Goal: Information Seeking & Learning: Understand process/instructions

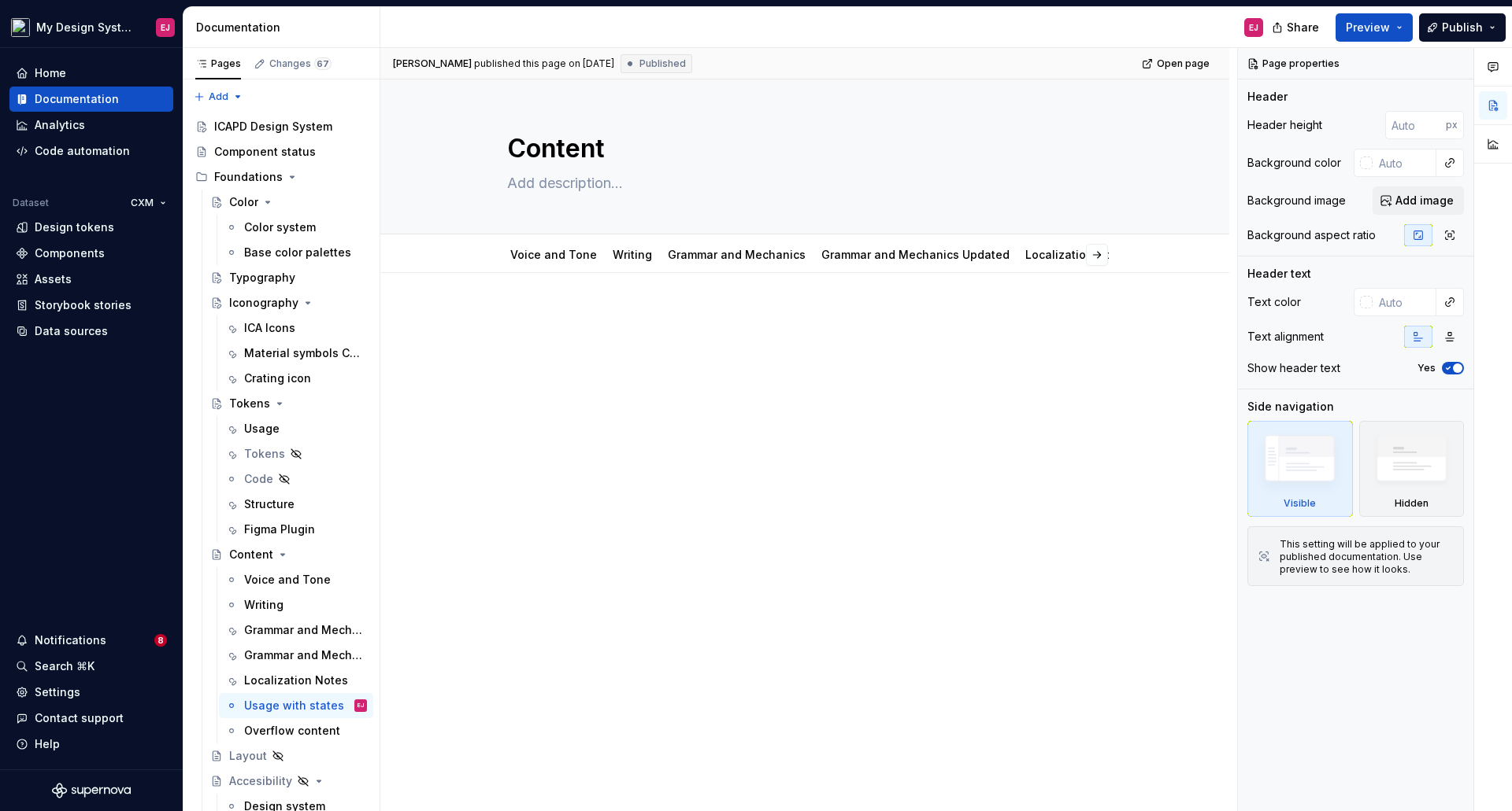
scroll to position [3656, 0]
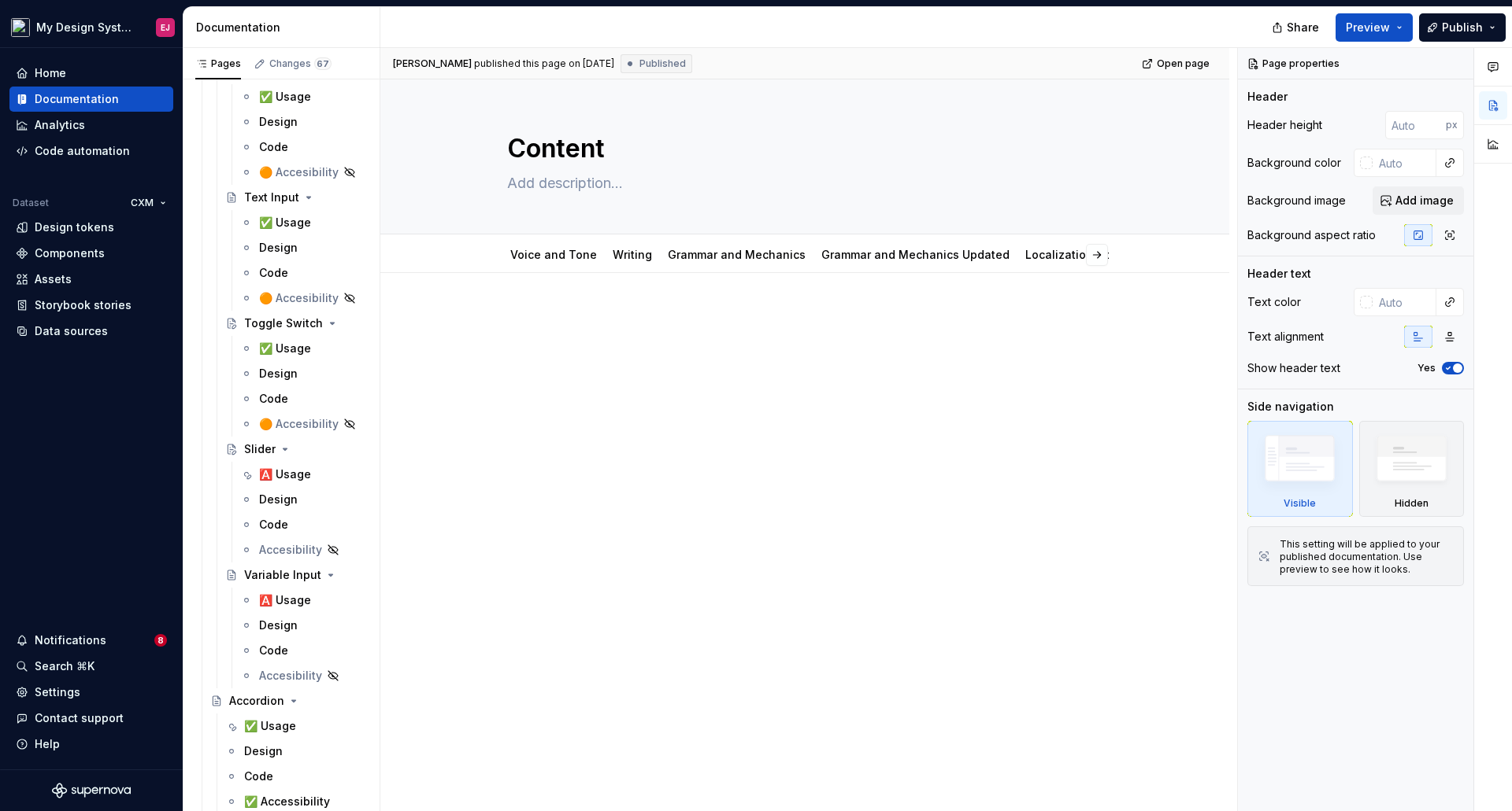
type textarea "*"
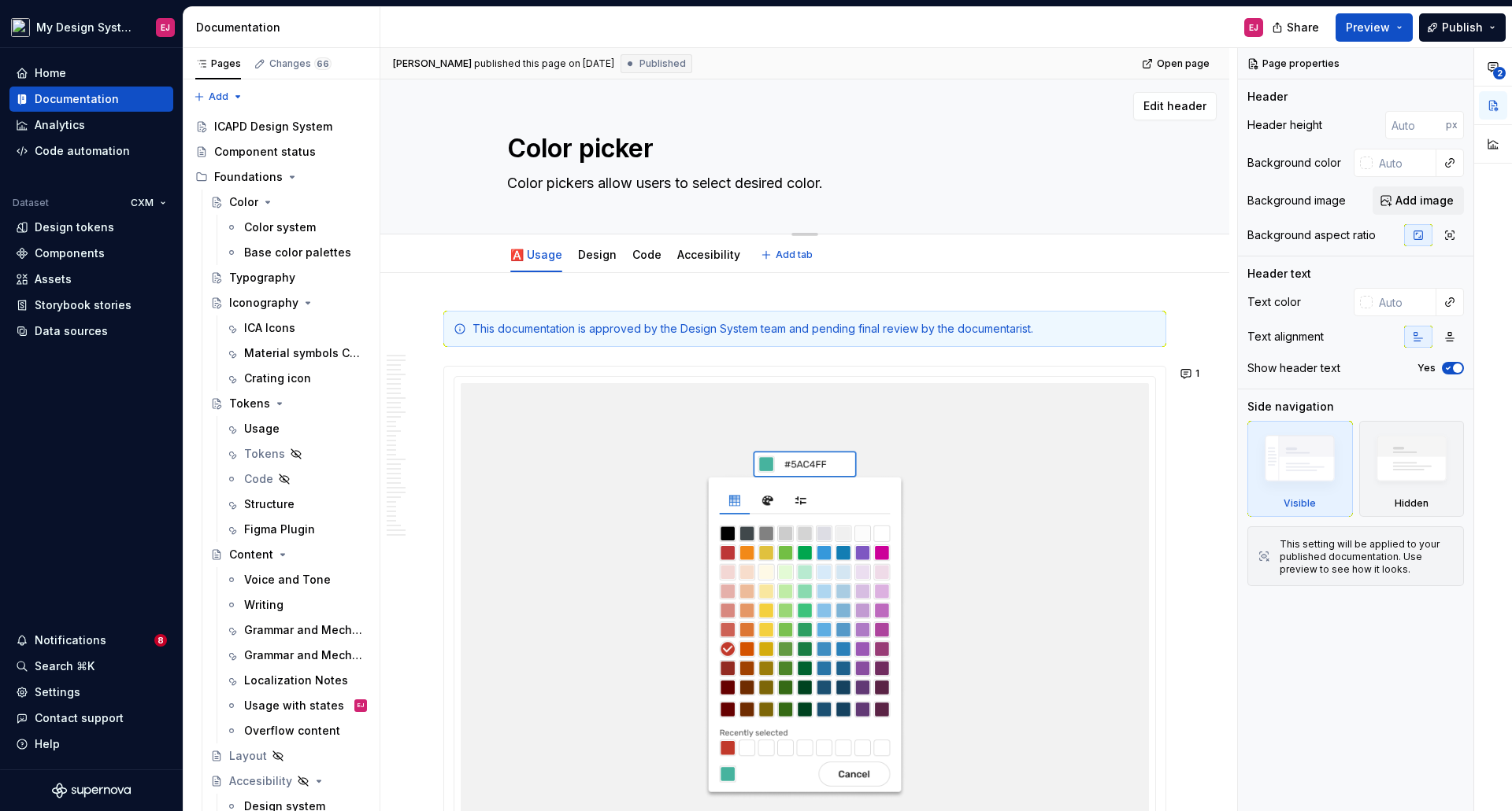
click at [594, 146] on textarea "Color picker" at bounding box center [802, 148] width 595 height 38
click at [592, 148] on textarea "Color picker" at bounding box center [802, 148] width 595 height 38
type textarea "*"
type textarea "Color icker"
type textarea "*"
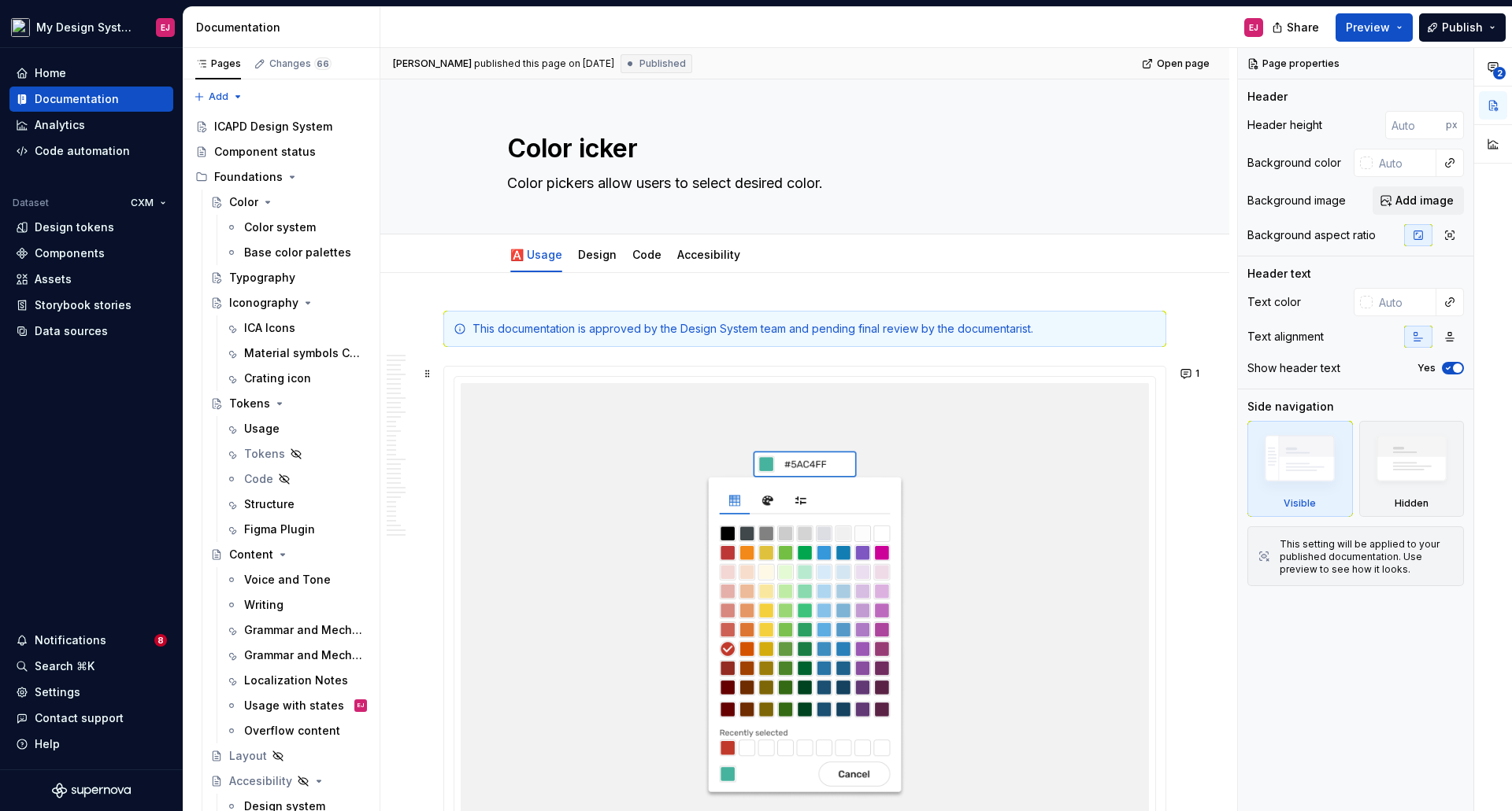
type textarea "Color Picker"
type textarea "*"
type textarea "Color Picker"
click at [740, 182] on textarea "Color pickers allow users to select desired color." at bounding box center [802, 183] width 595 height 25
click at [741, 183] on textarea "Color pickers allow users to select desired color." at bounding box center [802, 183] width 595 height 25
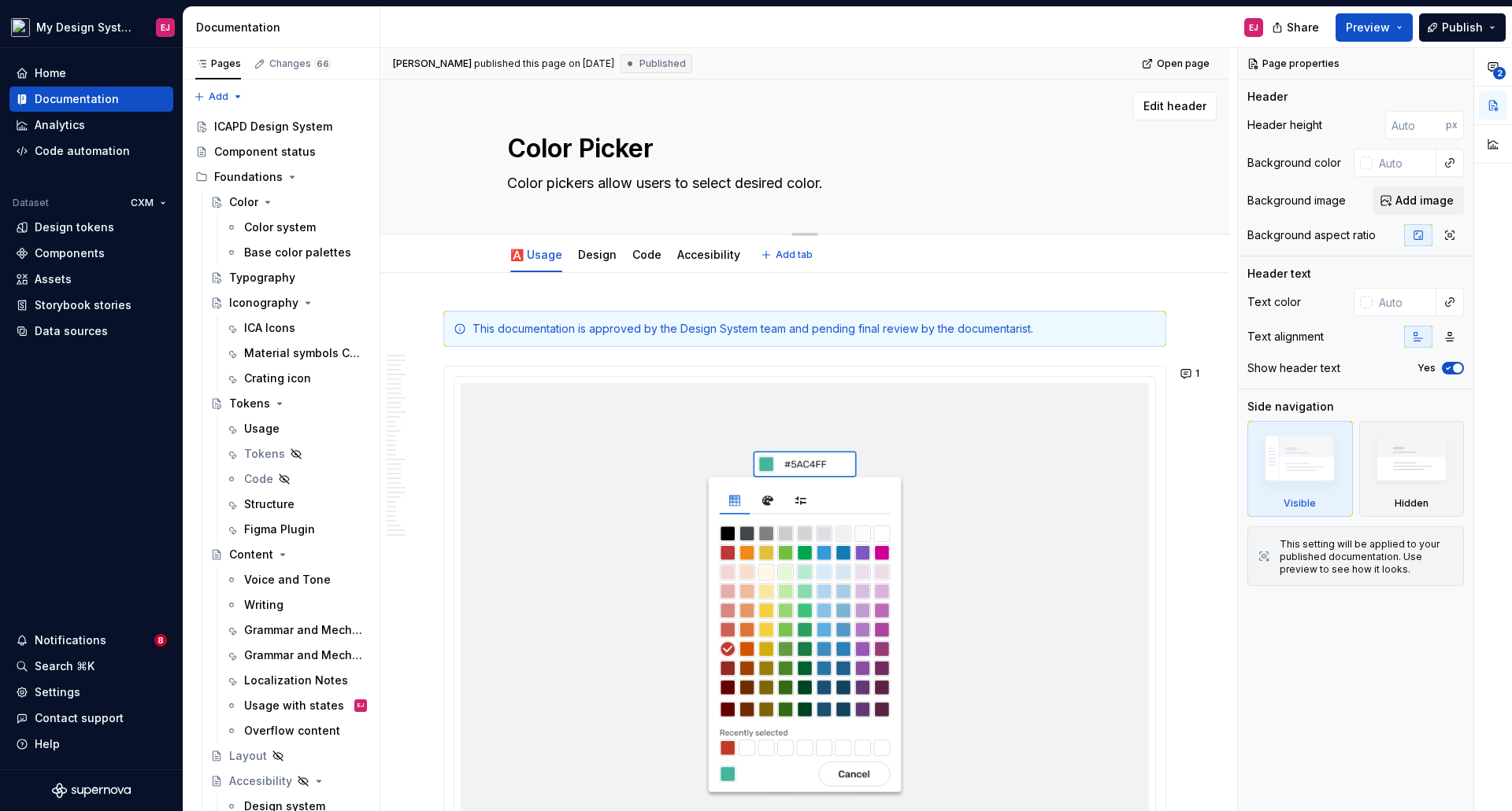
type textarea "*"
type textarea "Color pickers allow users to select tdesired color."
type textarea "*"
type textarea "Color pickers allow users to select thdesired color."
type textarea "*"
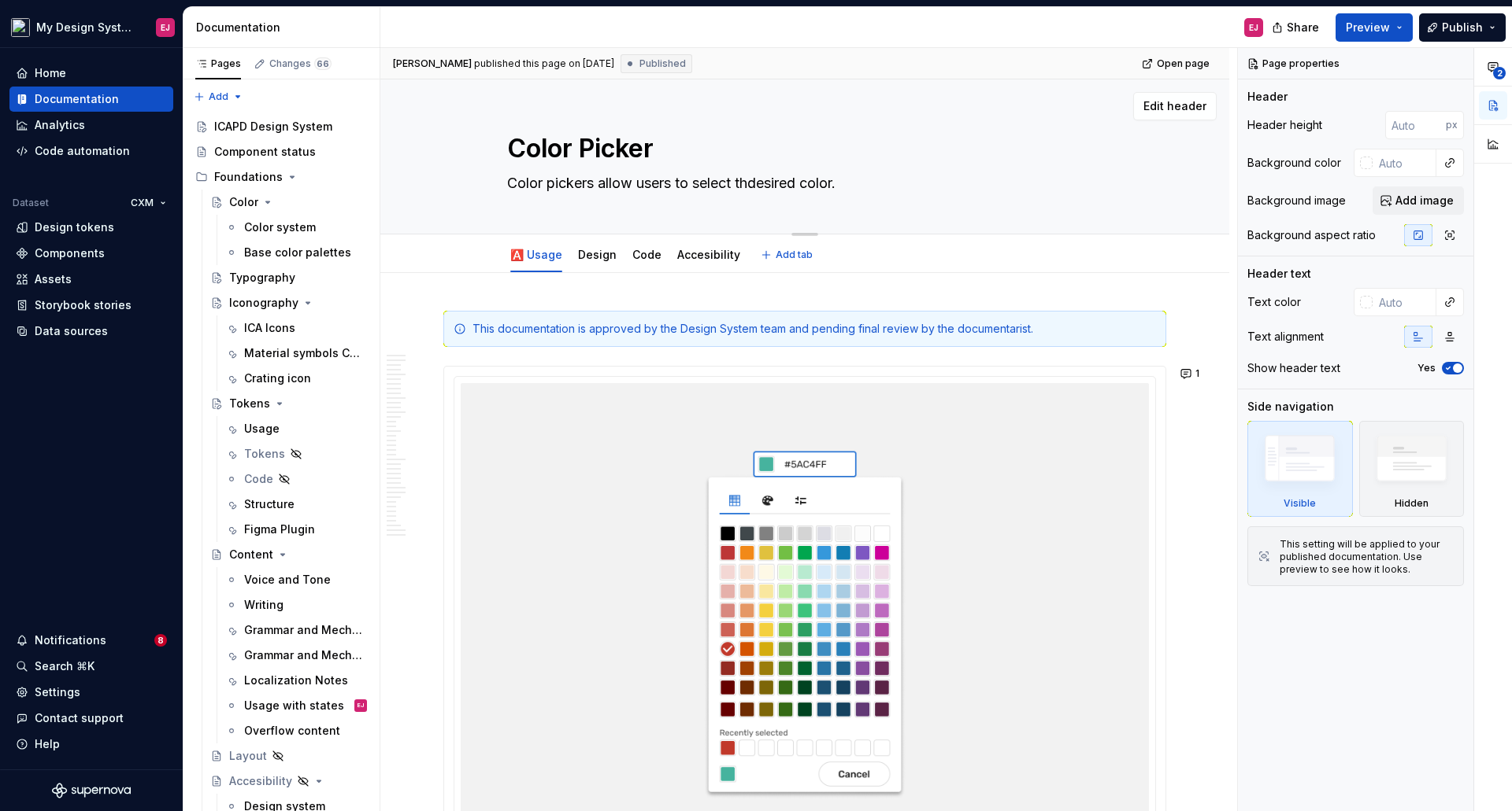
type textarea "Color pickers allow users to select thedesired color."
type textarea "*"
type textarea "Color pickers allow users to select the desired color."
type textarea "*"
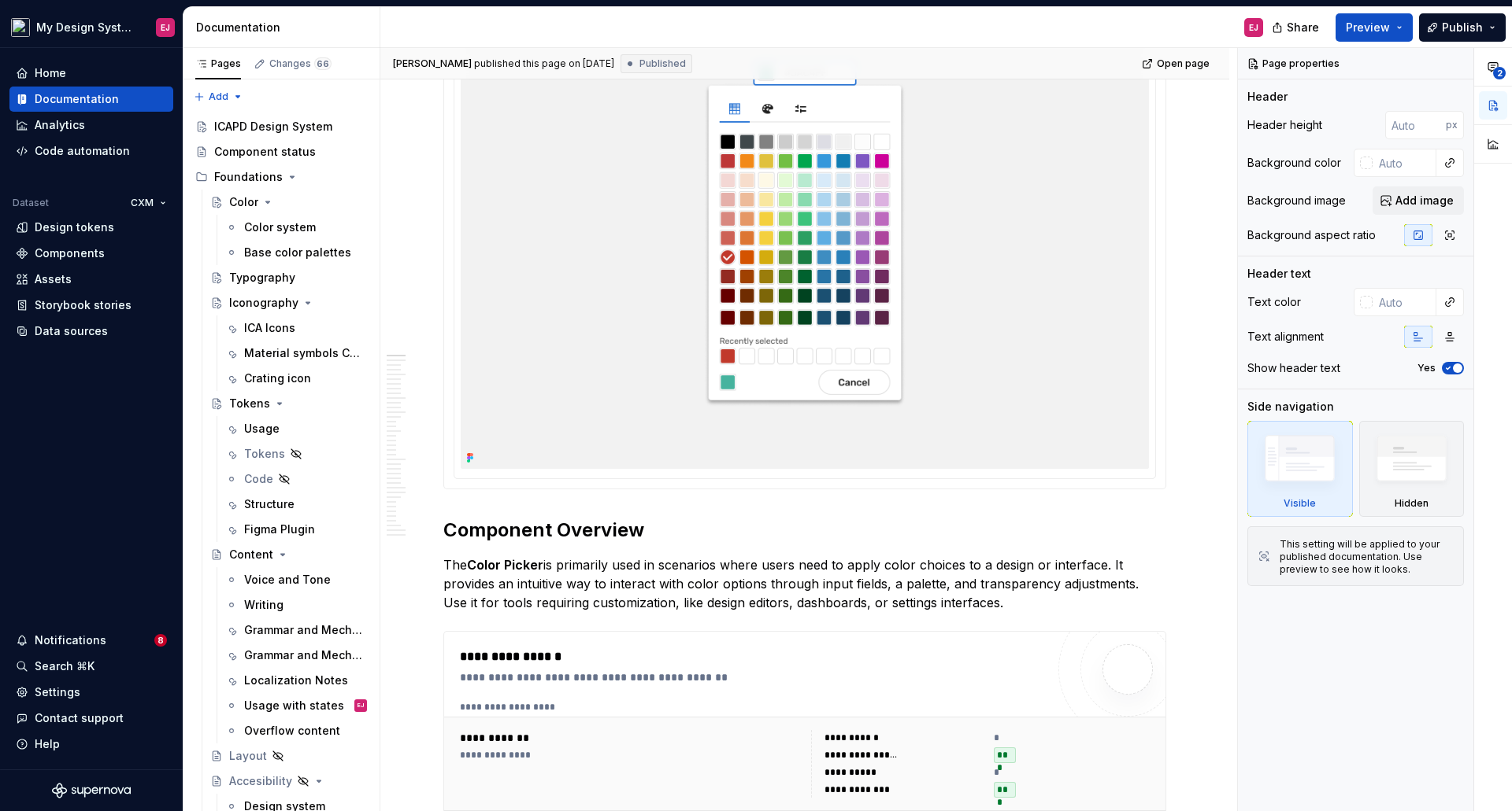
scroll to position [393, 0]
type textarea "Color pickers allow users to select the desired color."
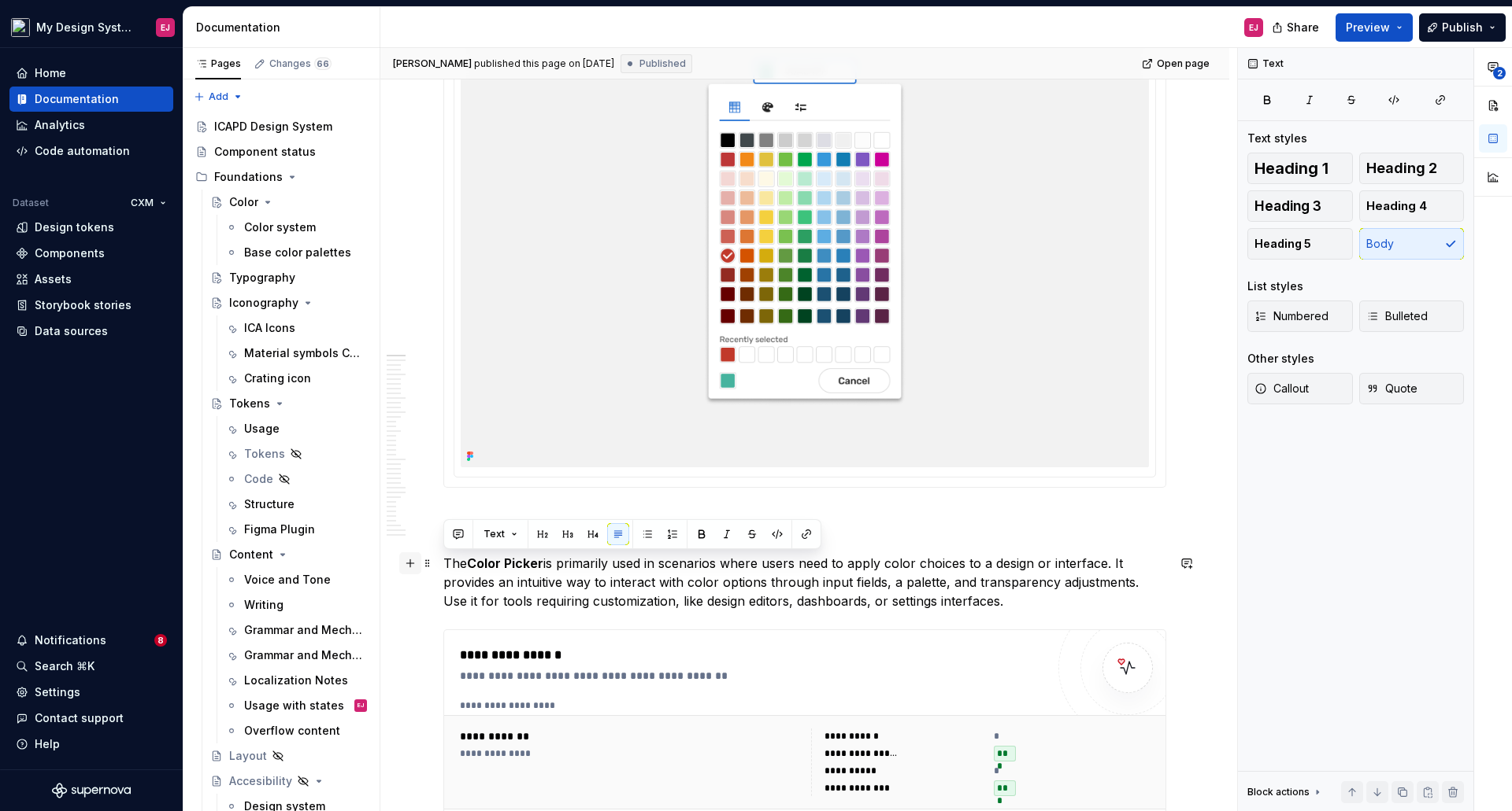
drag, startPoint x: 984, startPoint y: 600, endPoint x: 401, endPoint y: 564, distance: 584.1
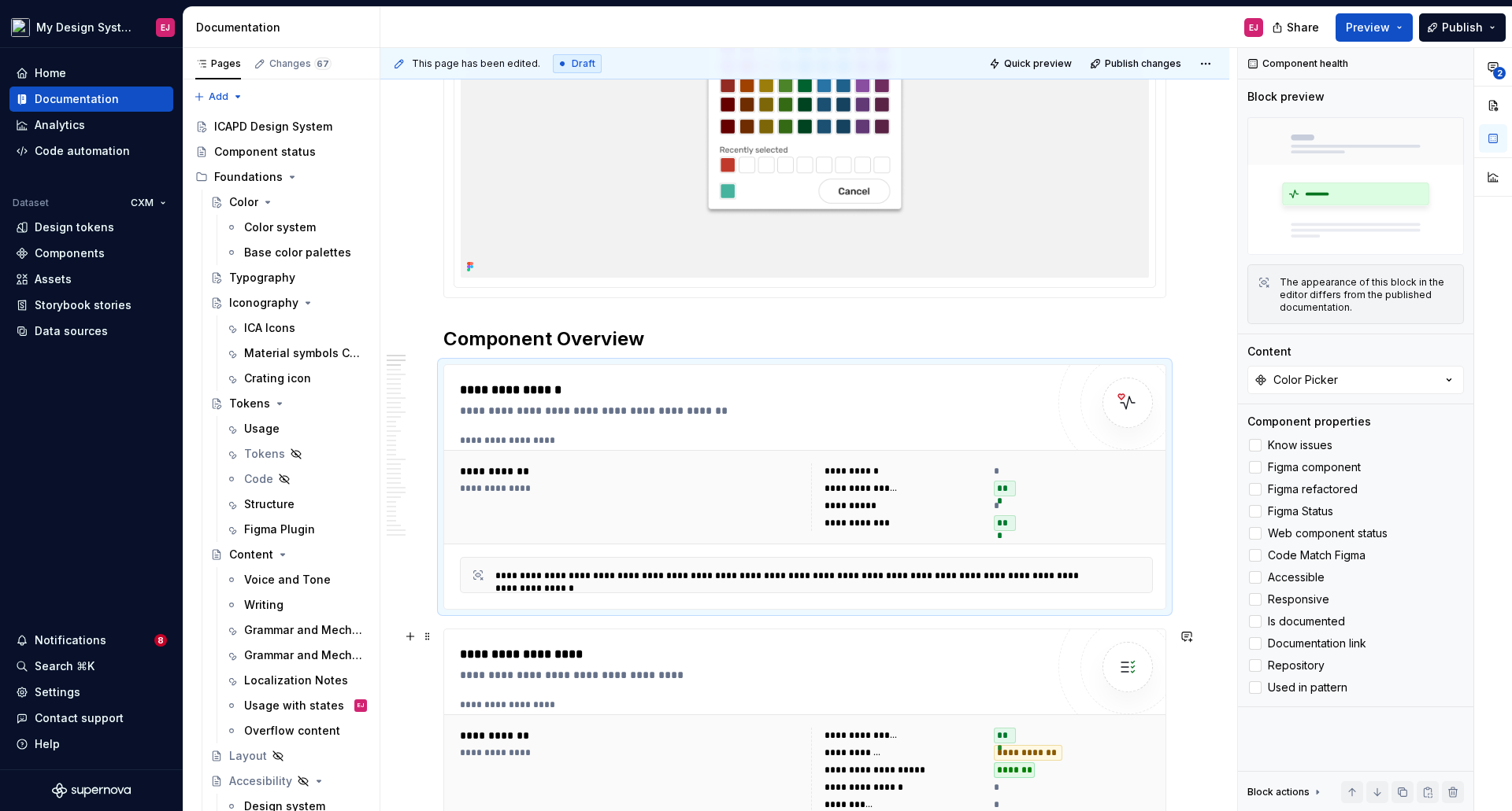
scroll to position [866, 0]
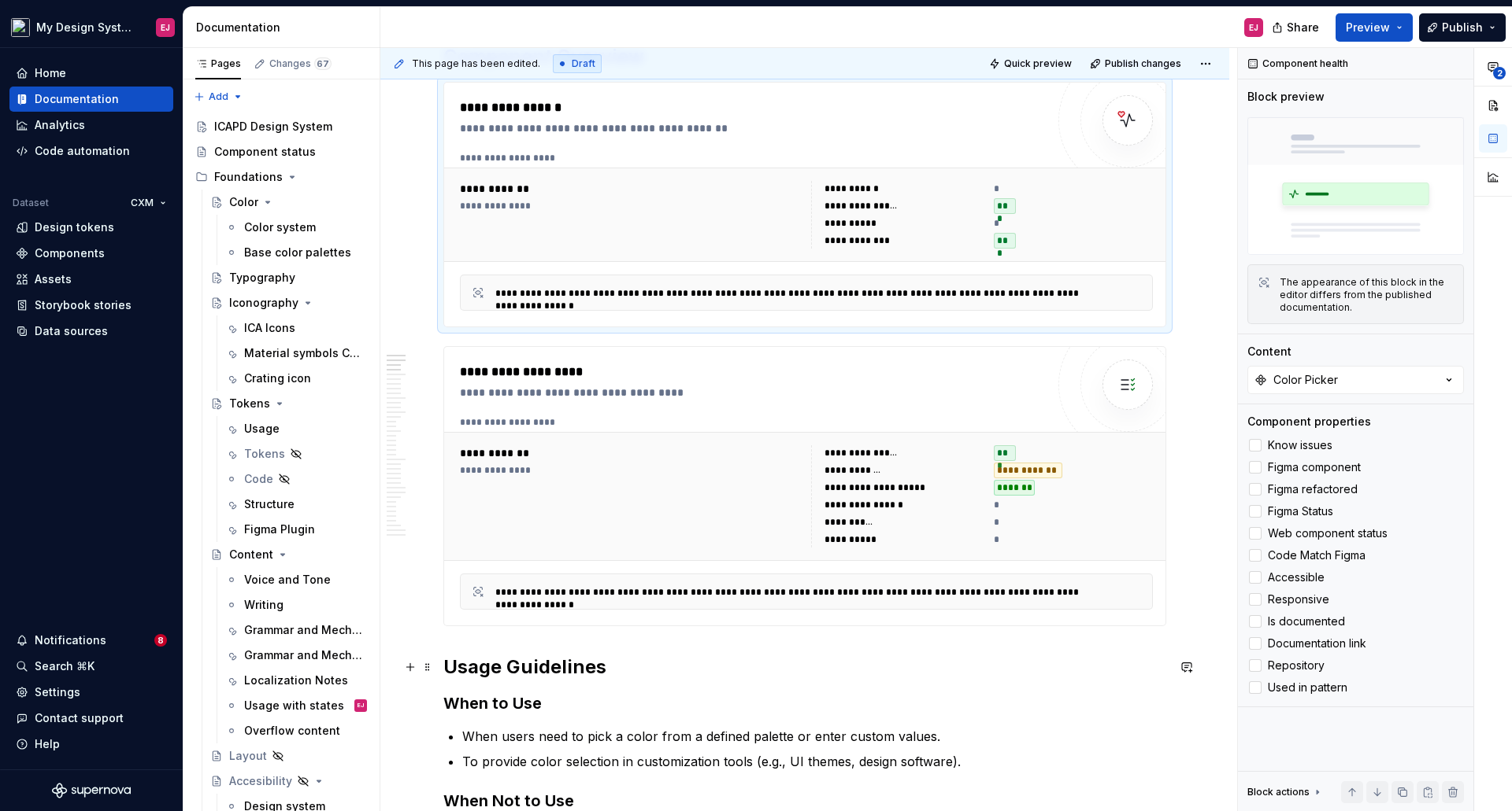
click at [549, 662] on h2 "Usage Guidelines" at bounding box center [804, 667] width 723 height 25
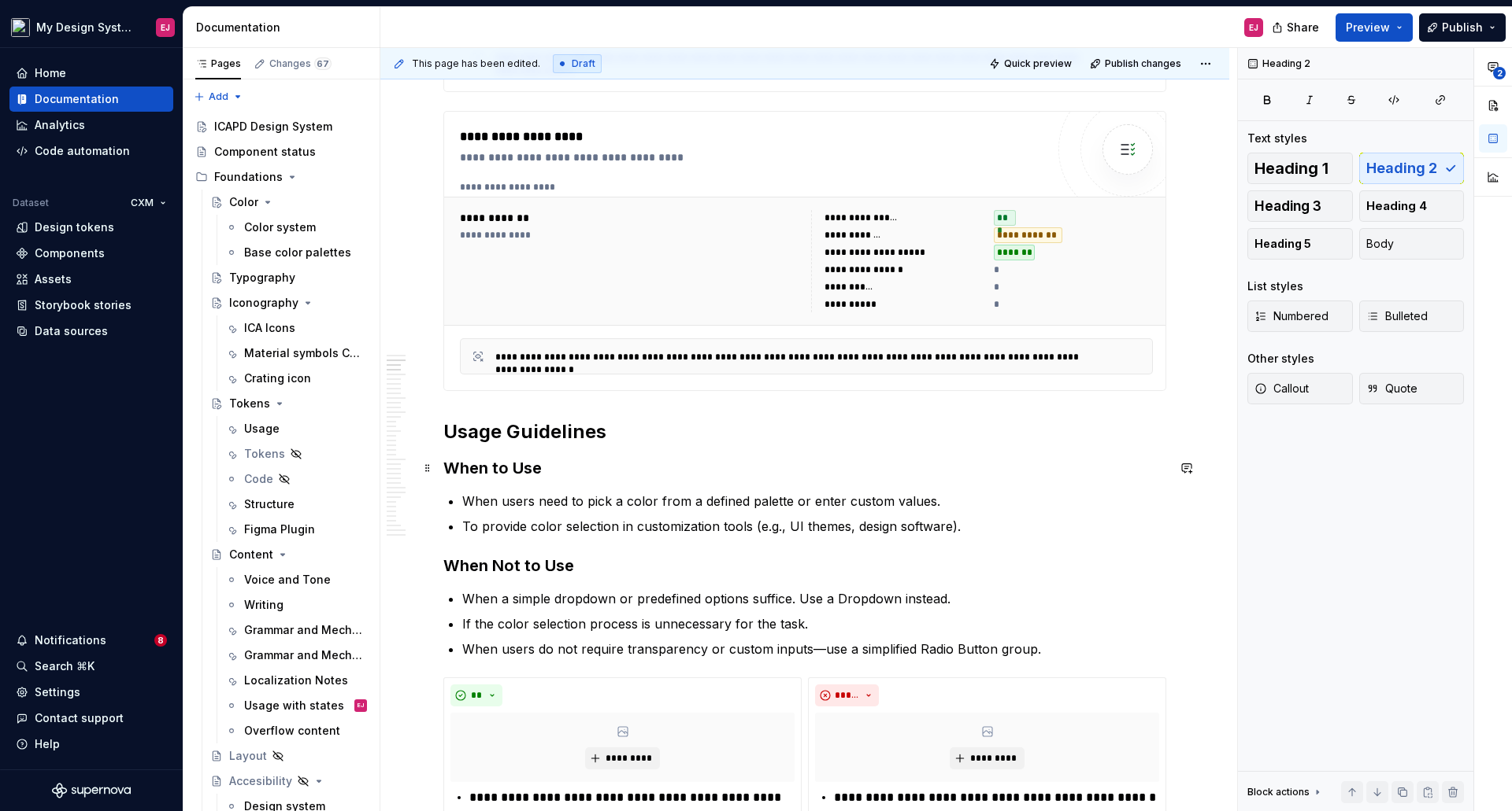
scroll to position [1102, 0]
click at [485, 464] on h3 "When to Use" at bounding box center [804, 467] width 723 height 22
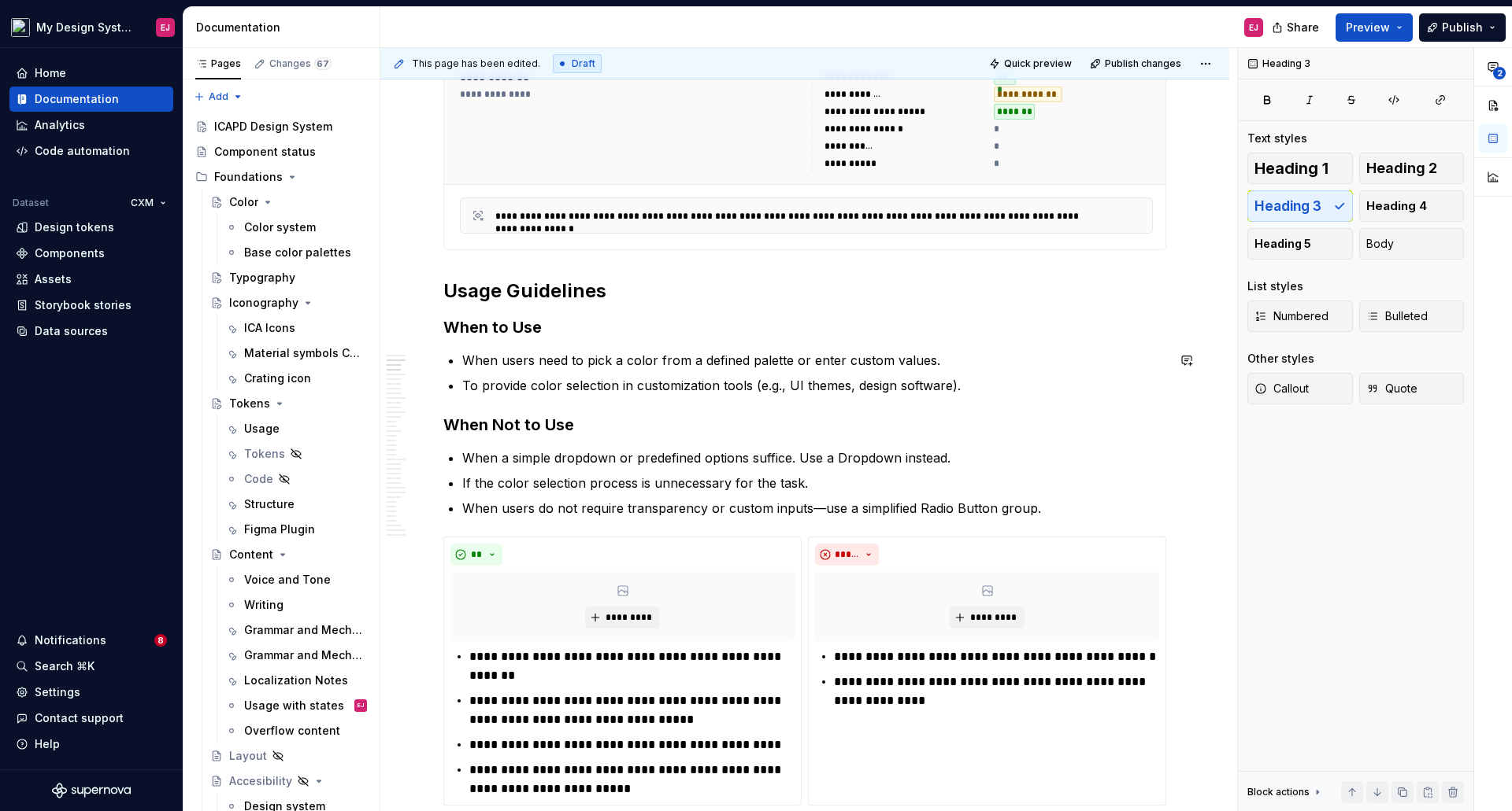
scroll to position [1259, 0]
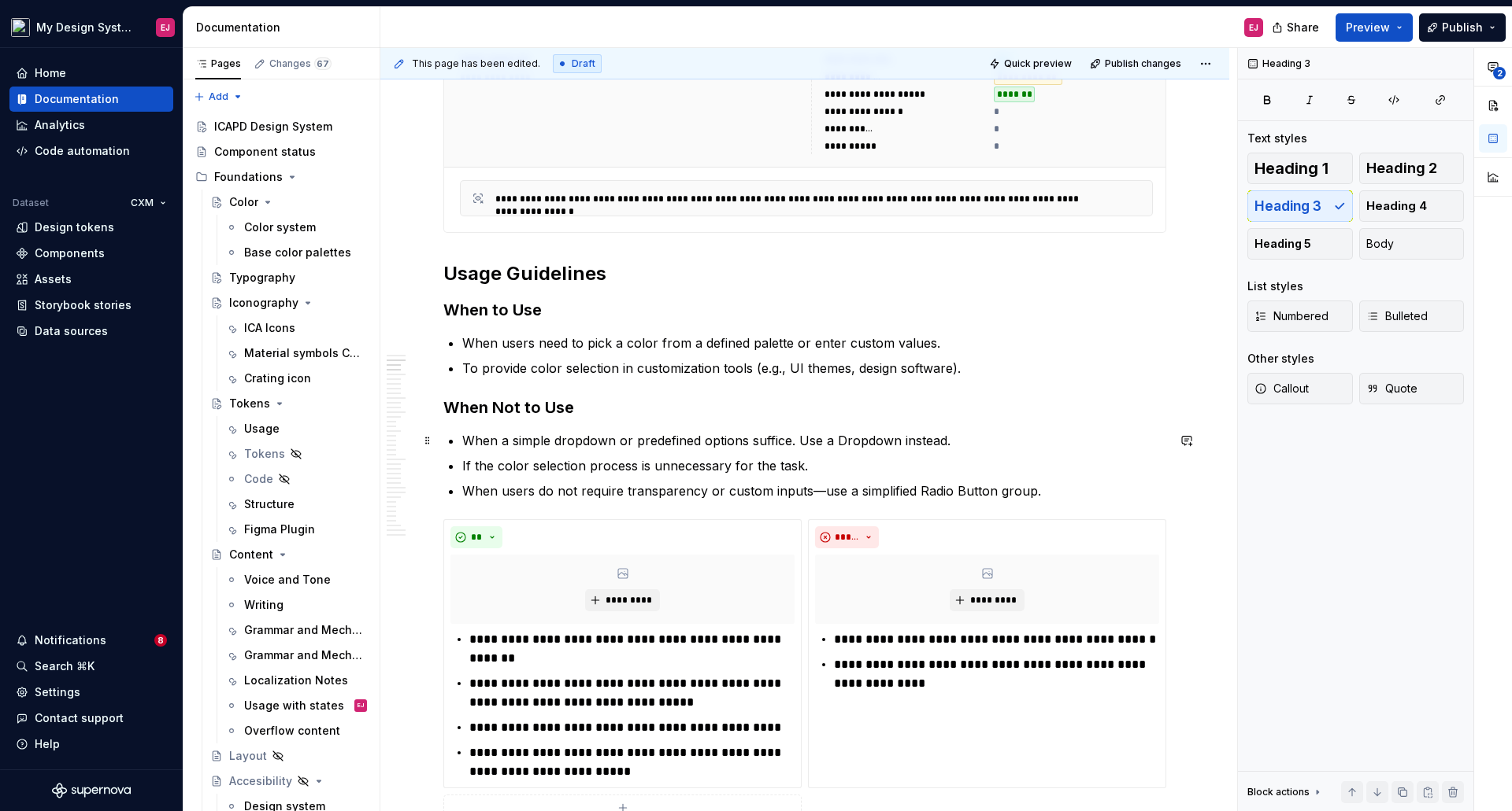
type textarea "*"
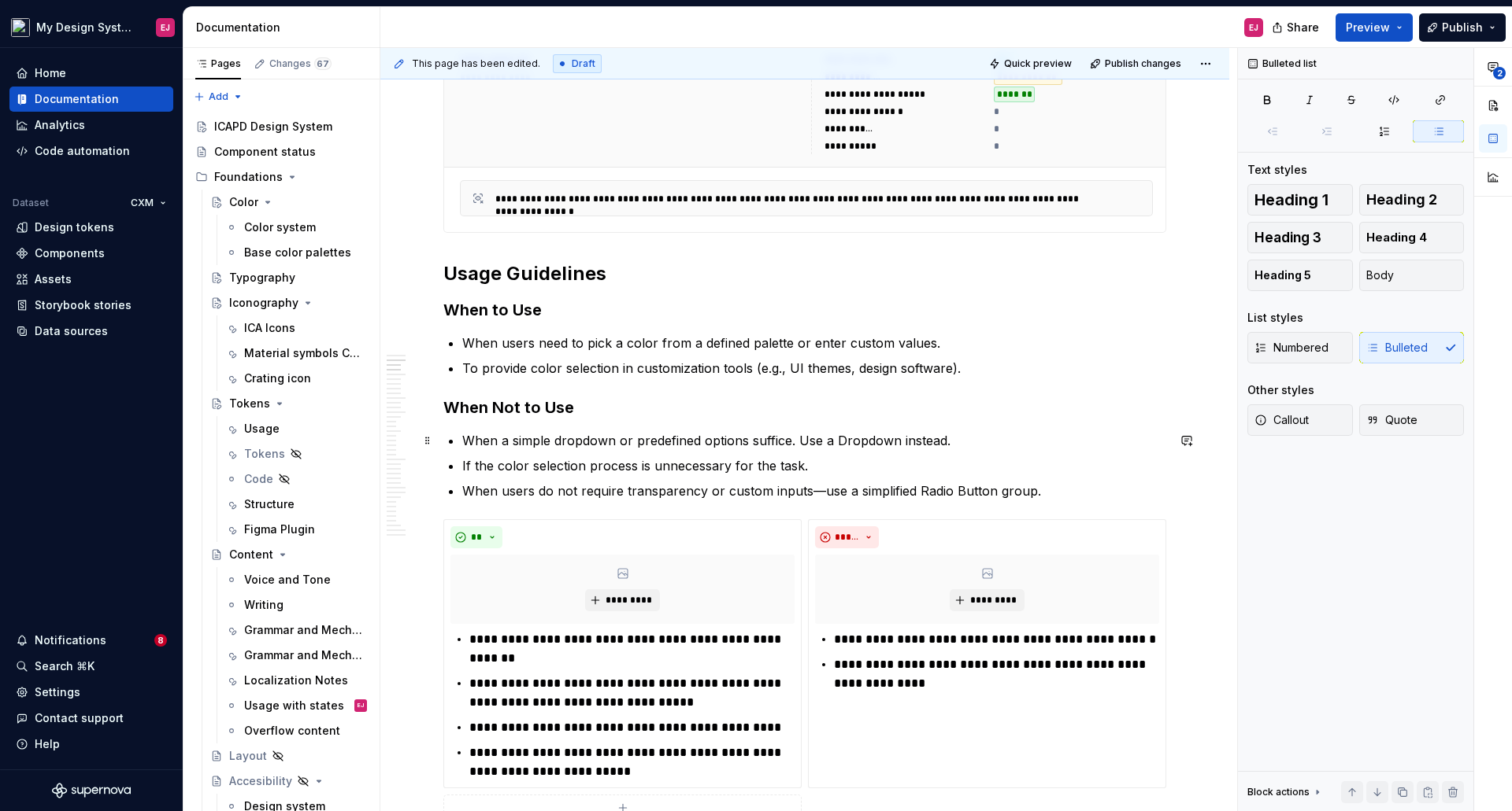
click at [792, 442] on p "When a simple dropdown or predefined options suffice. Use a Dropdown instead." at bounding box center [814, 441] width 704 height 19
click at [816, 492] on p "When users do not require transparency or custom inputs—use a simplified Radio …" at bounding box center [814, 491] width 704 height 19
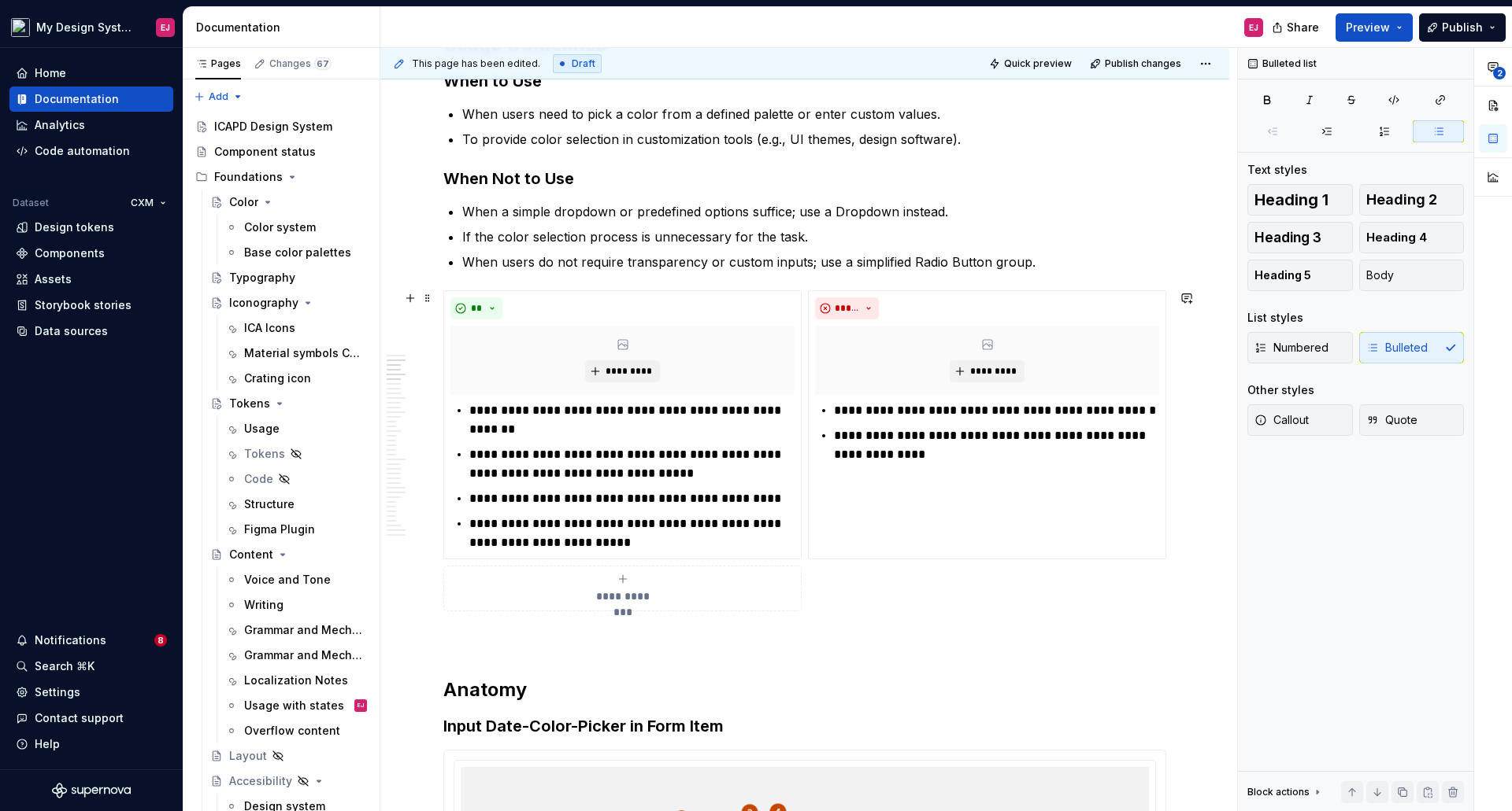
scroll to position [1495, 0]
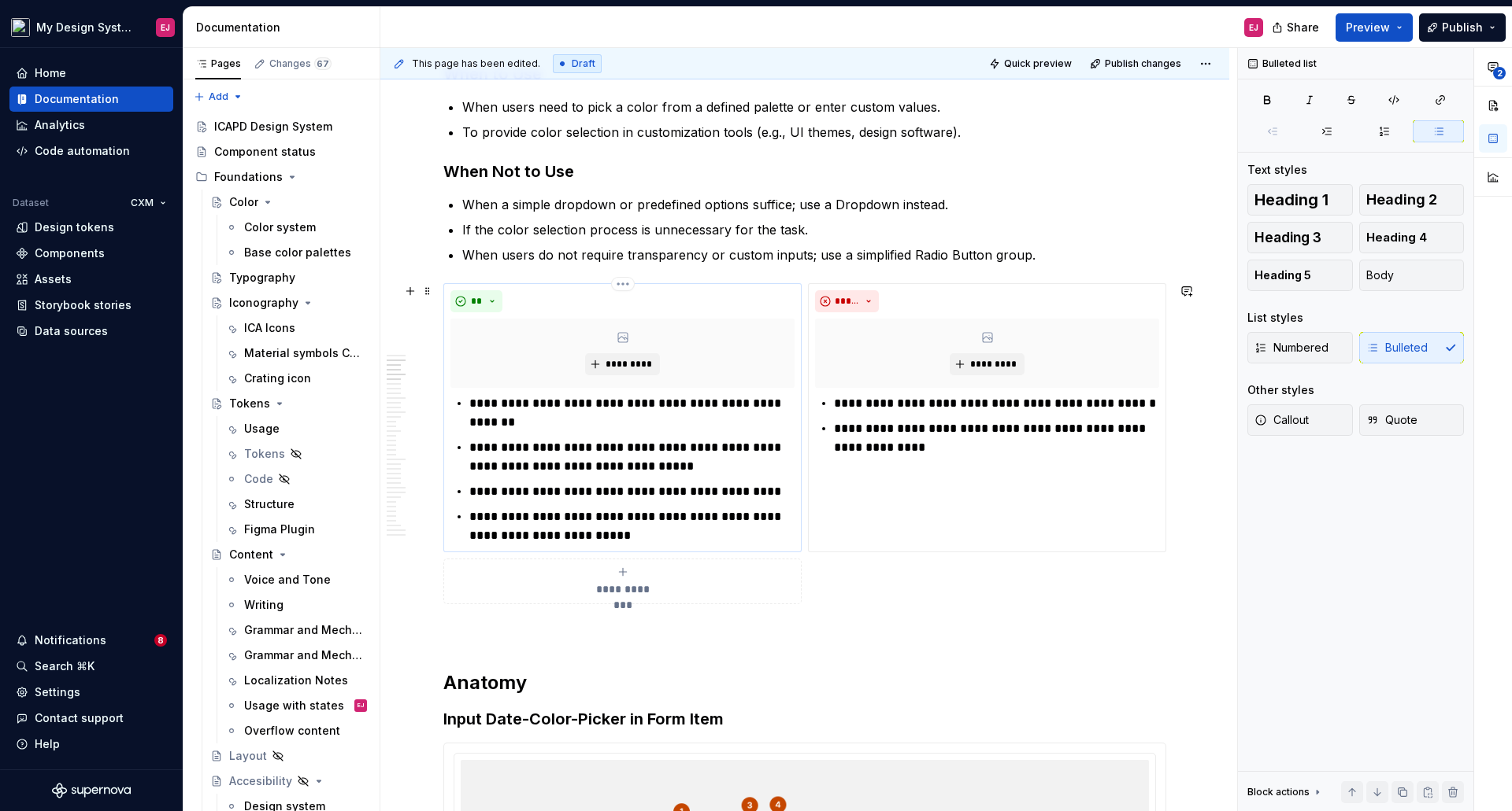
click at [495, 403] on p "**********" at bounding box center [631, 413] width 325 height 38
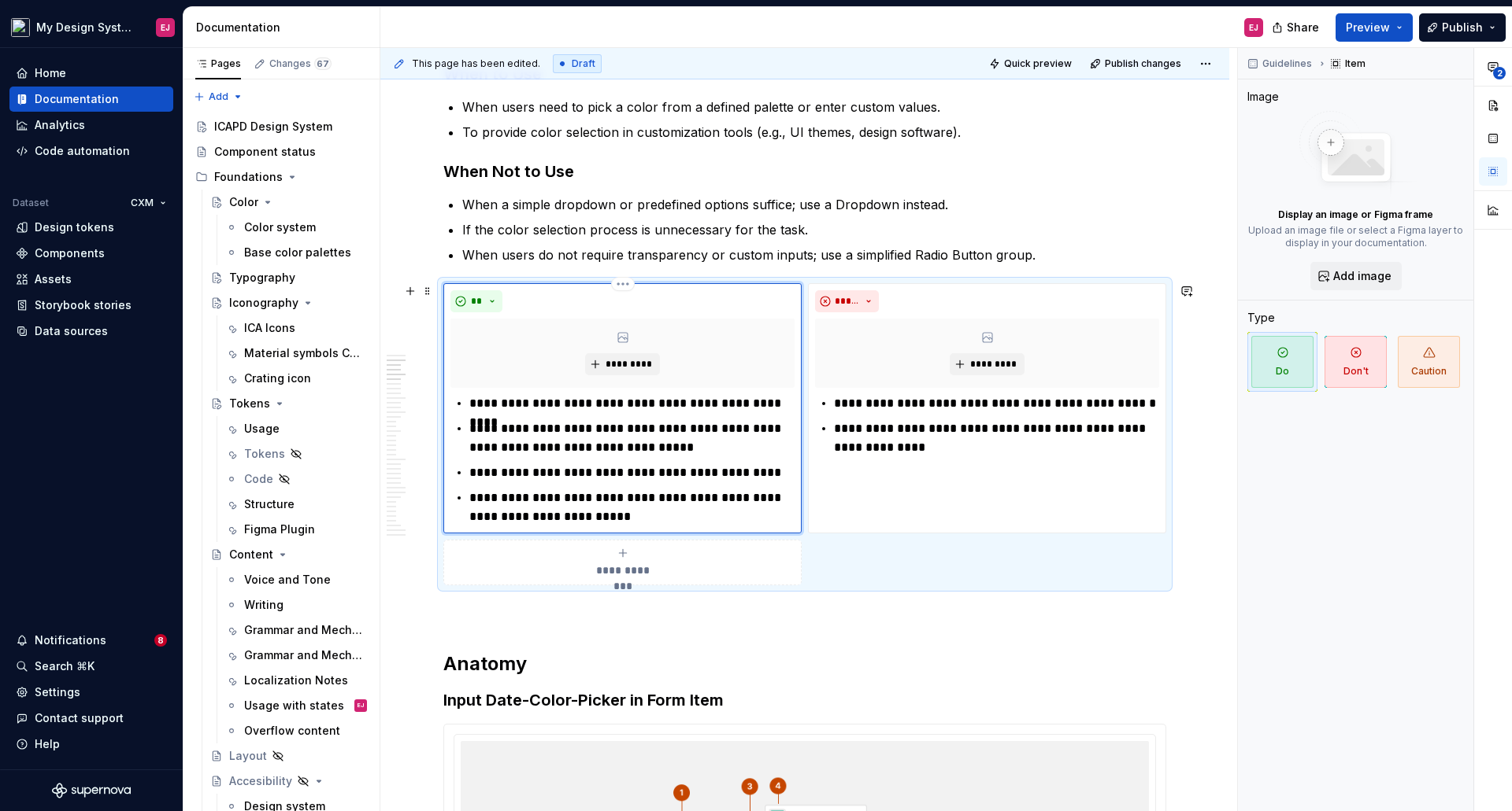
click at [490, 427] on p "**********" at bounding box center [631, 438] width 325 height 38
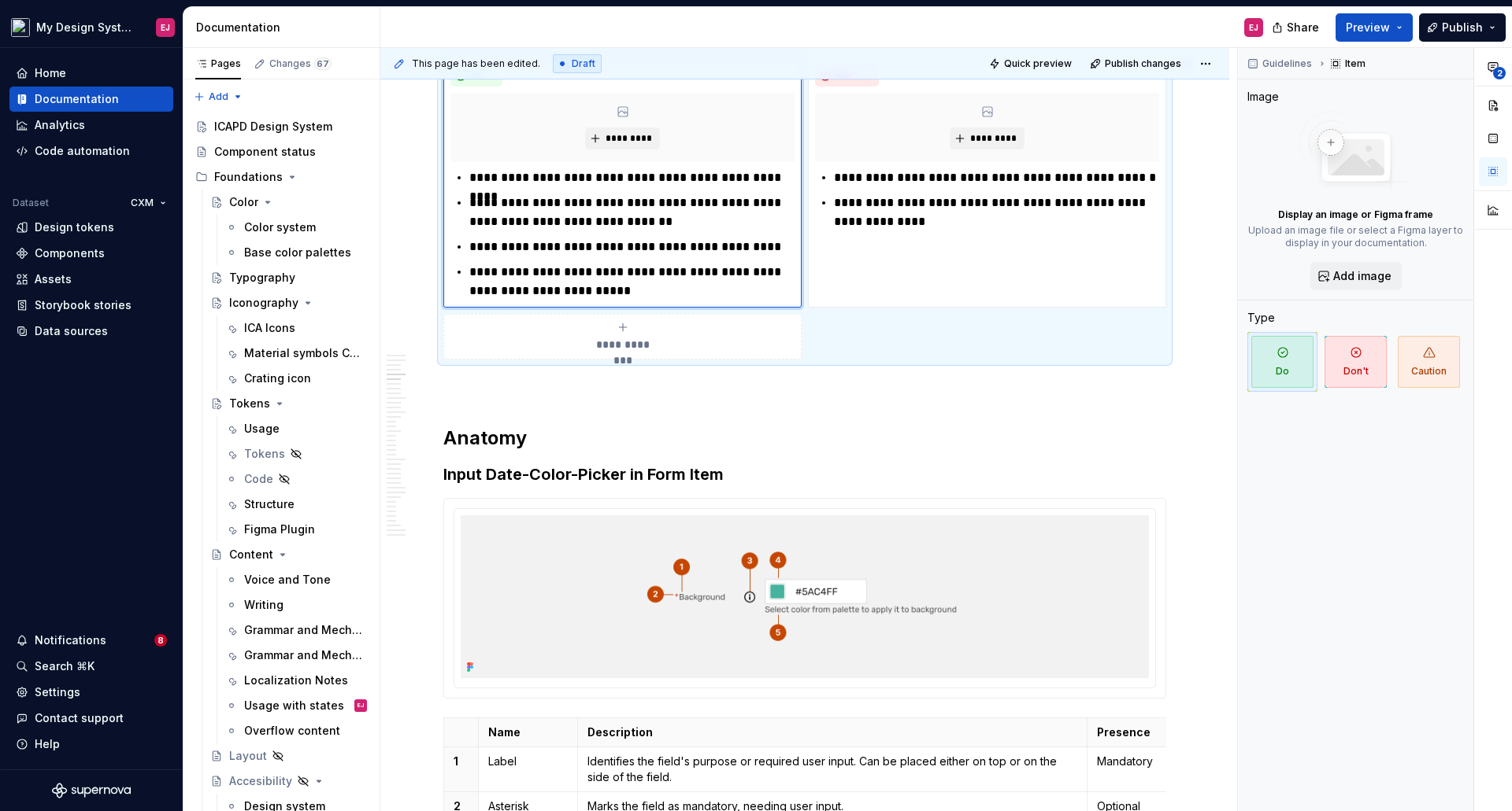
scroll to position [1732, 0]
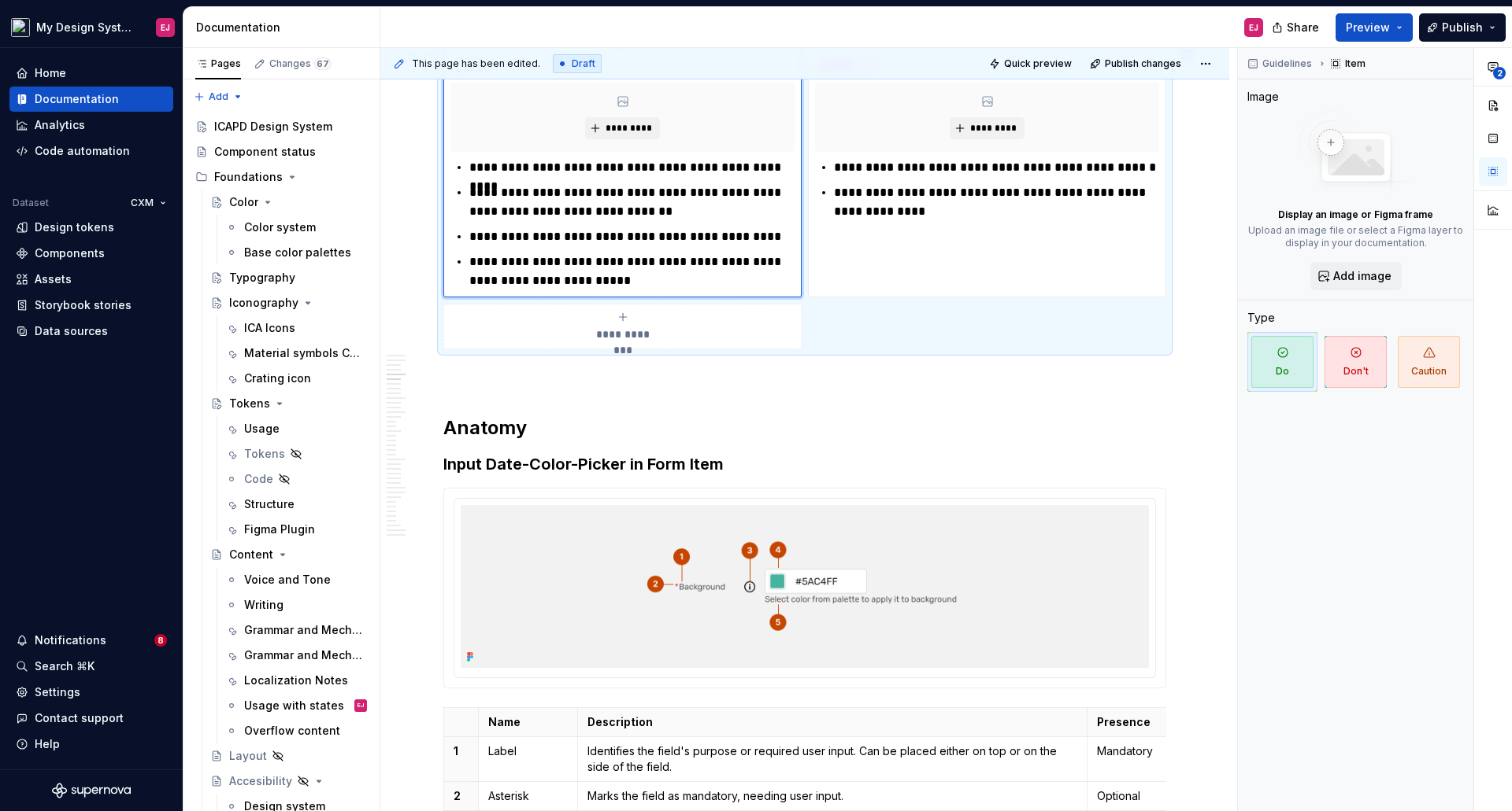
click at [496, 237] on p "**********" at bounding box center [631, 237] width 325 height 19
click at [495, 262] on p "**********" at bounding box center [631, 272] width 325 height 38
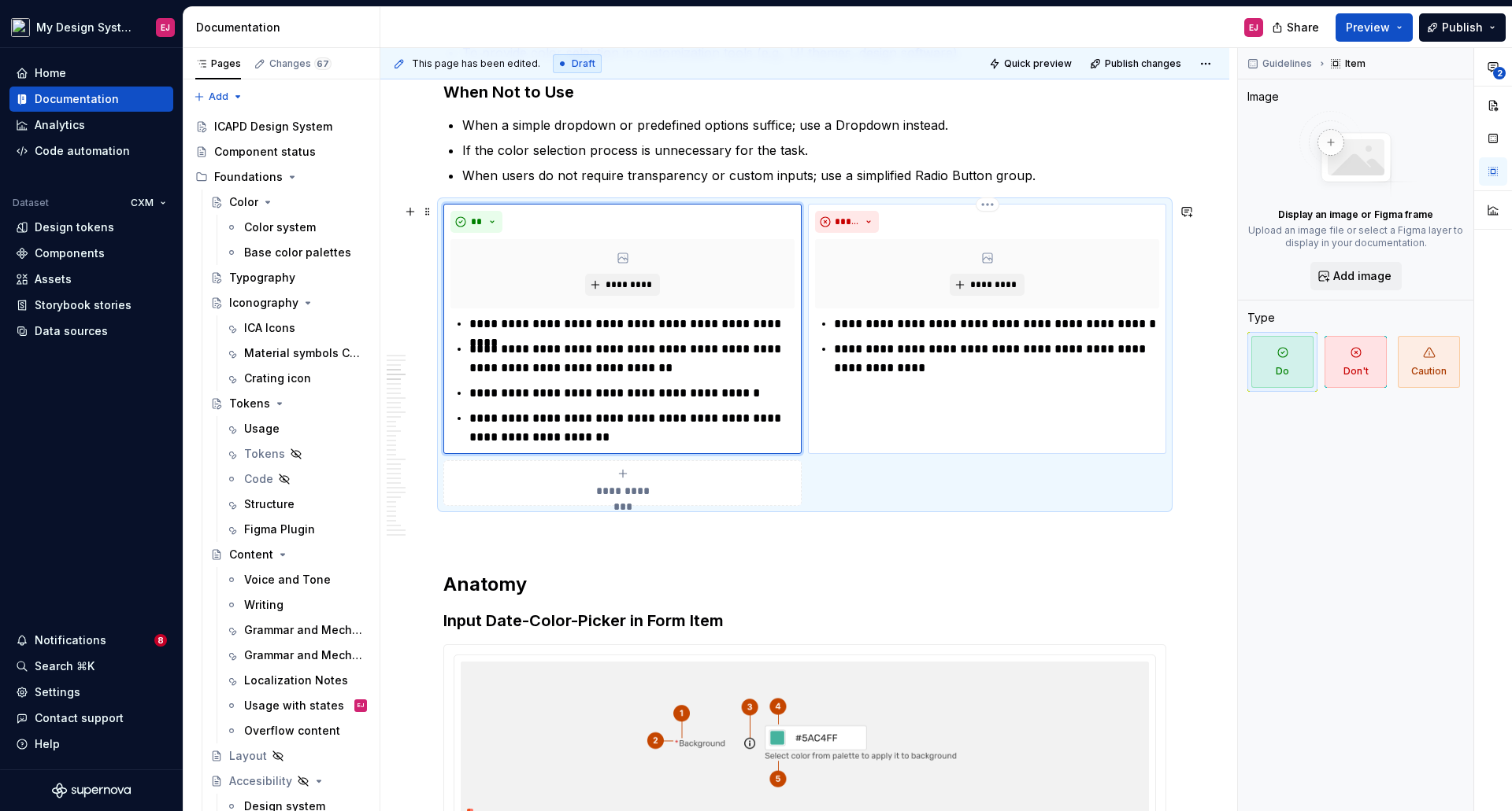
scroll to position [1574, 0]
click at [850, 325] on p "**********" at bounding box center [996, 325] width 325 height 19
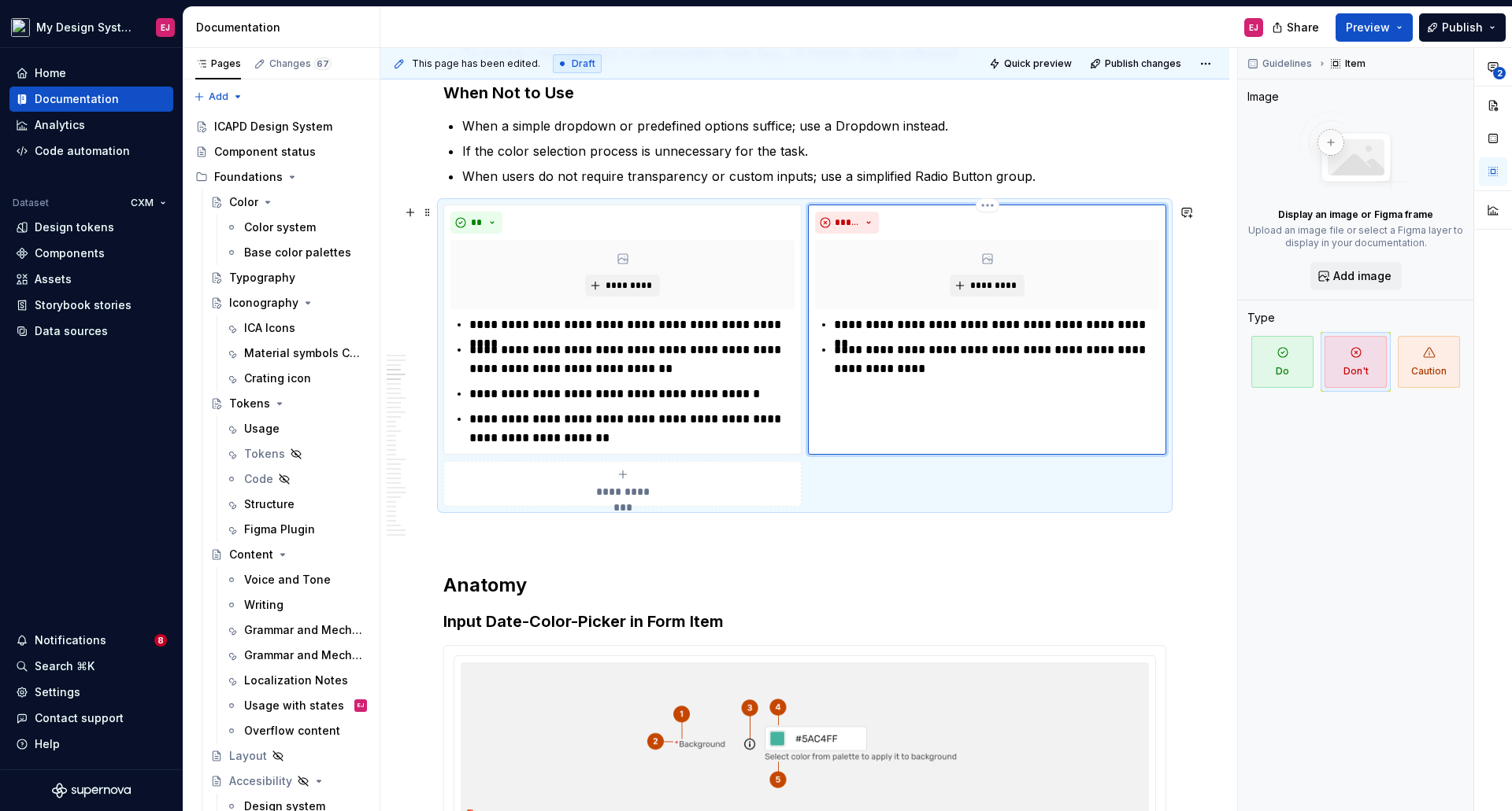
click at [849, 347] on p "**********" at bounding box center [996, 359] width 325 height 38
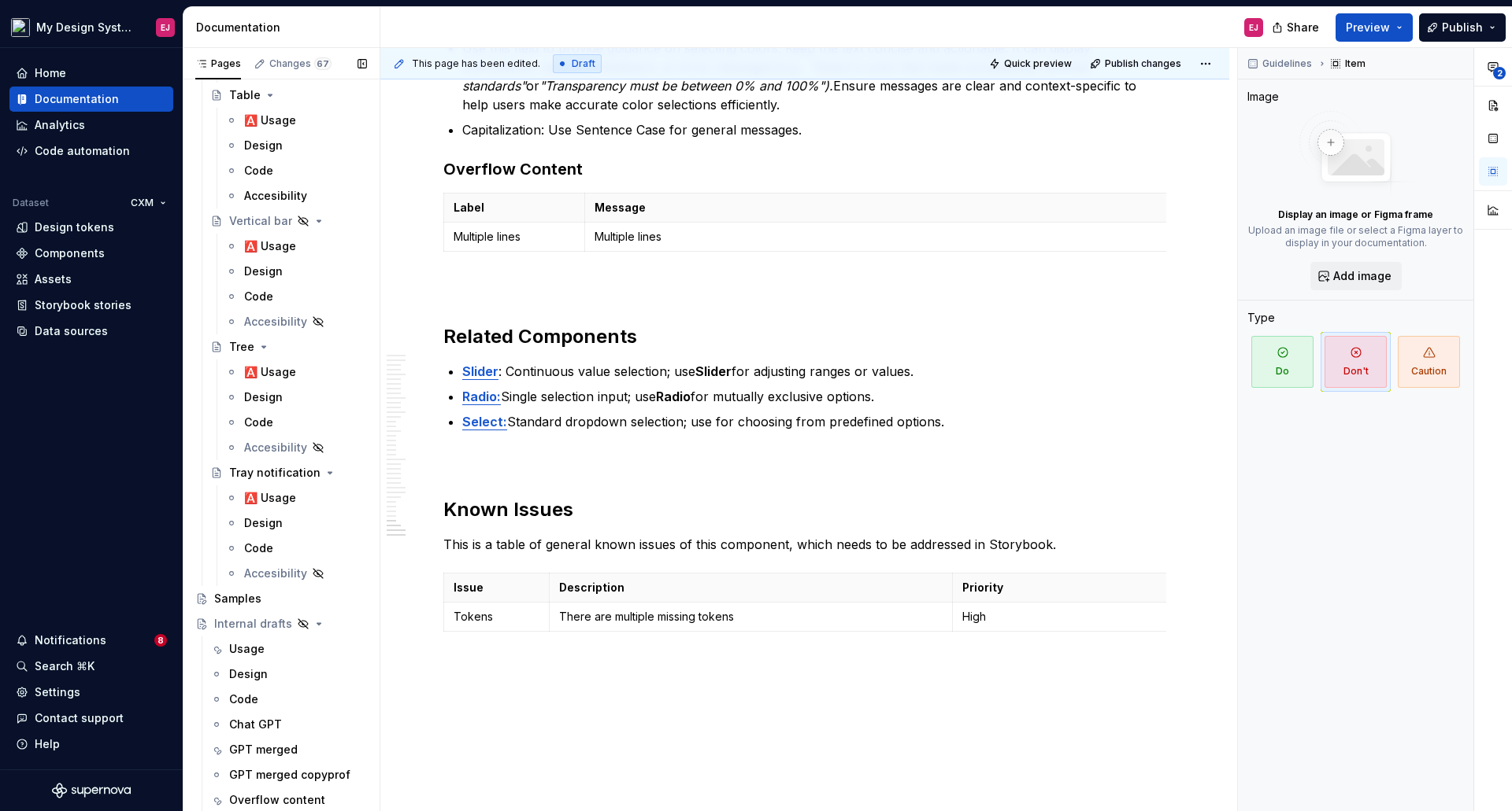
scroll to position [9994, 0]
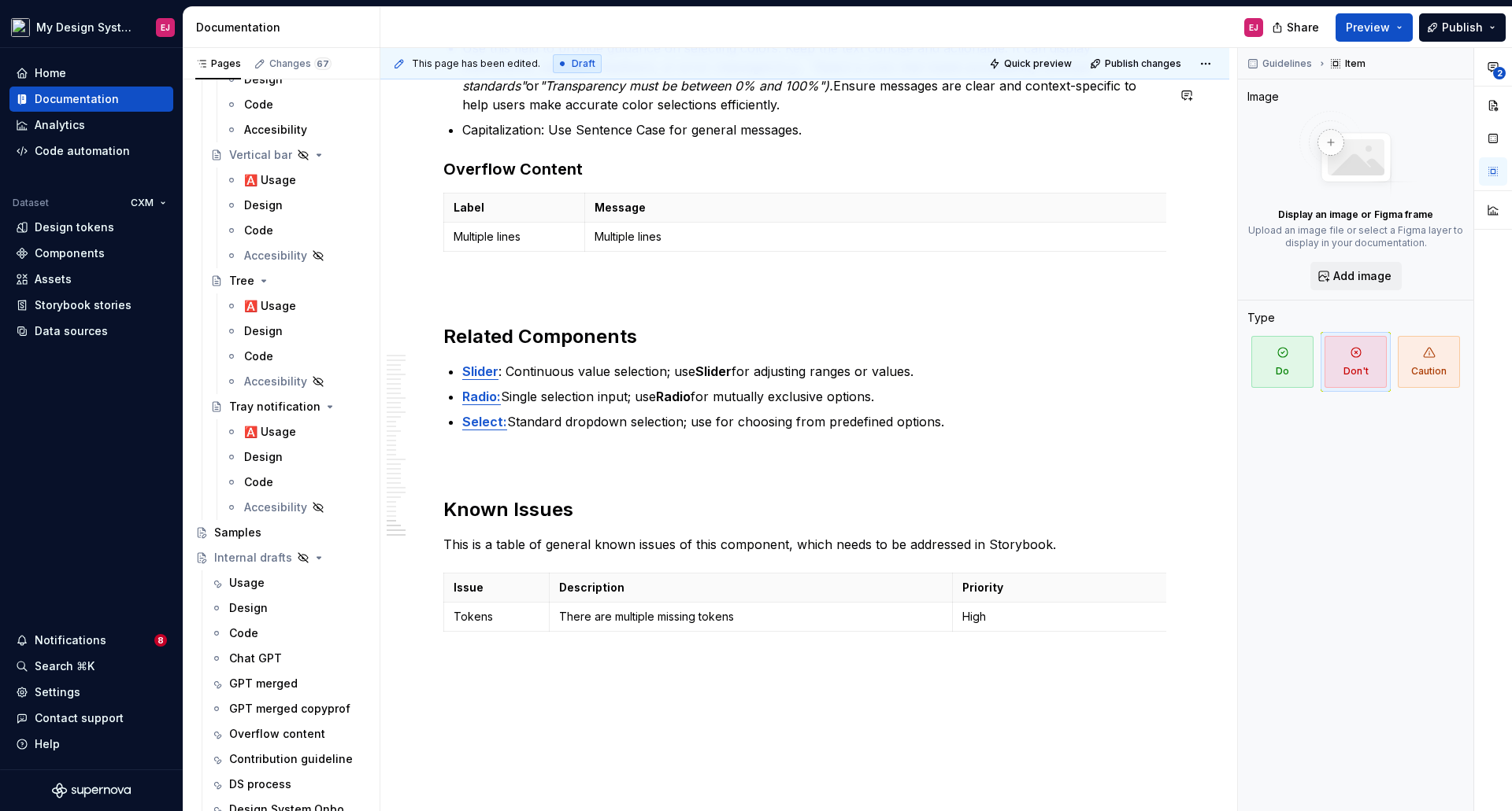
type textarea "*"
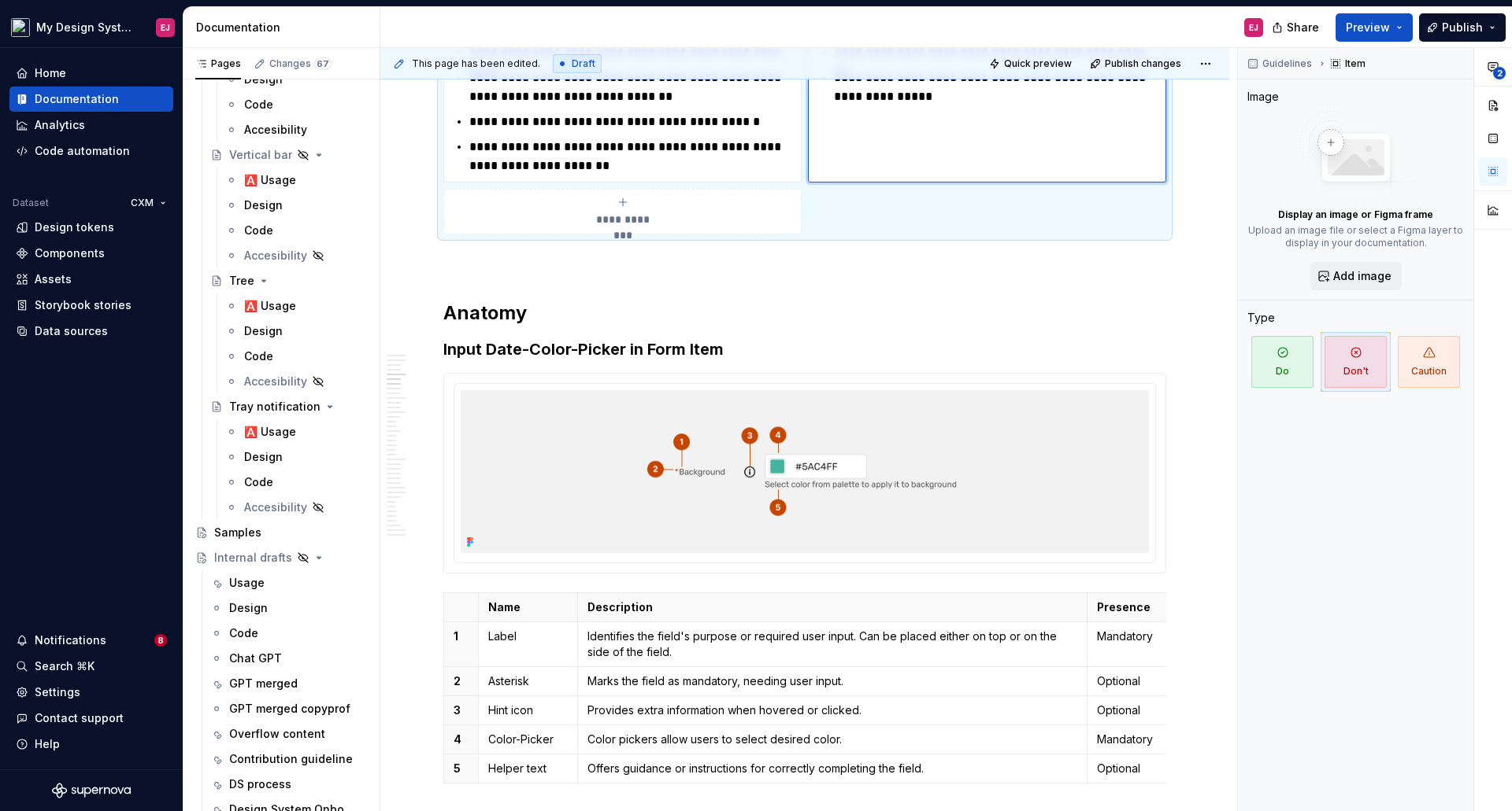
scroll to position [2028, 0]
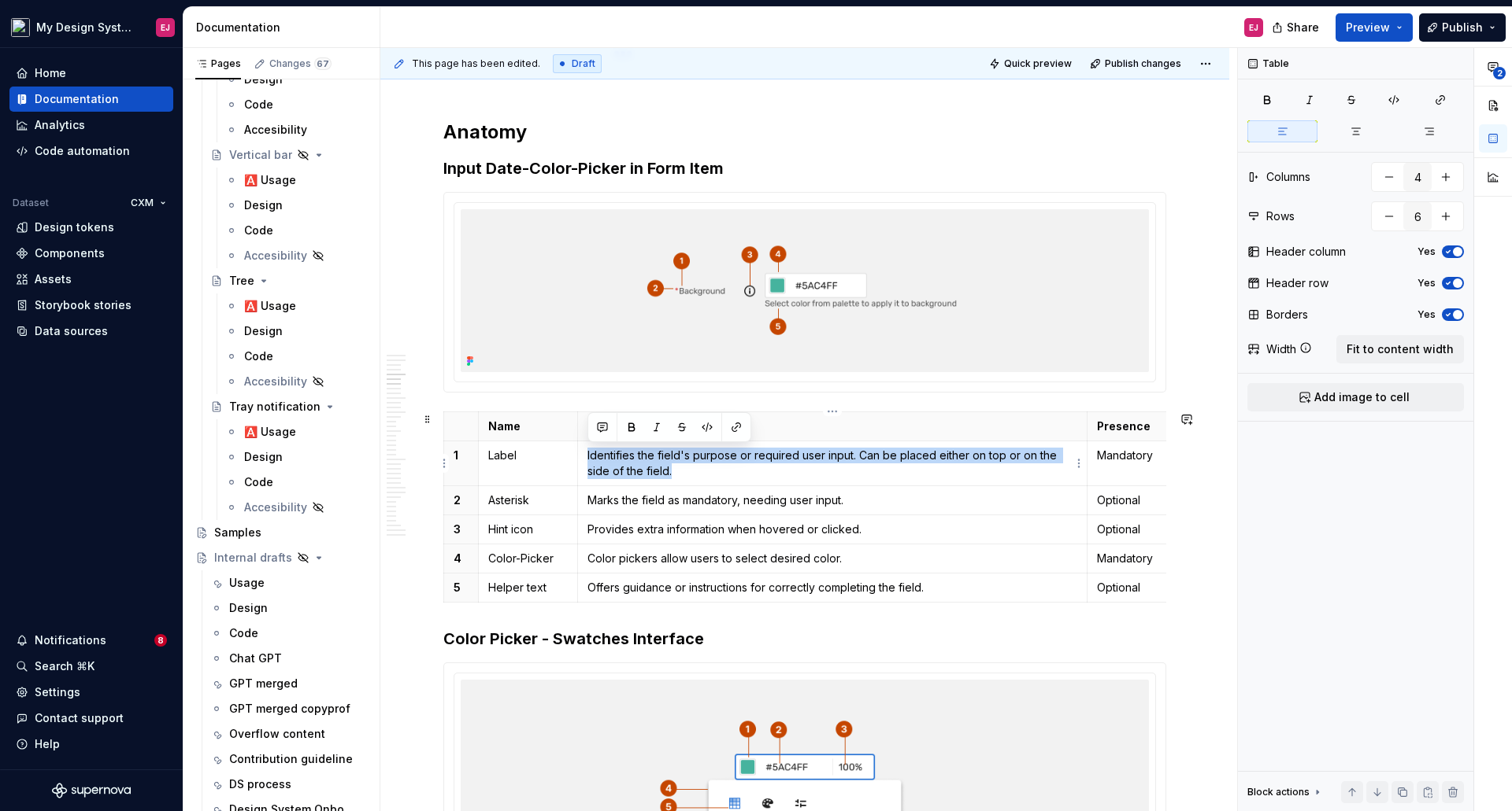
drag, startPoint x: 683, startPoint y: 477, endPoint x: 581, endPoint y: 454, distance: 104.6
click at [581, 454] on td "Identifies the field's purpose or required user input. Can be placed either on …" at bounding box center [832, 463] width 509 height 45
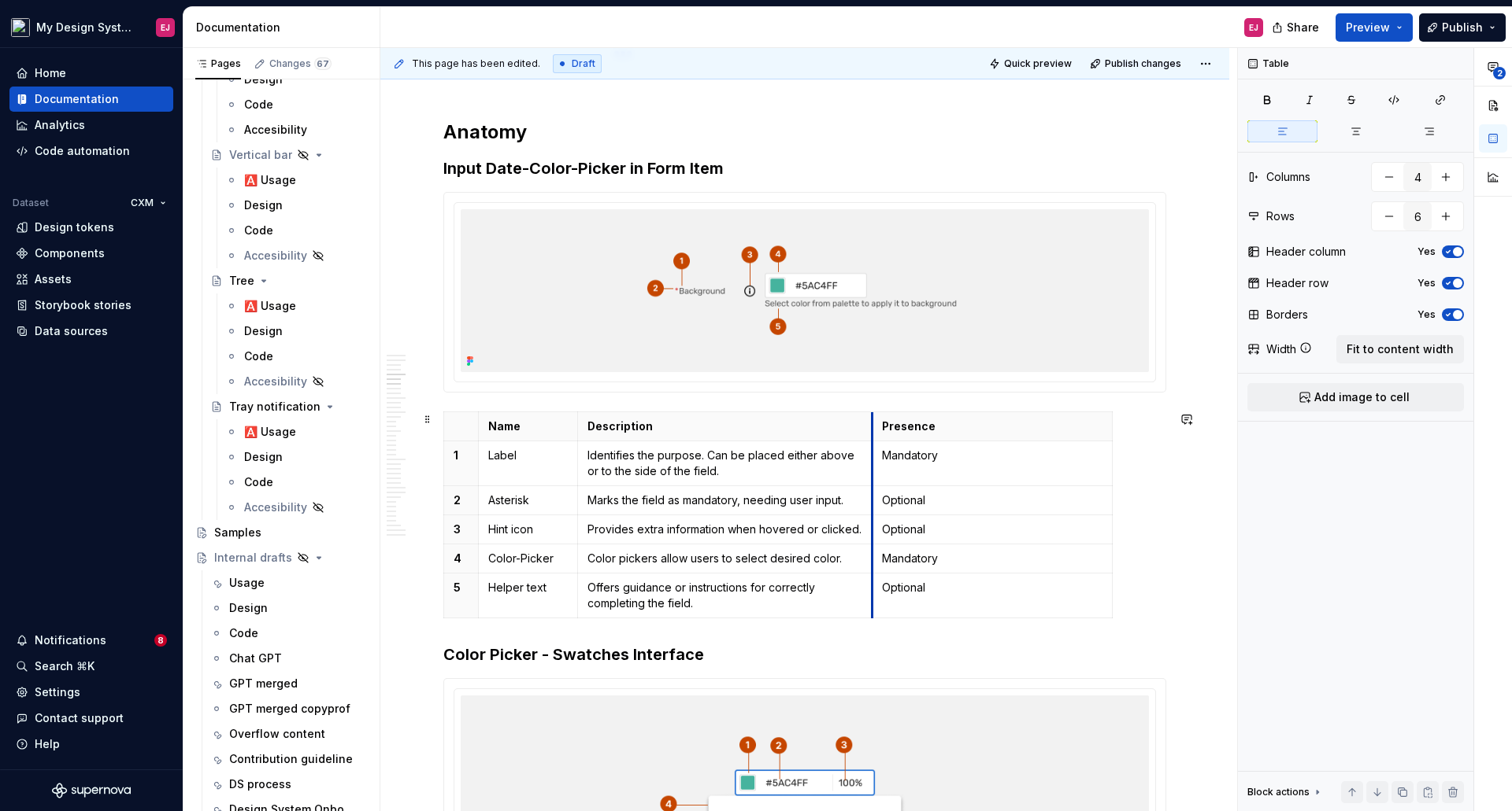
drag, startPoint x: 1087, startPoint y: 424, endPoint x: 872, endPoint y: 428, distance: 215.0
click at [872, 428] on th "Presence" at bounding box center [991, 426] width 240 height 29
drag, startPoint x: 1110, startPoint y: 419, endPoint x: 960, endPoint y: 414, distance: 150.1
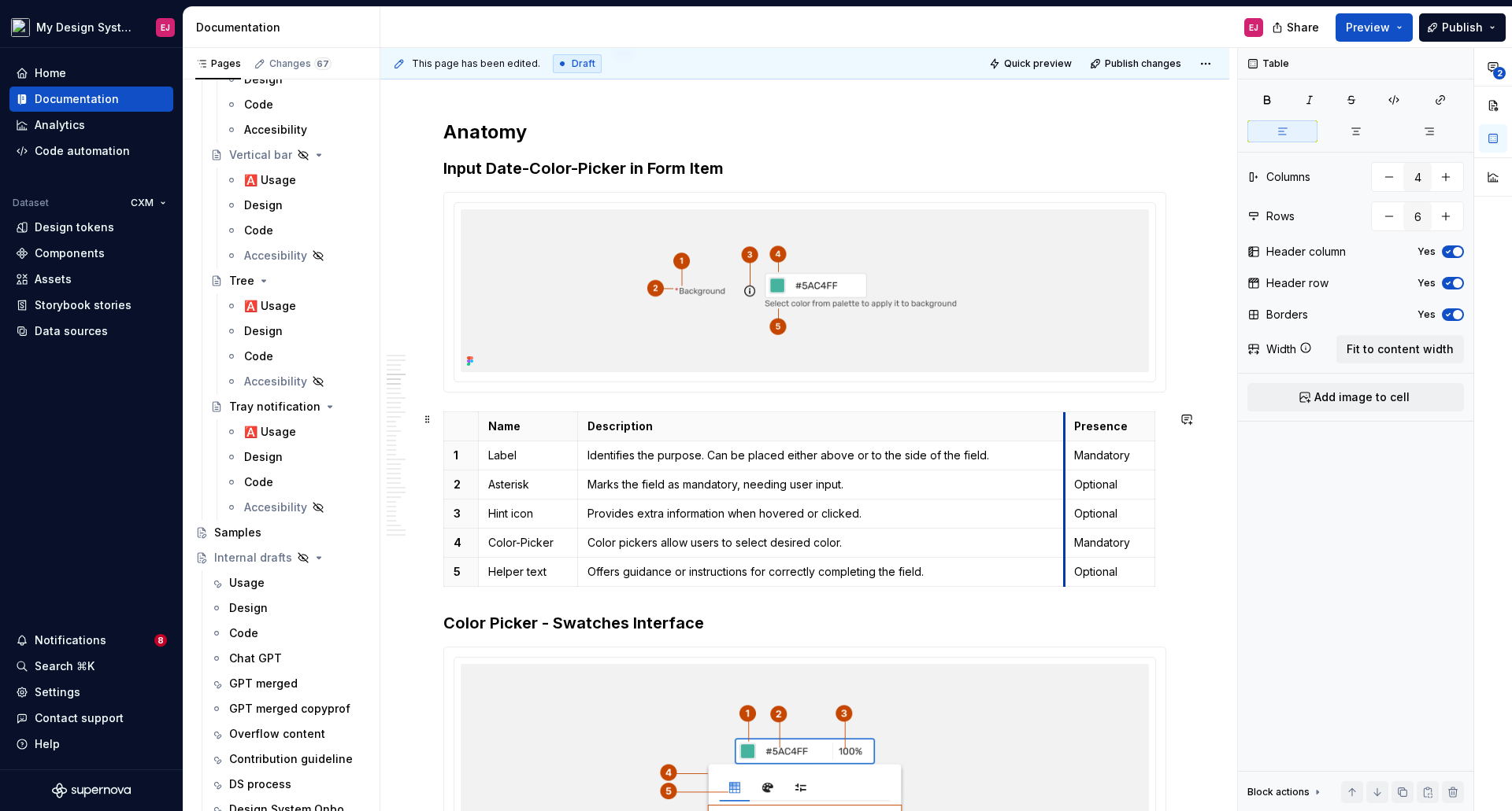
drag, startPoint x: 874, startPoint y: 425, endPoint x: 1067, endPoint y: 419, distance: 193.1
click at [1067, 419] on th "Presence" at bounding box center [1110, 426] width 91 height 29
click at [521, 542] on p "Color-Picker" at bounding box center [527, 543] width 80 height 15
click at [657, 545] on p "Color pickers allow users to select desired color." at bounding box center [821, 543] width 467 height 15
click at [899, 568] on p "Offers guidance or instructions for correctly completing the field." at bounding box center [821, 572] width 467 height 15
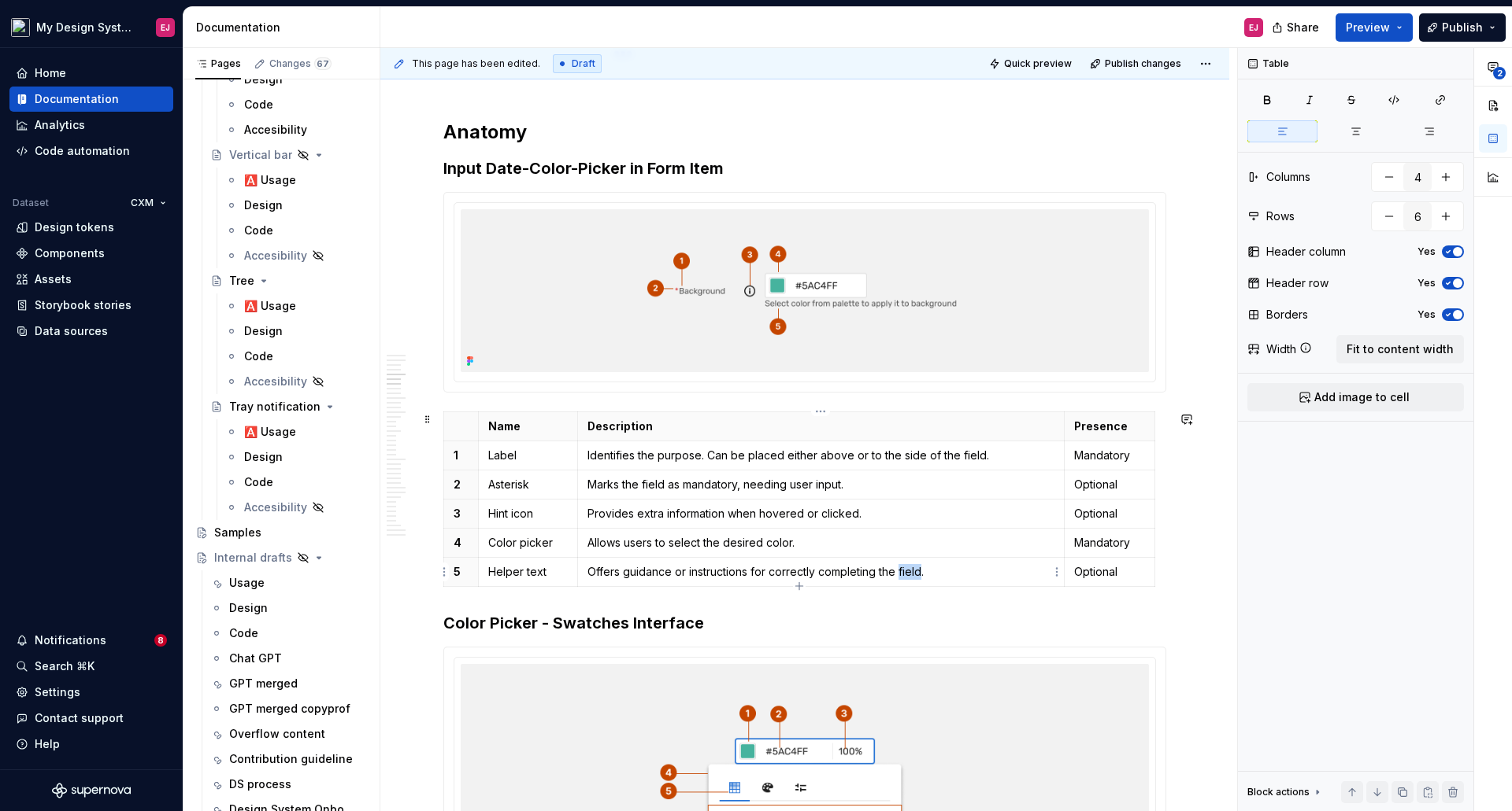
click at [899, 568] on p "Offers guidance or instructions for correctly completing the field." at bounding box center [821, 572] width 467 height 15
click at [530, 168] on strong "Input Date-Color-Picker in Form Item" at bounding box center [583, 168] width 280 height 19
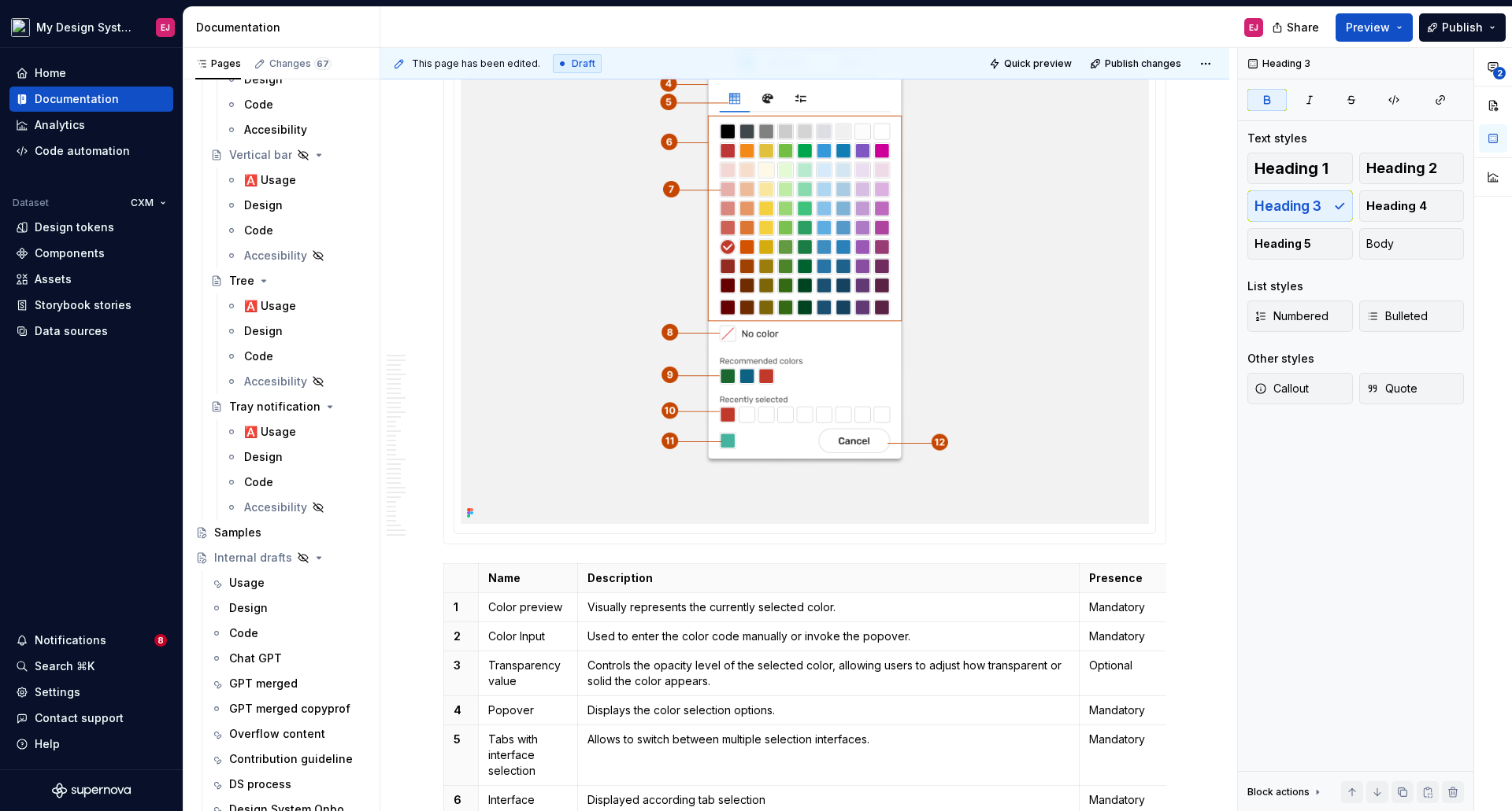
scroll to position [2736, 0]
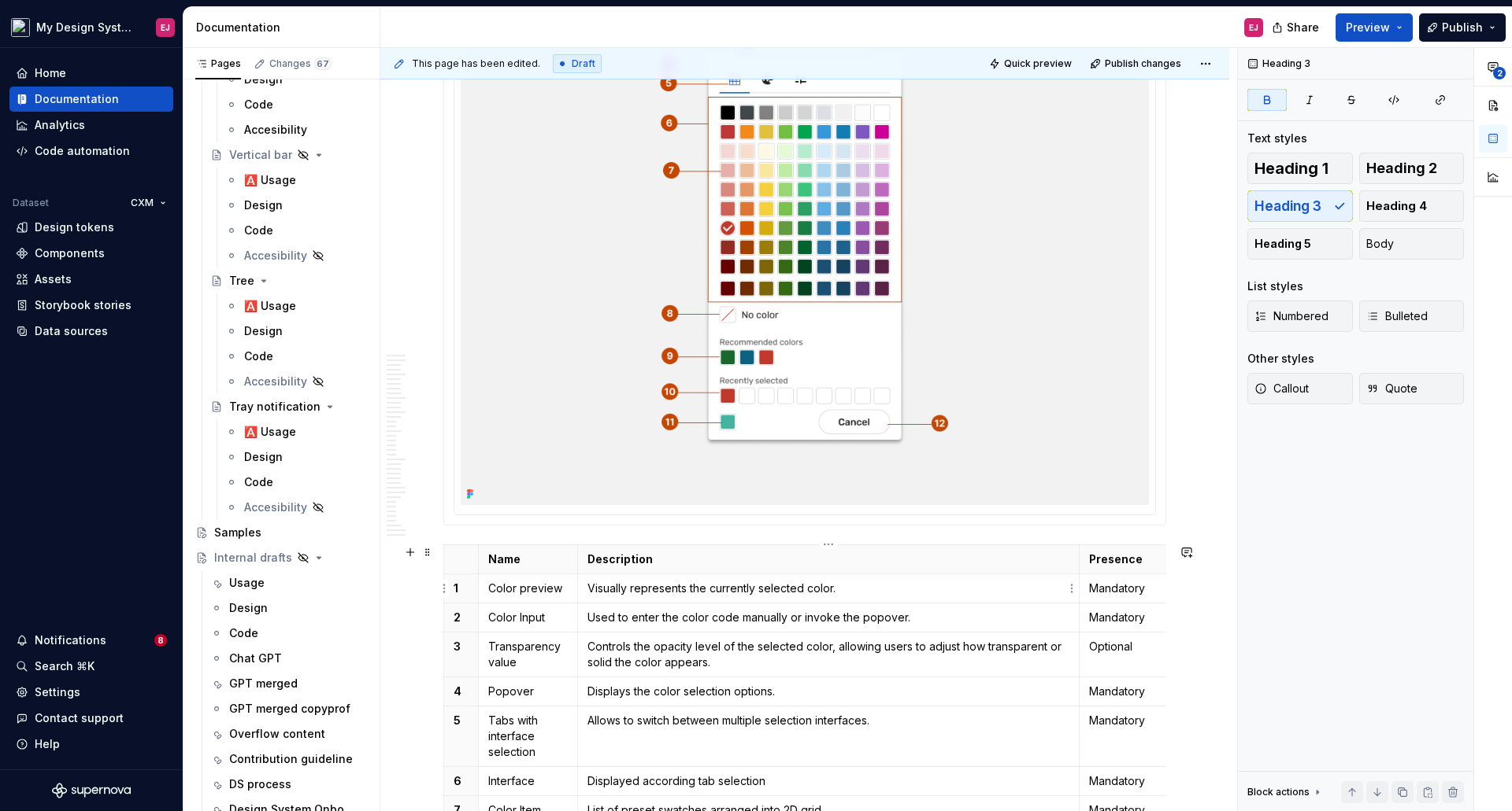
click at [602, 590] on p "Visually represents the currently selected color." at bounding box center [828, 588] width 483 height 15
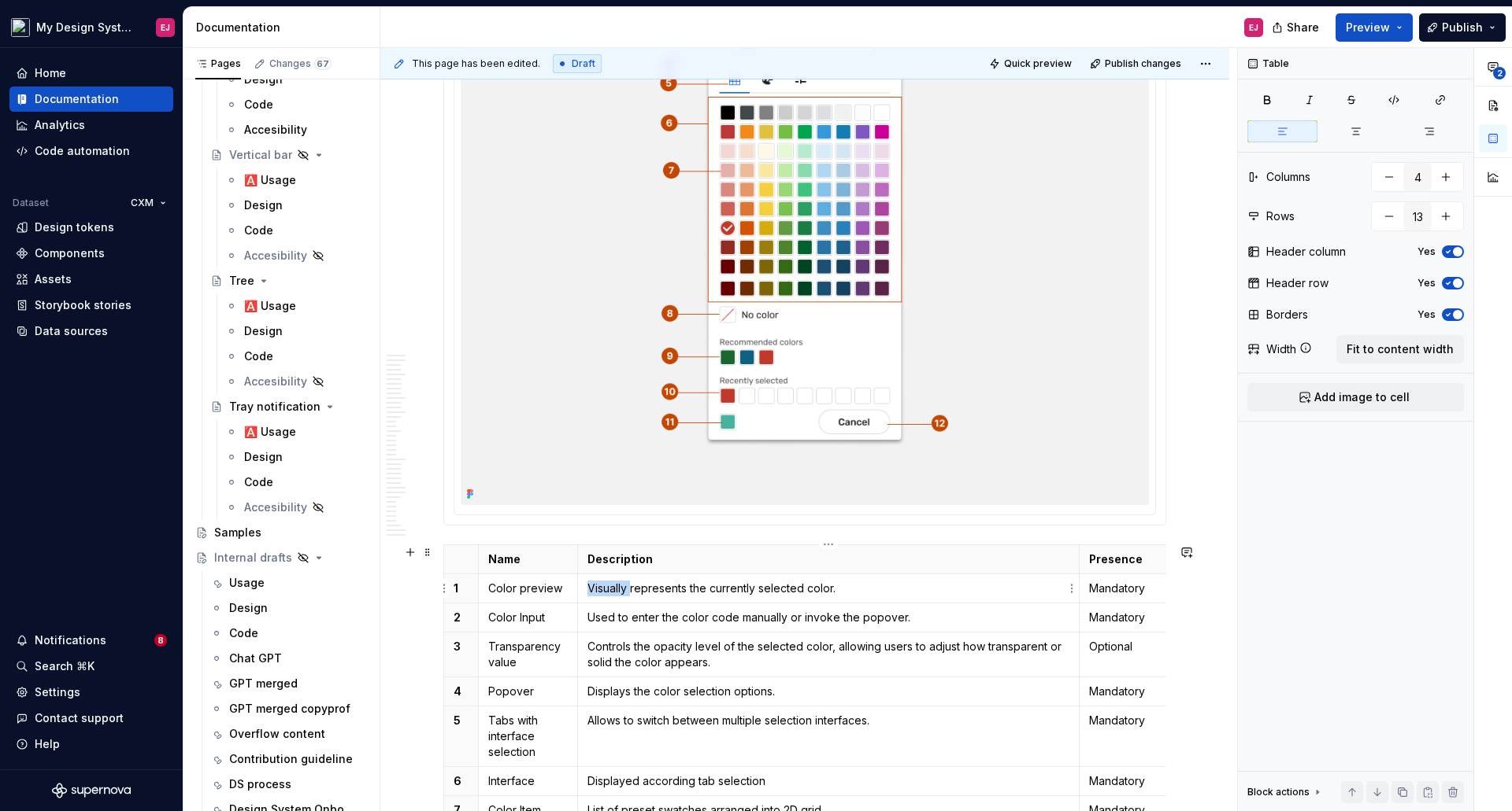
click at [602, 590] on p "Visually represents the currently selected color." at bounding box center [828, 588] width 483 height 15
drag, startPoint x: 629, startPoint y: 617, endPoint x: 588, endPoint y: 619, distance: 41.0
click at [588, 619] on p "Used to enter the color code manually or invoke the popover." at bounding box center [828, 617] width 483 height 15
click at [852, 617] on p "Enables entering the color code manually or invoke the popover." at bounding box center [828, 617] width 483 height 15
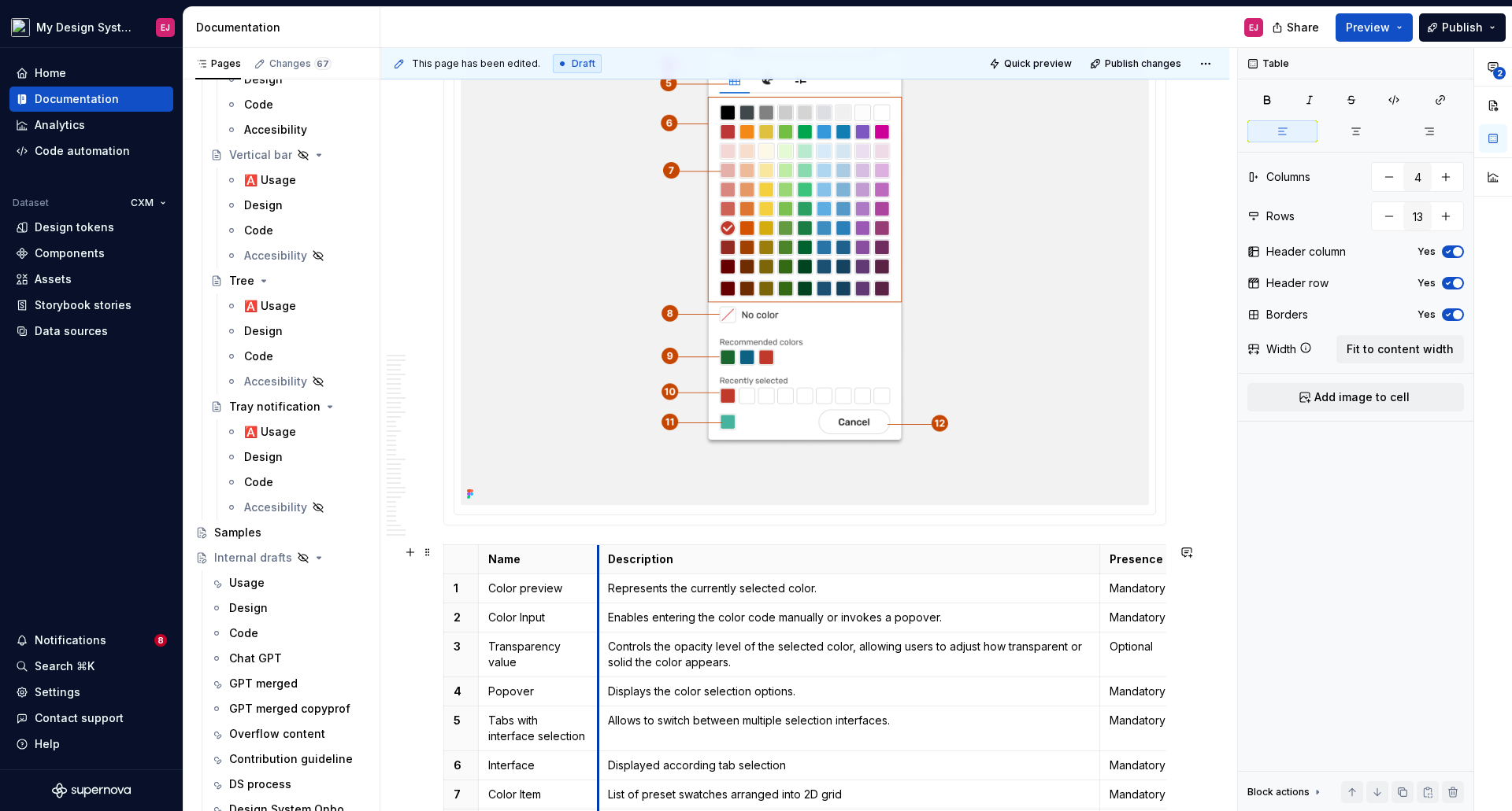
drag, startPoint x: 575, startPoint y: 558, endPoint x: 595, endPoint y: 560, distance: 20.1
click at [716, 765] on p "Displayed according tab selection" at bounding box center [849, 766] width 483 height 15
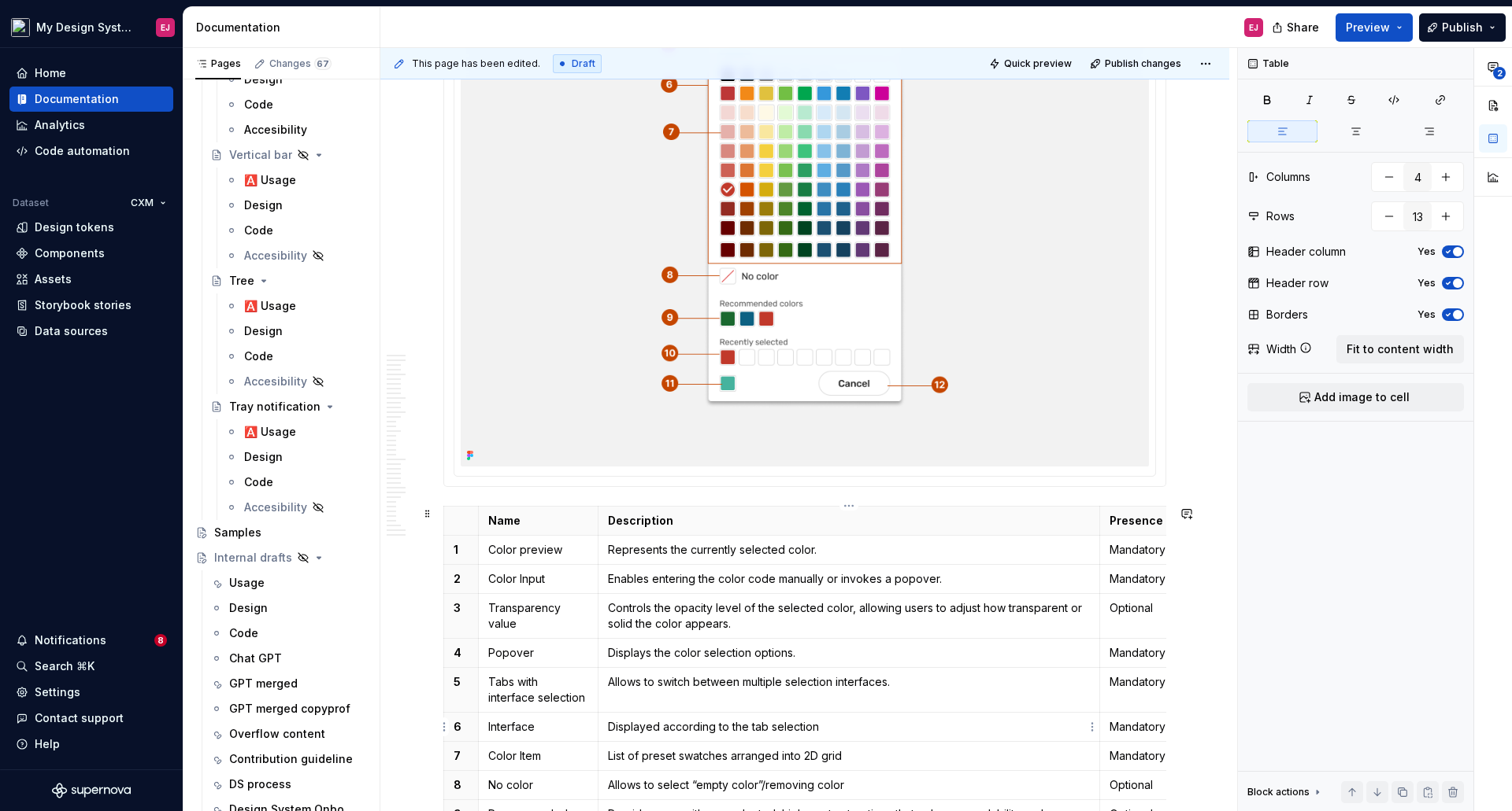
click at [832, 731] on p "Displayed according to the tab selection" at bounding box center [849, 727] width 483 height 15
click at [521, 580] on p "Color Input" at bounding box center [538, 579] width 100 height 15
click at [522, 755] on p "Color Item" at bounding box center [538, 756] width 100 height 15
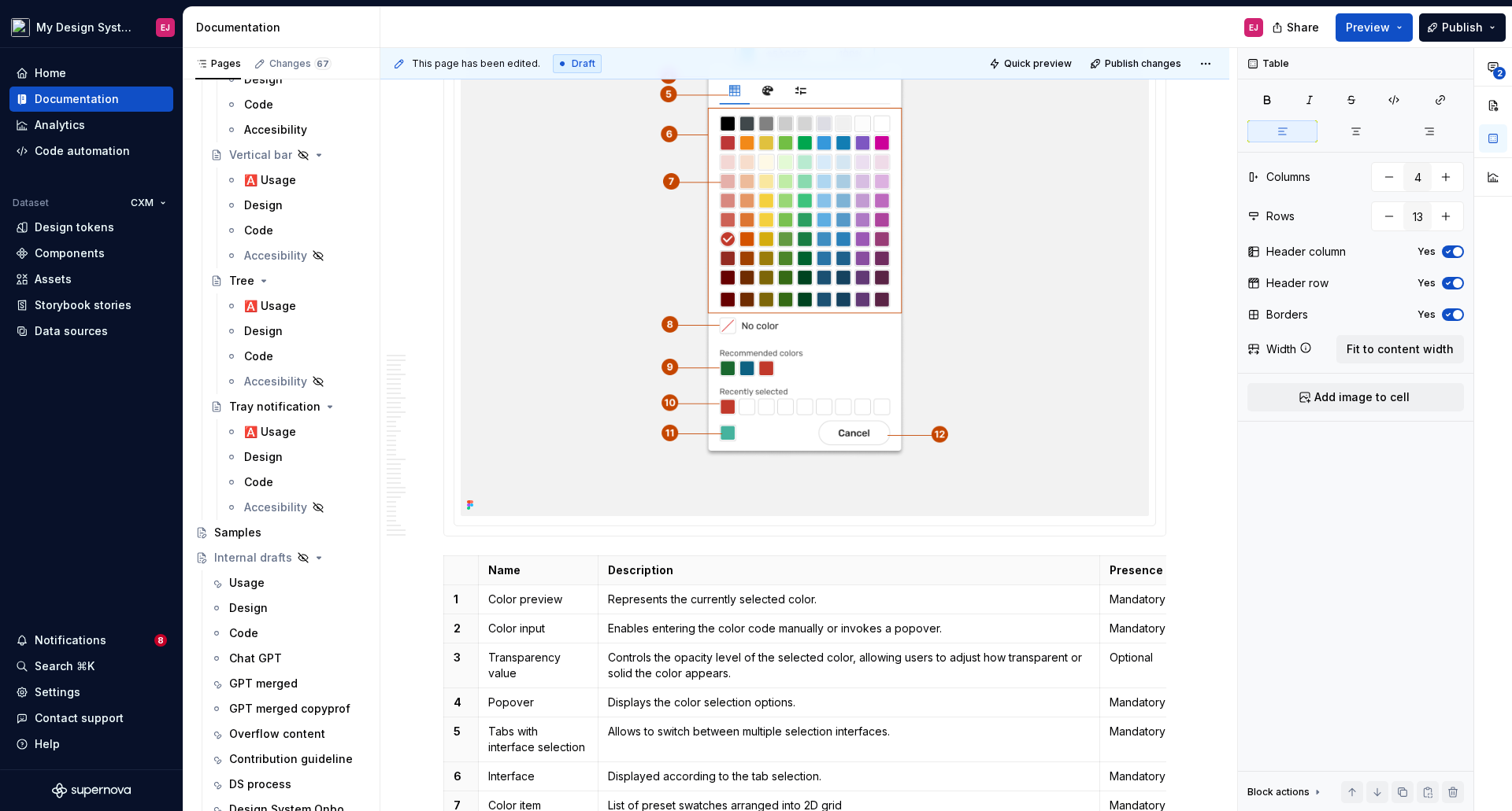
scroll to position [2803, 0]
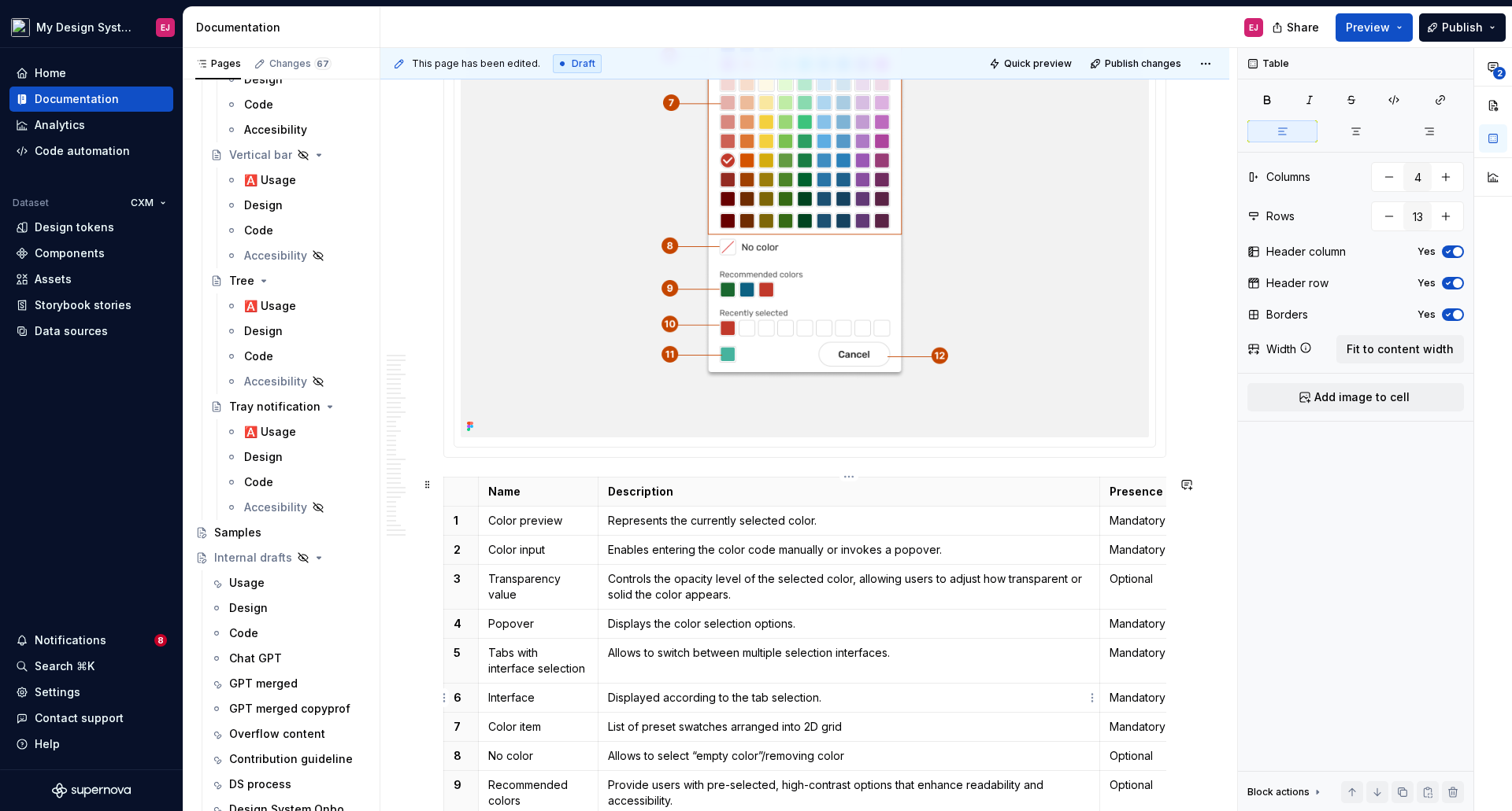
click at [612, 694] on p "Displayed according to the tab selection." at bounding box center [849, 698] width 483 height 15
click at [624, 728] on p "List of preset swatches arranged into 2D grid" at bounding box center [849, 727] width 483 height 15
click at [850, 730] on p "Lists preset swatches arranged into 2D grid" at bounding box center [849, 727] width 483 height 15
click at [818, 760] on p "Allows to select “empty color”/removing color" at bounding box center [849, 756] width 483 height 15
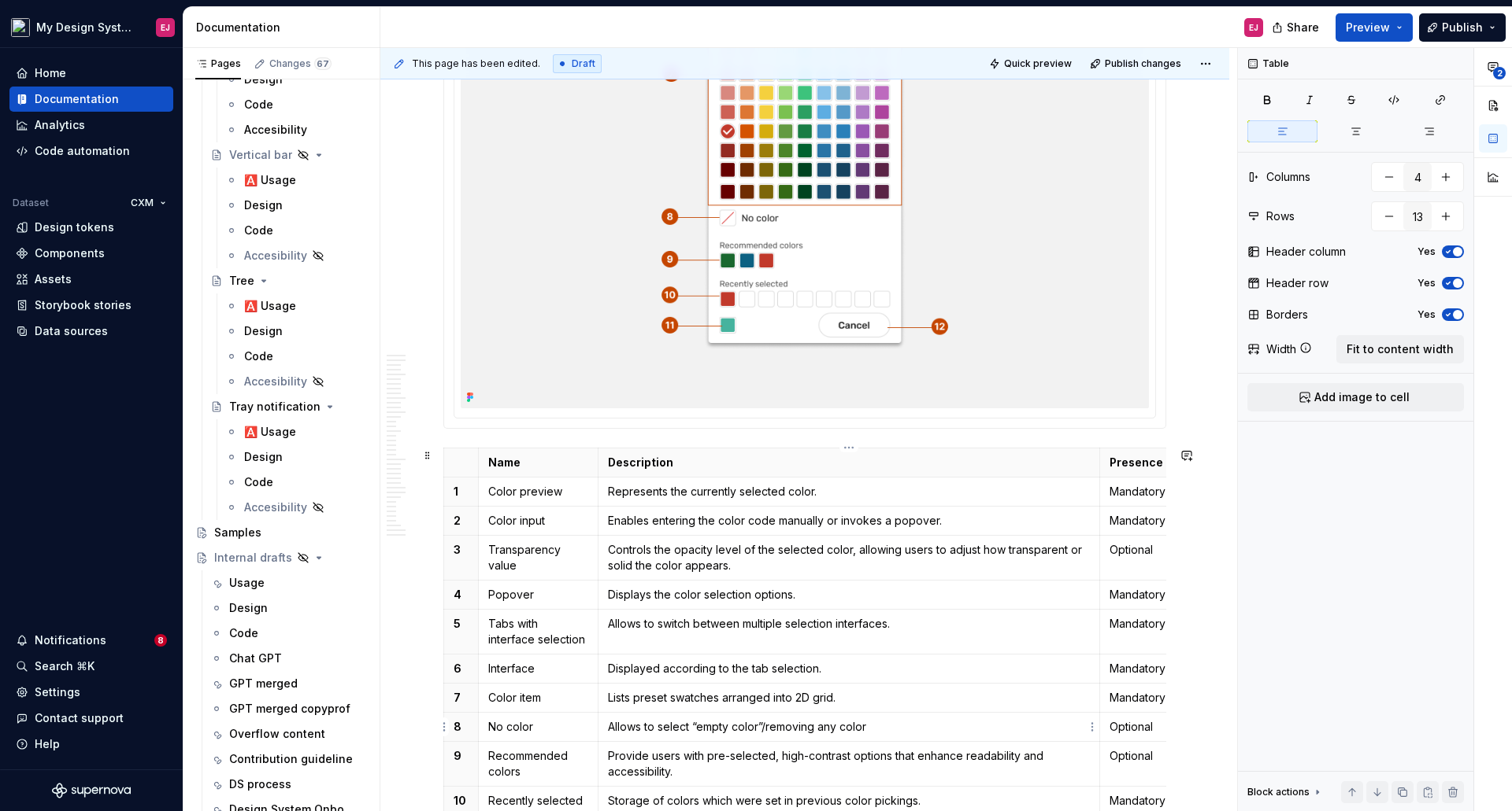
click at [889, 724] on p "Allows to select “empty color”/removing any color" at bounding box center [849, 727] width 483 height 15
click at [763, 724] on p "Allows to select “empty color”/removing any color." at bounding box center [849, 727] width 483 height 15
click at [645, 756] on p "Provide users with pre-selected, high-contrast options that enhance readability…" at bounding box center [849, 764] width 483 height 32
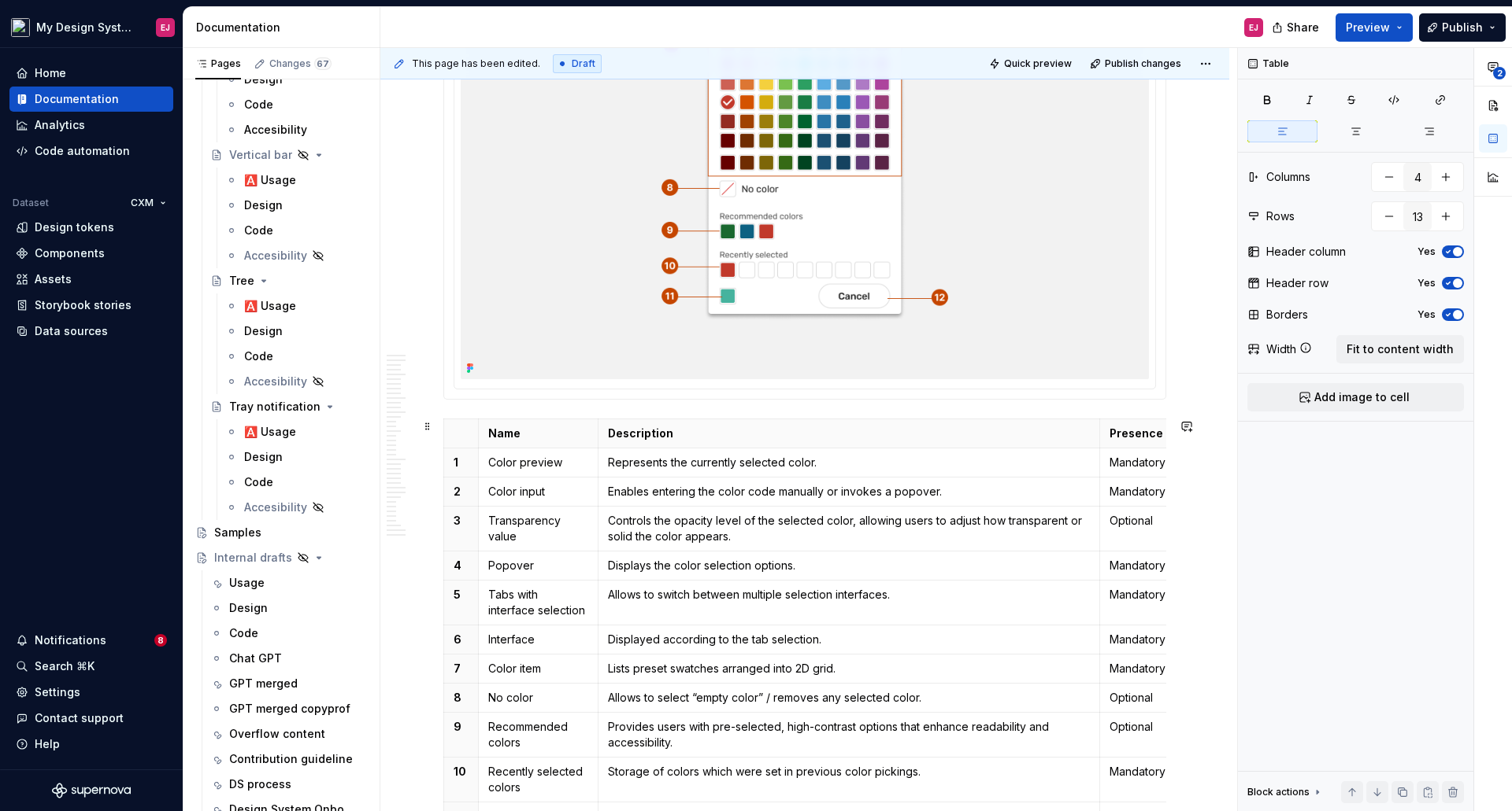
scroll to position [2941, 0]
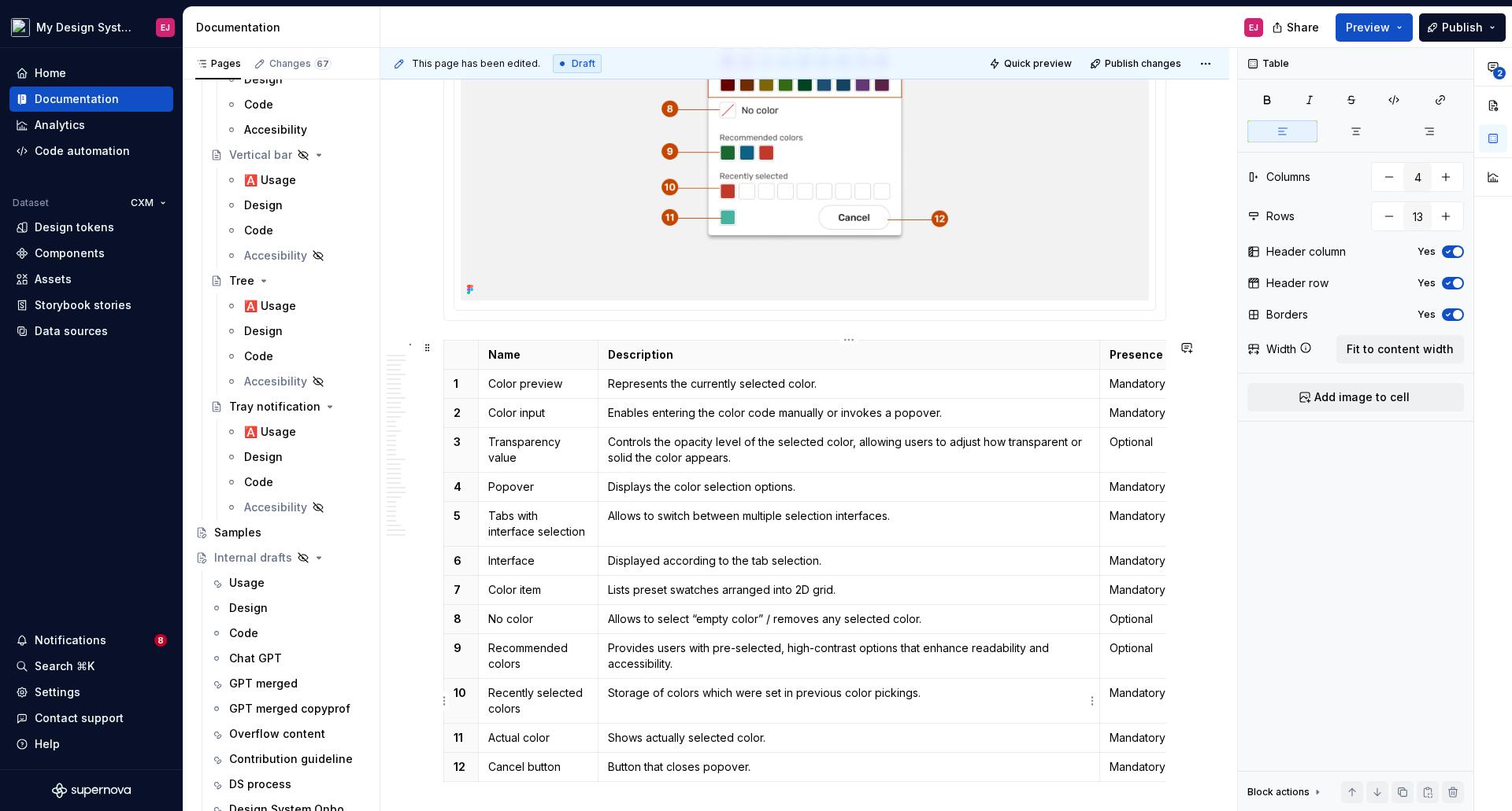
click at [647, 693] on p "Storage of colors which were set in previous color pickings." at bounding box center [849, 694] width 483 height 15
click at [646, 736] on p "Shows actually selected color." at bounding box center [849, 738] width 483 height 15
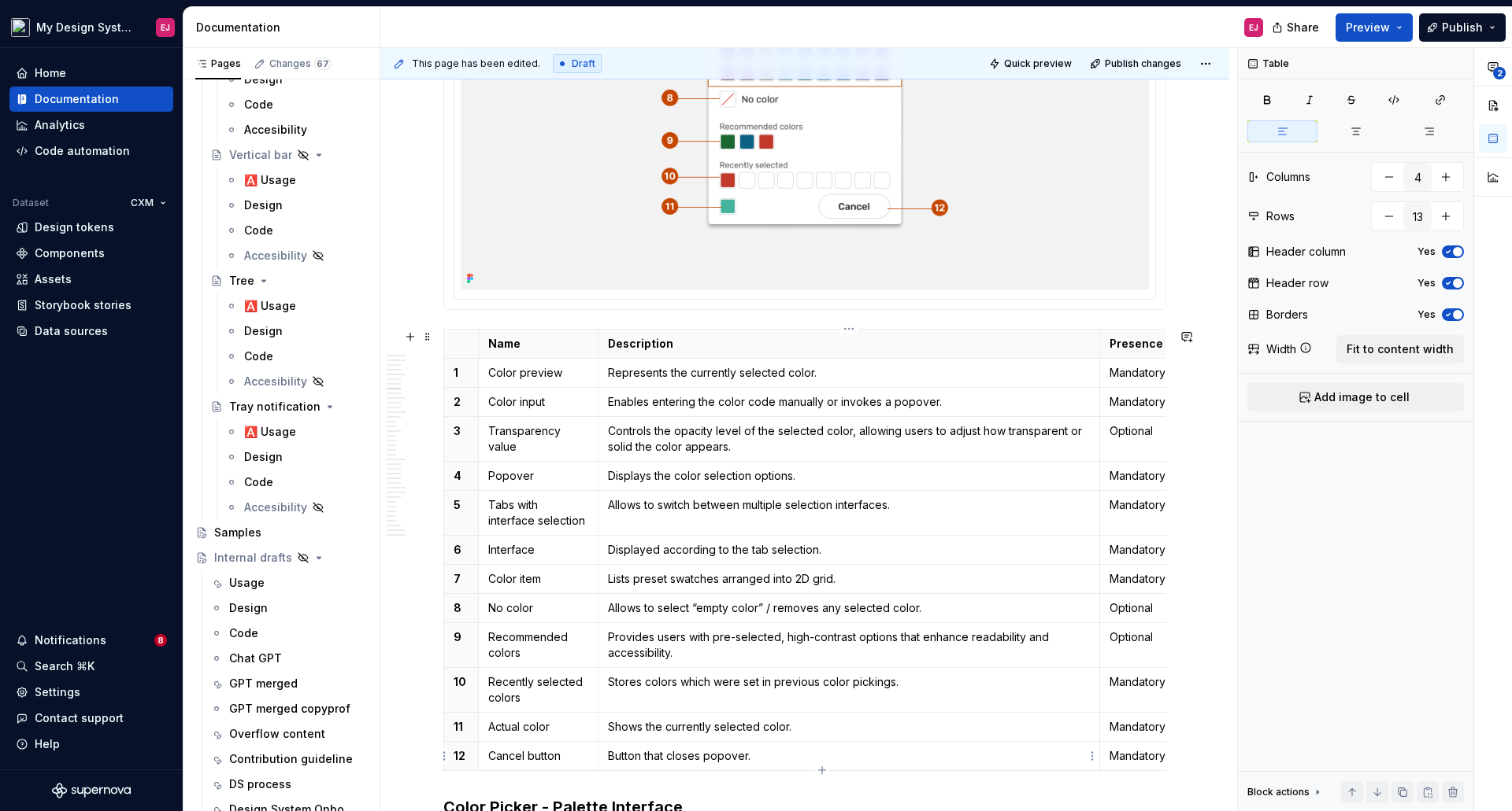
drag, startPoint x: 669, startPoint y: 755, endPoint x: 647, endPoint y: 757, distance: 22.1
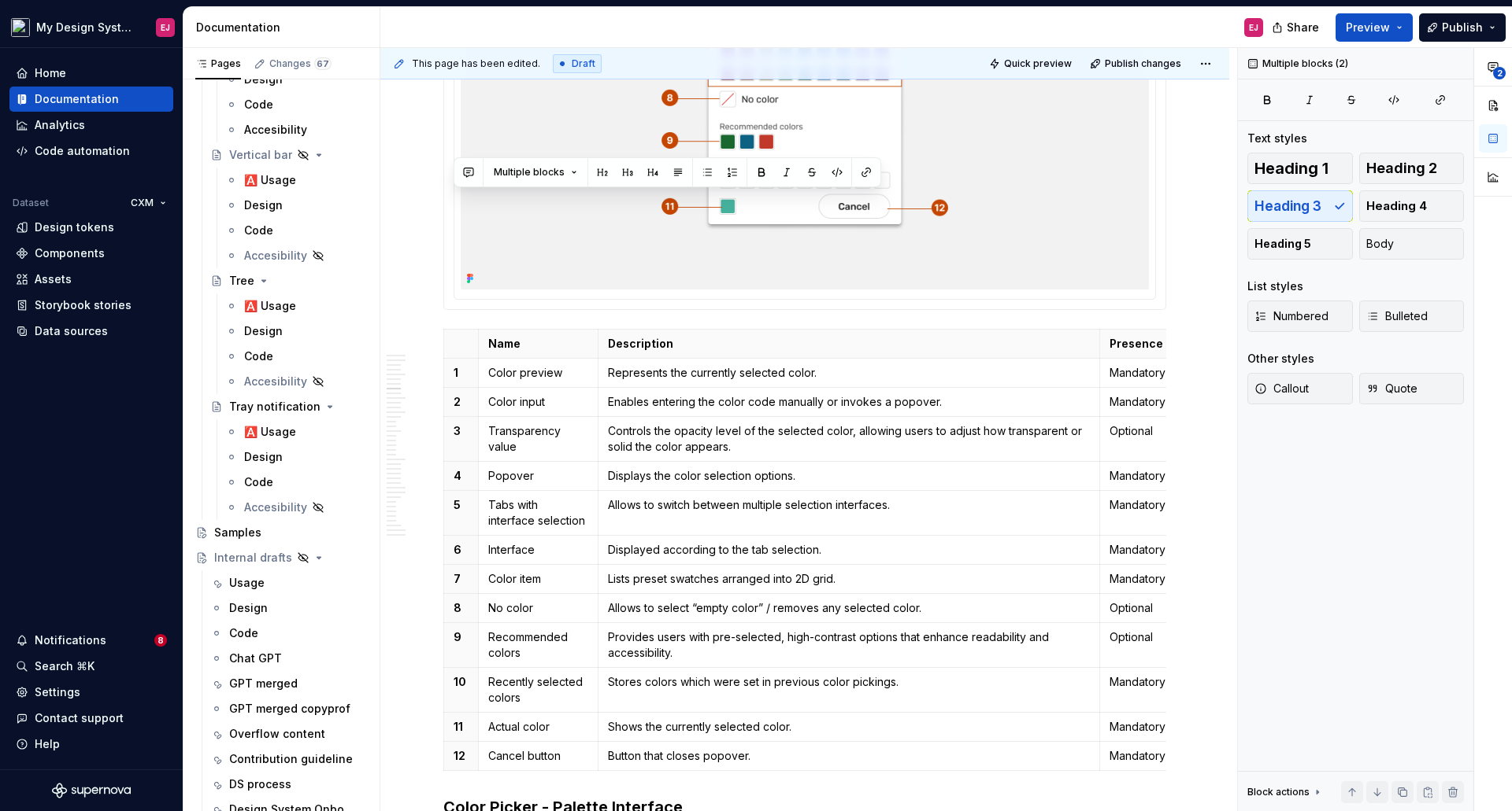
scroll to position [3095, 0]
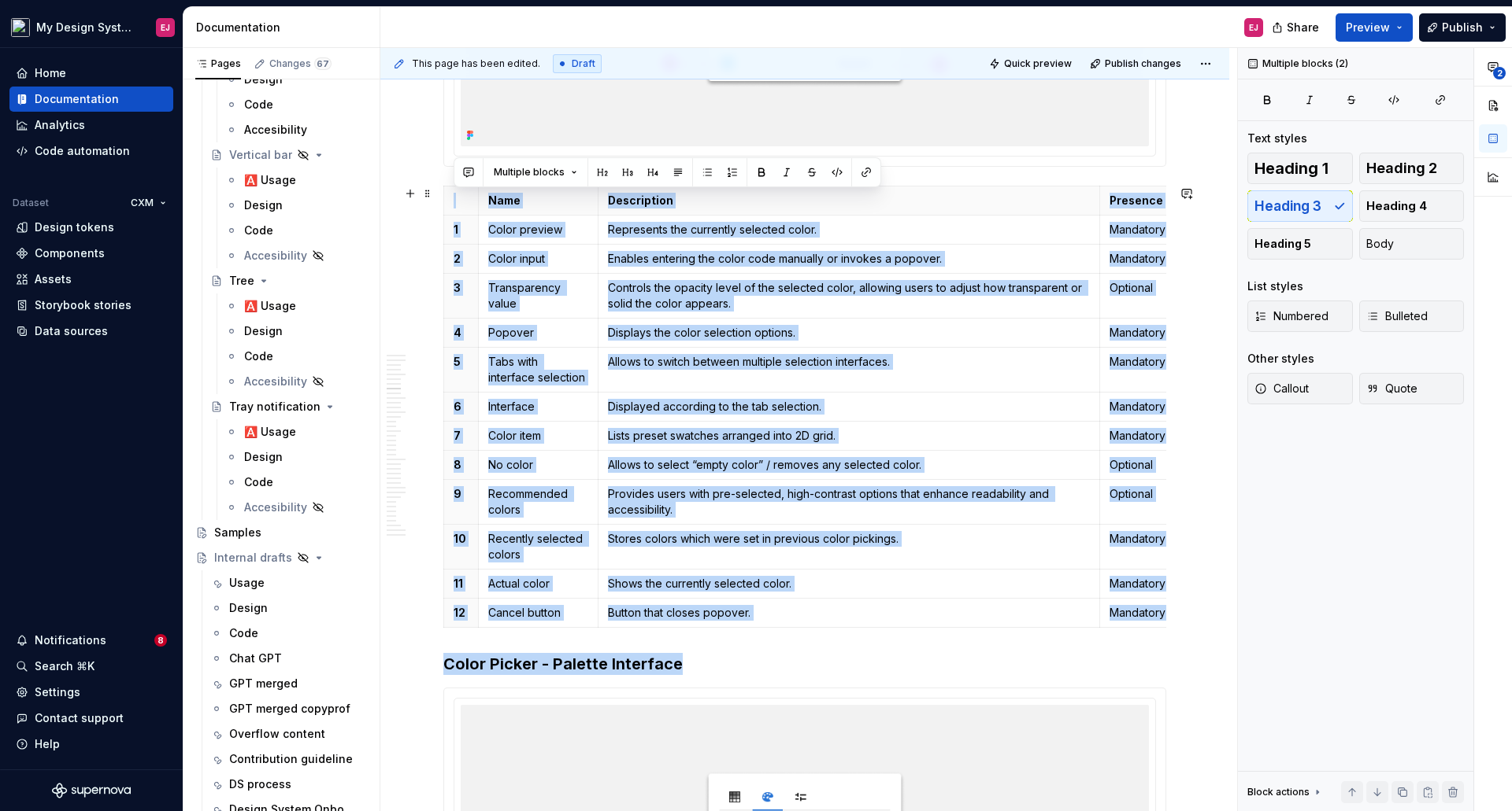
click at [681, 628] on div "Name Description Presence 1 Color preview Represents the currently selected col…" at bounding box center [804, 410] width 723 height 448
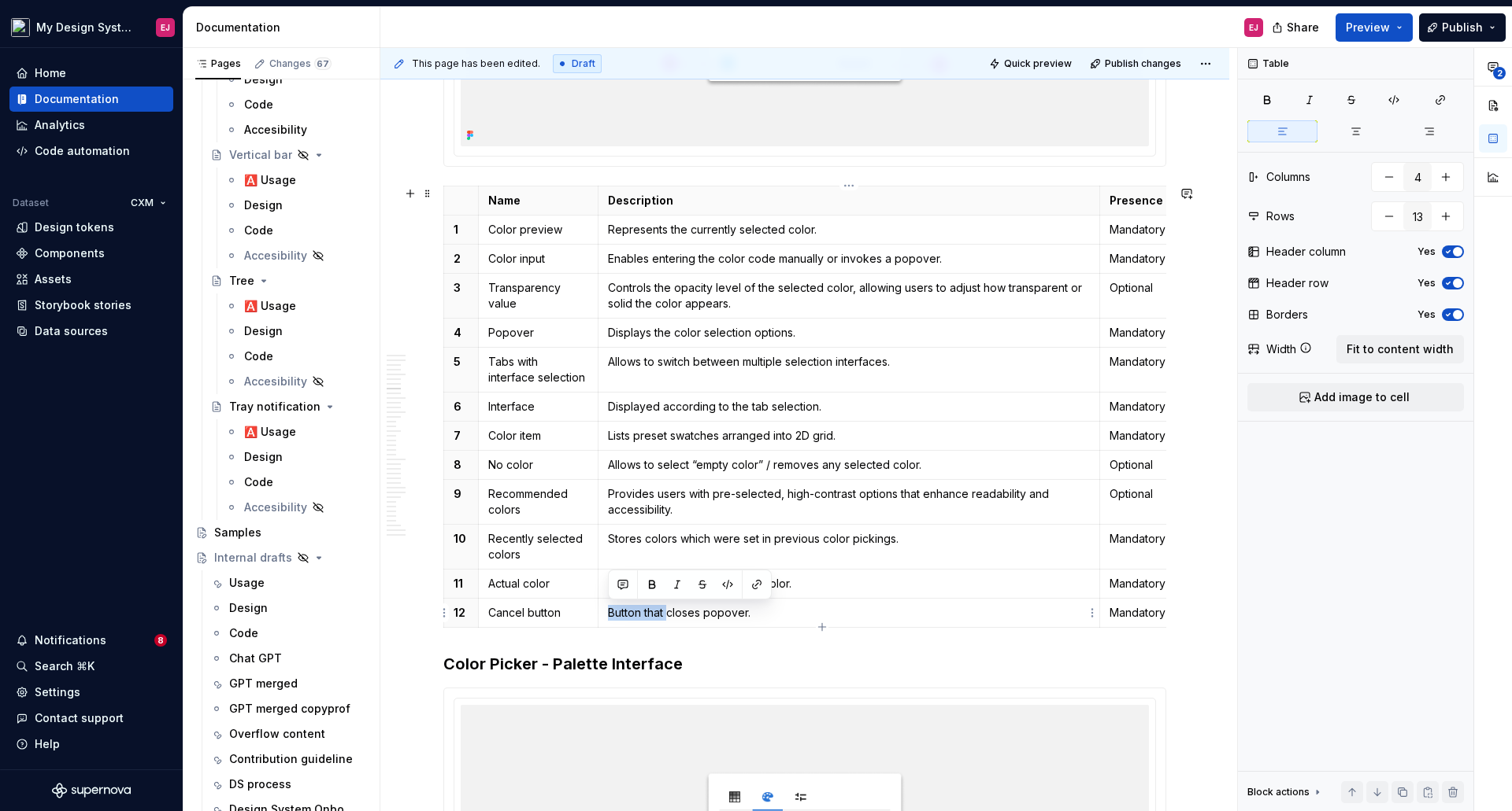
drag, startPoint x: 667, startPoint y: 612, endPoint x: 605, endPoint y: 610, distance: 62.0
click at [605, 610] on td "Button that closes popover." at bounding box center [849, 613] width 503 height 29
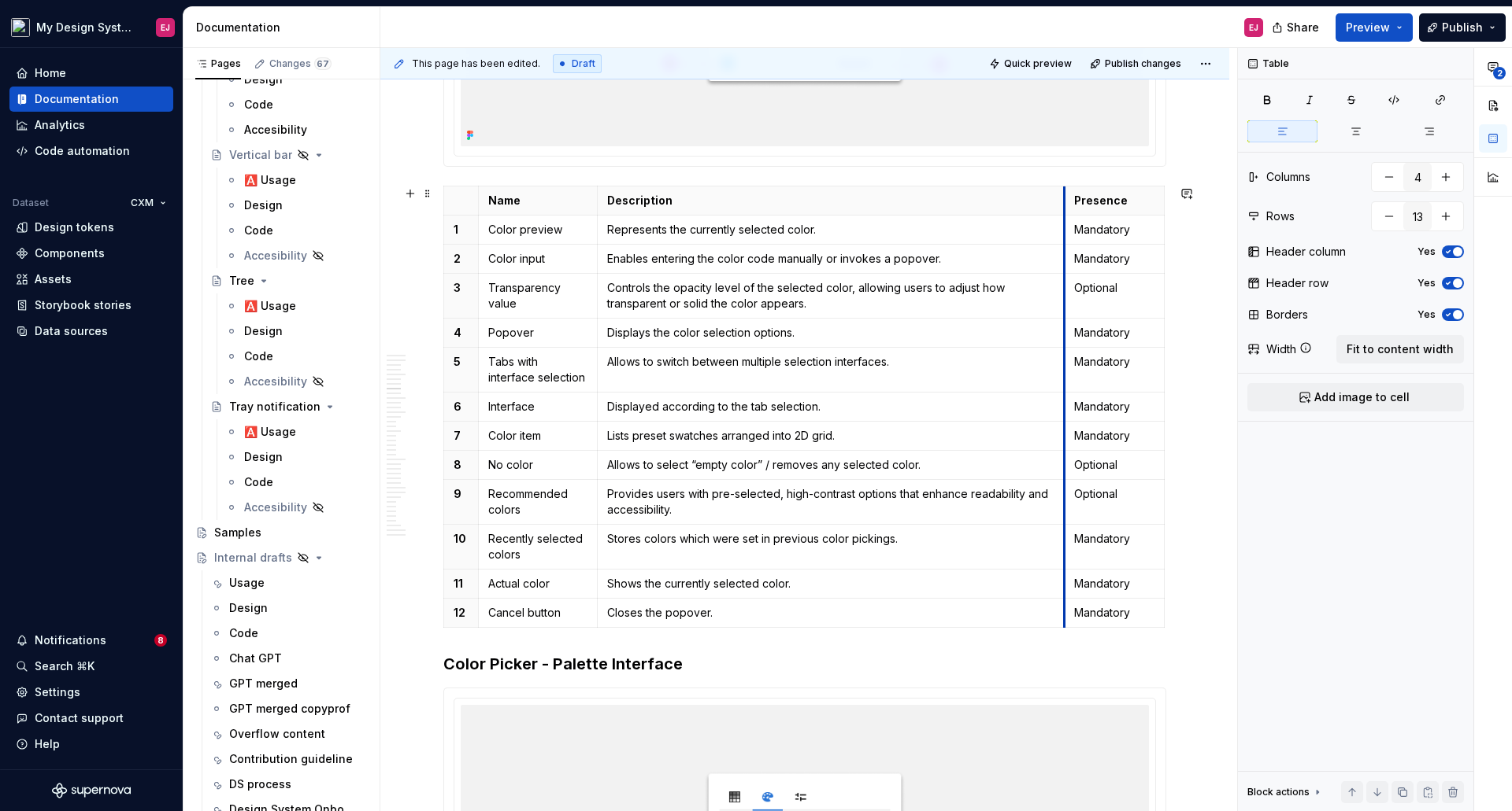
drag, startPoint x: 1099, startPoint y: 195, endPoint x: 1063, endPoint y: 205, distance: 37.4
click at [1064, 205] on th "Presence" at bounding box center [1114, 201] width 100 height 29
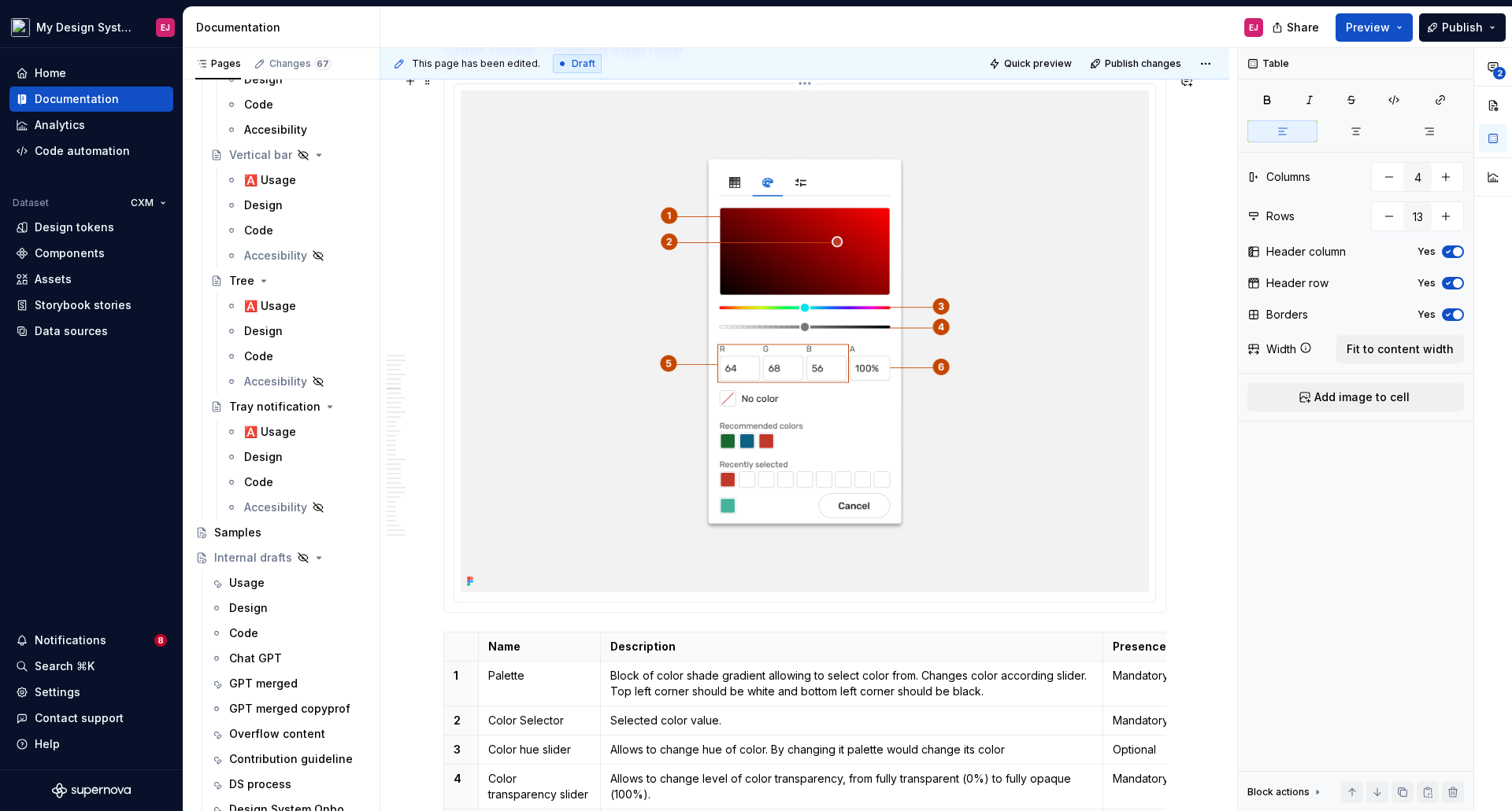
scroll to position [3724, 0]
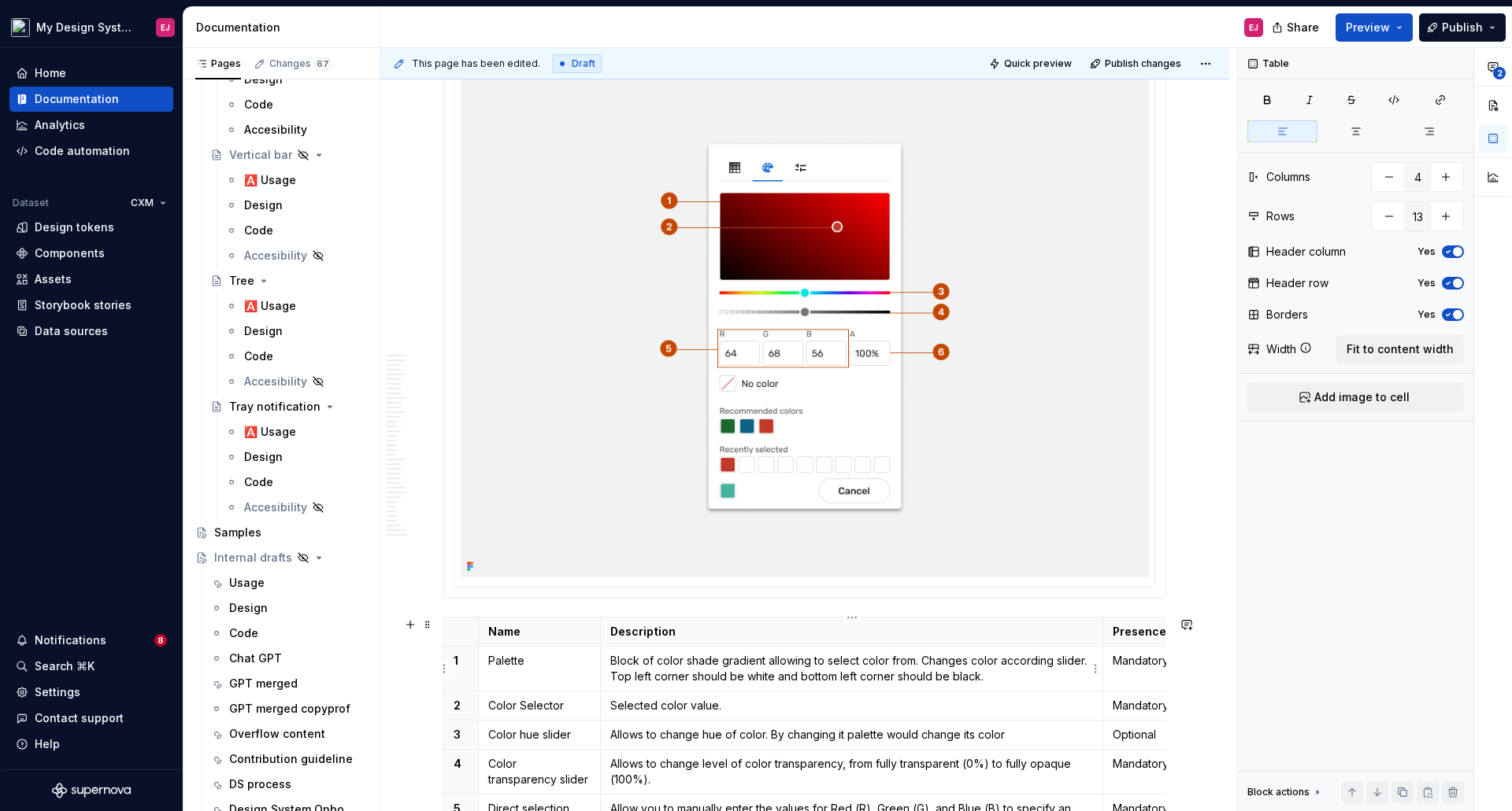
click at [611, 664] on p "Block of color shade gradient allowing to select color from. Changes color acco…" at bounding box center [851, 669] width 483 height 32
type input "7"
click at [862, 658] on p "Shows a color shade gradient allowing to select color from. Changes color accor…" at bounding box center [851, 669] width 483 height 32
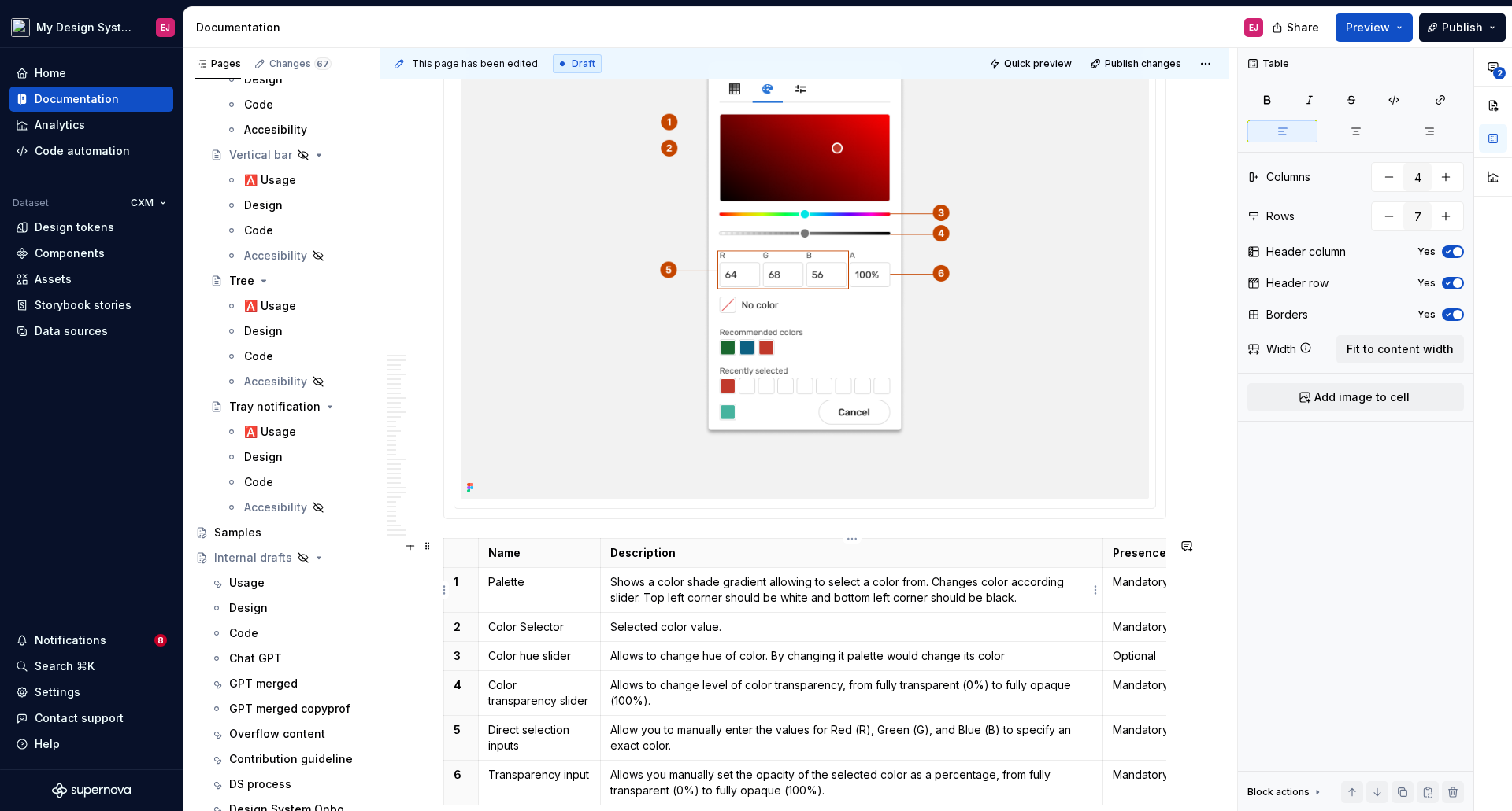
click at [1059, 580] on p "Shows a color shade gradient allowing to select a color from. Changes color acc…" at bounding box center [851, 590] width 483 height 32
drag, startPoint x: 668, startPoint y: 595, endPoint x: 678, endPoint y: 595, distance: 10.0
click at [671, 595] on p "Shows a color shade gradient allowing to select a color from. Changes color acc…" at bounding box center [851, 590] width 483 height 32
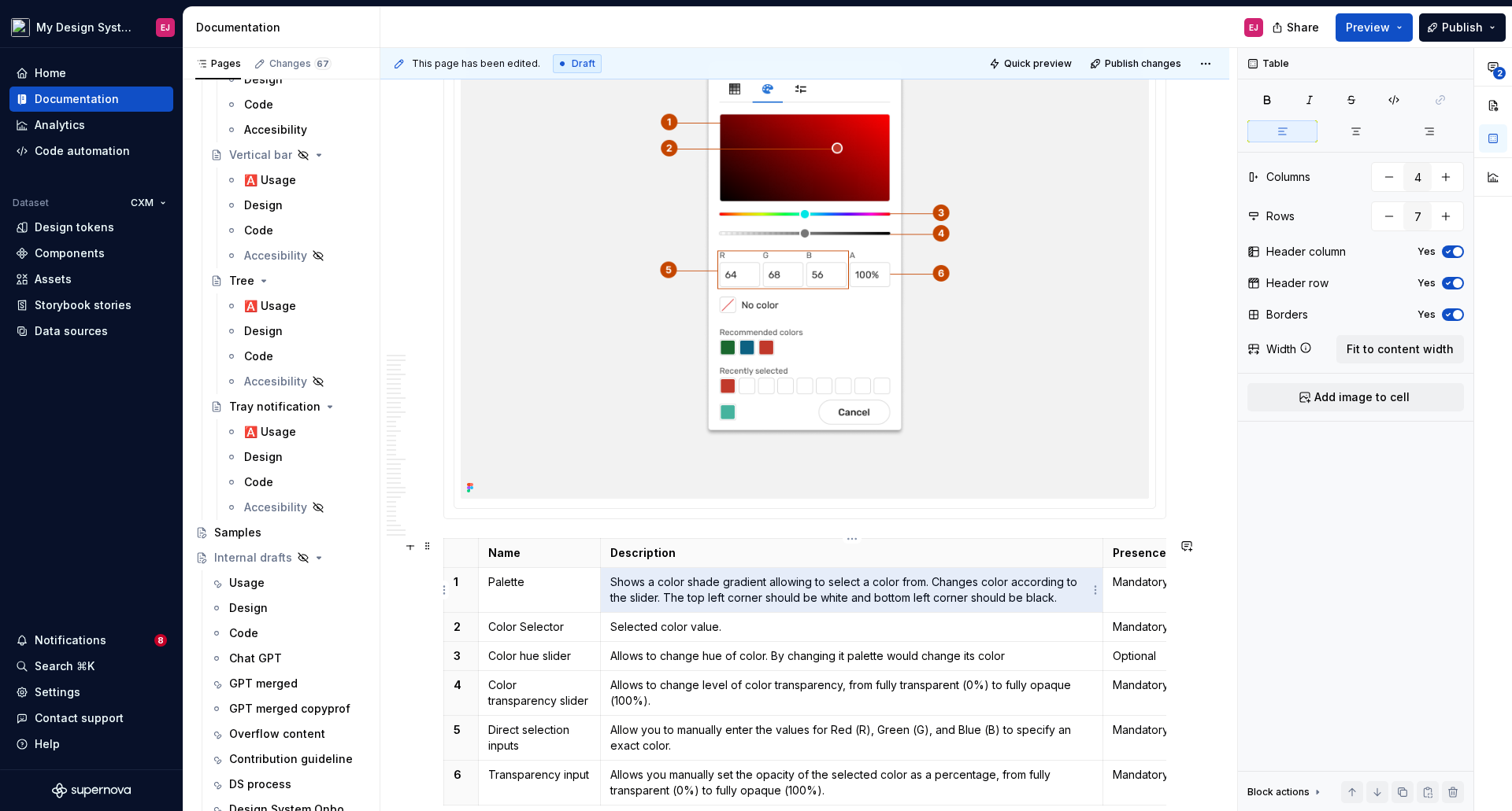
drag, startPoint x: 663, startPoint y: 597, endPoint x: 1048, endPoint y: 600, distance: 385.0
click at [1048, 604] on p "Shows a color shade gradient allowing to select a color from. Changes color acc…" at bounding box center [851, 590] width 483 height 32
click at [1050, 599] on p "Shows a color shade gradient allowing to select a color from. Changes color acc…" at bounding box center [851, 590] width 483 height 32
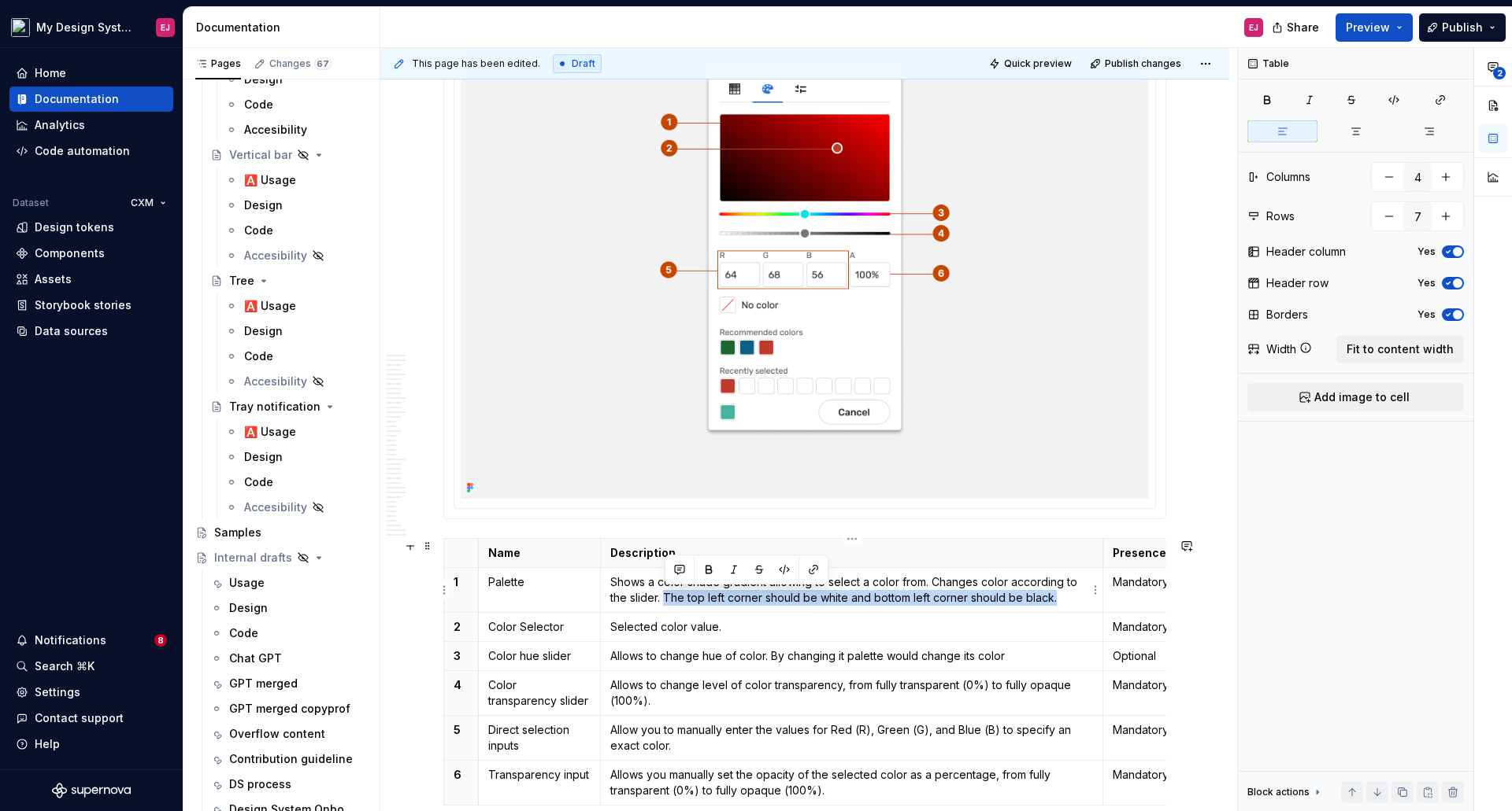
drag, startPoint x: 1059, startPoint y: 601, endPoint x: 665, endPoint y: 663, distance: 398.8
click at [667, 595] on p "Shows a color shade gradient allowing to select a color from. Changes color acc…" at bounding box center [851, 590] width 483 height 32
copy p "The top left corner should be white and bottom left corner should be black."
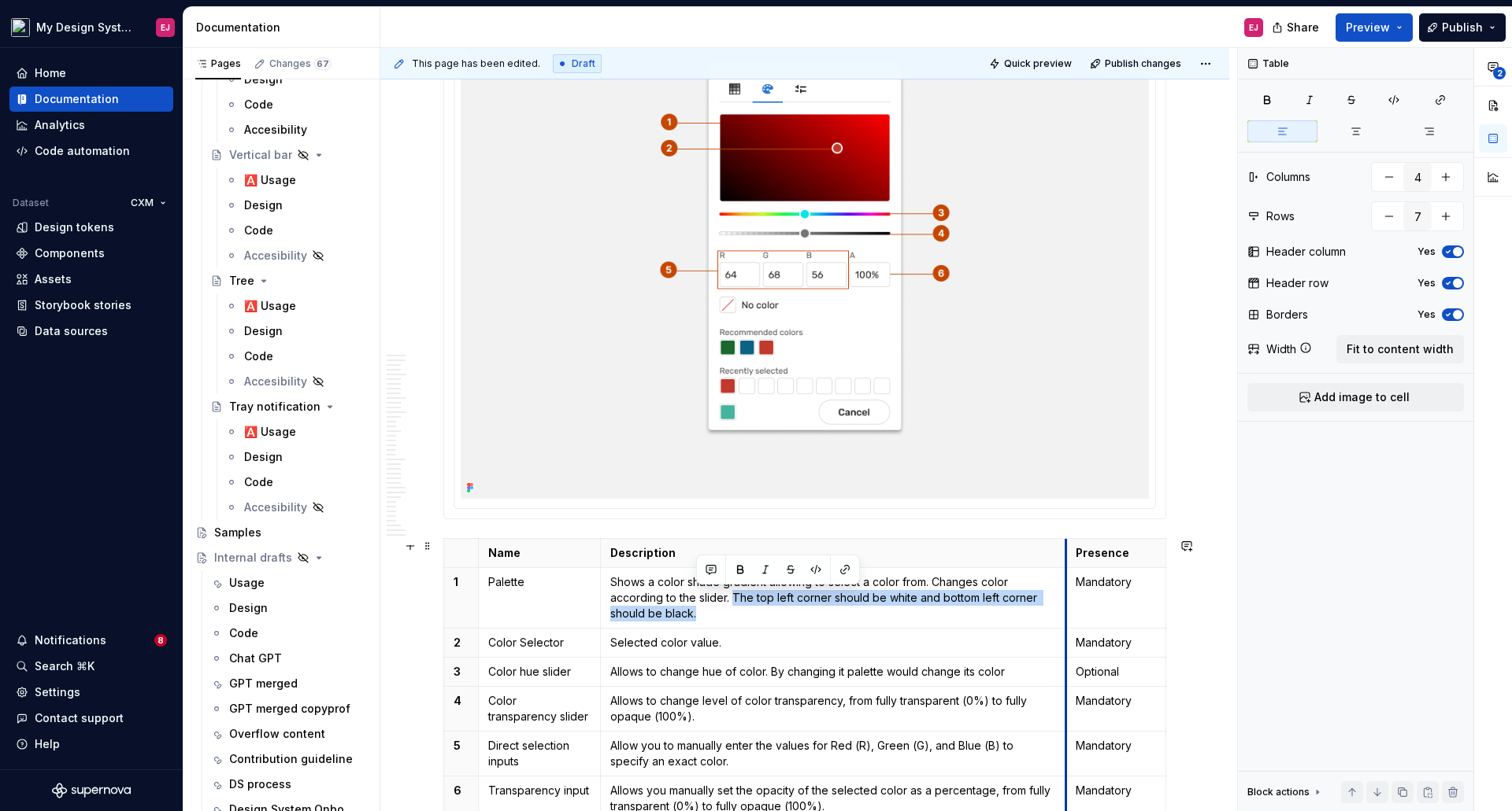
drag, startPoint x: 1087, startPoint y: 550, endPoint x: 1067, endPoint y: 541, distance: 21.9
click at [1067, 541] on th "Presence" at bounding box center [1116, 554] width 100 height 29
click at [1186, 544] on button "button" at bounding box center [1187, 546] width 22 height 22
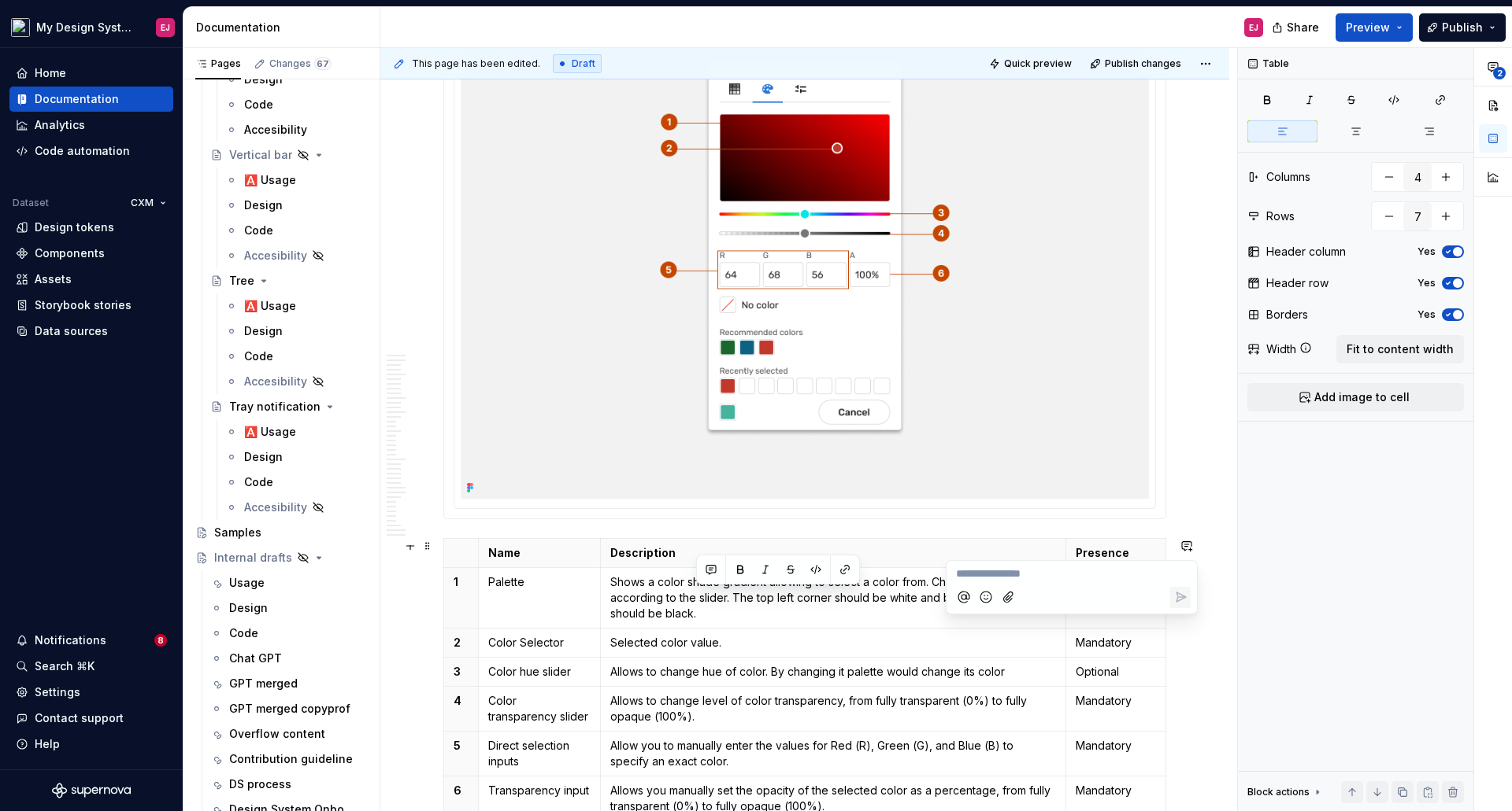
click at [967, 593] on icon "Mention someone" at bounding box center [963, 597] width 11 height 11
type textarea "*"
click at [1014, 505] on span "[PERSON_NAME]" at bounding box center [1009, 509] width 90 height 15
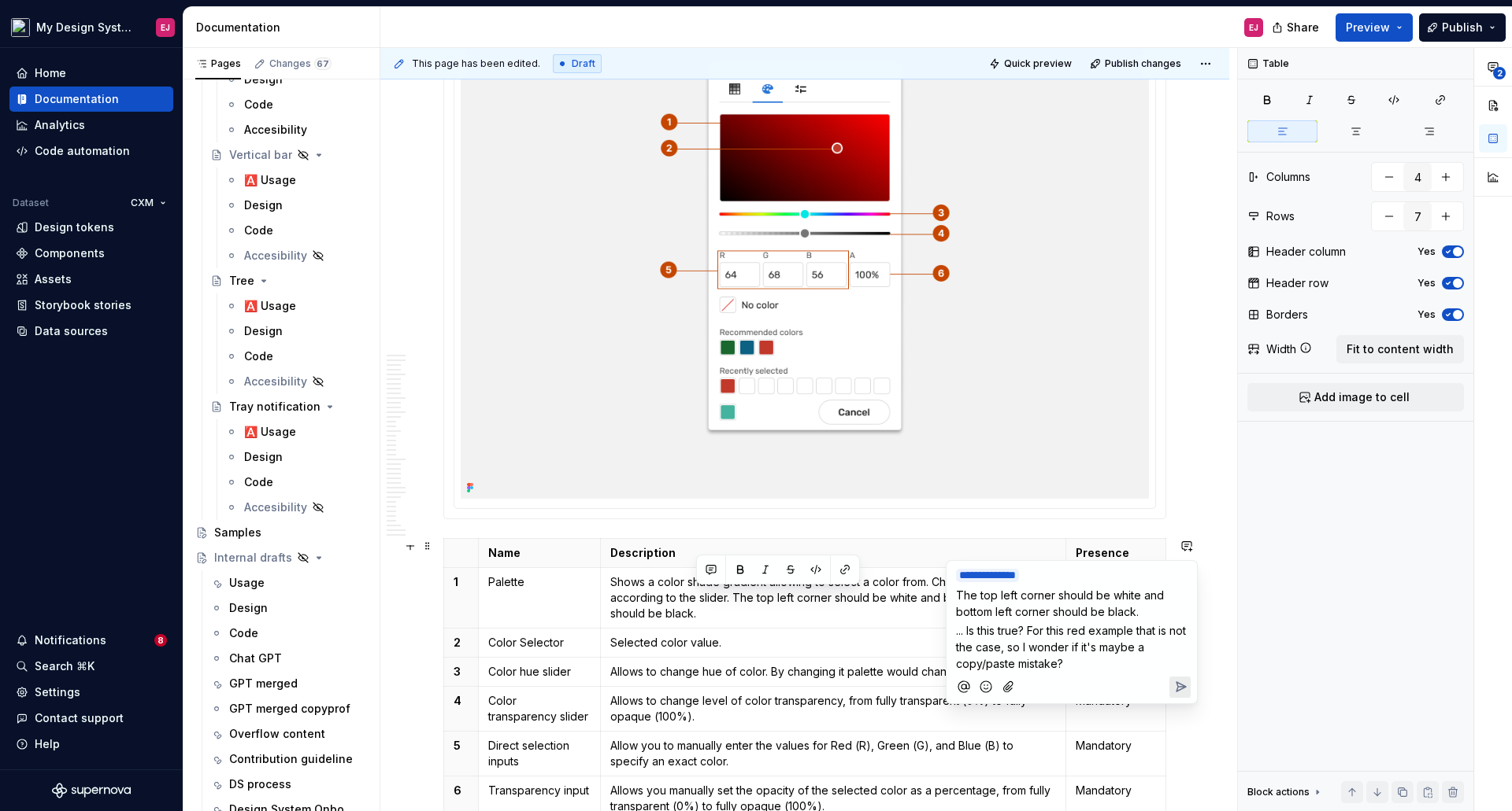
click at [984, 686] on icon "Add emoji" at bounding box center [985, 688] width 4 height 4
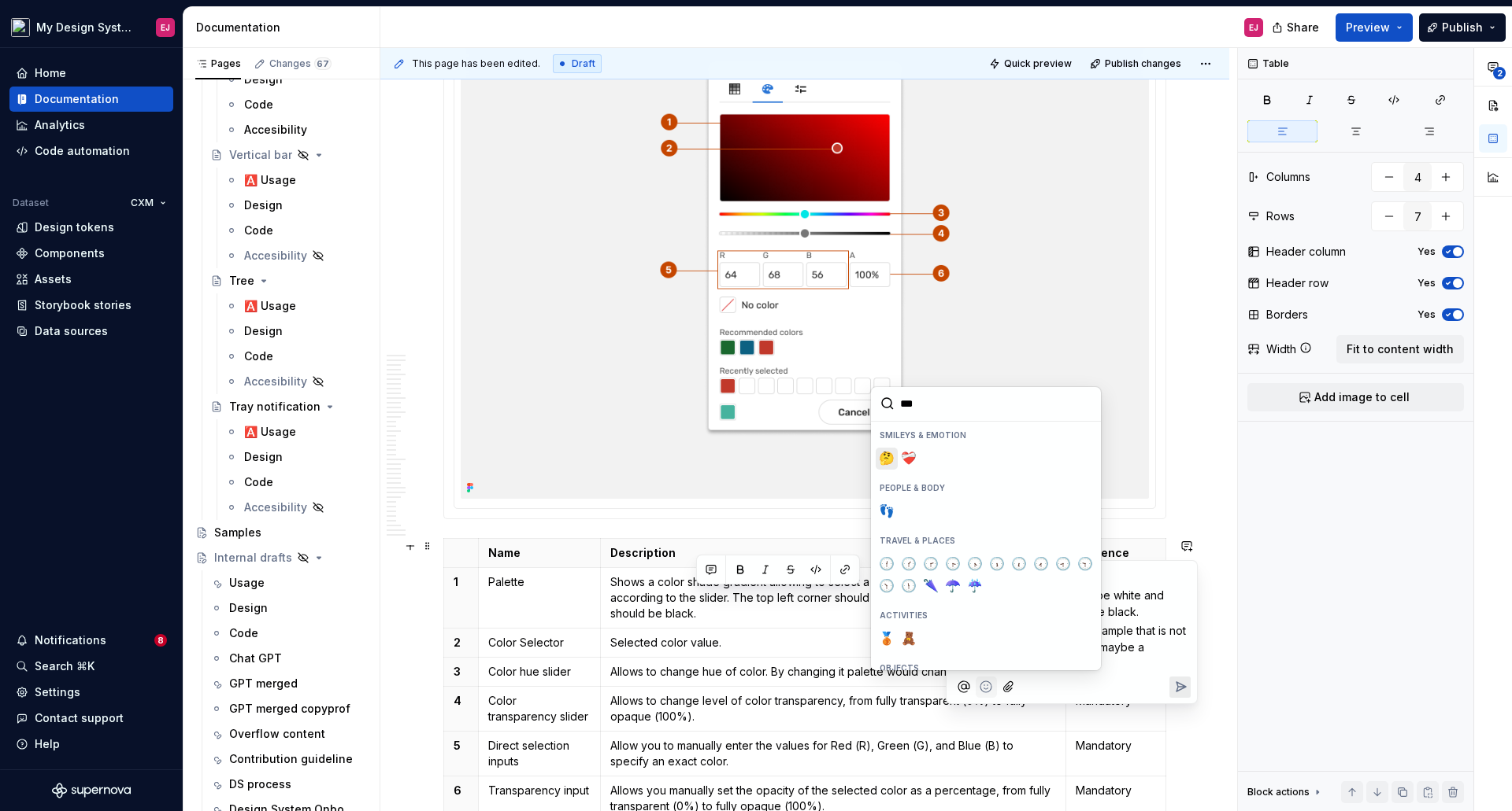
click at [886, 457] on span "🤔" at bounding box center [886, 459] width 13 height 15
type input "***"
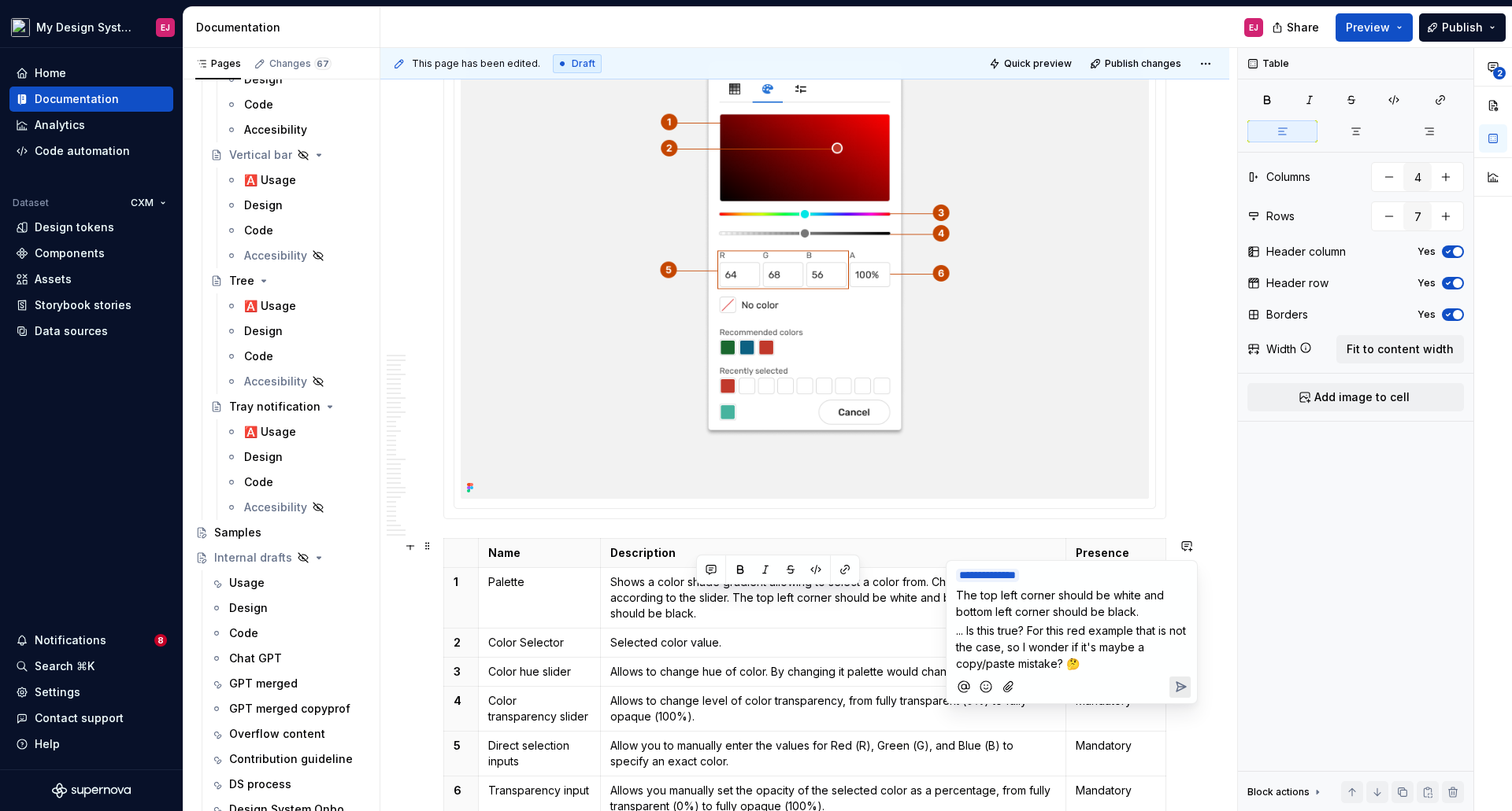
click at [1173, 686] on icon "Send" at bounding box center [1180, 687] width 15 height 15
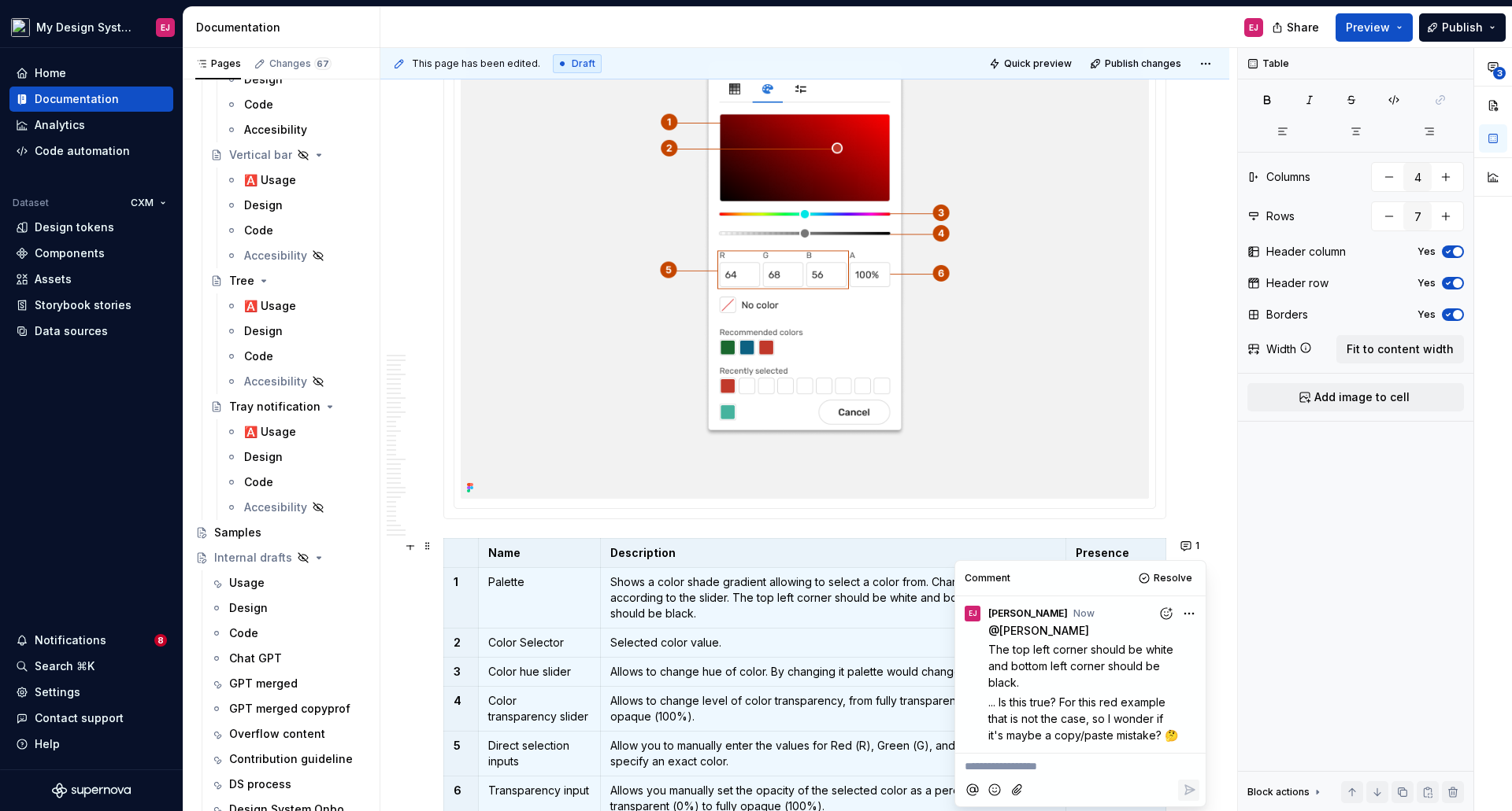
click at [744, 639] on p "Selected color value." at bounding box center [833, 643] width 446 height 15
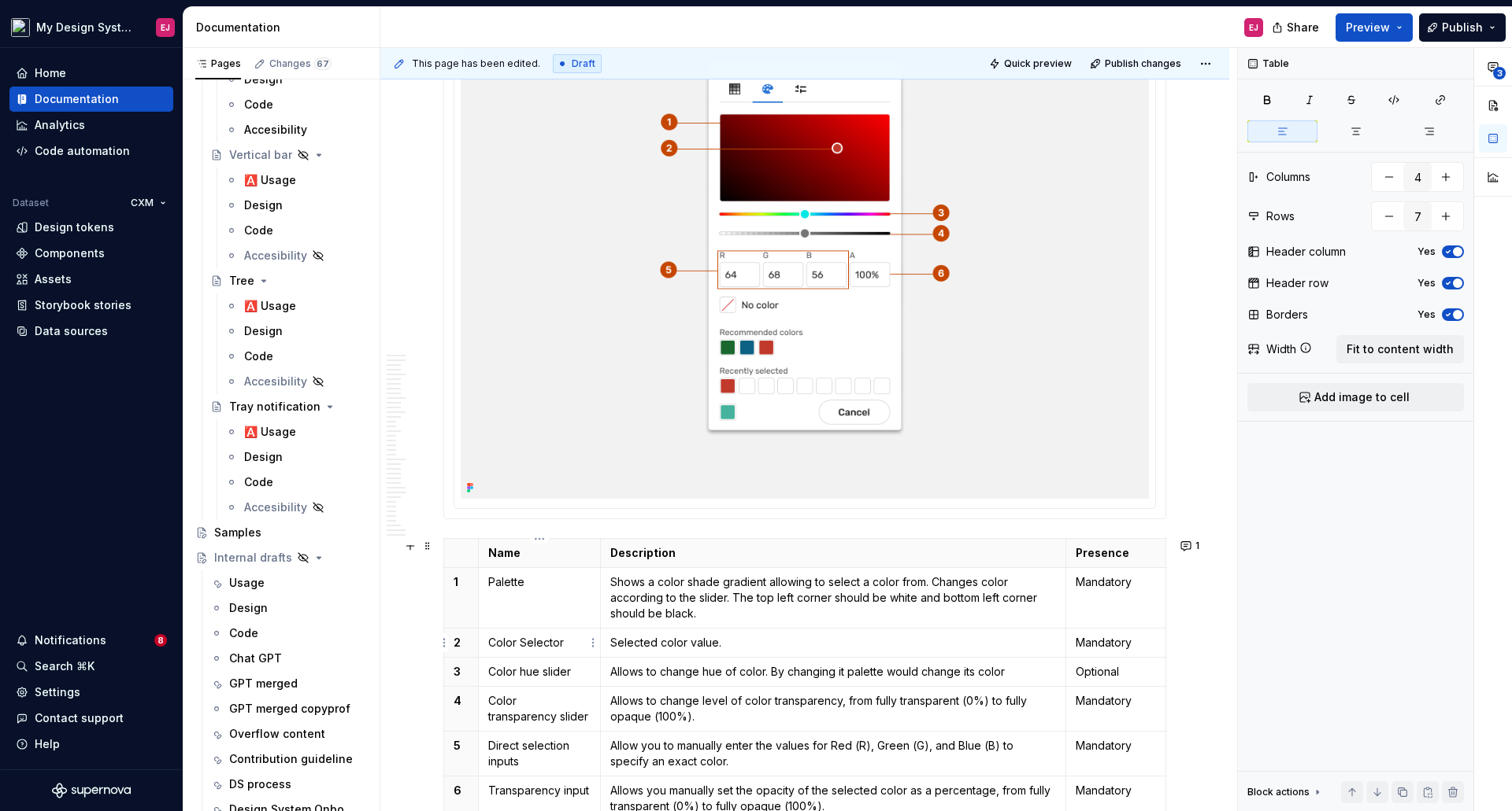
click at [524, 642] on p "Color Selector" at bounding box center [539, 643] width 103 height 15
click at [655, 644] on p "Selected color value." at bounding box center [833, 643] width 446 height 15
drag, startPoint x: 704, startPoint y: 669, endPoint x: 738, endPoint y: 673, distance: 34.2
click at [738, 673] on p "Allows to change hue of color. By changing it palette would change its color" at bounding box center [833, 672] width 446 height 15
drag, startPoint x: 760, startPoint y: 674, endPoint x: 993, endPoint y: 677, distance: 233.0
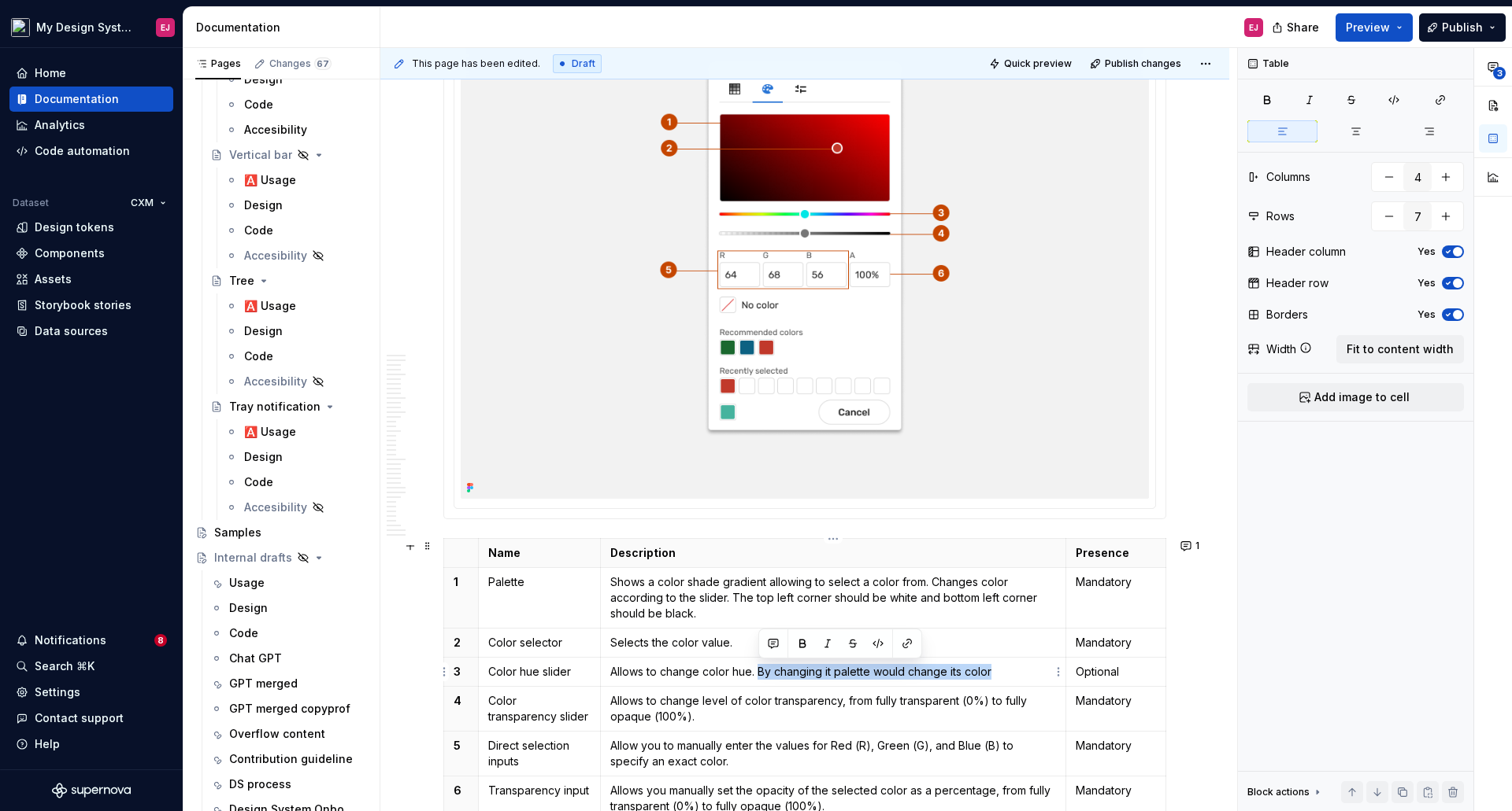
click at [993, 677] on p "Allows to change color hue. By changing it palette would change its color" at bounding box center [833, 672] width 446 height 15
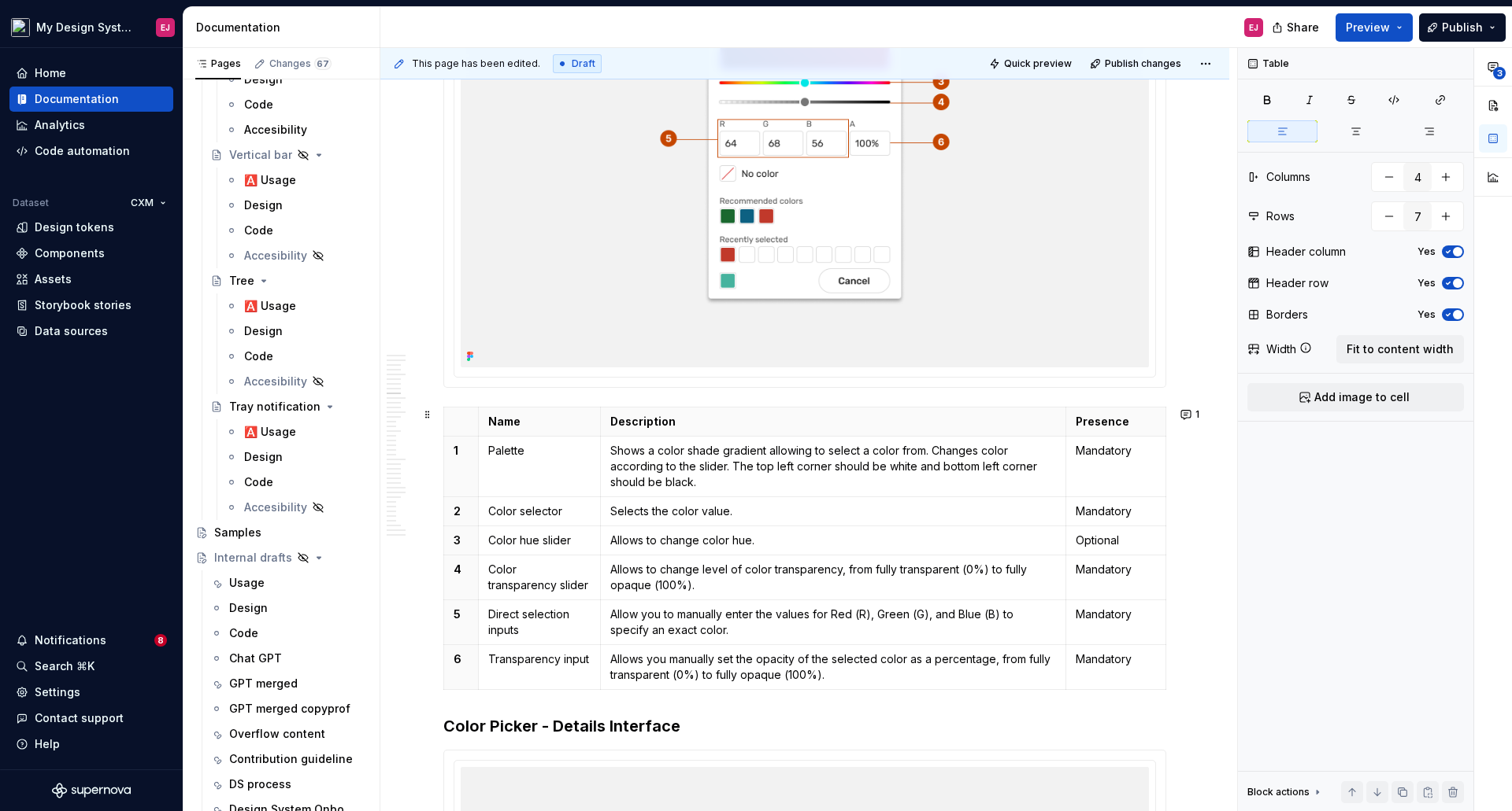
scroll to position [3960, 0]
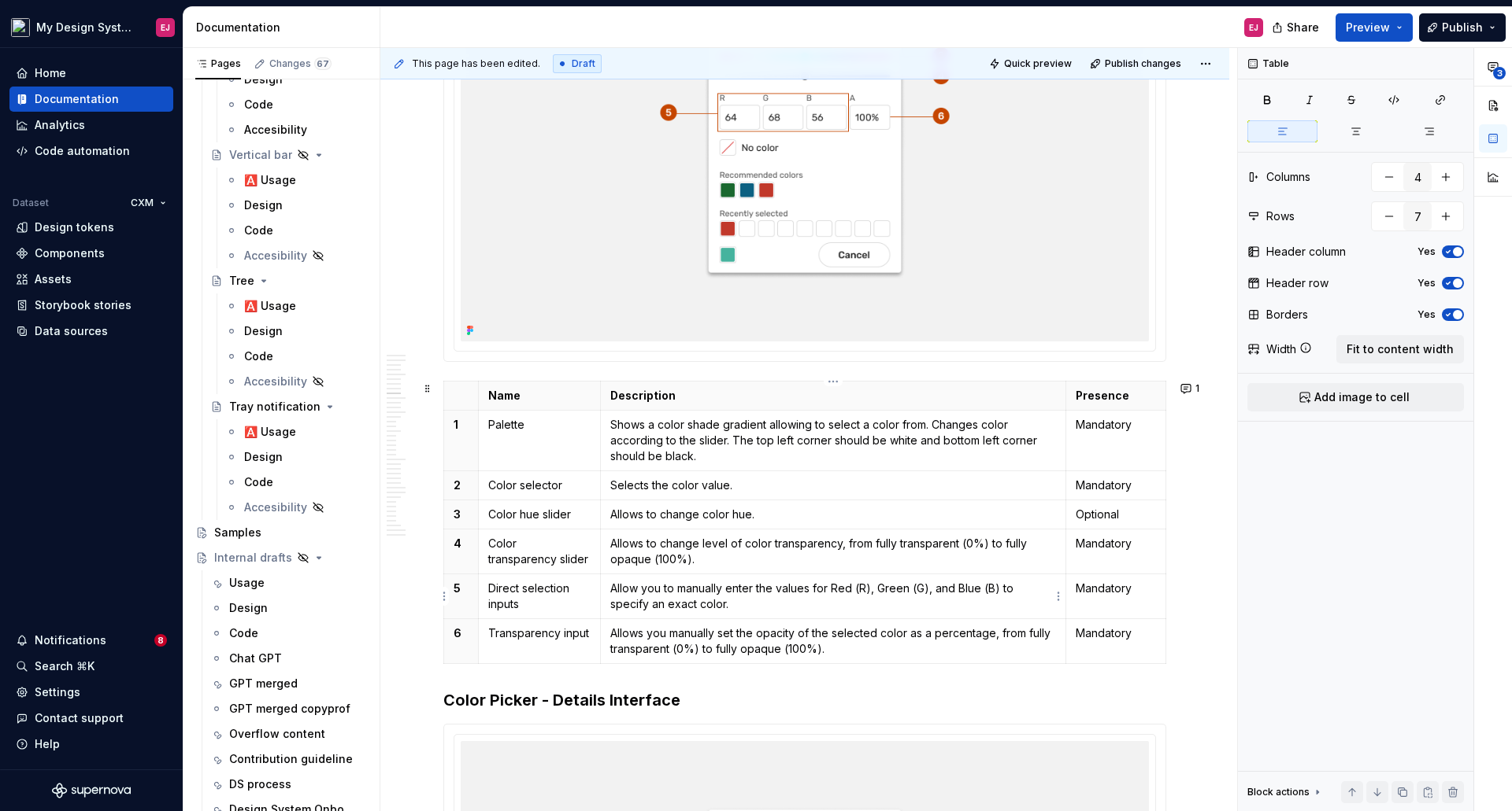
drag, startPoint x: 638, startPoint y: 591, endPoint x: 652, endPoint y: 628, distance: 39.6
click at [639, 591] on p "Allow you to manually enter the values for Red (R), Green (G), and Blue (B) to …" at bounding box center [833, 596] width 446 height 32
click at [658, 632] on p "Allows you manually set the opacity of the selected color as a percentage, from…" at bounding box center [833, 641] width 446 height 32
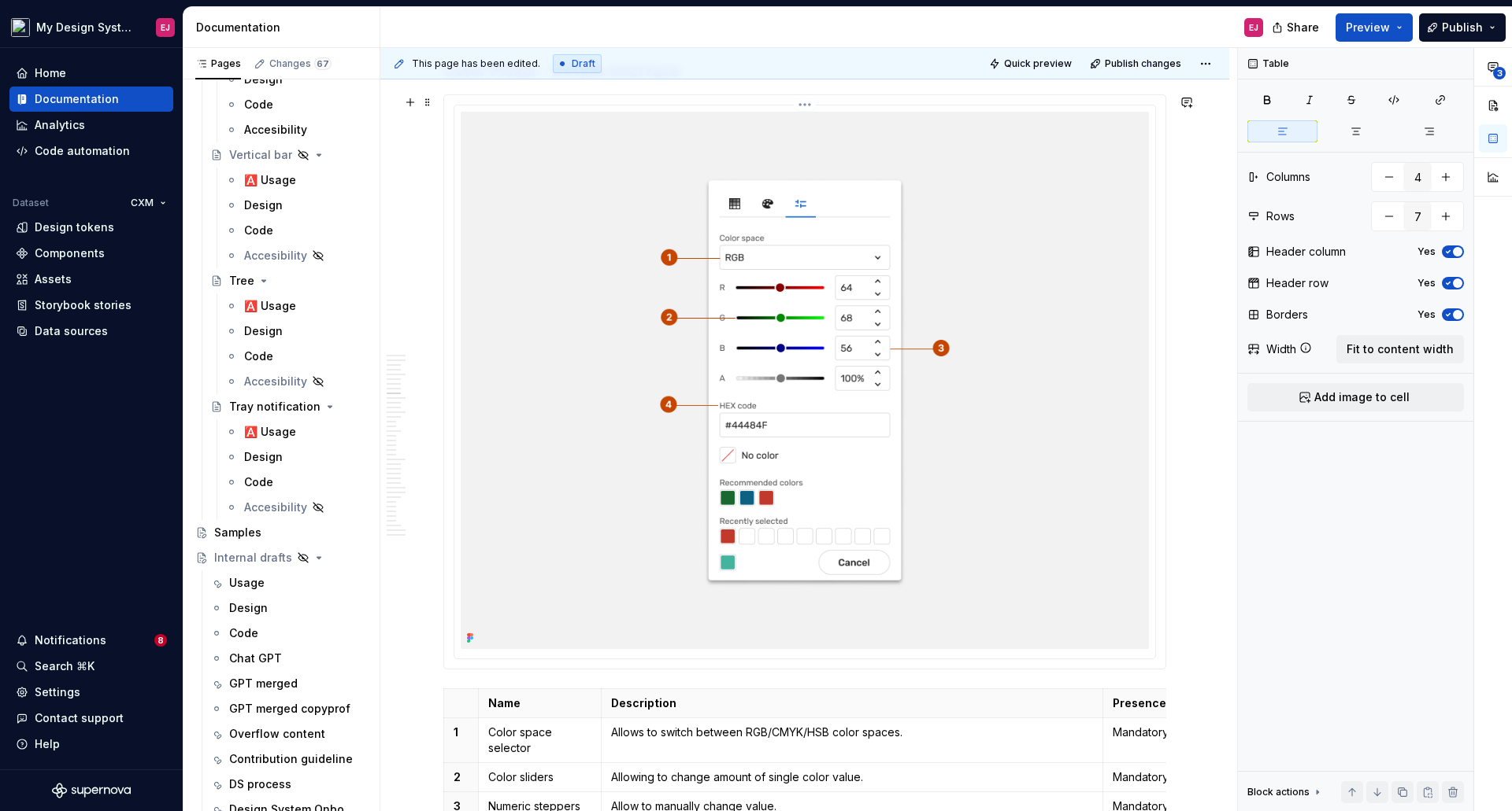
scroll to position [4669, 0]
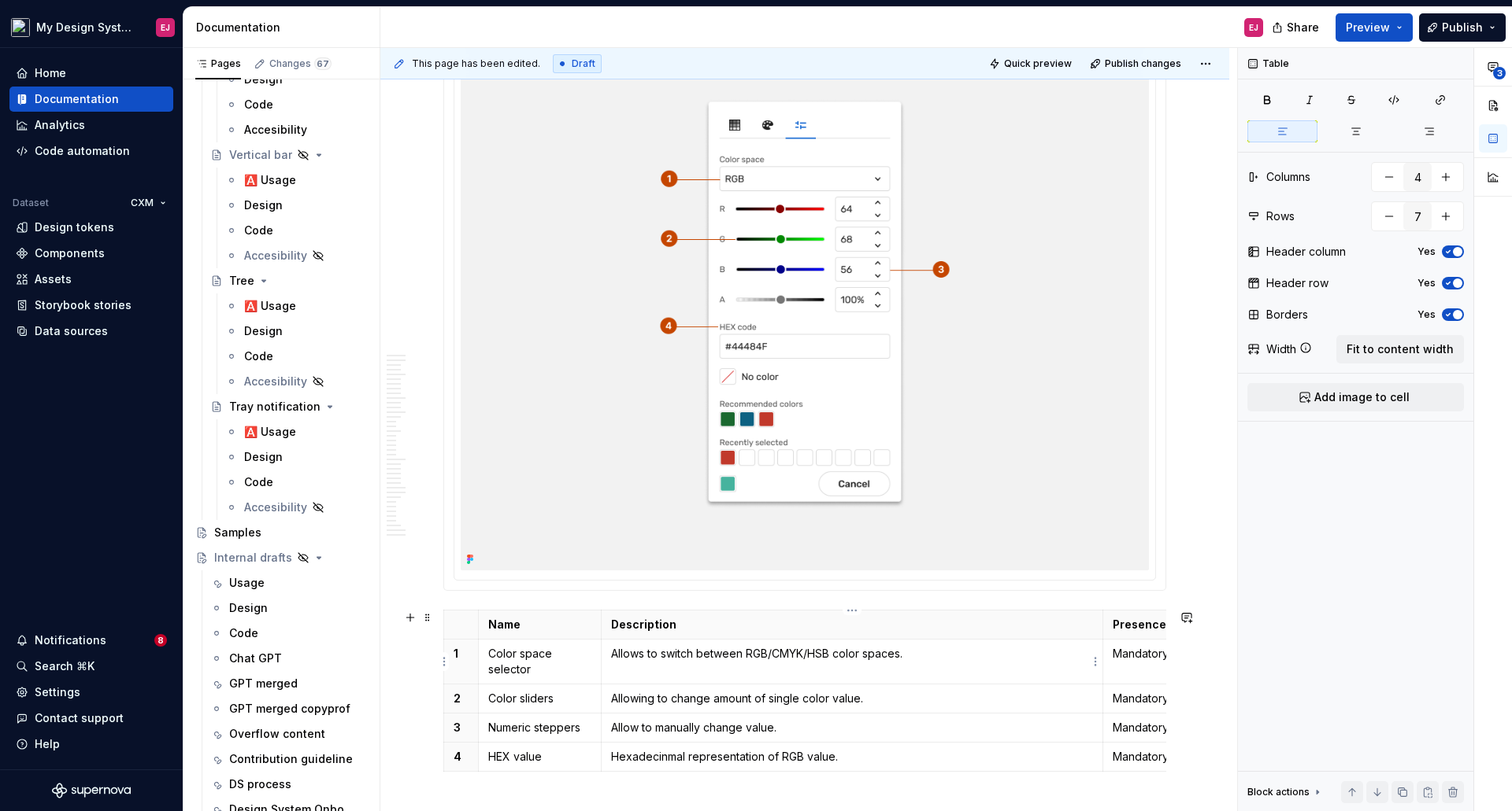
type textarea "*"
drag, startPoint x: 1103, startPoint y: 622, endPoint x: 1063, endPoint y: 619, distance: 40.1
click at [1063, 619] on th "Presence" at bounding box center [1113, 625] width 100 height 29
type input "5"
click at [654, 699] on p "Allowing to change amount of single color value." at bounding box center [831, 699] width 443 height 15
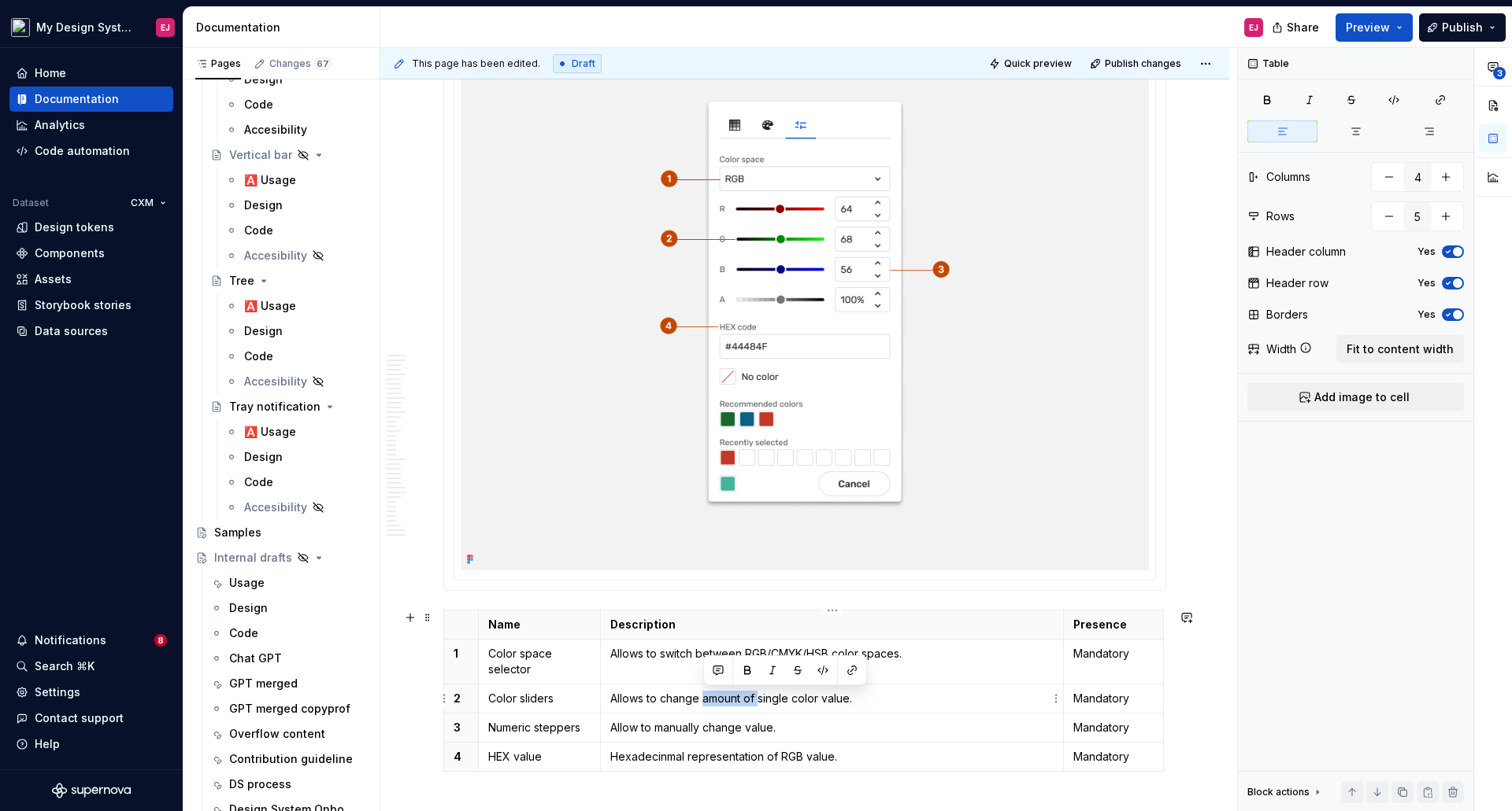
drag, startPoint x: 704, startPoint y: 701, endPoint x: 760, endPoint y: 701, distance: 56.0
click at [760, 701] on p "Allows to change amount of single color value." at bounding box center [831, 699] width 443 height 15
drag, startPoint x: 702, startPoint y: 699, endPoint x: 817, endPoint y: 699, distance: 115.0
click at [817, 699] on p "Allows to change the single color values for the selected color space." at bounding box center [831, 699] width 443 height 15
copy p "the single color values"
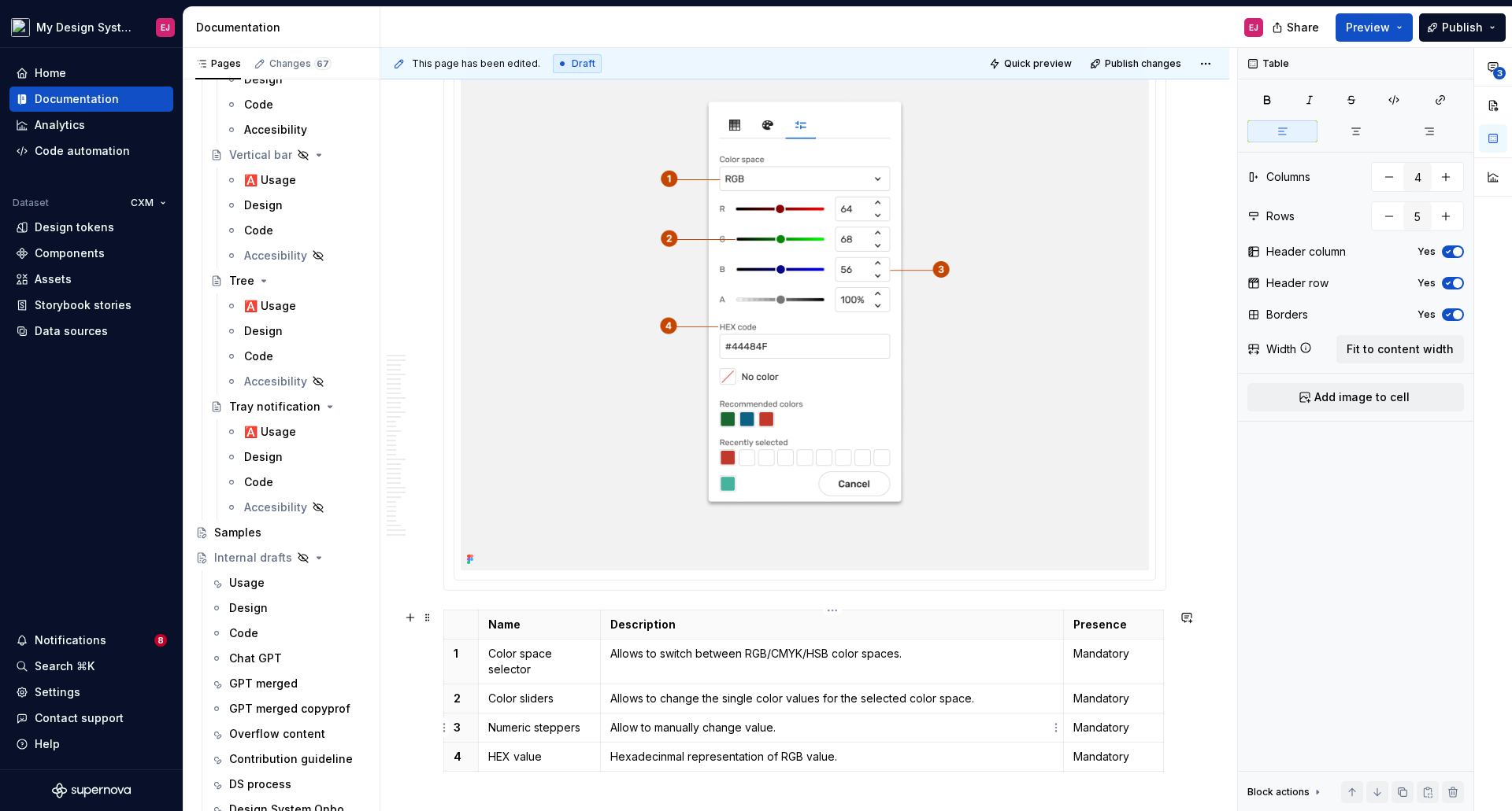
click at [748, 725] on p "Allow to manually change value." at bounding box center [831, 728] width 443 height 15
click at [665, 759] on p "Hexadecinmal representation of RGB value." at bounding box center [831, 757] width 443 height 15
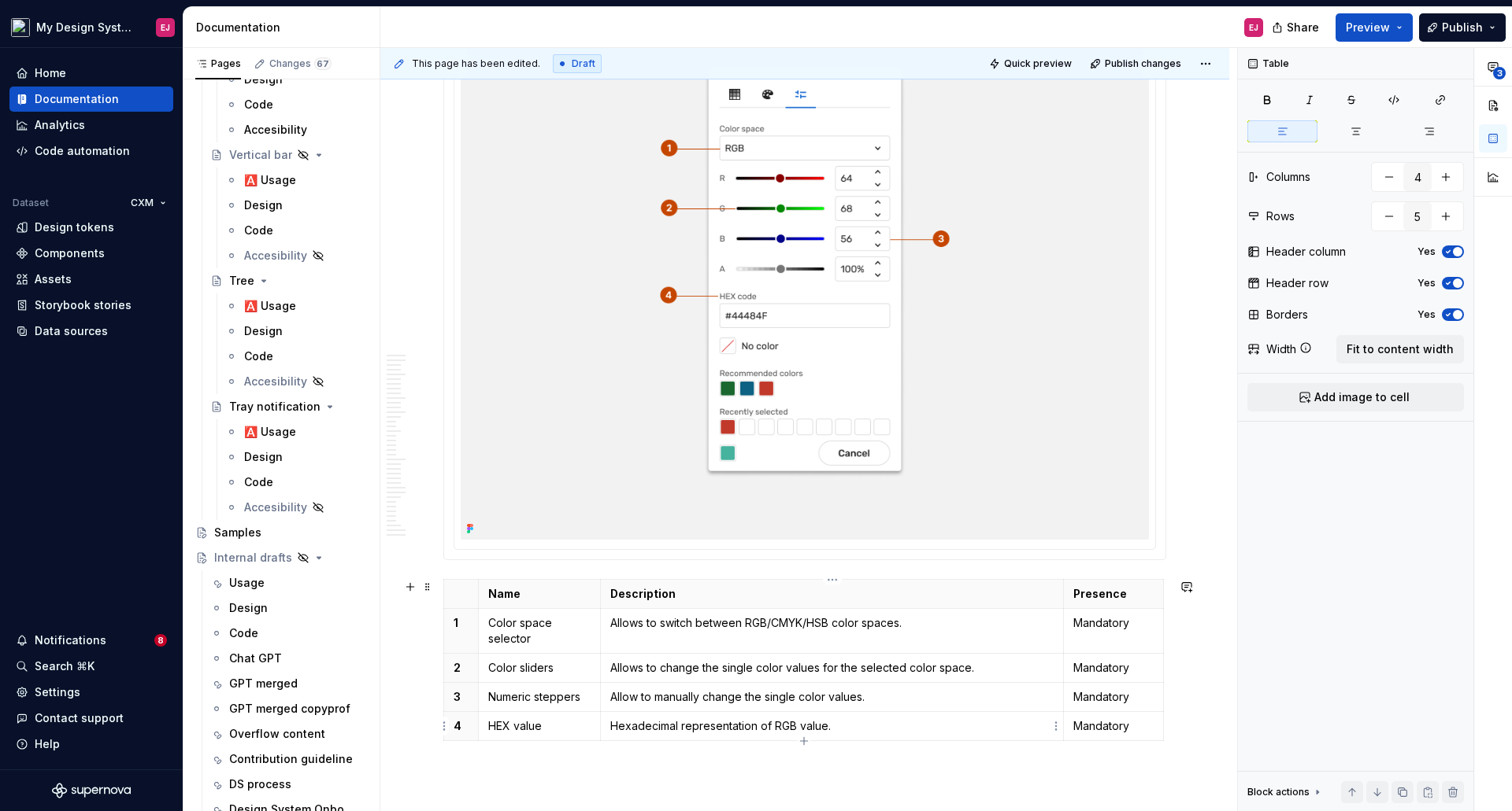
click at [611, 730] on p "Hexadecimal representation of RGB value." at bounding box center [831, 726] width 443 height 15
click at [830, 721] on p "Shows the hexadecimal representation of RGB value." at bounding box center [831, 726] width 443 height 15
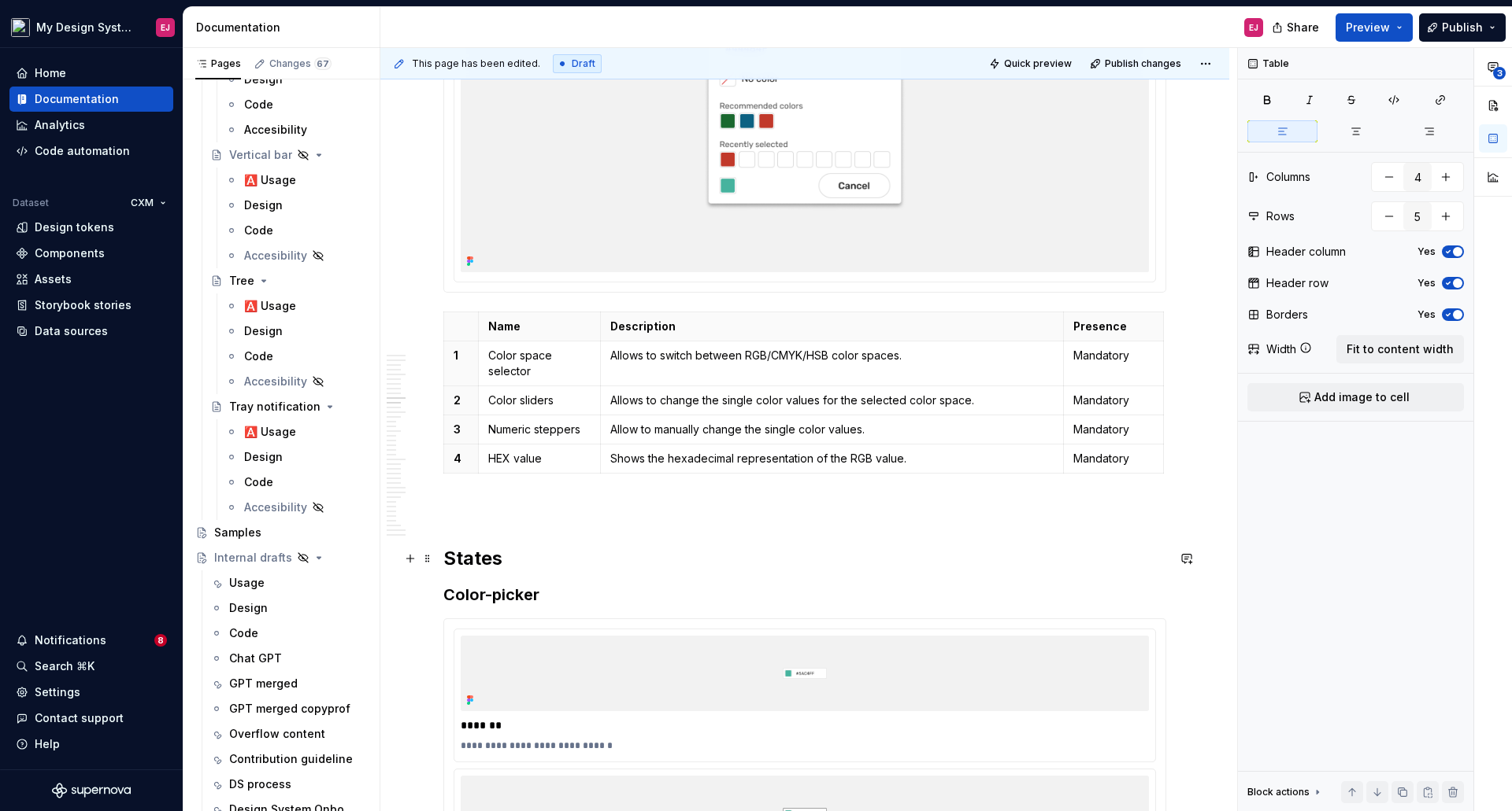
scroll to position [4857, 0]
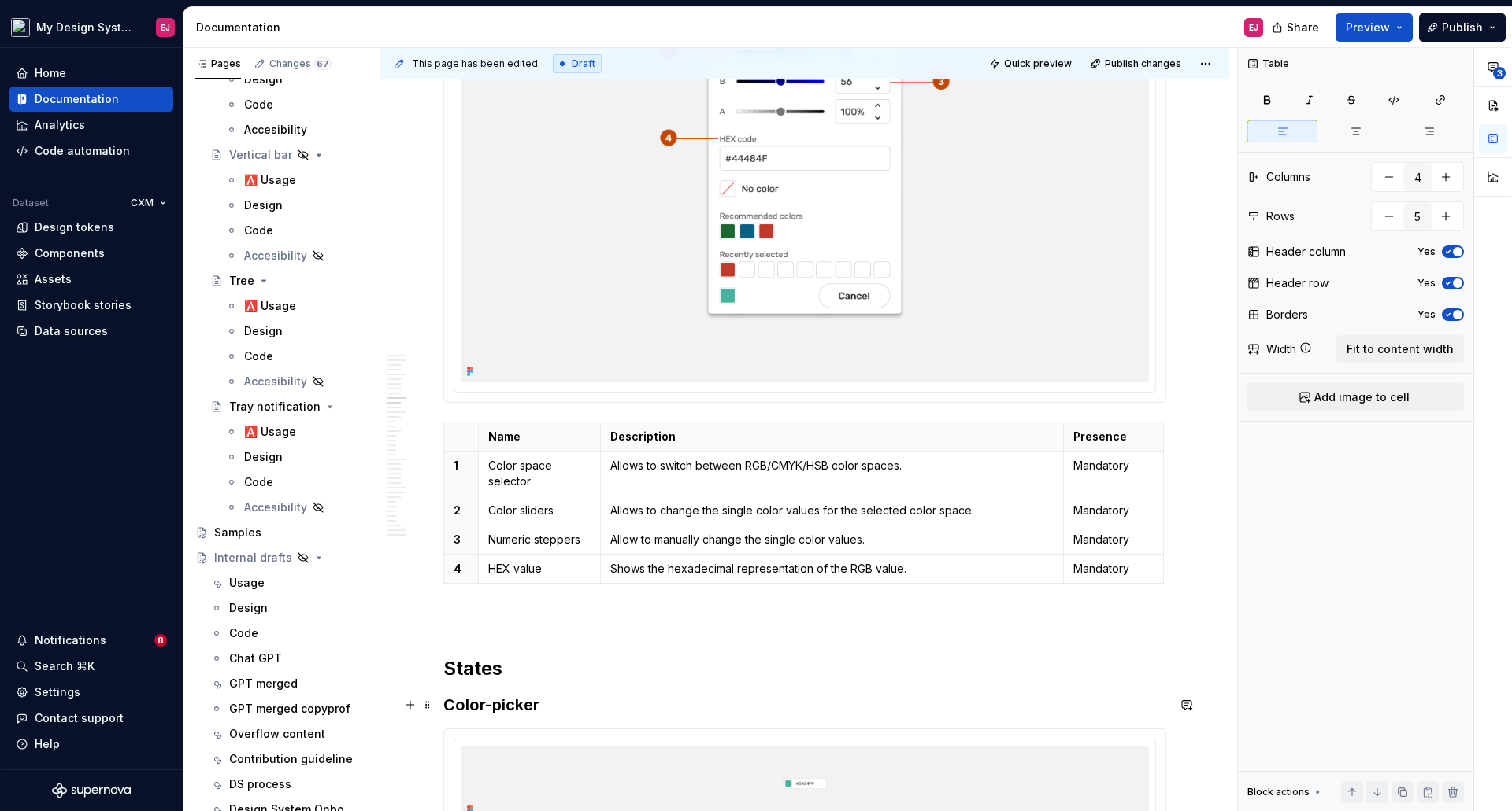
click at [491, 705] on h3 "Color-picker" at bounding box center [804, 706] width 723 height 22
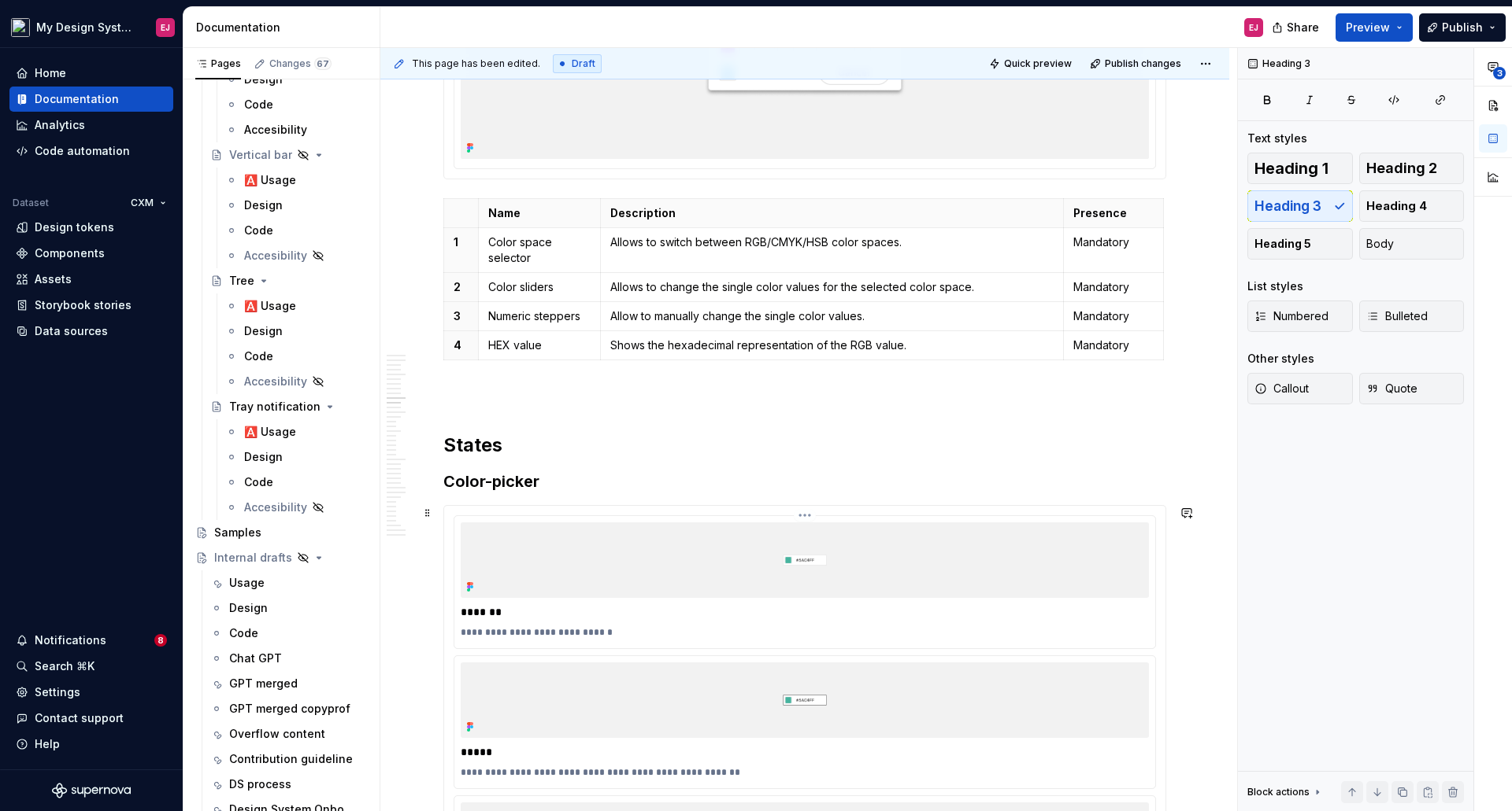
scroll to position [5171, 0]
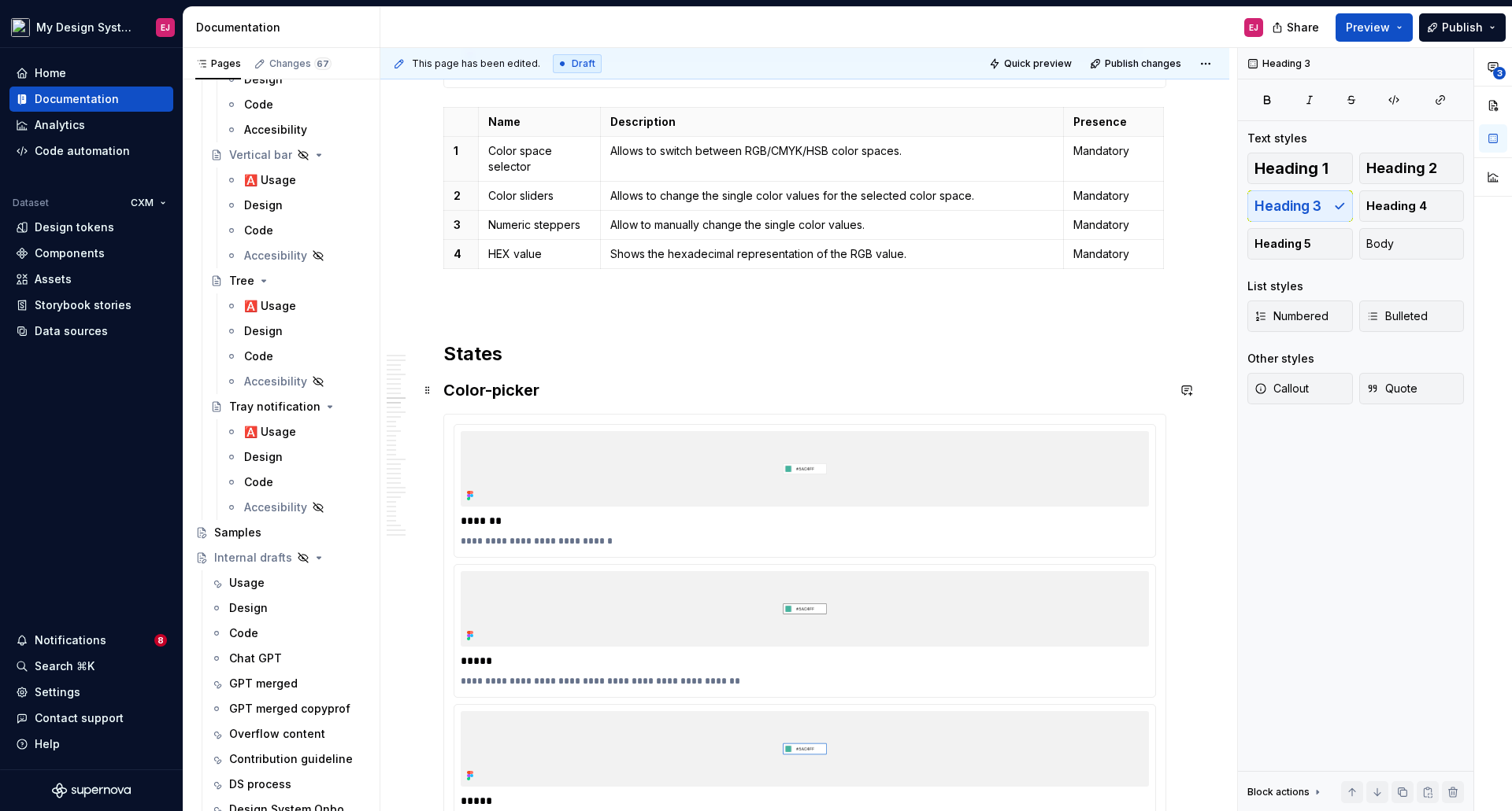
click at [503, 390] on h3 "Color-picker" at bounding box center [804, 390] width 723 height 22
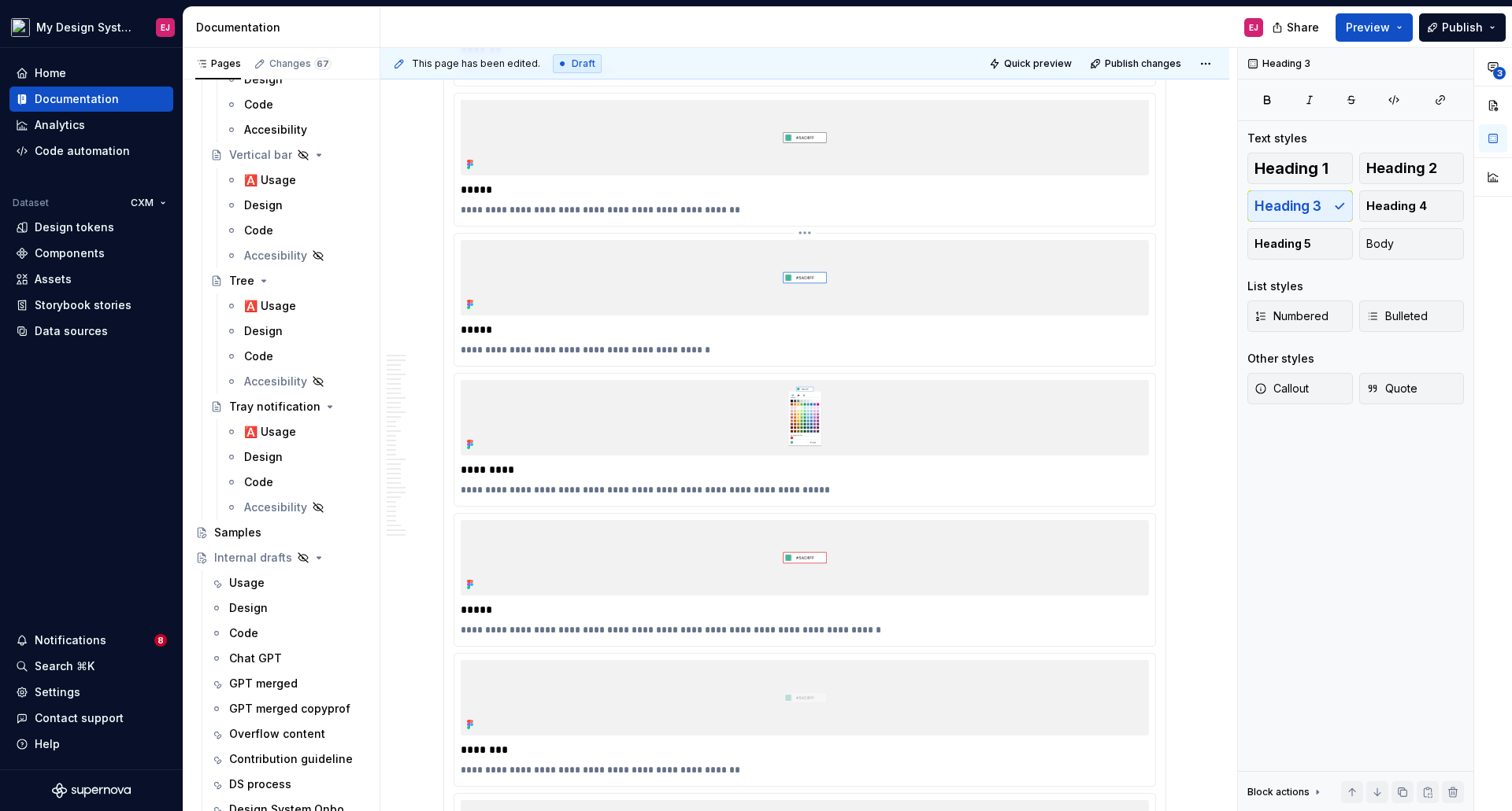
scroll to position [5644, 0]
drag, startPoint x: 617, startPoint y: 627, endPoint x: 638, endPoint y: 628, distance: 21.0
click at [638, 628] on p "**********" at bounding box center [804, 629] width 688 height 13
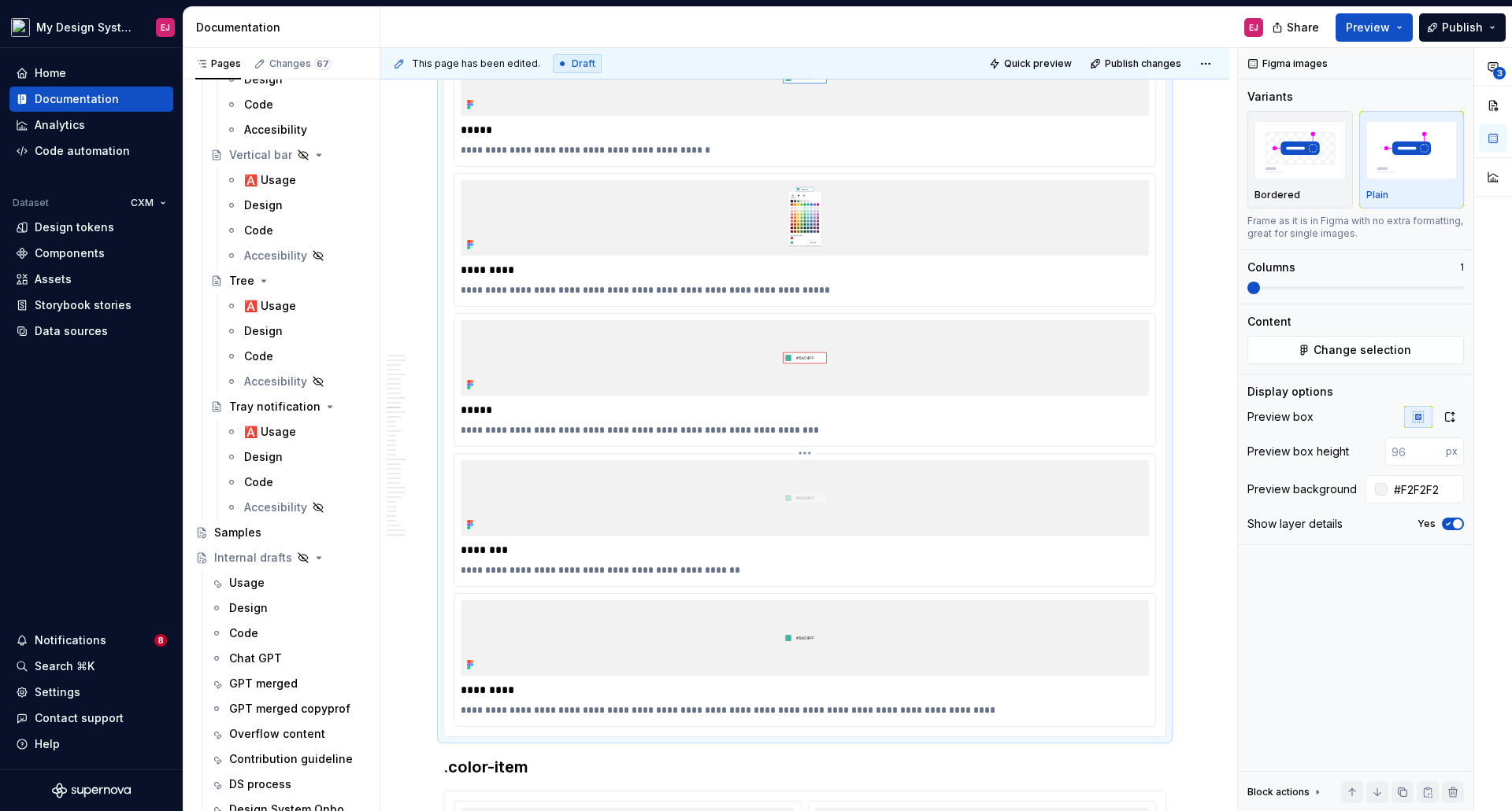
scroll to position [5879, 0]
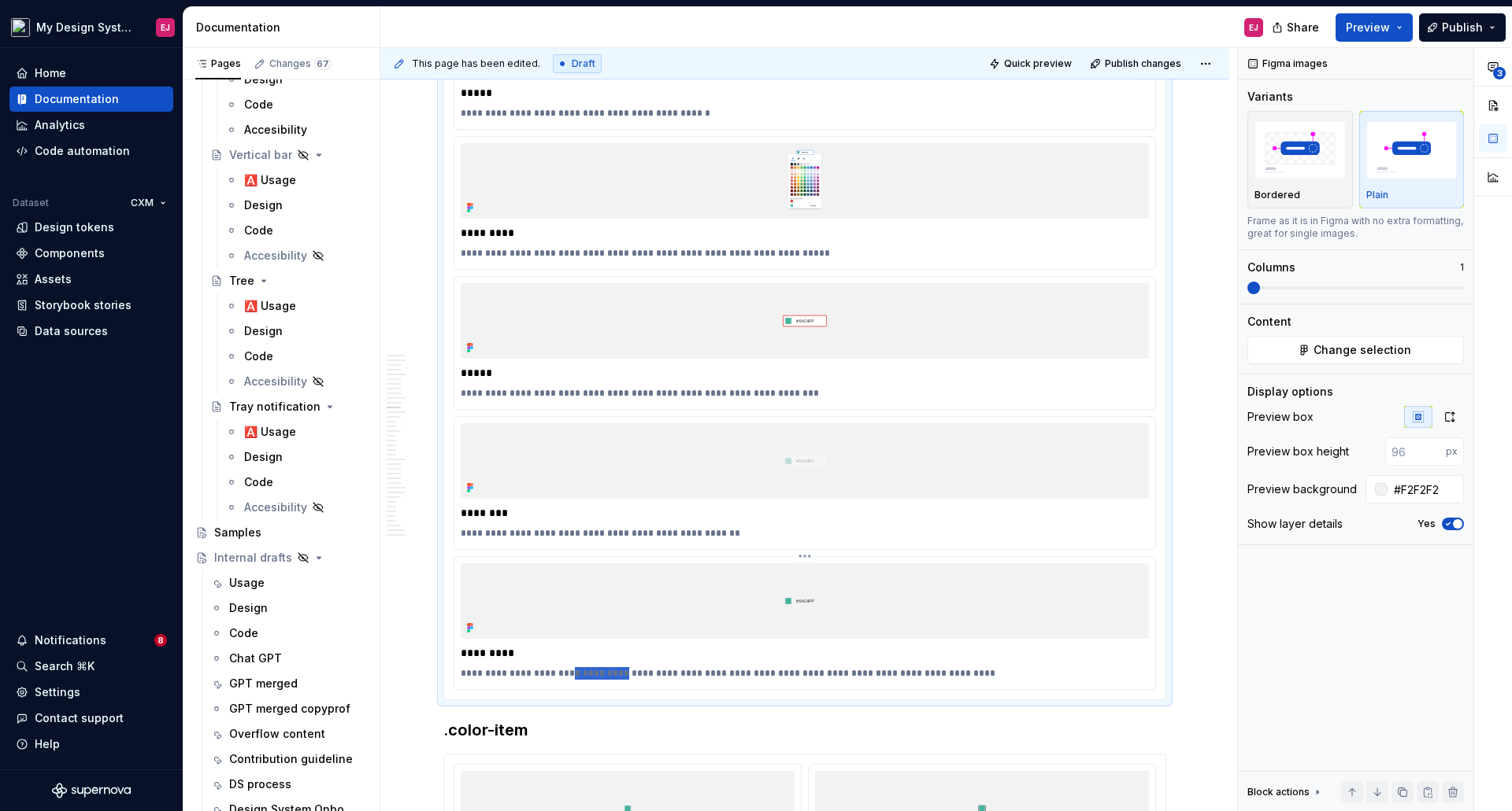
drag, startPoint x: 562, startPoint y: 673, endPoint x: 612, endPoint y: 677, distance: 50.2
click at [612, 677] on p "**********" at bounding box center [804, 673] width 688 height 13
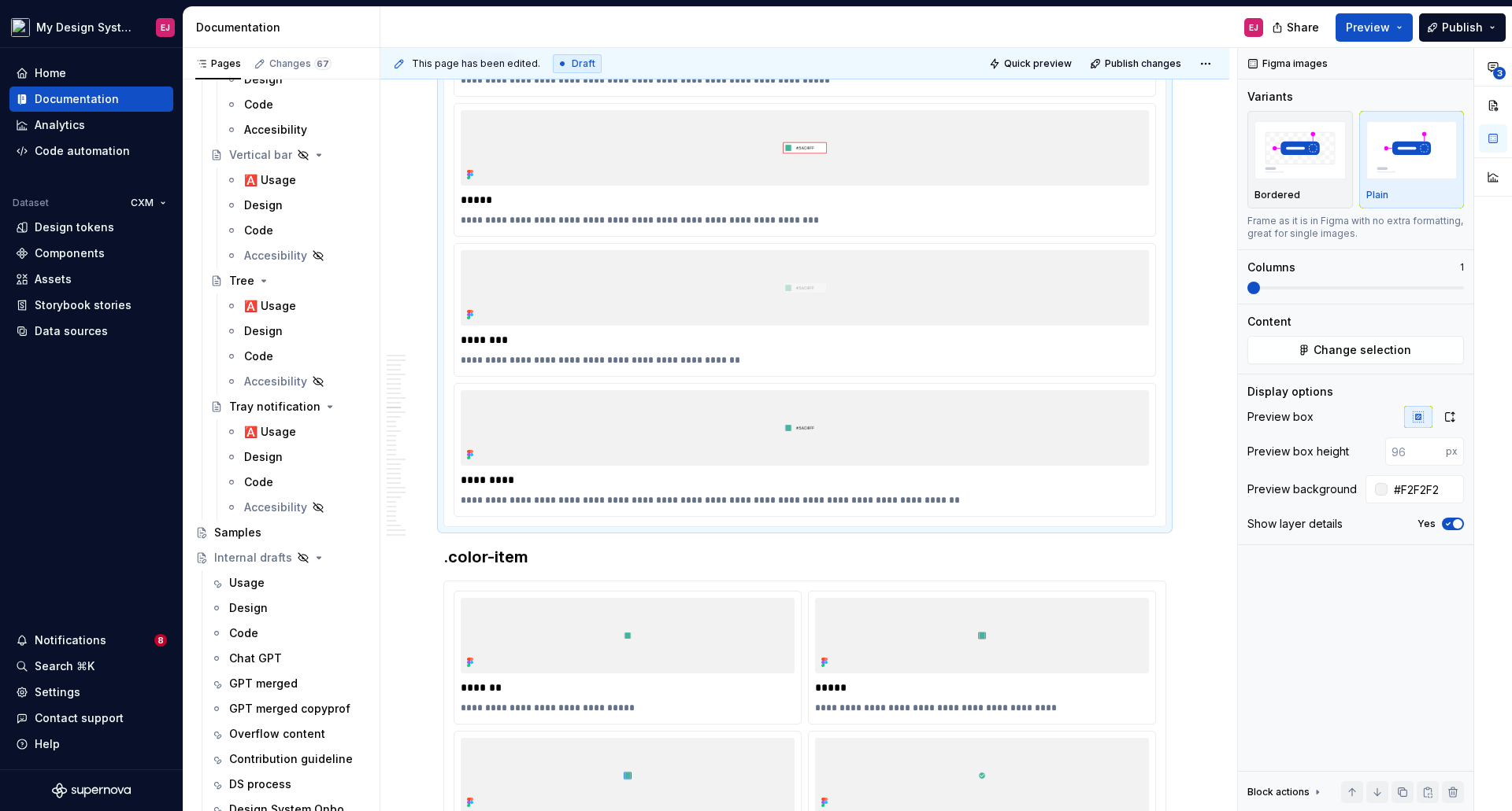
scroll to position [6116, 0]
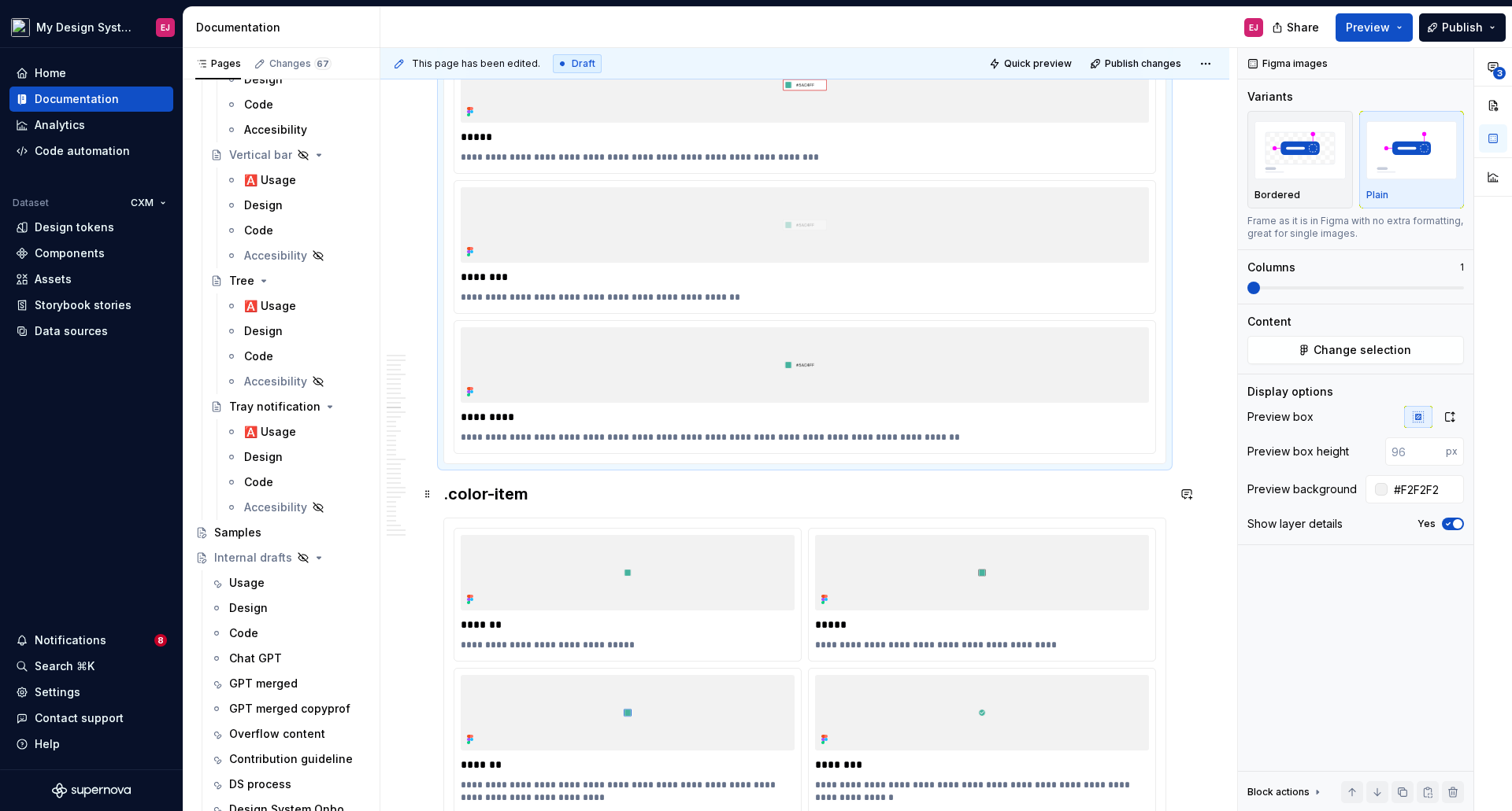
drag, startPoint x: 452, startPoint y: 492, endPoint x: 473, endPoint y: 511, distance: 28.3
click at [451, 493] on h3 ".color-item" at bounding box center [804, 495] width 723 height 22
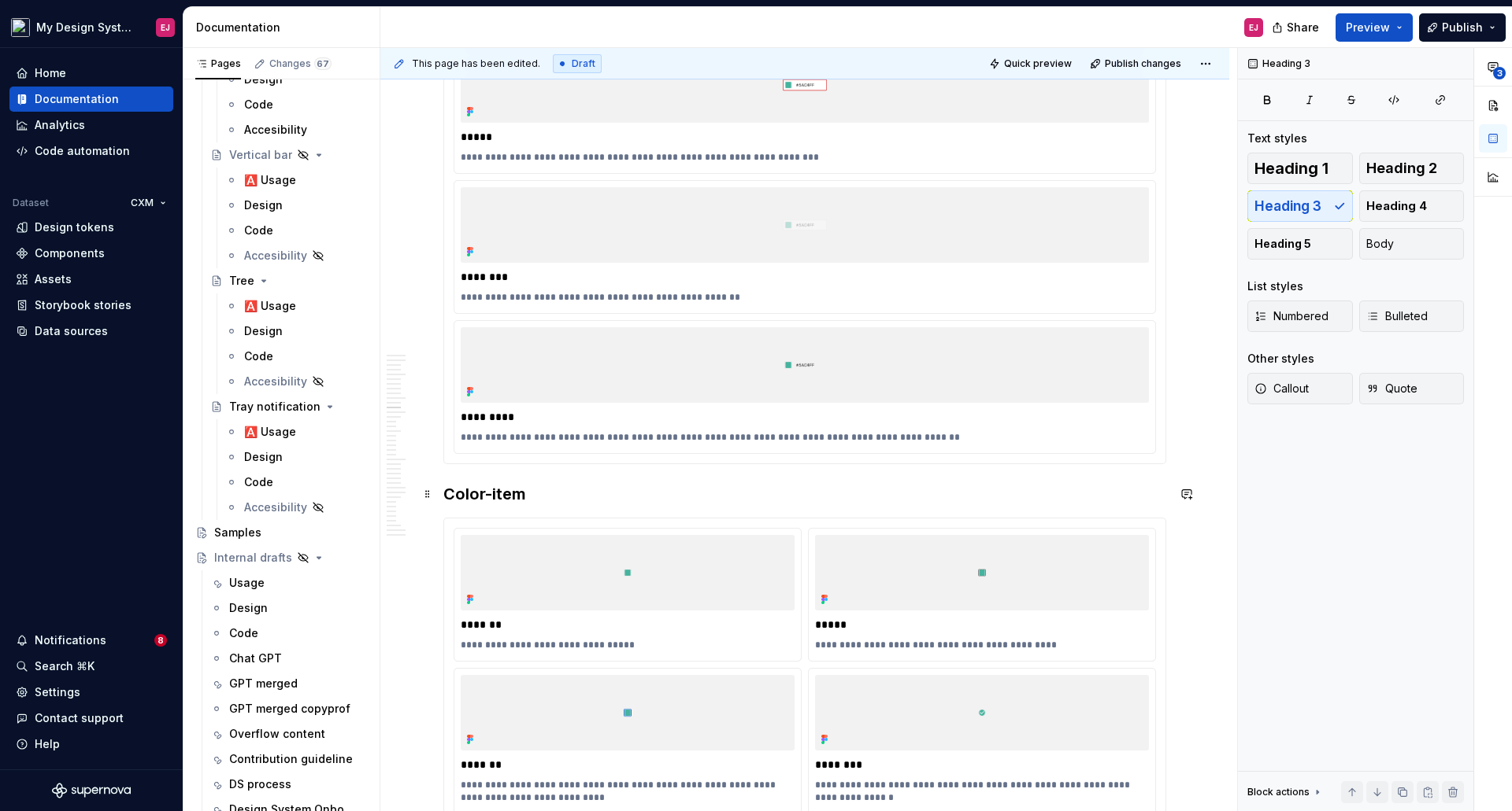
click at [496, 491] on h3 "Color-item" at bounding box center [804, 495] width 723 height 22
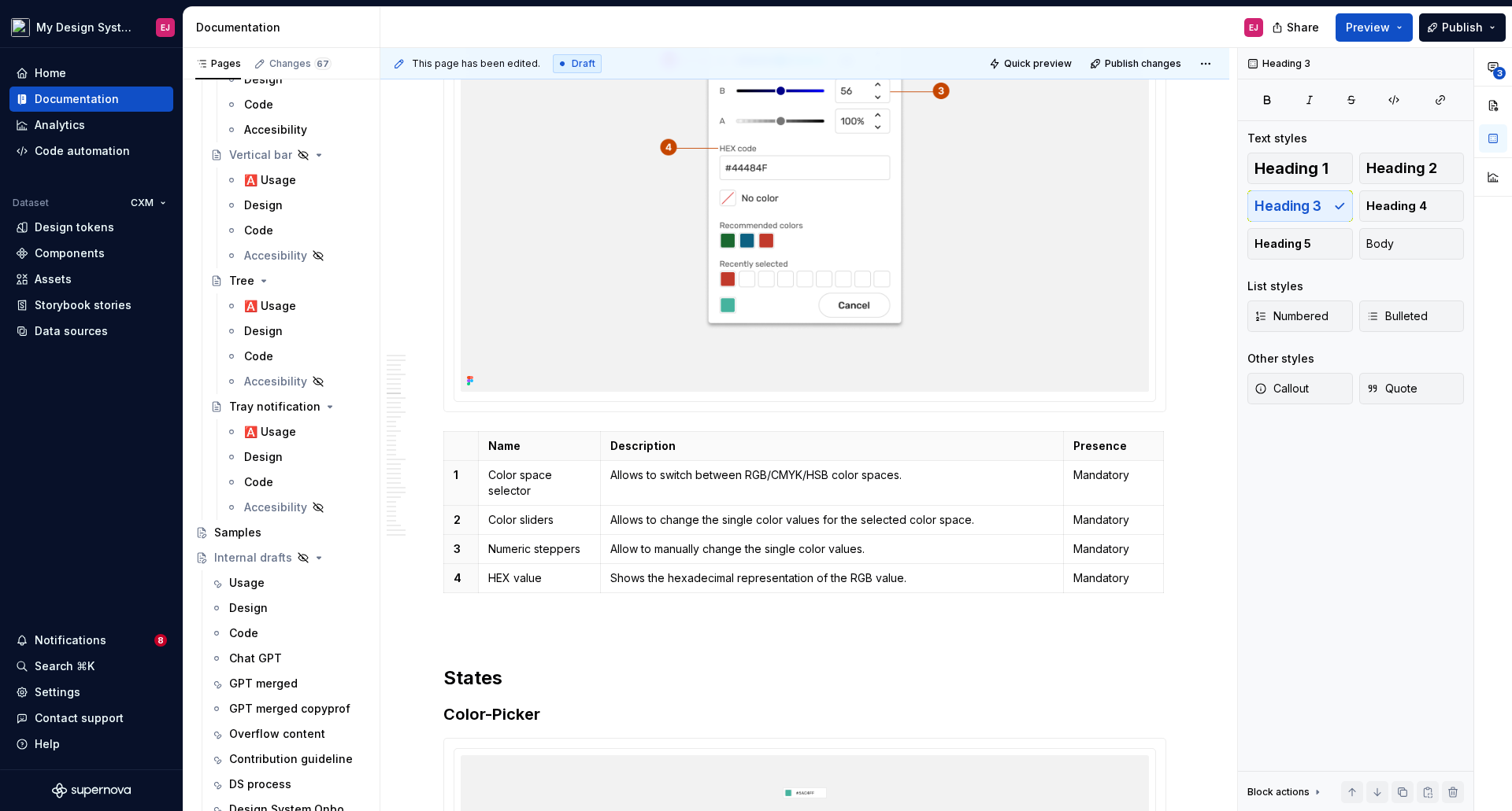
scroll to position [4857, 0]
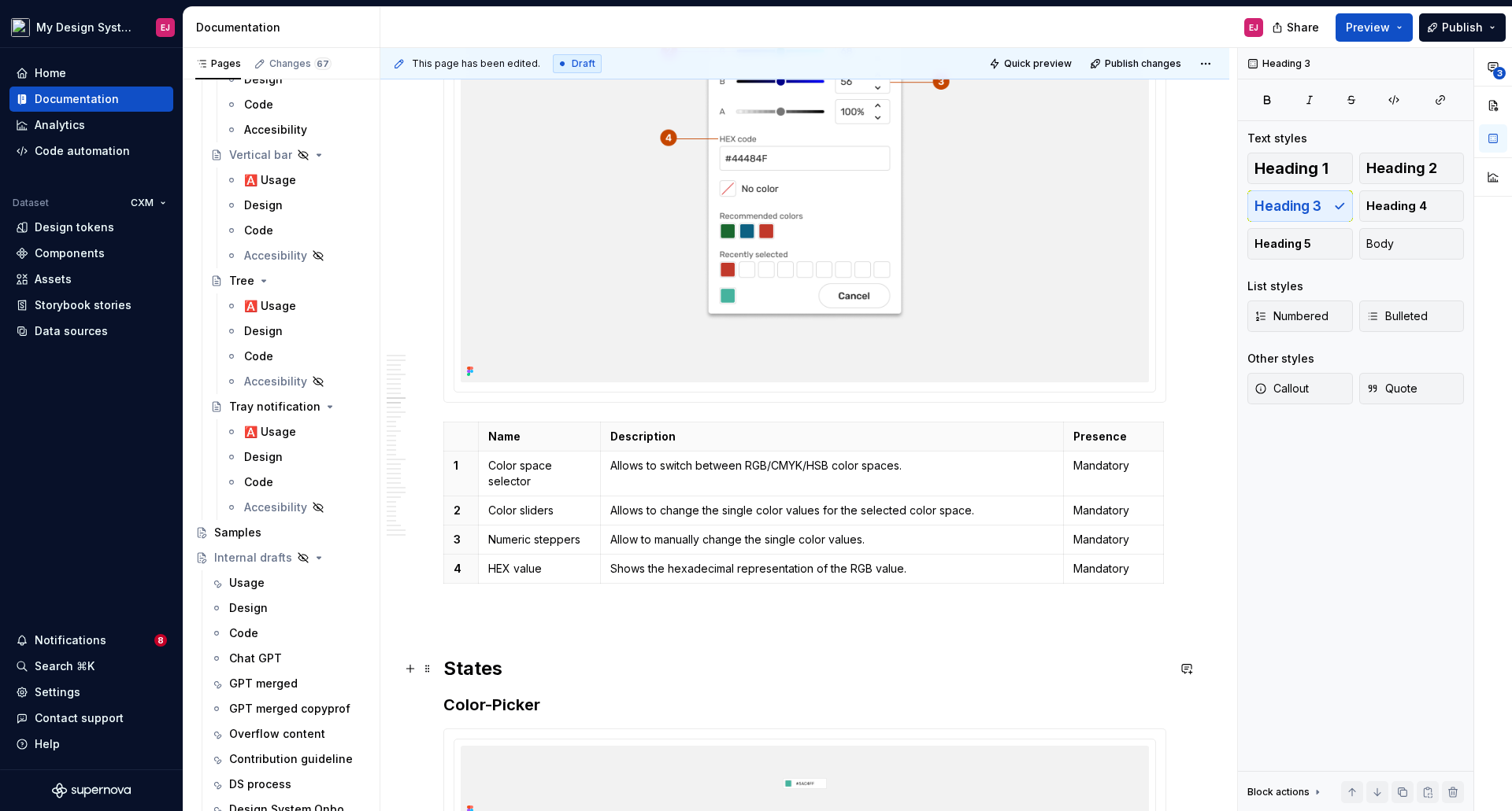
click at [466, 667] on h2 "States" at bounding box center [804, 669] width 723 height 25
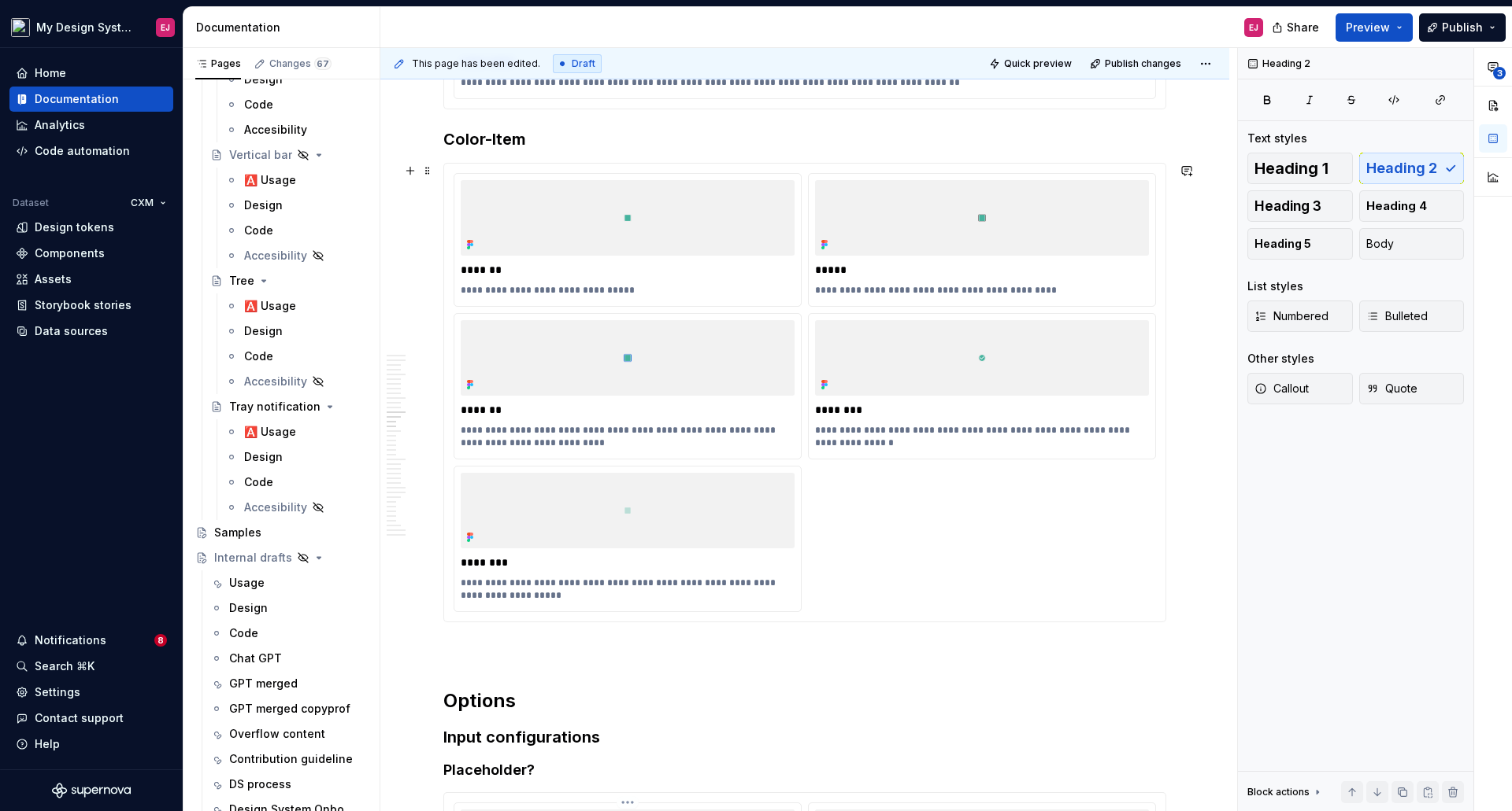
scroll to position [6745, 0]
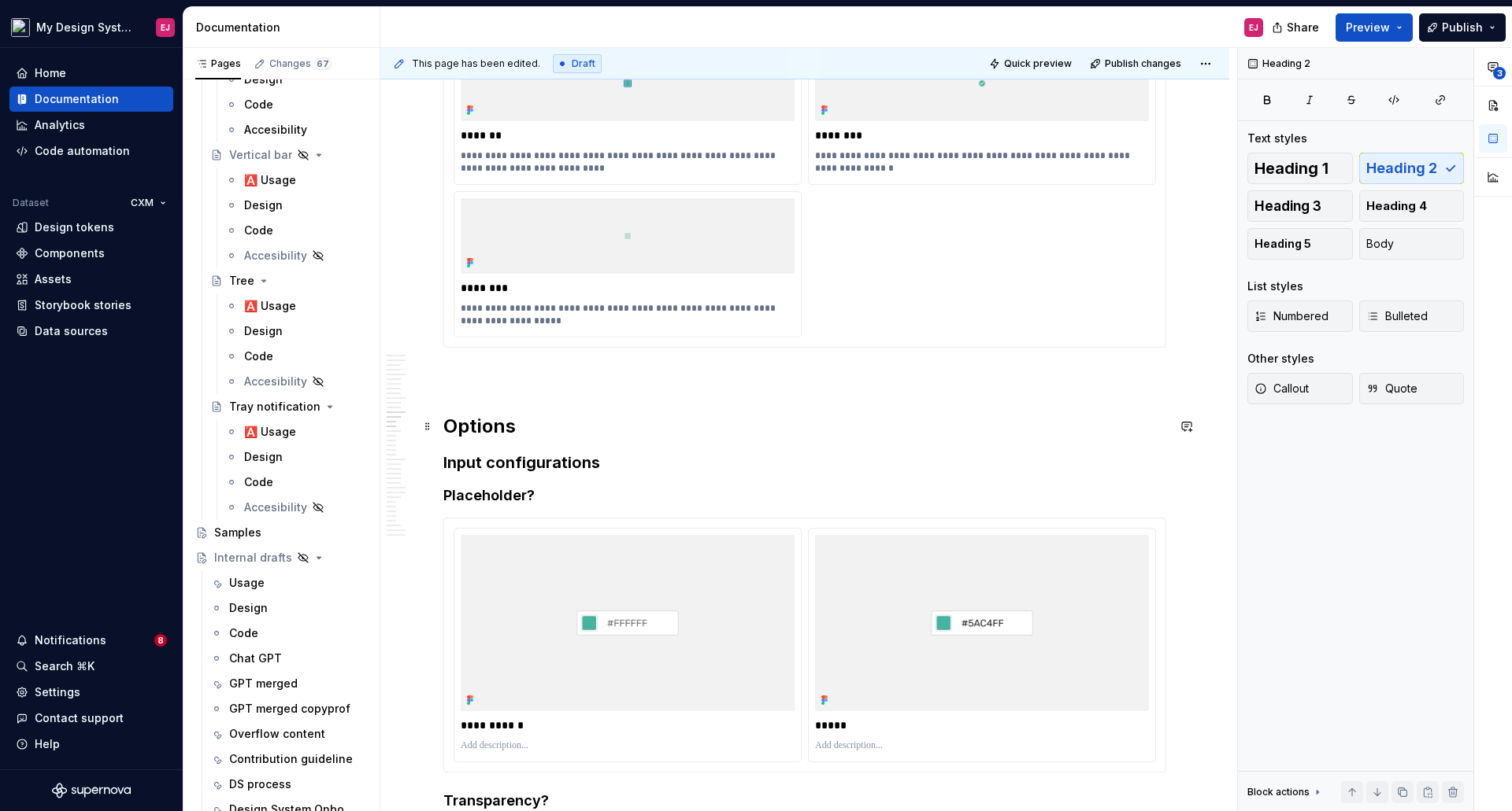
click at [485, 433] on h2 "Options" at bounding box center [804, 426] width 723 height 25
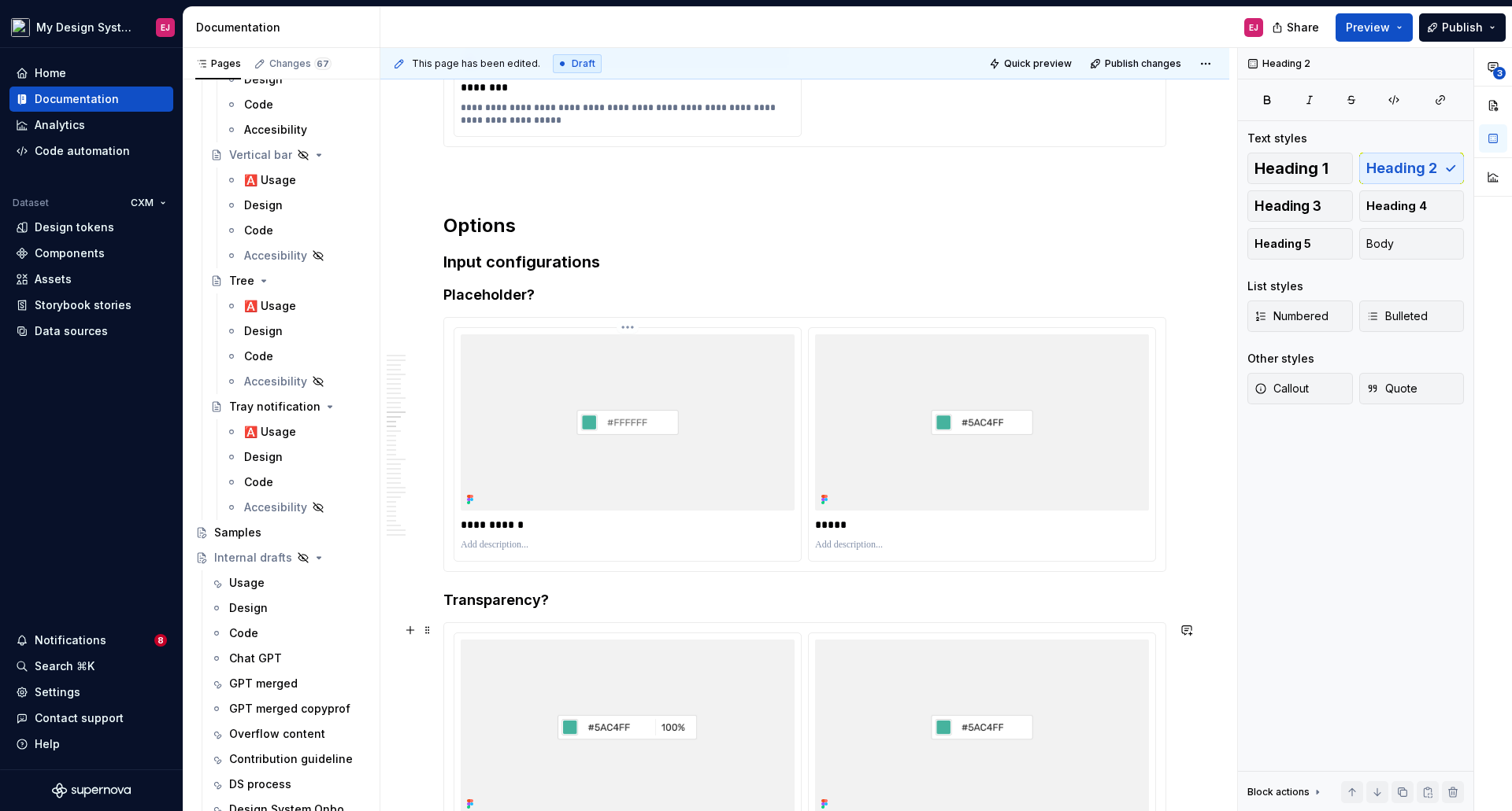
scroll to position [6824, 0]
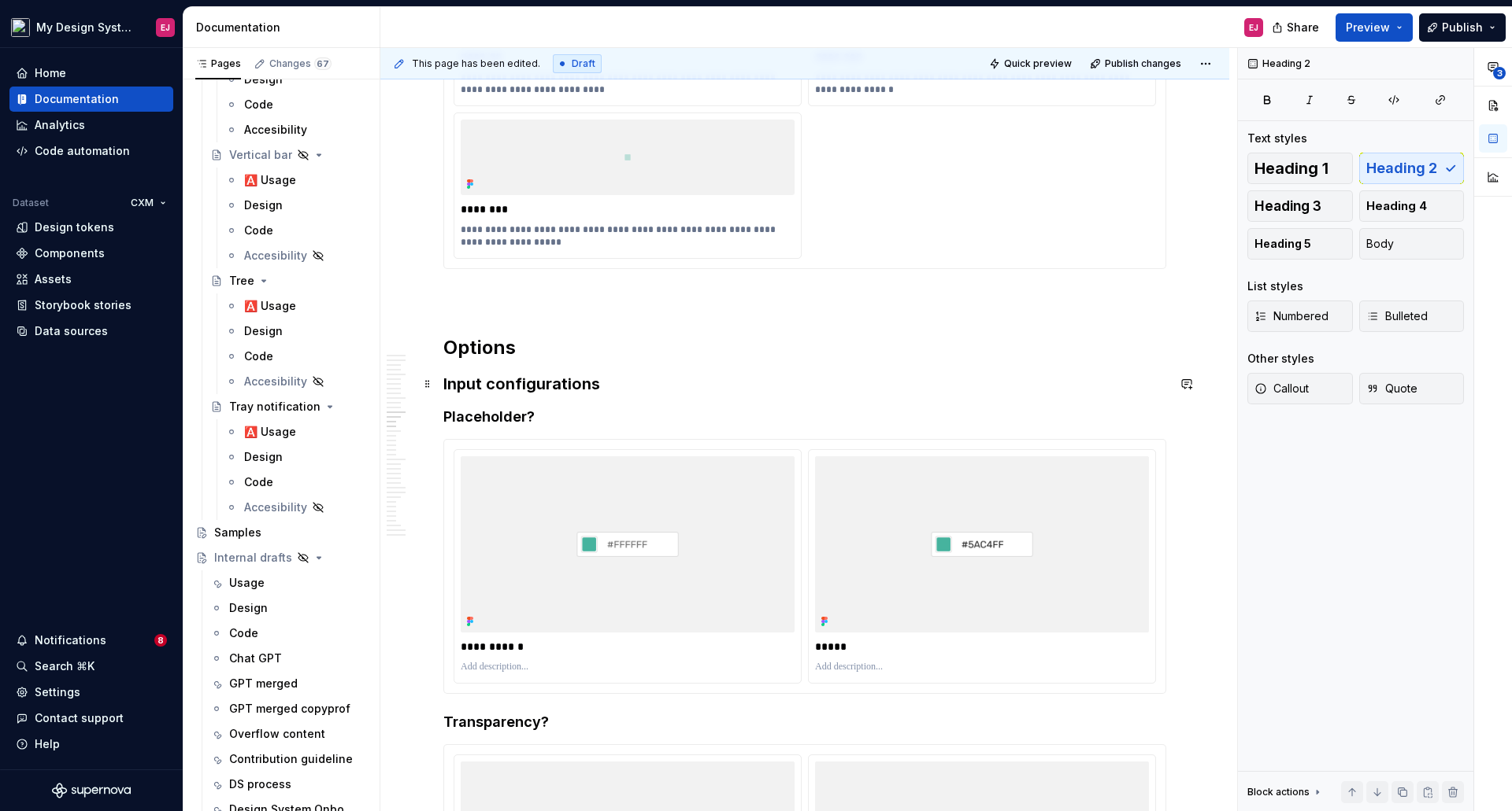
click at [494, 381] on h3 "Input configurations" at bounding box center [804, 384] width 723 height 22
click at [605, 379] on h3 "Input Configurations" at bounding box center [804, 384] width 723 height 22
click at [538, 418] on h4 "Placeholder?" at bounding box center [804, 418] width 723 height 19
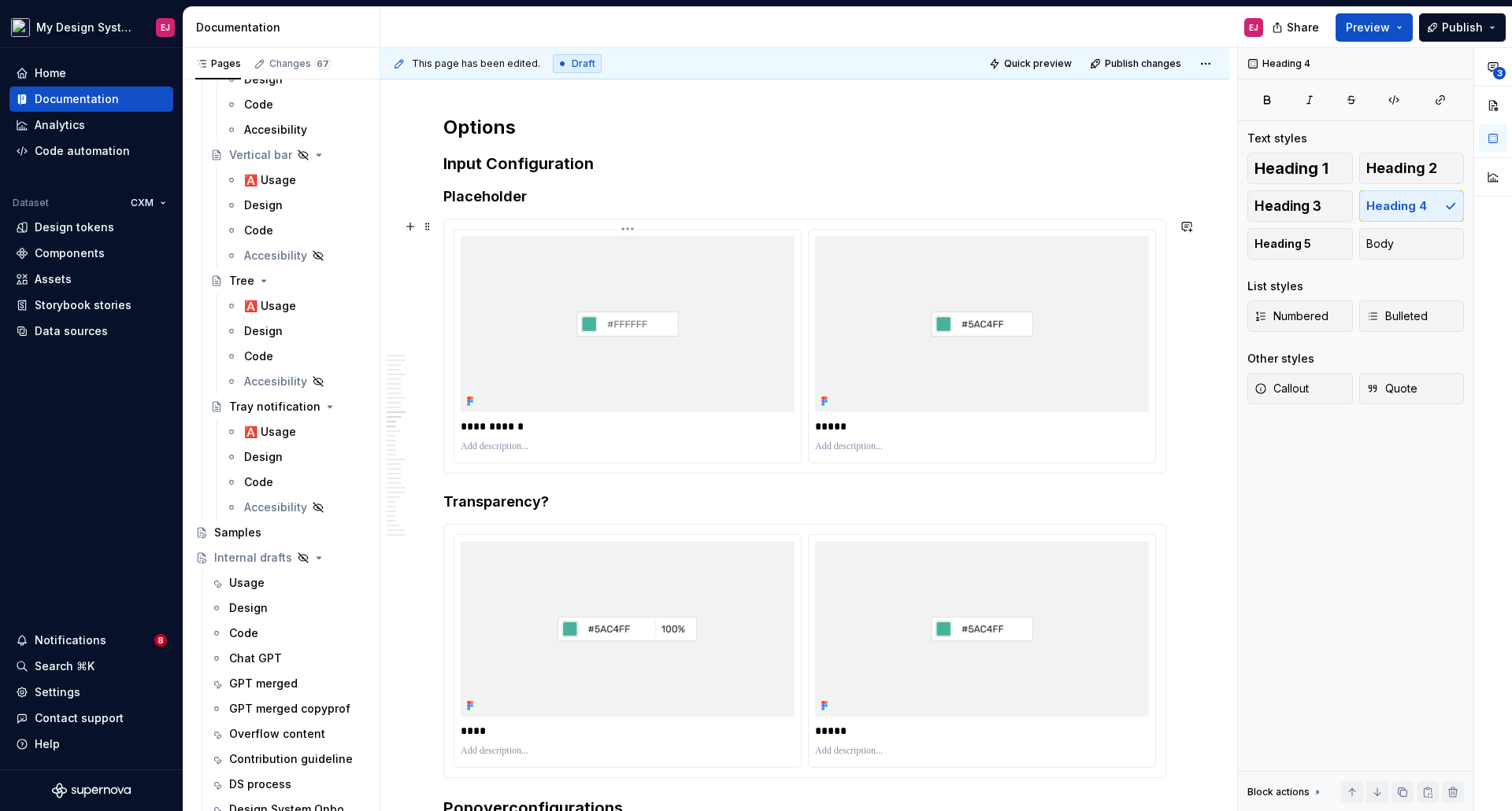
scroll to position [7060, 0]
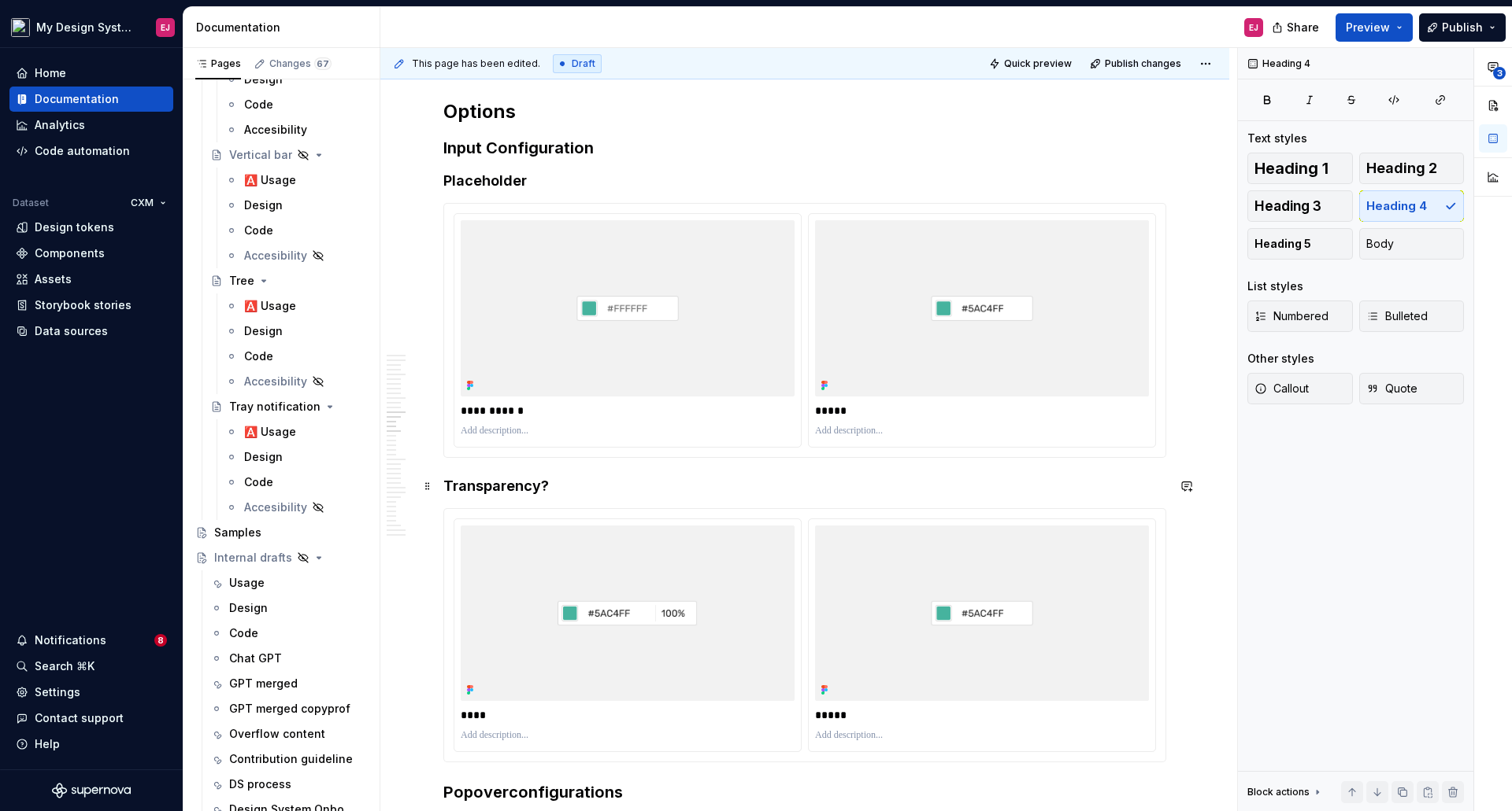
click at [569, 479] on h4 "Transparency?" at bounding box center [804, 486] width 723 height 19
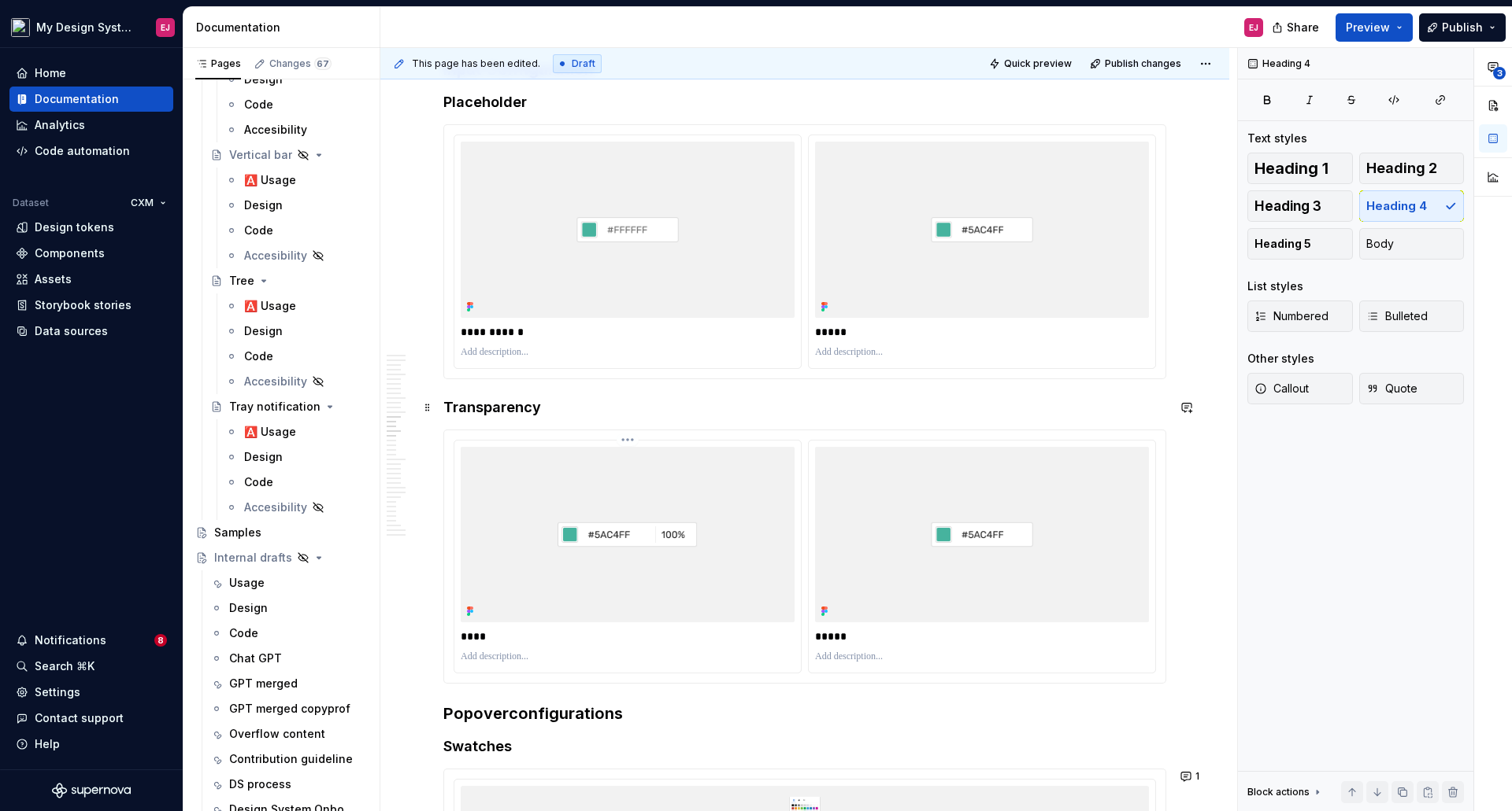
type textarea "*"
click at [517, 713] on h3 "Popover configurations" at bounding box center [804, 714] width 723 height 22
click at [639, 715] on h3 "Popover Configurations" at bounding box center [804, 714] width 723 height 22
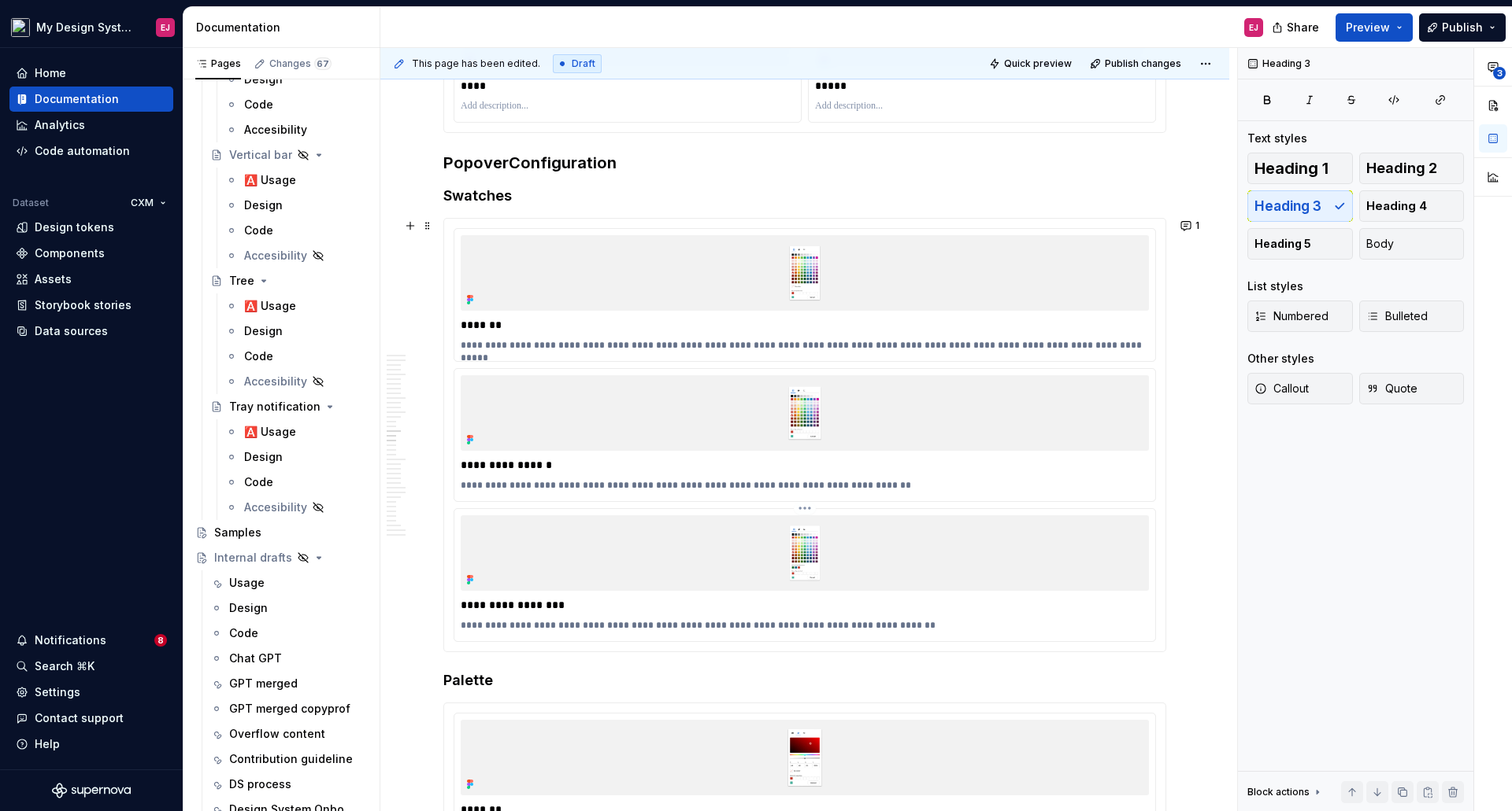
scroll to position [7768, 0]
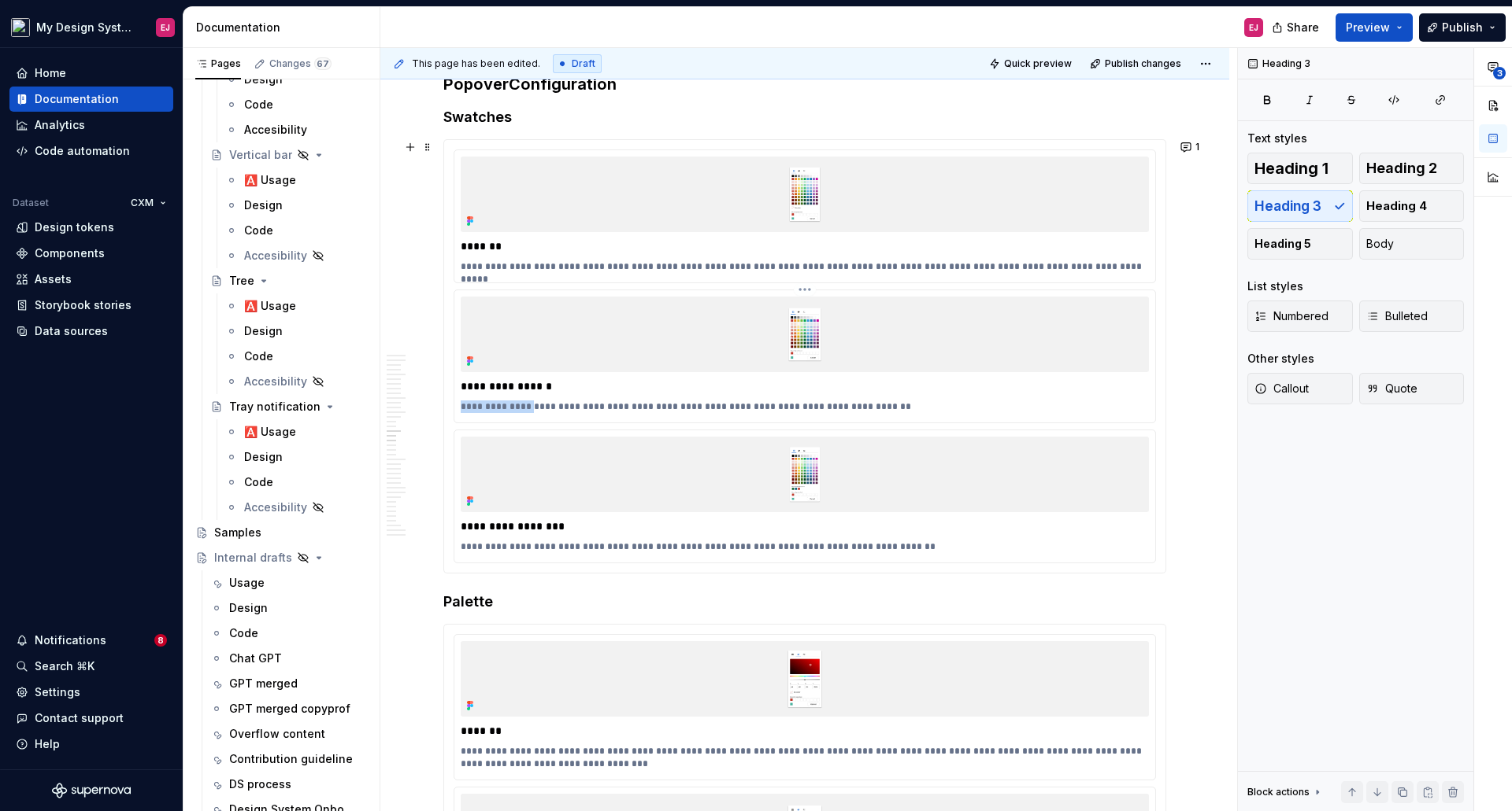
drag, startPoint x: 527, startPoint y: 408, endPoint x: 460, endPoint y: 404, distance: 67.1
click at [460, 404] on div "**********" at bounding box center [804, 357] width 701 height 132
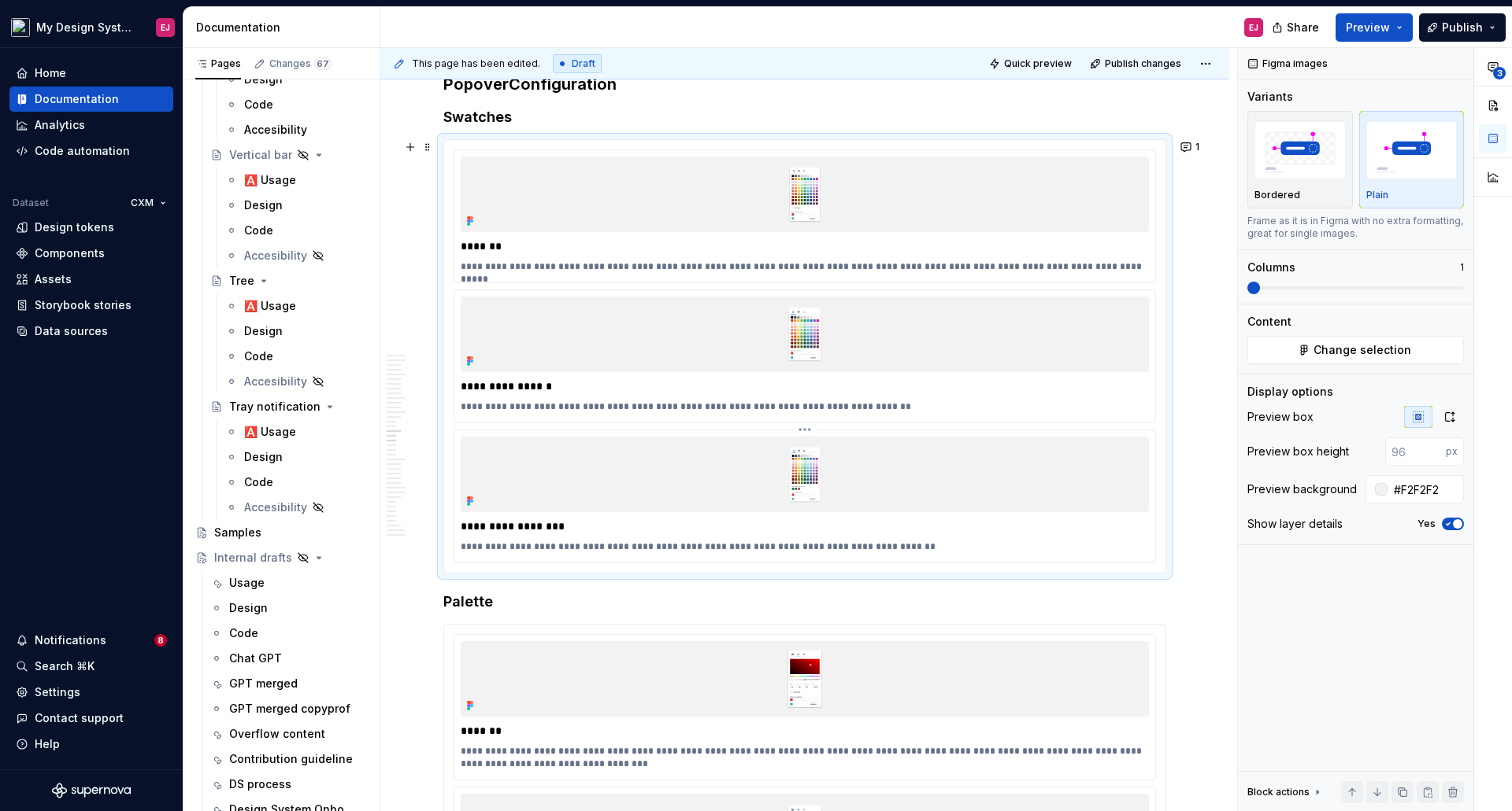
click at [462, 546] on p "**********" at bounding box center [804, 547] width 688 height 13
paste div
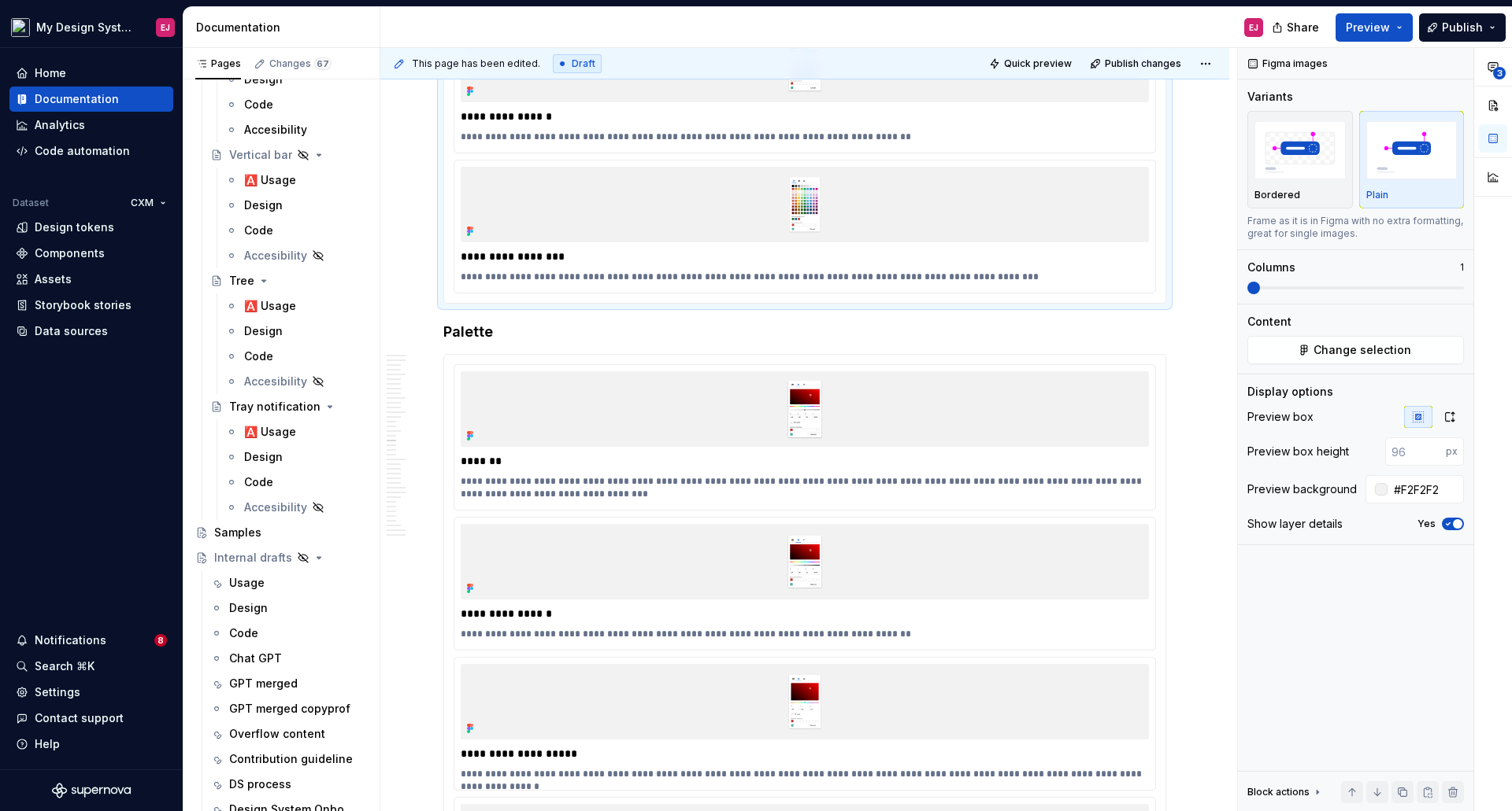
scroll to position [8005, 0]
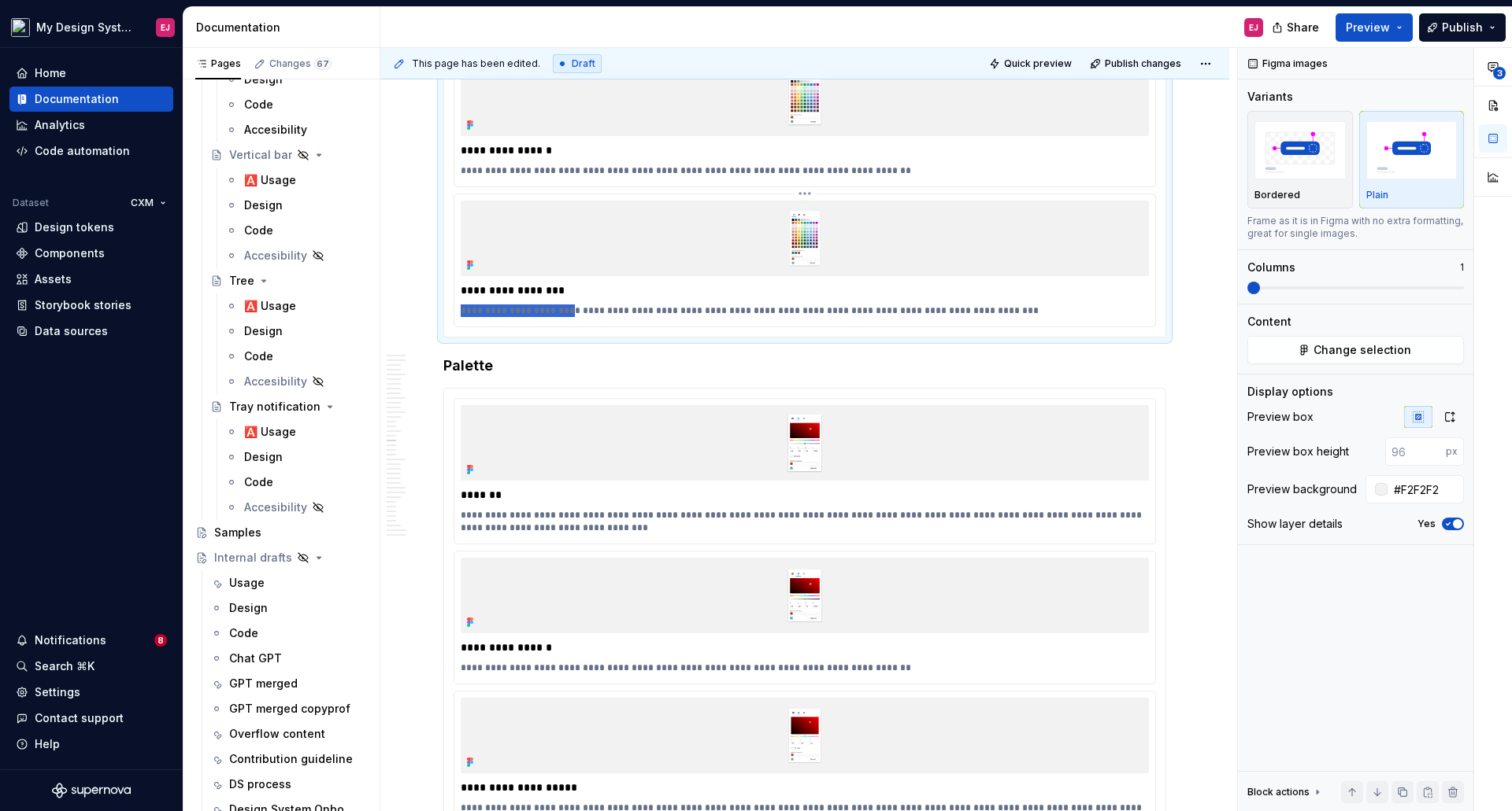
drag, startPoint x: 461, startPoint y: 310, endPoint x: 558, endPoint y: 309, distance: 97.0
click at [558, 309] on p "**********" at bounding box center [804, 310] width 688 height 13
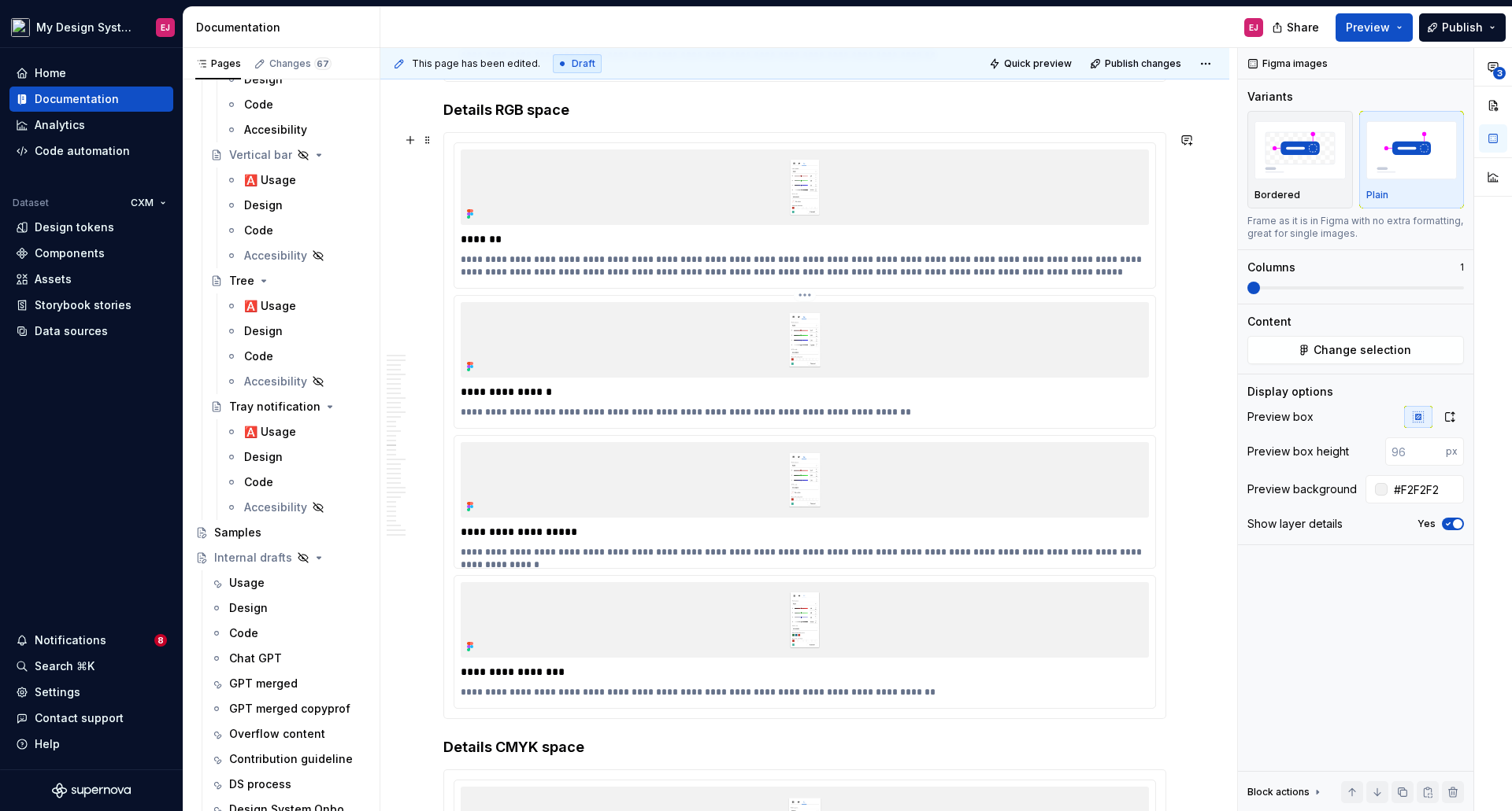
scroll to position [9027, 0]
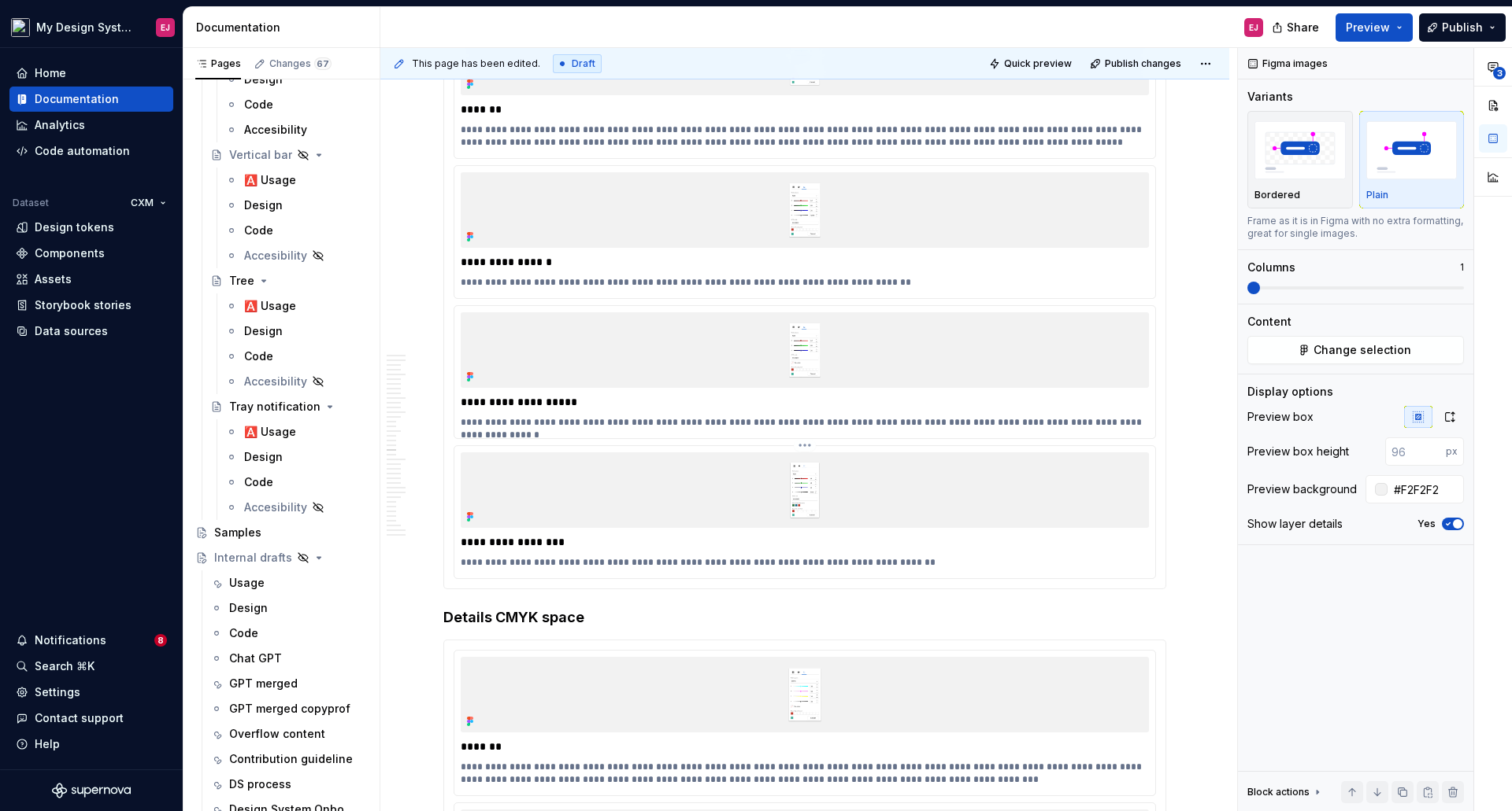
click at [462, 562] on p "**********" at bounding box center [804, 562] width 688 height 13
paste div
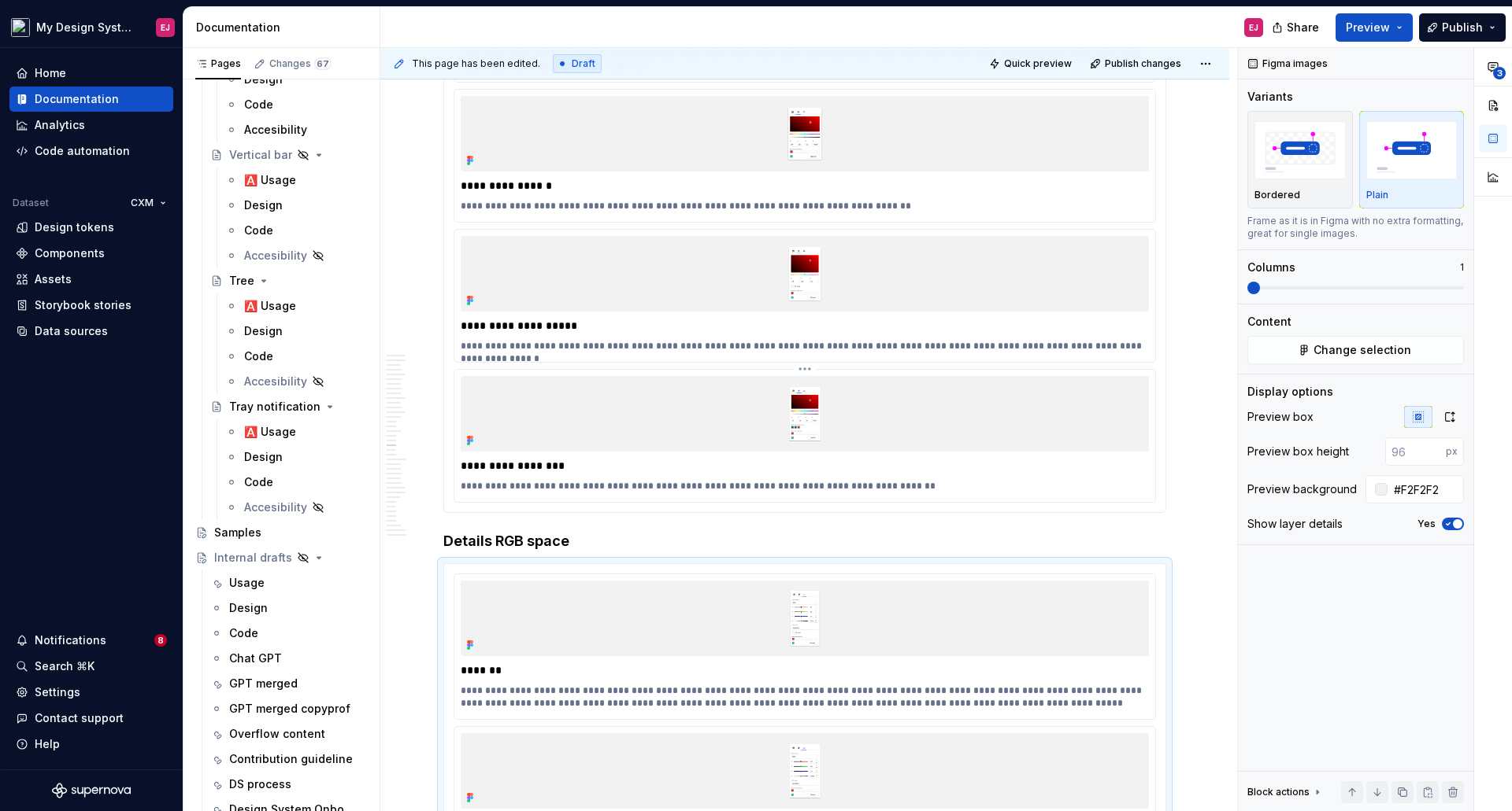
scroll to position [8555, 0]
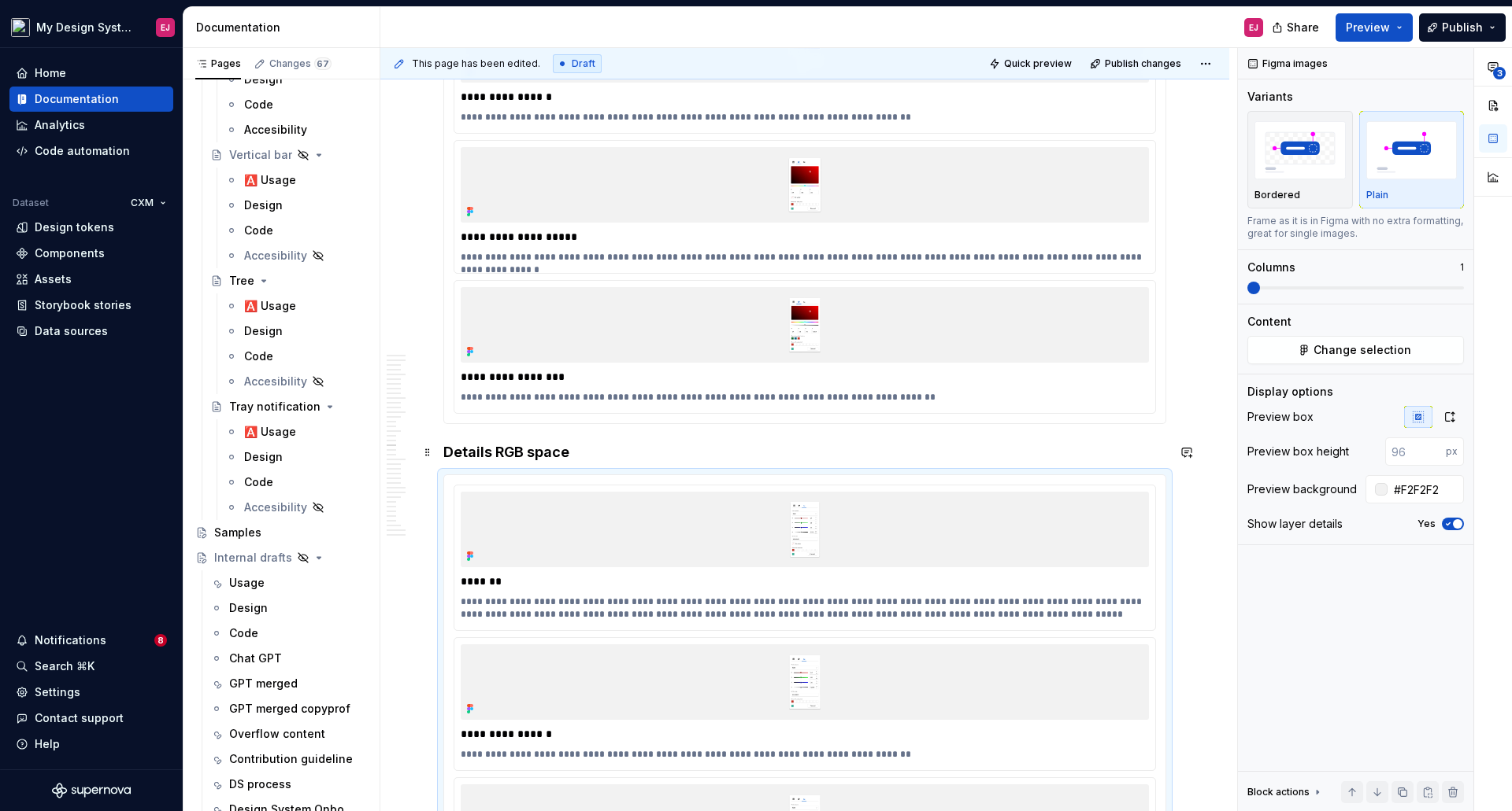
click at [531, 448] on strong "Details RGB space" at bounding box center [506, 452] width 126 height 16
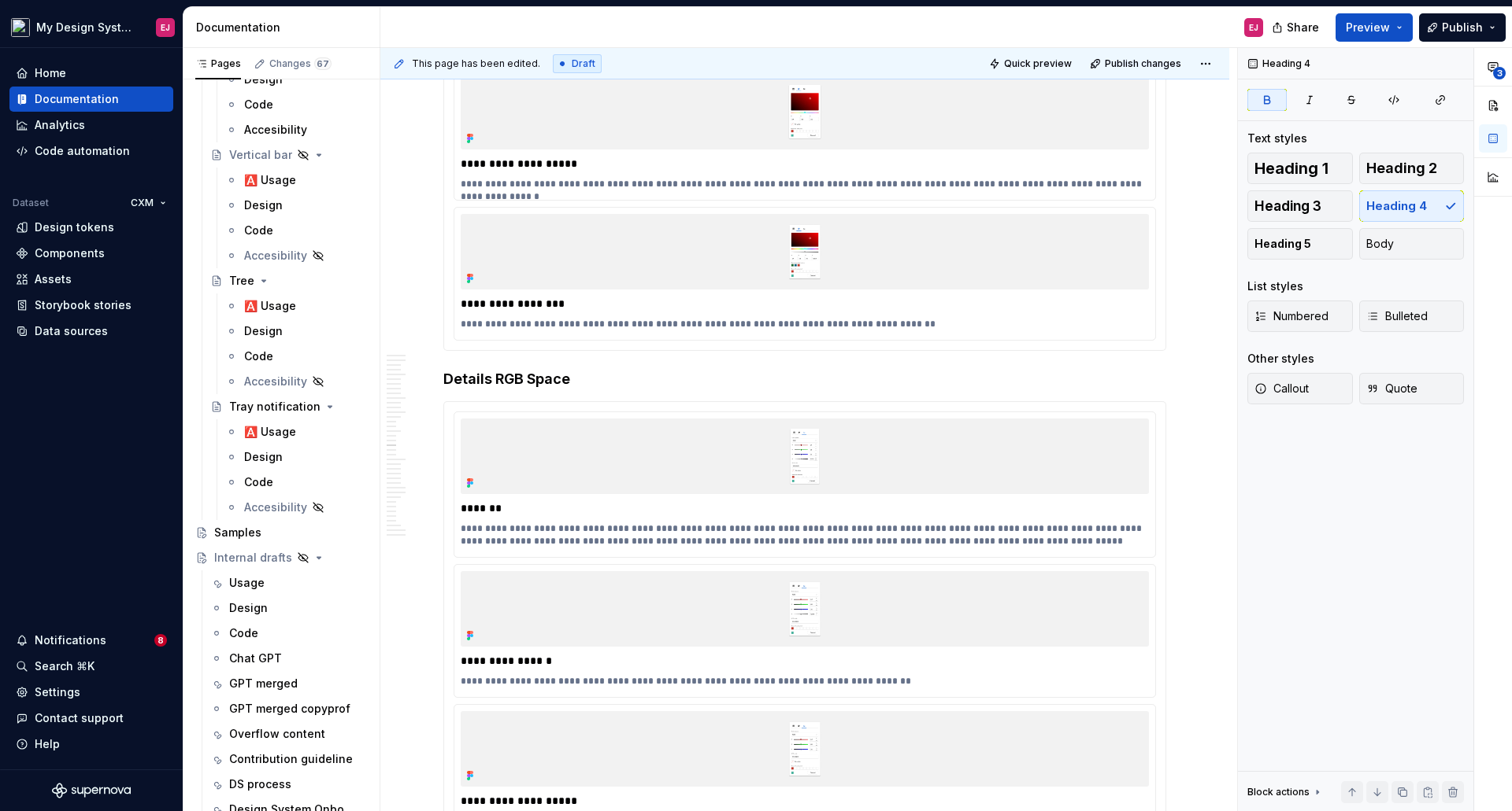
scroll to position [8634, 0]
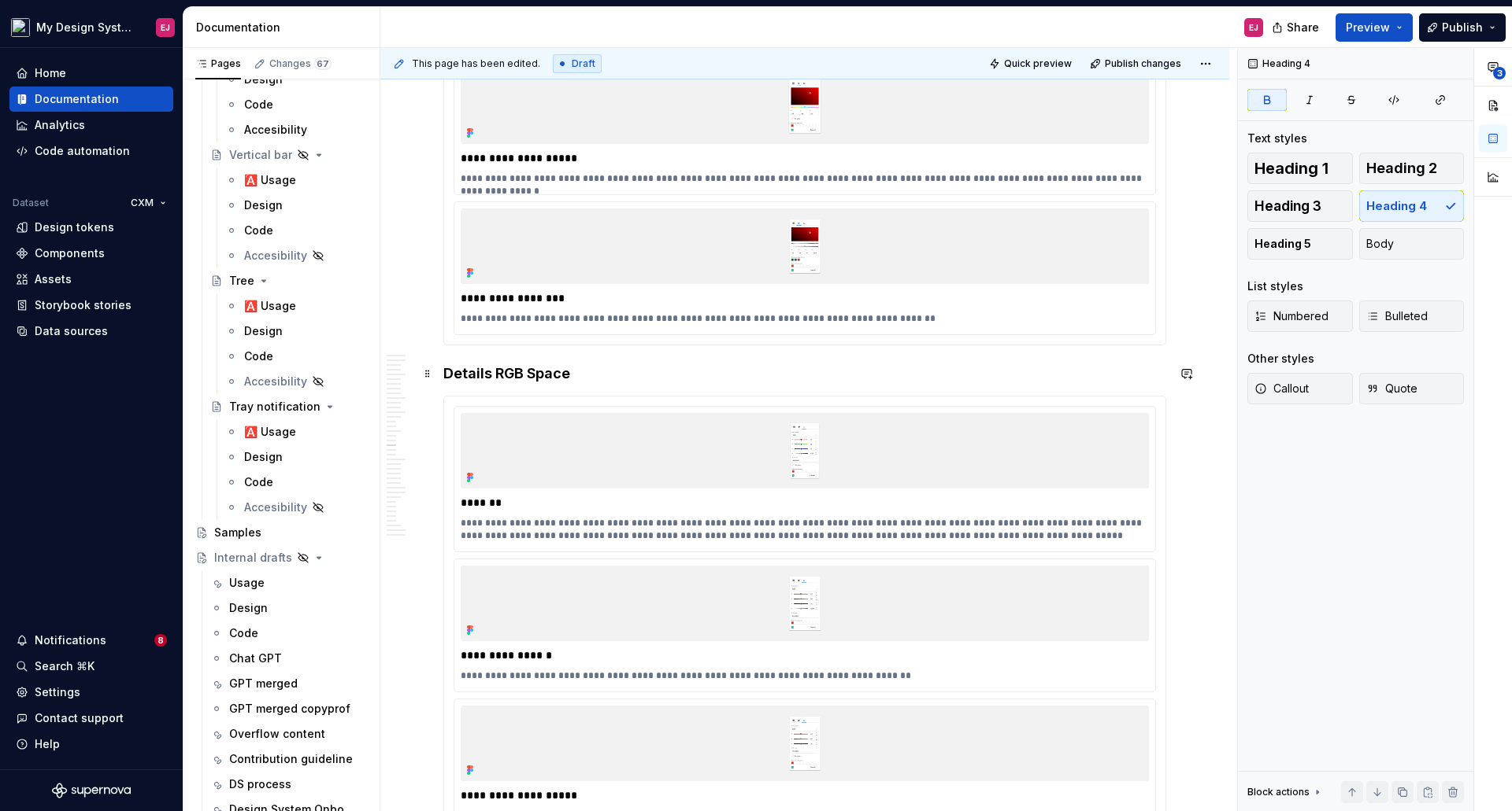
click at [472, 376] on strong "Details RGB Space" at bounding box center [507, 373] width 127 height 16
click at [555, 367] on h4 "RGB Space" at bounding box center [804, 374] width 723 height 19
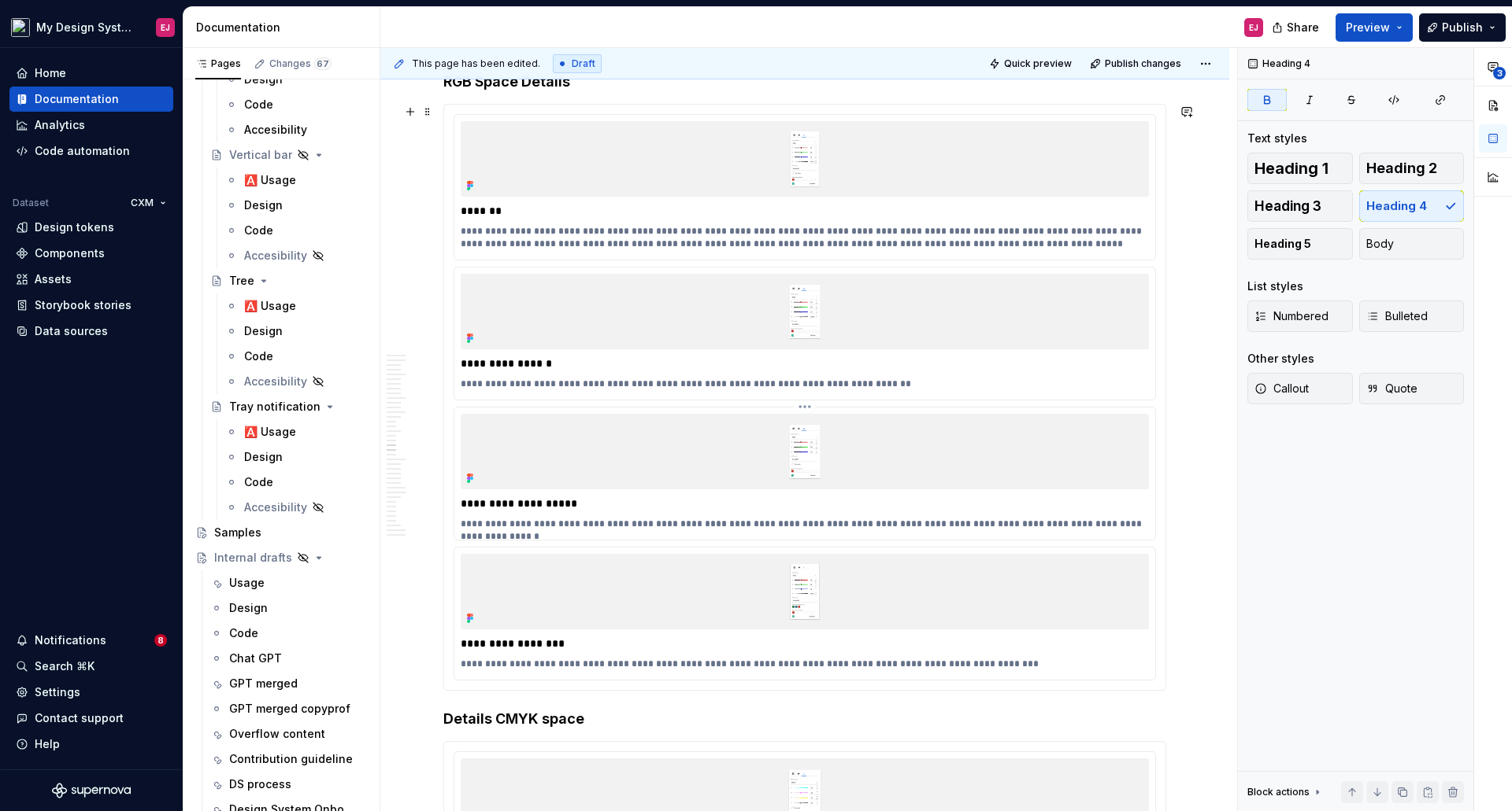
scroll to position [8948, 0]
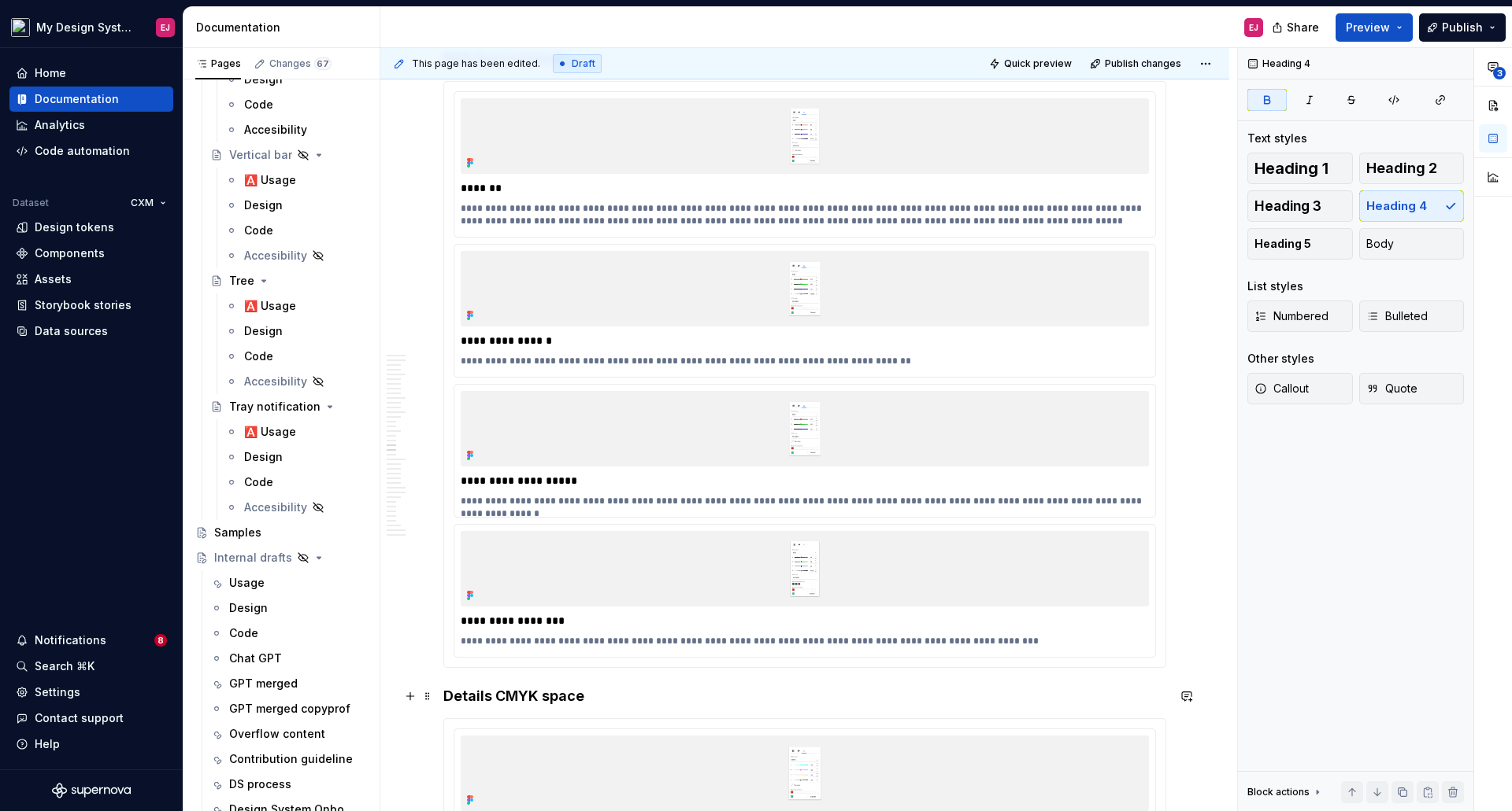
click at [454, 696] on strong "Details CMYK space" at bounding box center [514, 695] width 141 height 16
click at [455, 696] on strong "Details CMYK space" at bounding box center [514, 695] width 141 height 16
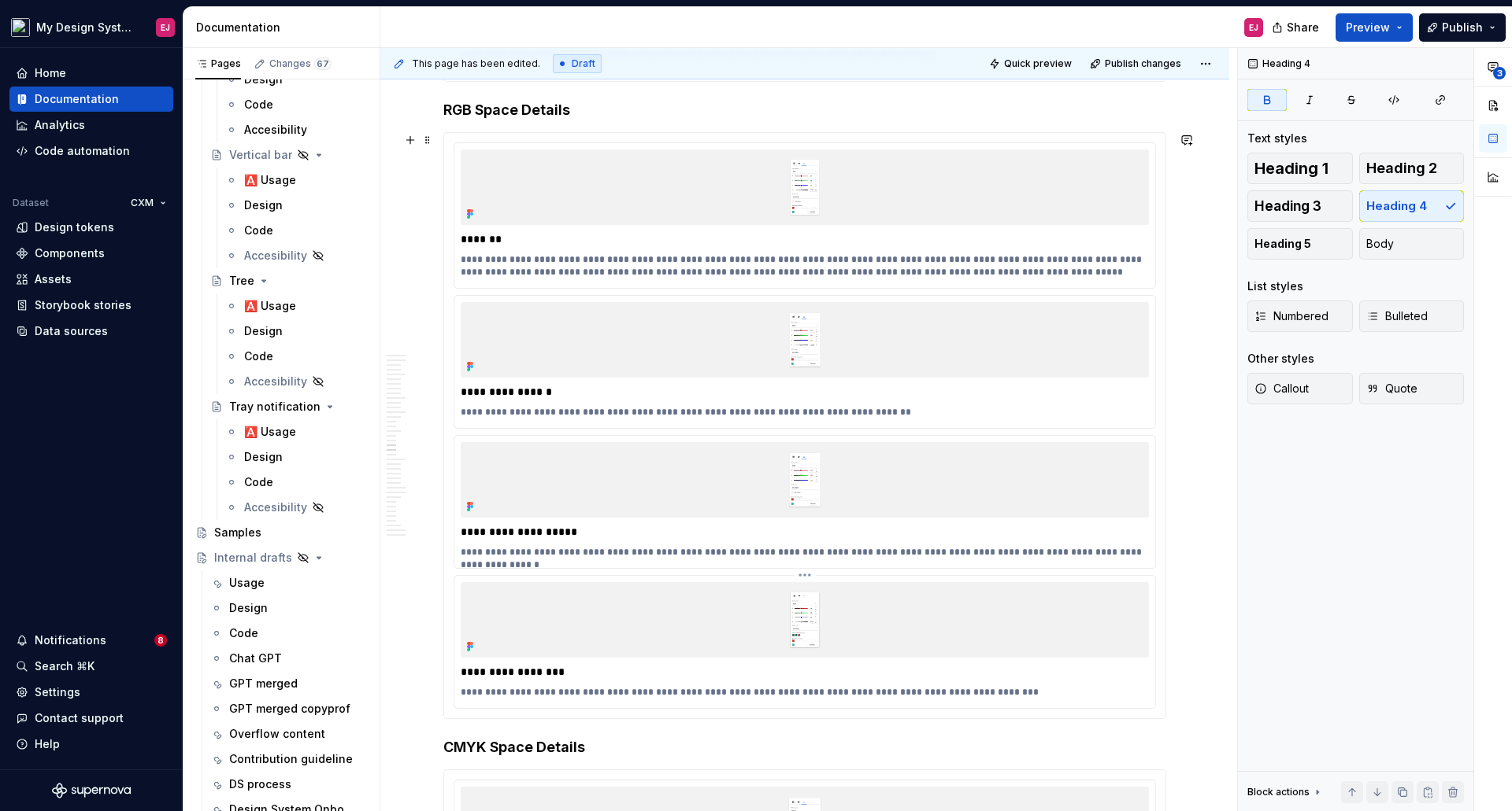
scroll to position [8792, 0]
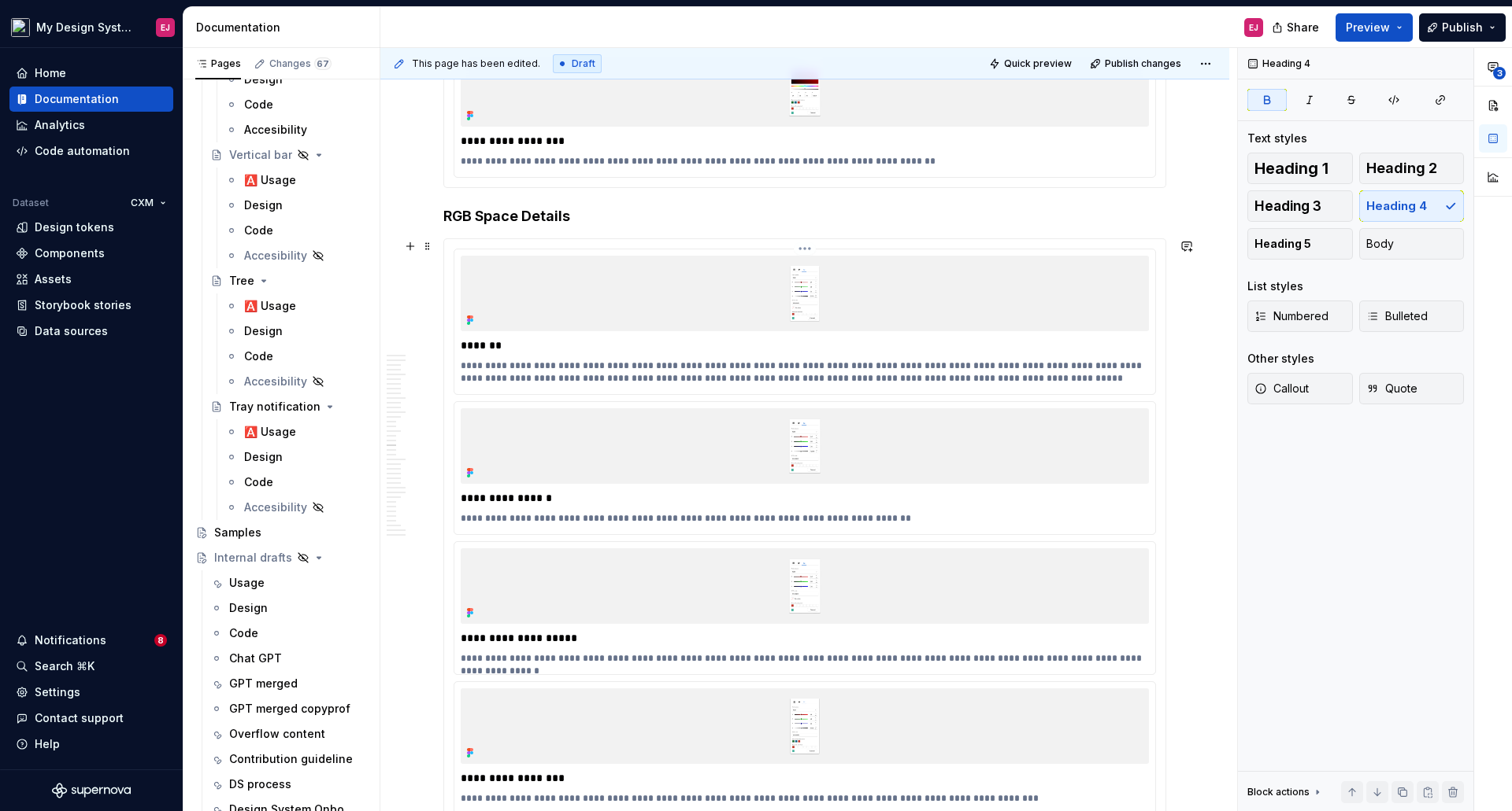
click at [587, 380] on p "**********" at bounding box center [804, 372] width 688 height 25
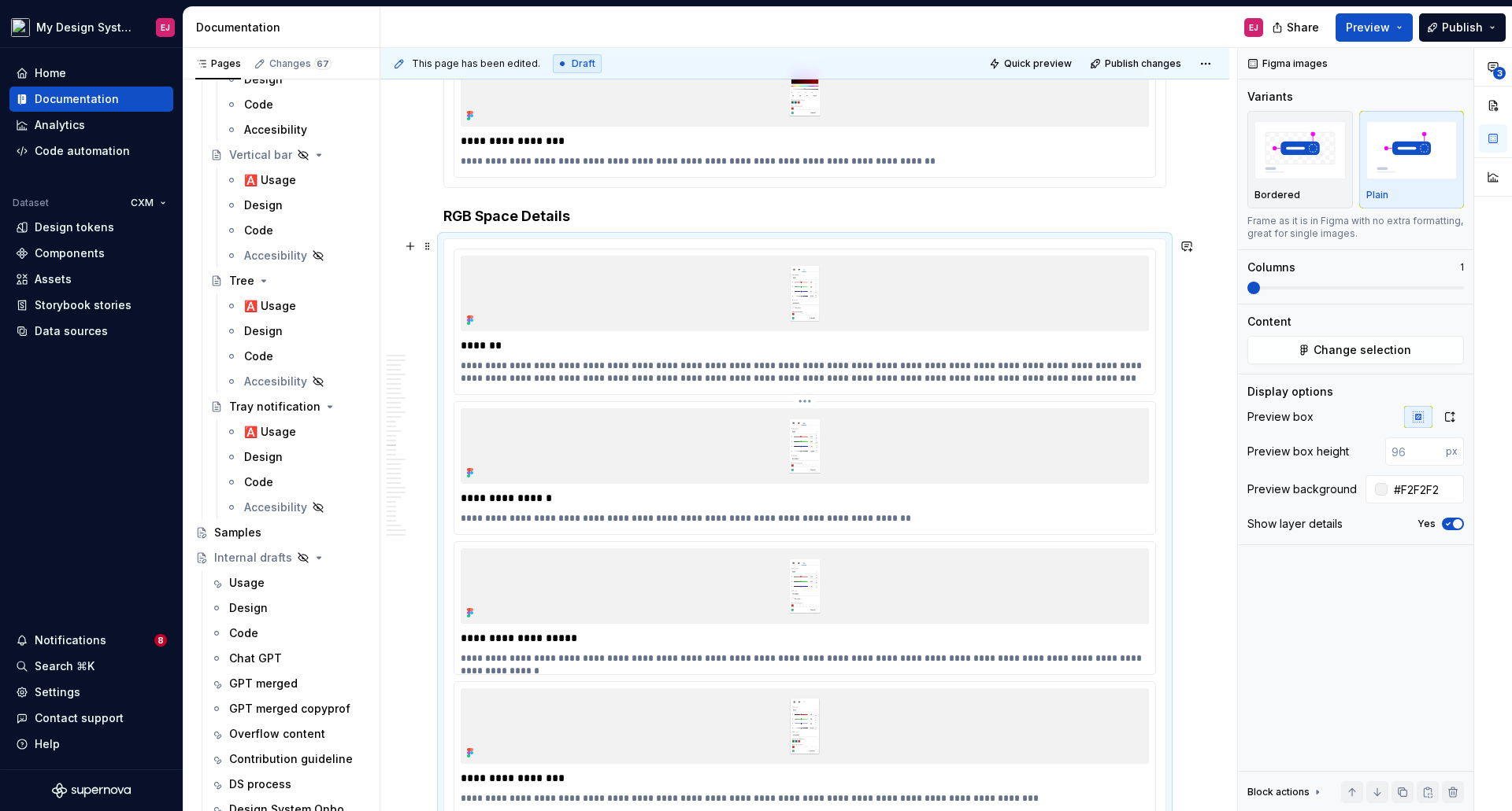
scroll to position [8948, 0]
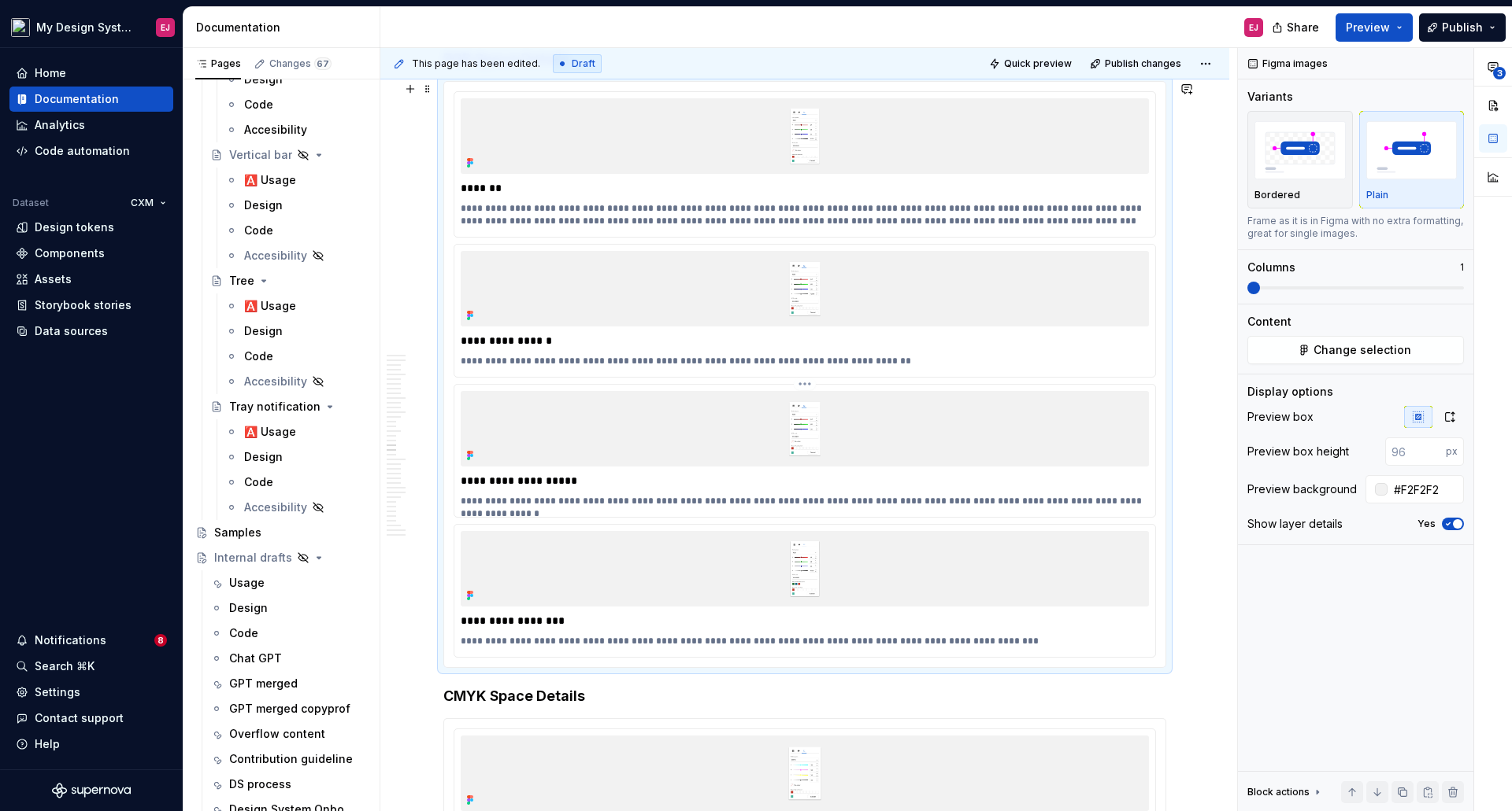
click at [465, 499] on p "**********" at bounding box center [804, 501] width 688 height 13
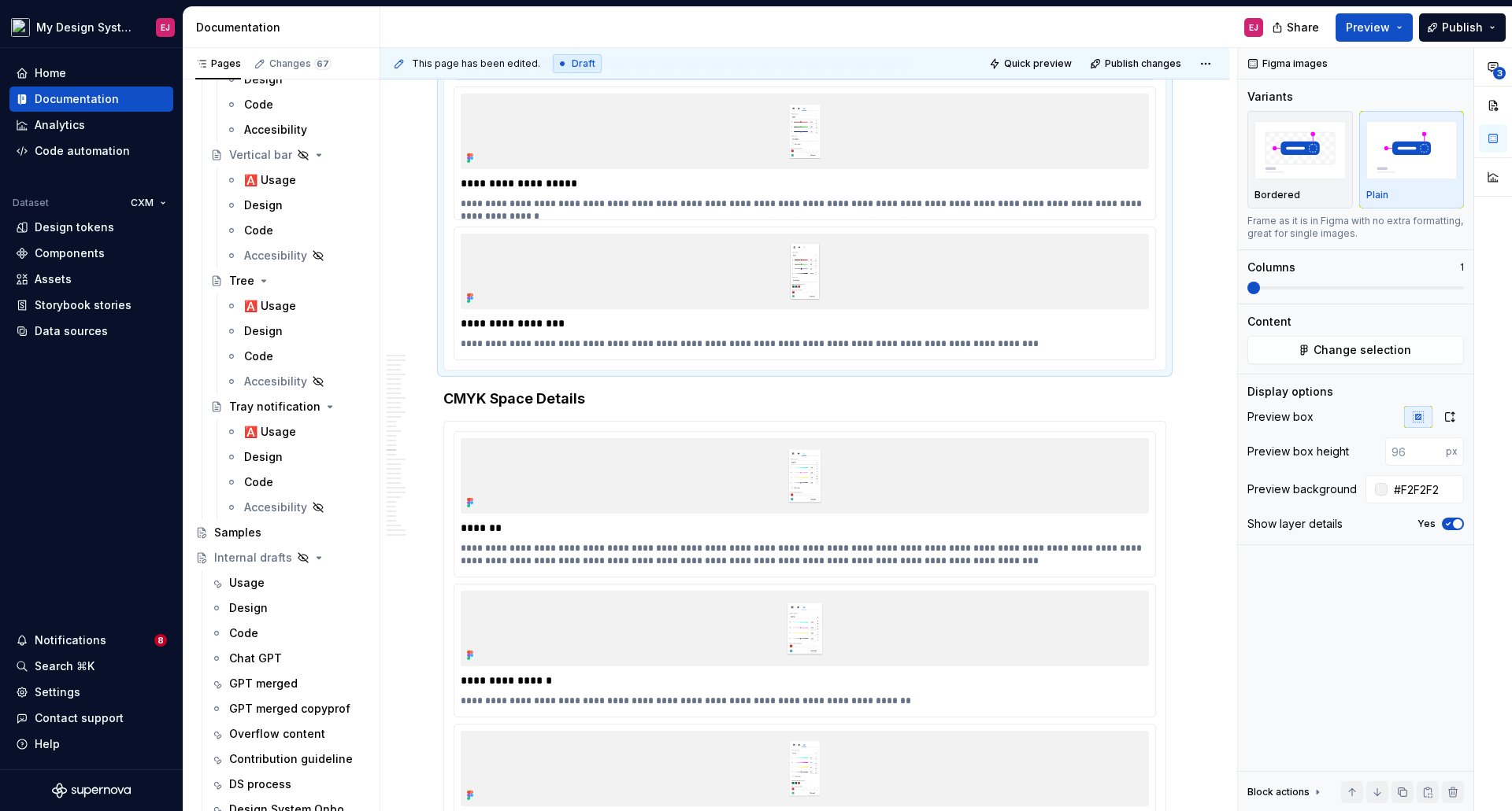
scroll to position [9264, 0]
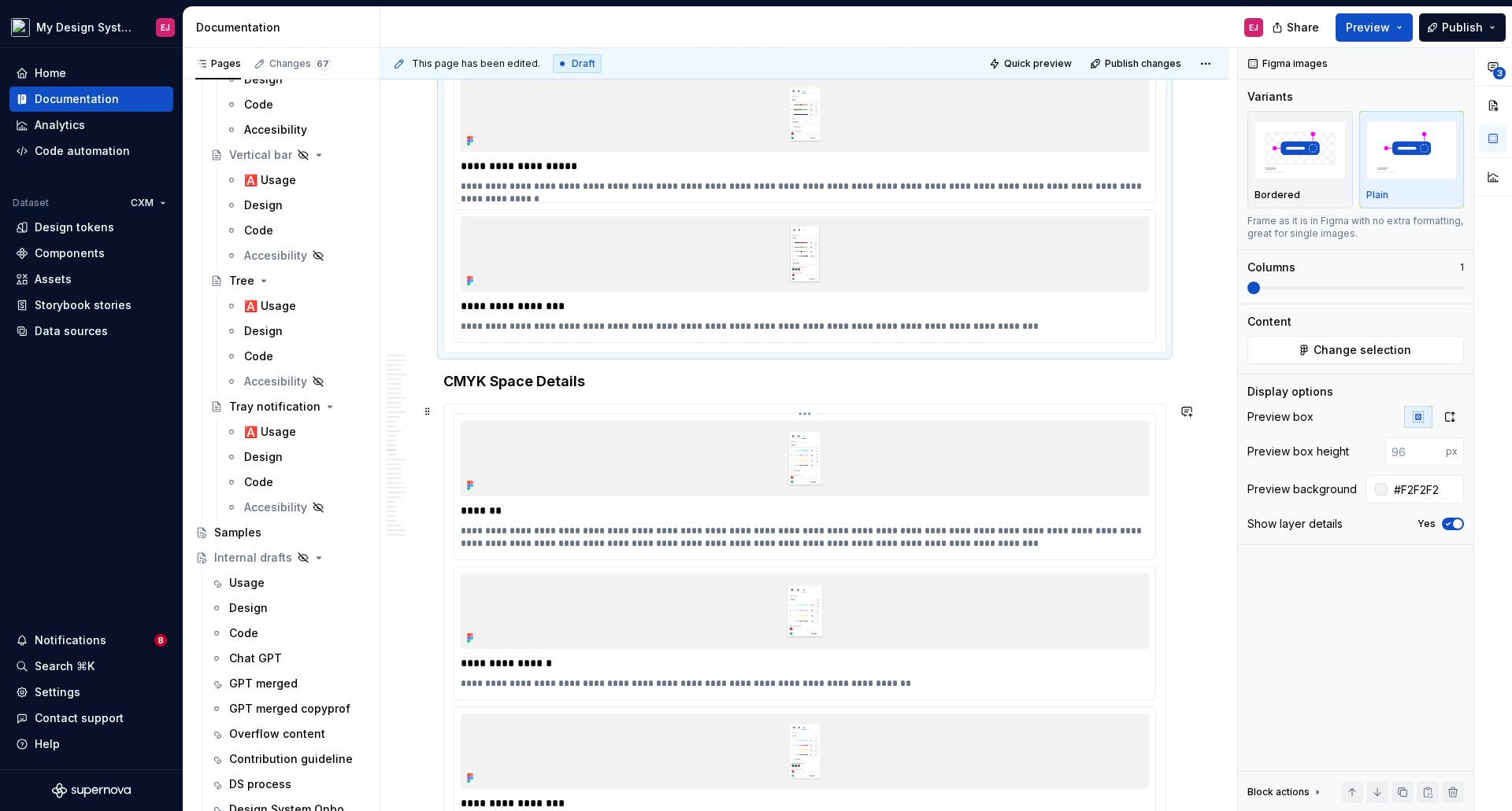
click at [943, 526] on p "**********" at bounding box center [804, 537] width 688 height 25
click at [508, 544] on p "**********" at bounding box center [804, 537] width 688 height 25
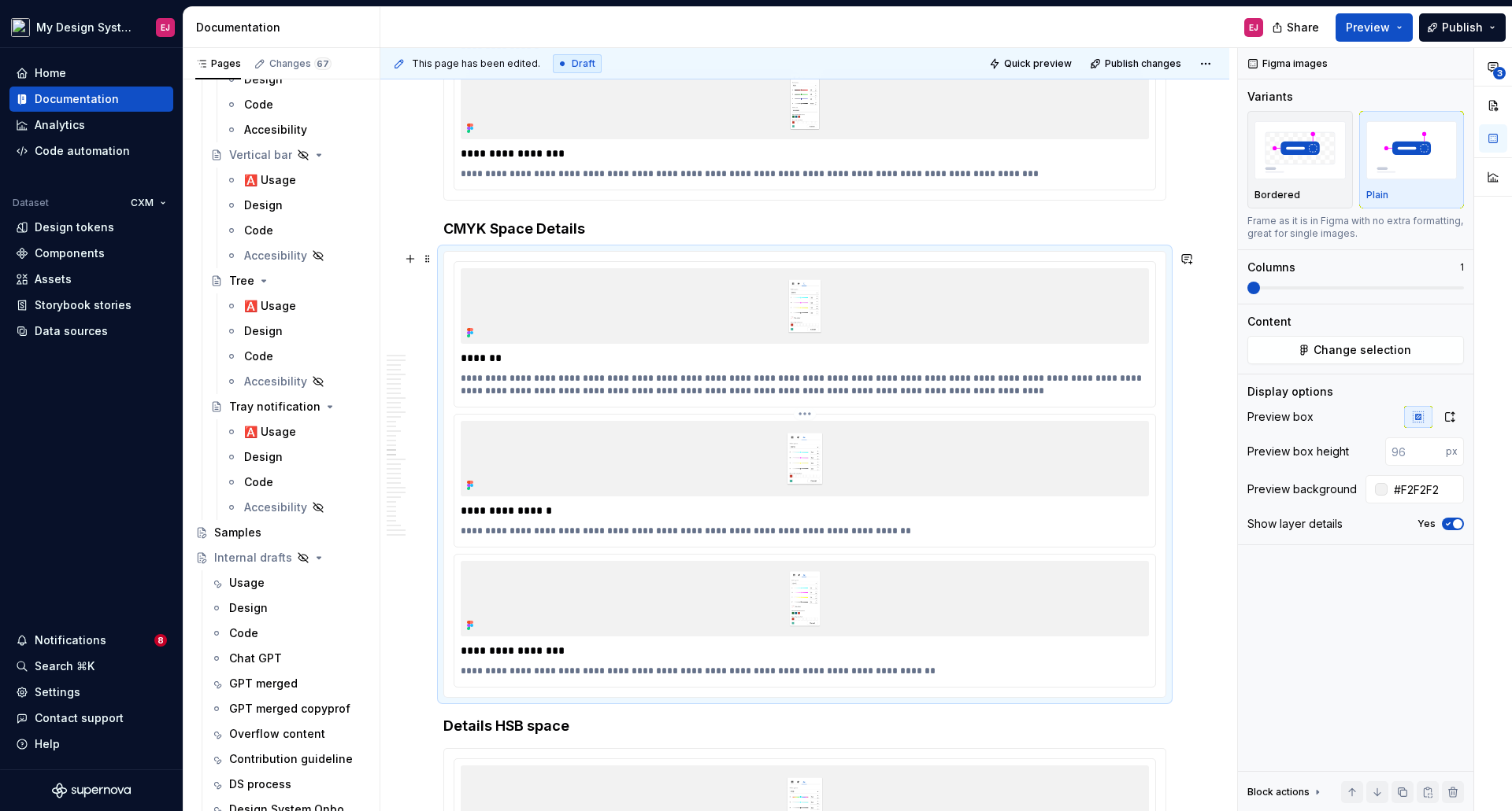
scroll to position [9421, 0]
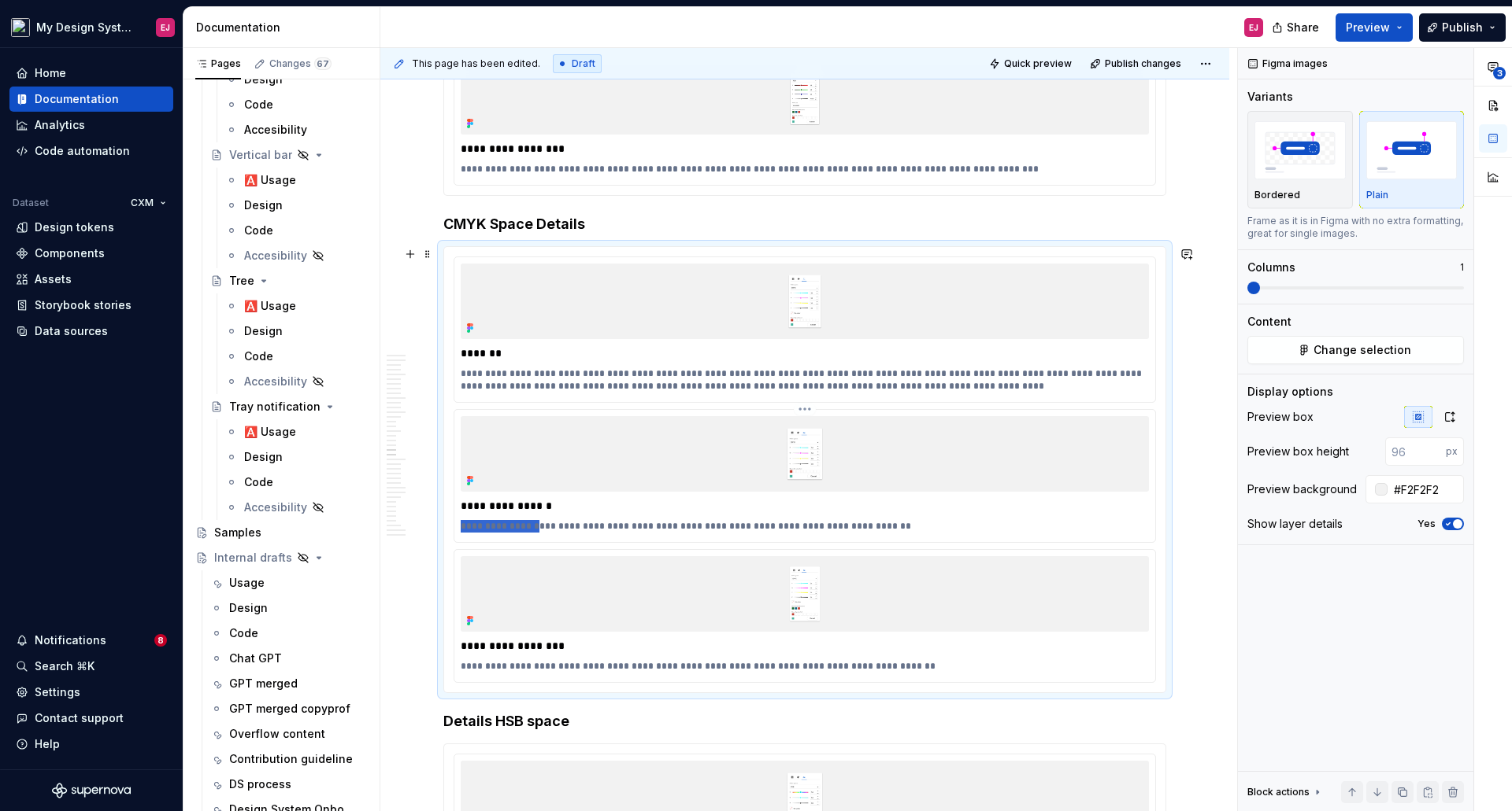
drag, startPoint x: 462, startPoint y: 523, endPoint x: 533, endPoint y: 526, distance: 71.1
click at [533, 526] on p "**********" at bounding box center [804, 526] width 688 height 13
click at [461, 664] on p "**********" at bounding box center [804, 666] width 688 height 13
paste div
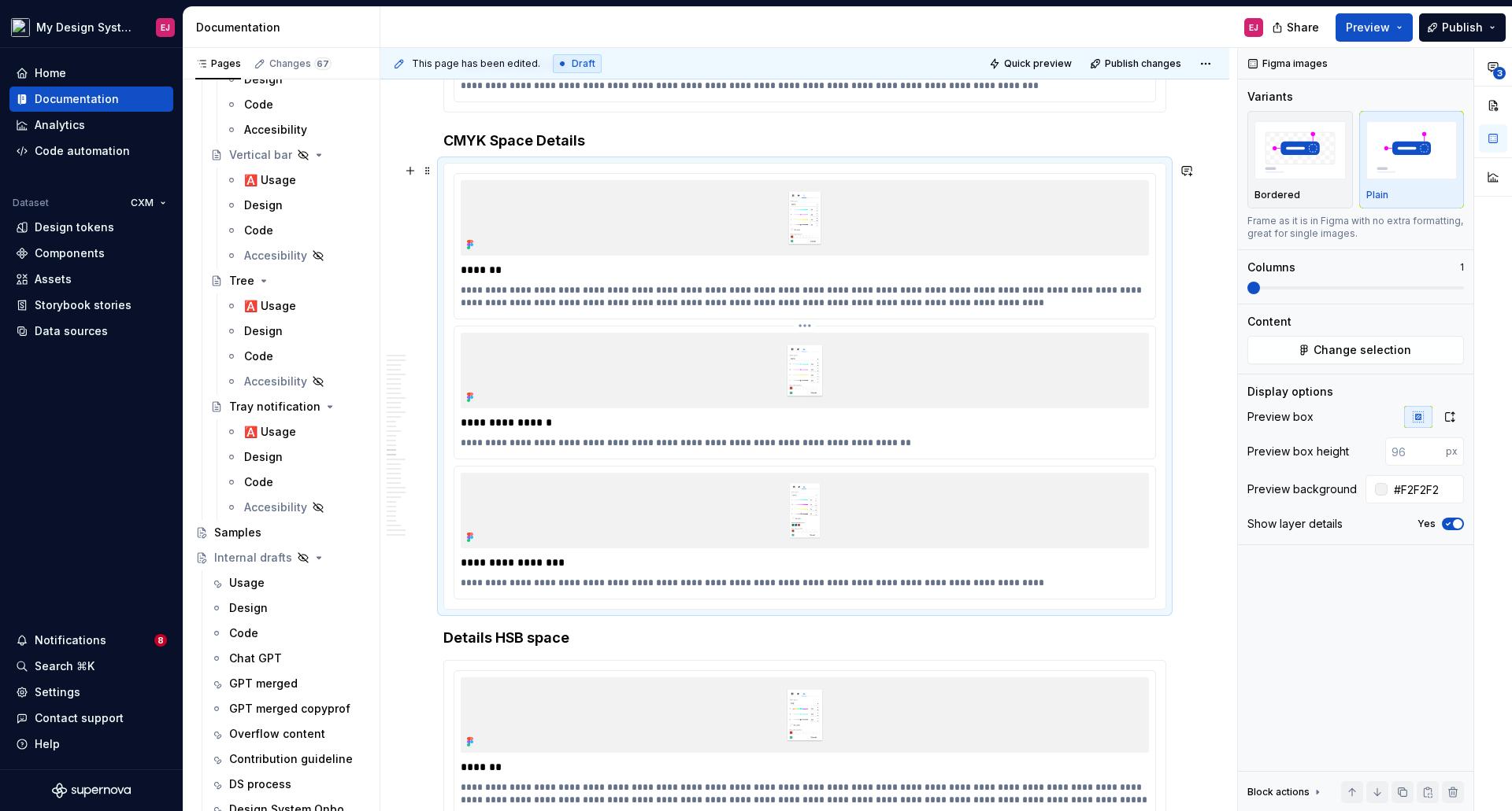
scroll to position [9657, 0]
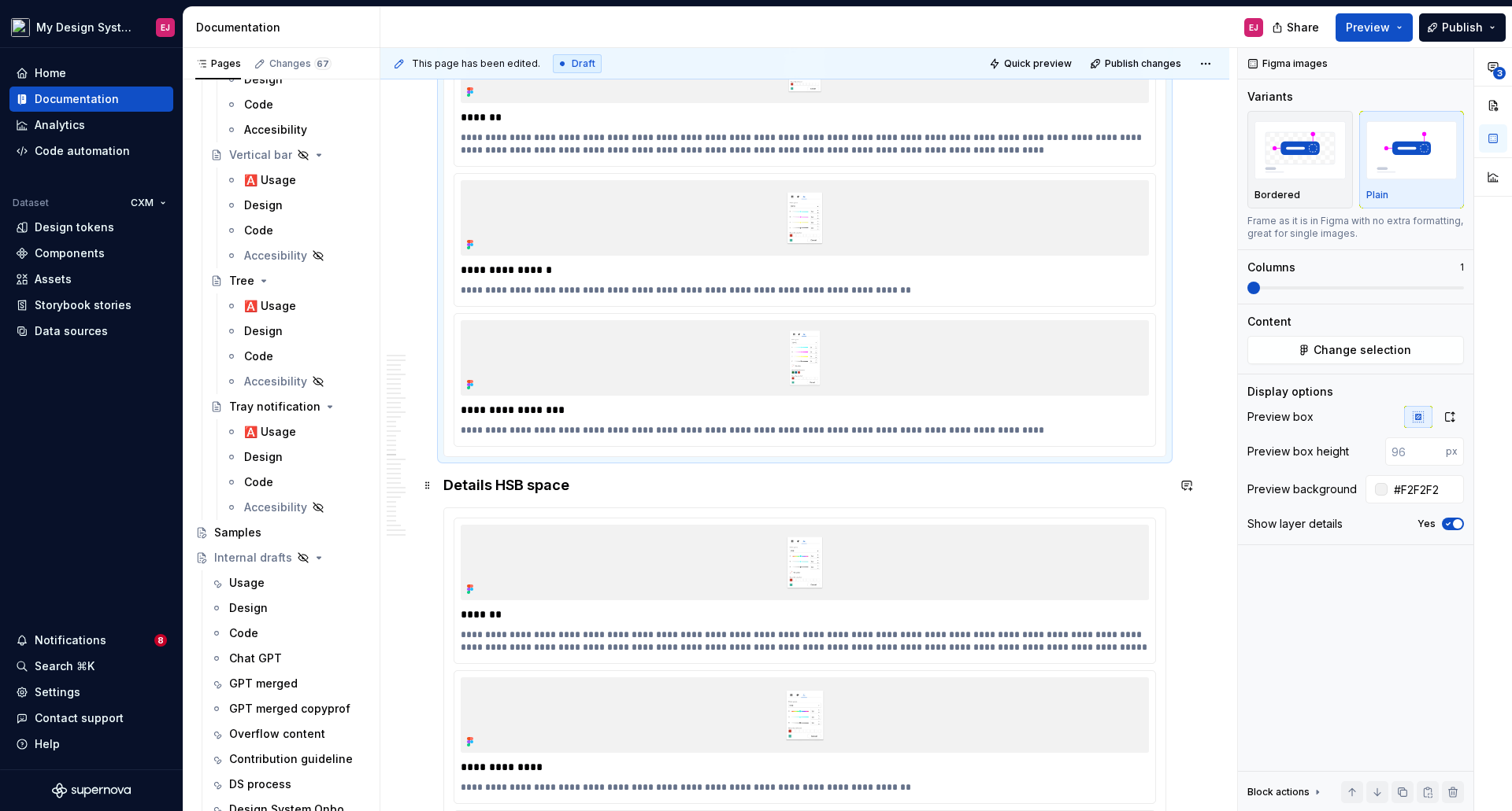
click at [459, 482] on strong "Details HSB space" at bounding box center [506, 484] width 126 height 16
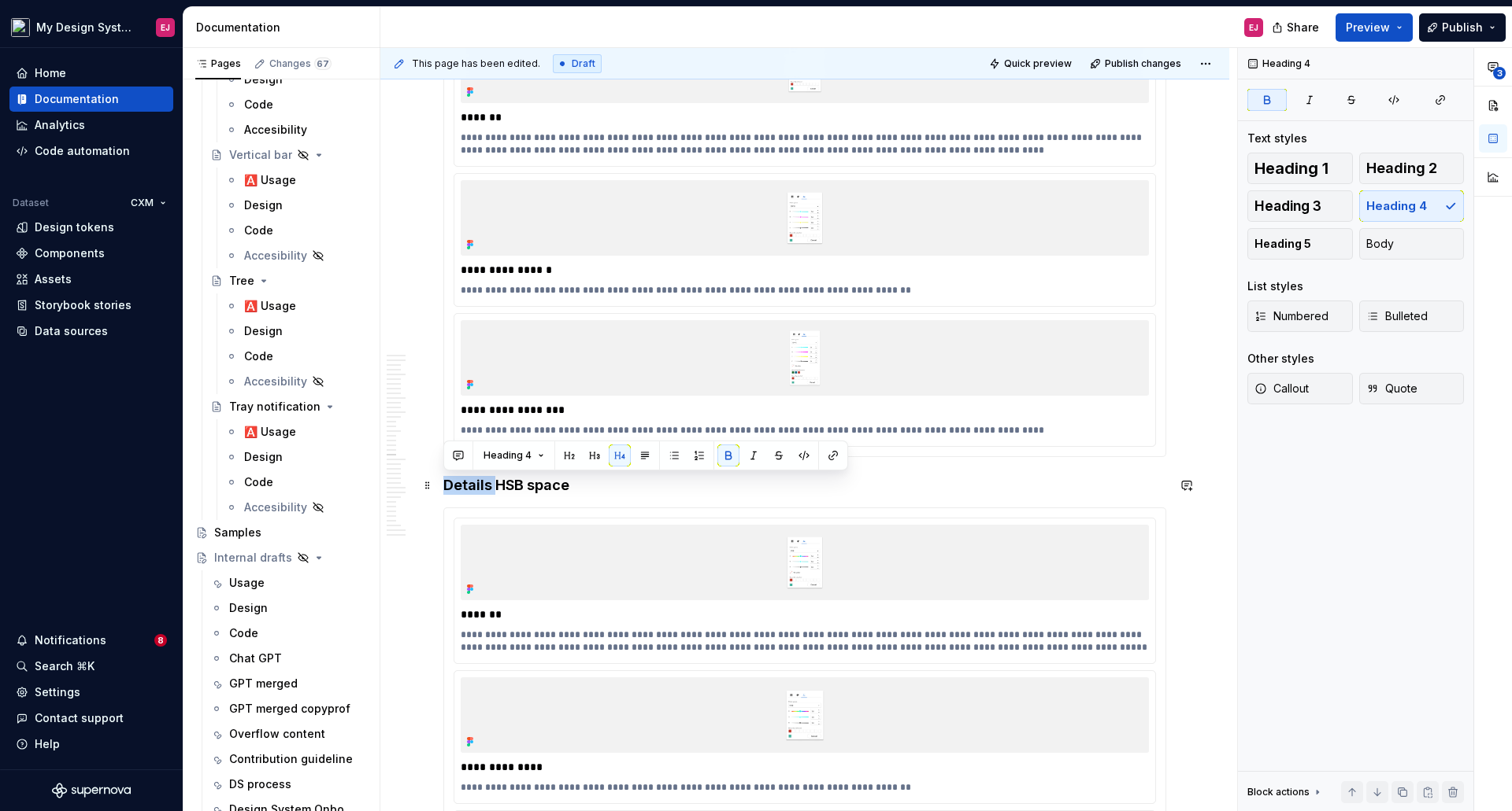
click at [459, 482] on strong "Details HSB space" at bounding box center [506, 484] width 126 height 16
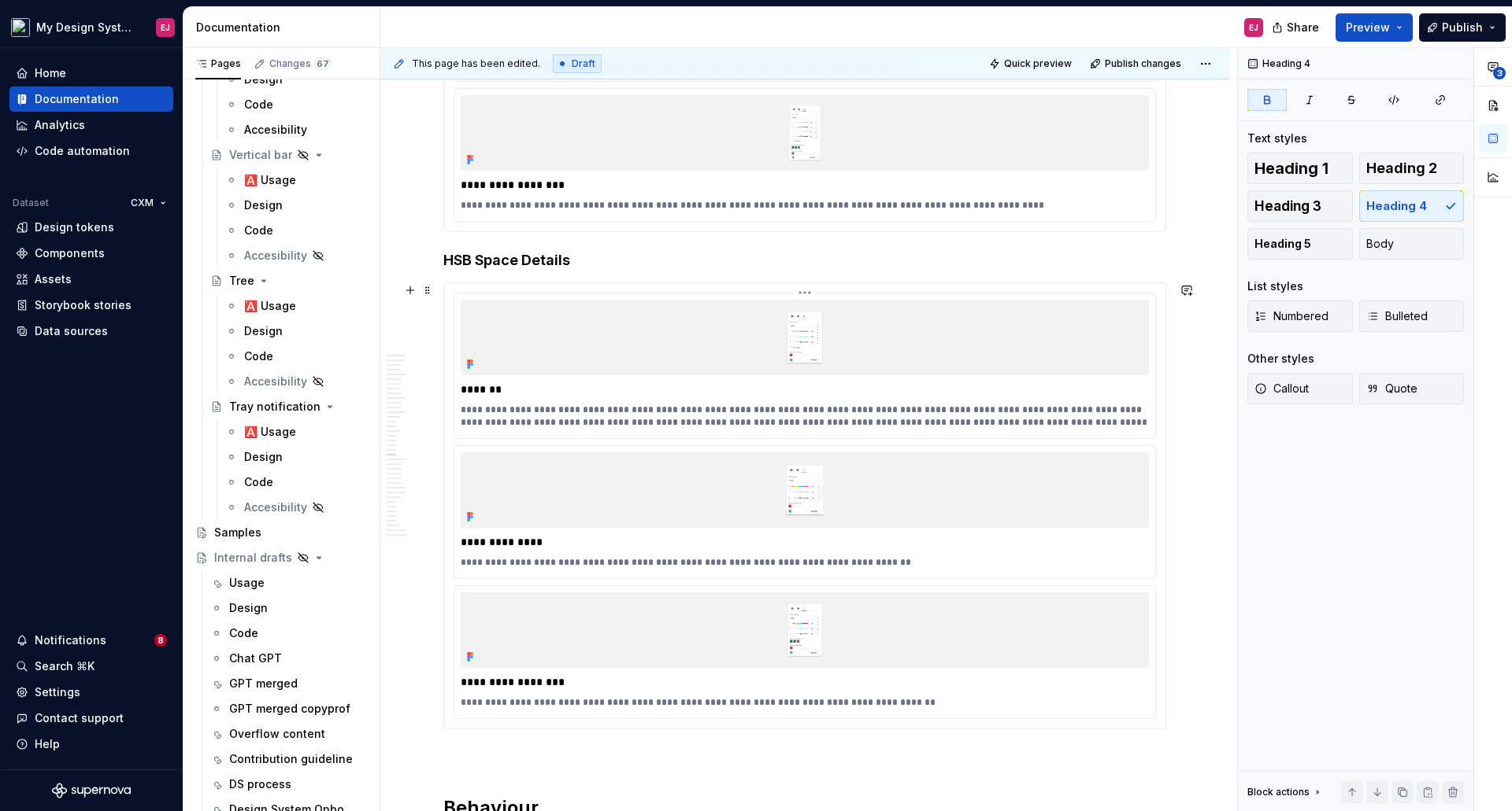
scroll to position [9893, 0]
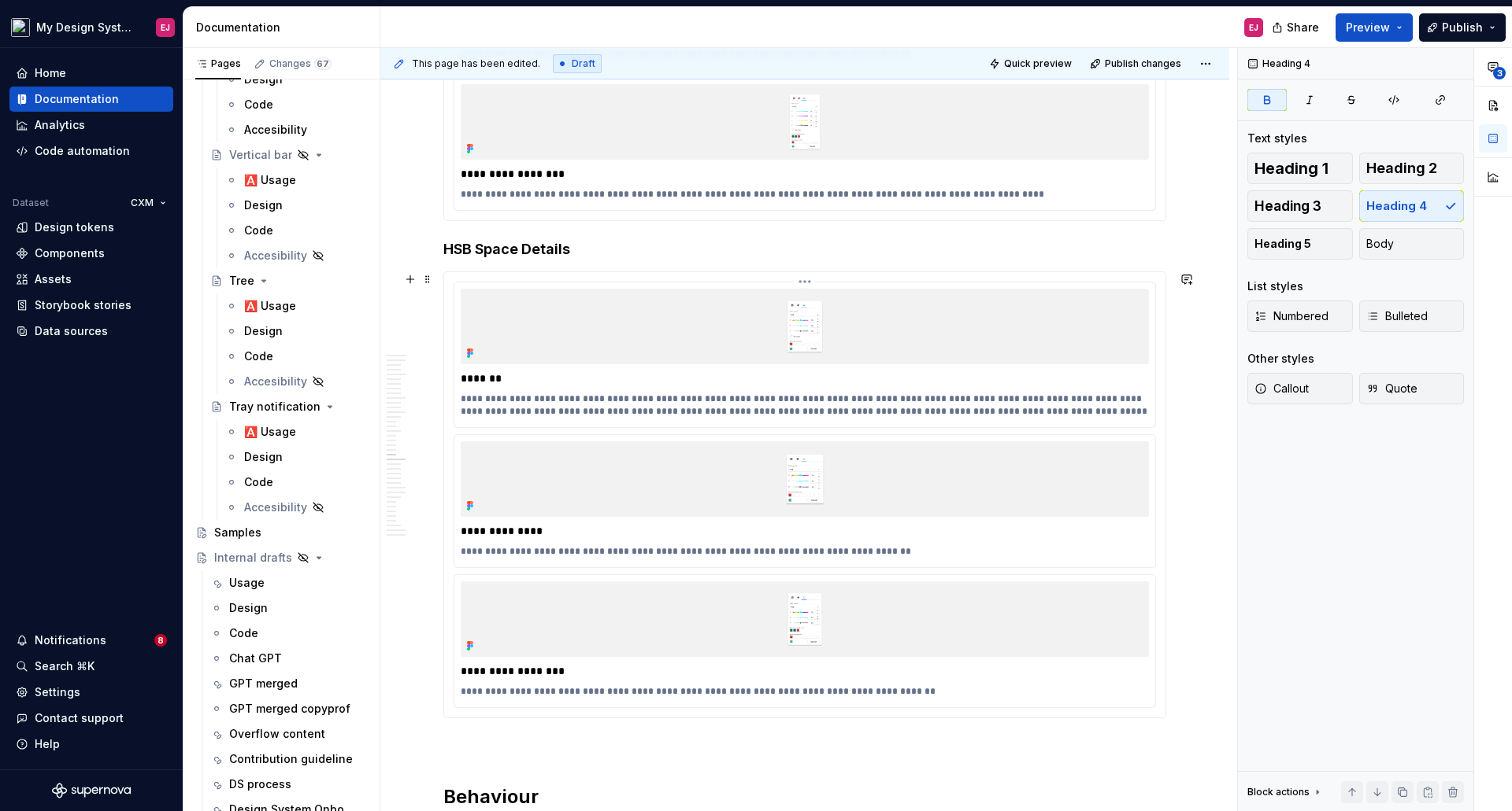
click at [615, 411] on p "**********" at bounding box center [804, 405] width 688 height 25
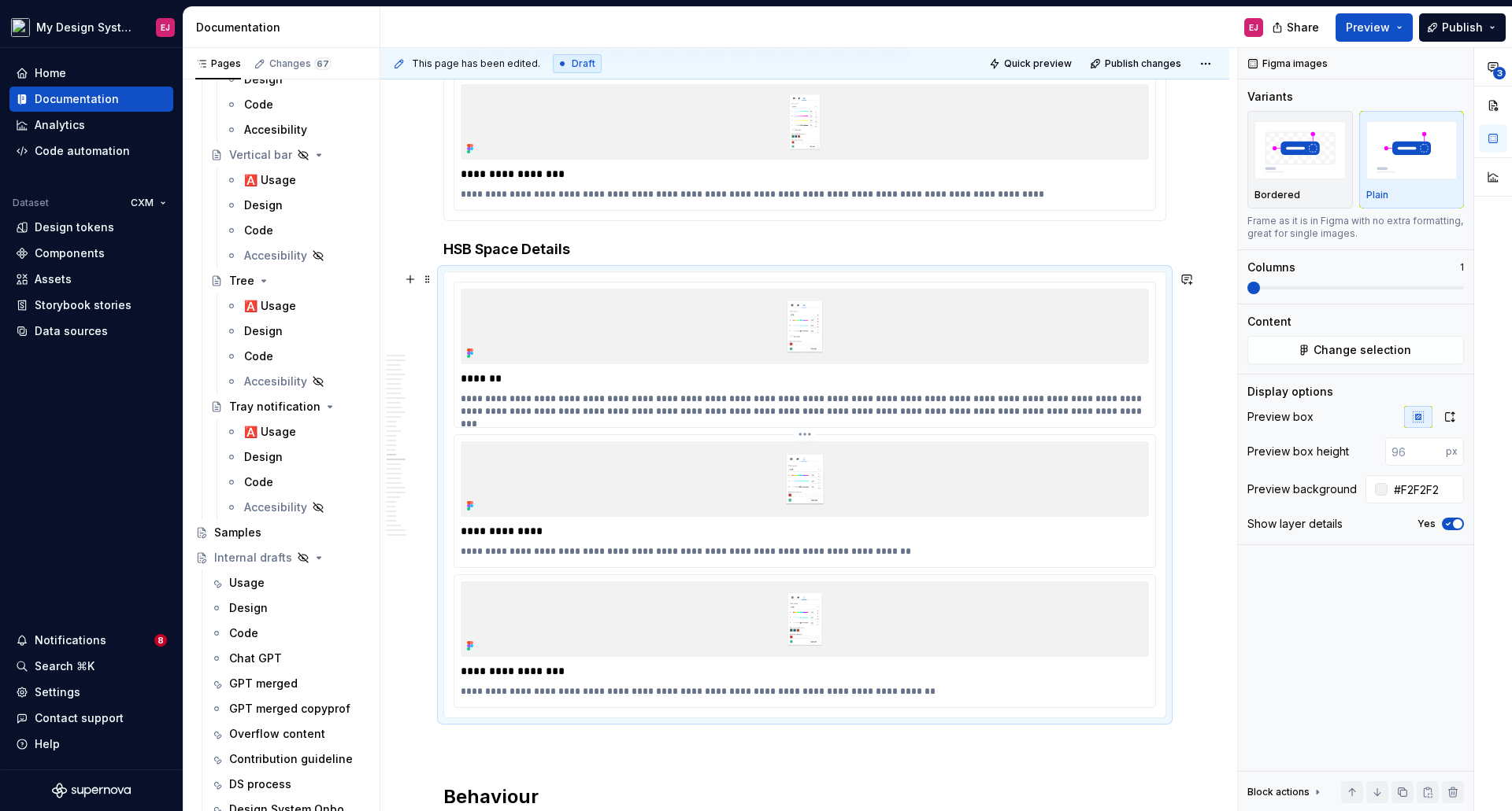
click at [459, 550] on div "**********" at bounding box center [804, 502] width 701 height 132
click at [461, 552] on p "**********" at bounding box center [804, 551] width 688 height 13
drag, startPoint x: 461, startPoint y: 552, endPoint x: 527, endPoint y: 554, distance: 66.0
click at [527, 554] on p "**********" at bounding box center [804, 551] width 688 height 13
click at [463, 682] on div "**********" at bounding box center [804, 671] width 688 height 22
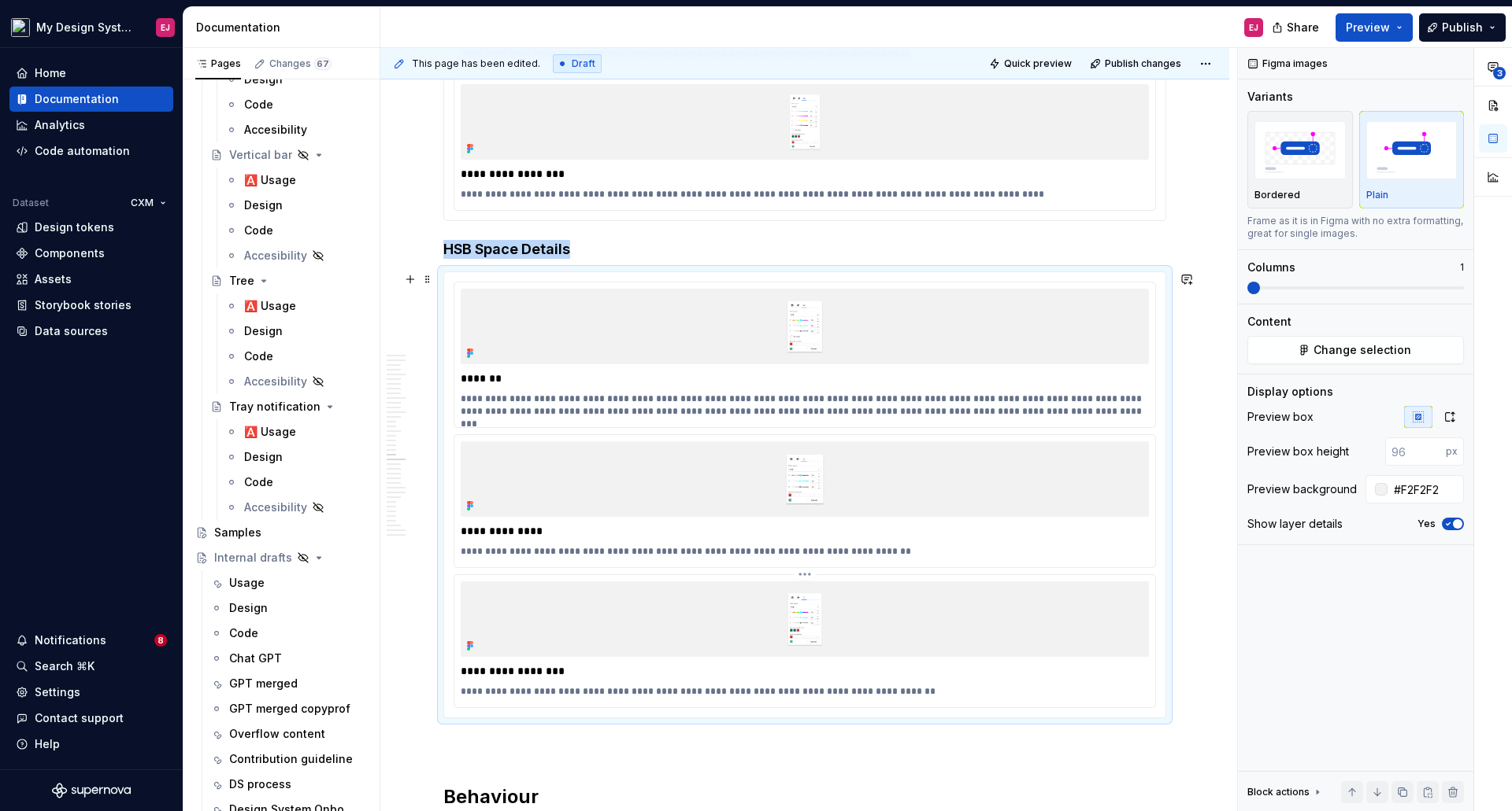
click at [462, 690] on p "**********" at bounding box center [804, 692] width 688 height 13
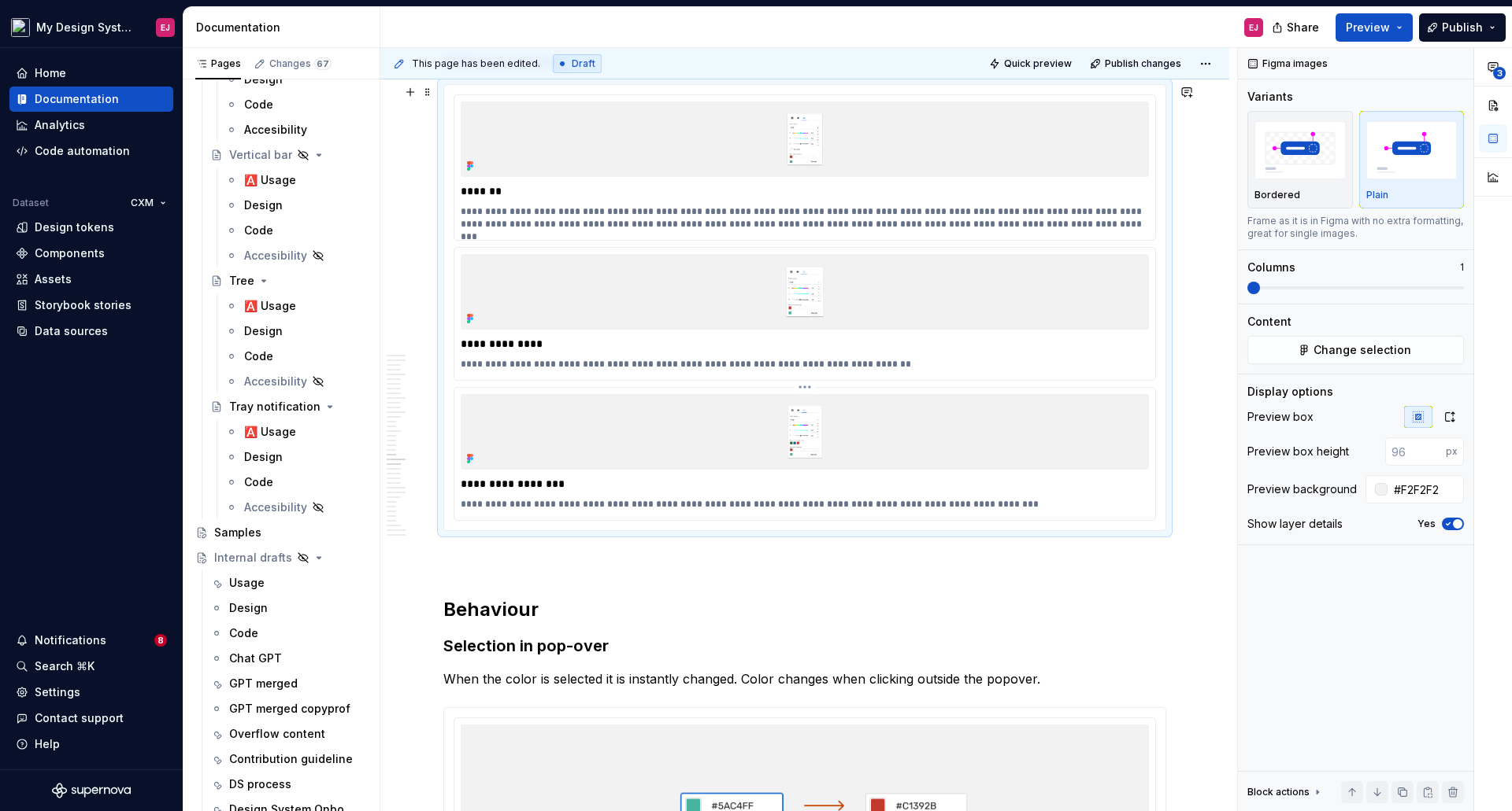
scroll to position [10129, 0]
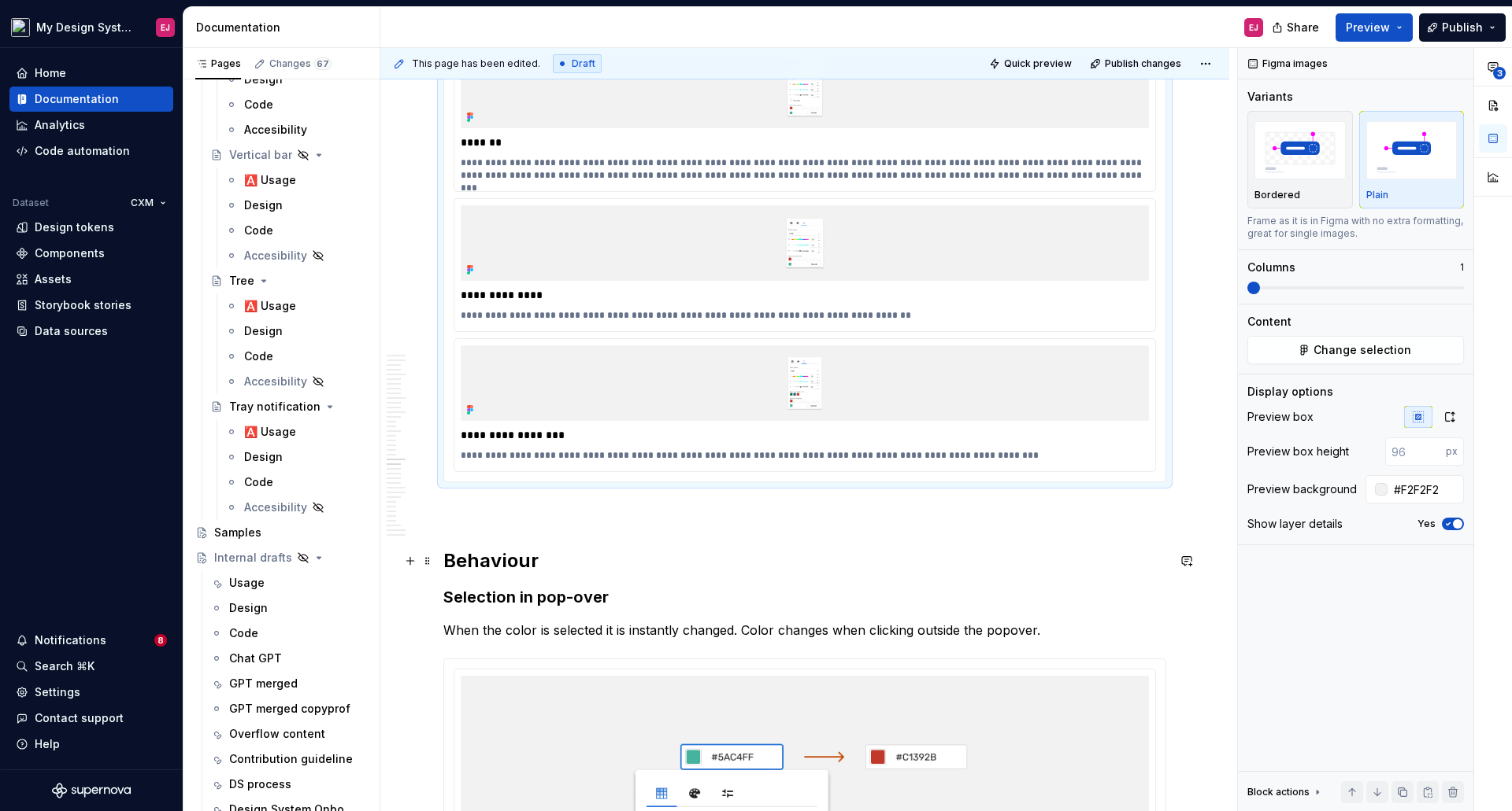
click at [527, 563] on h2 "Behaviour" at bounding box center [804, 561] width 723 height 25
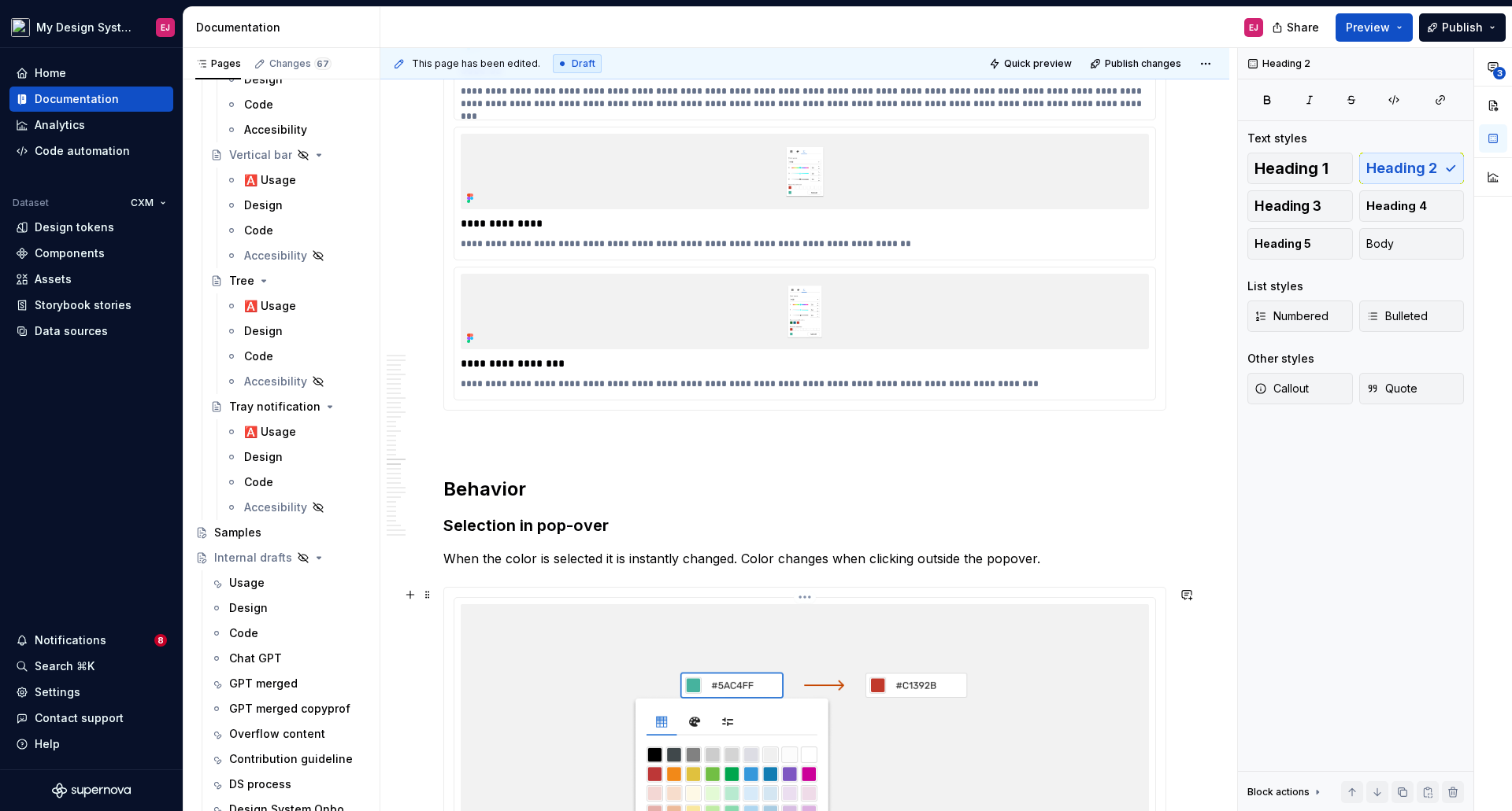
scroll to position [10287, 0]
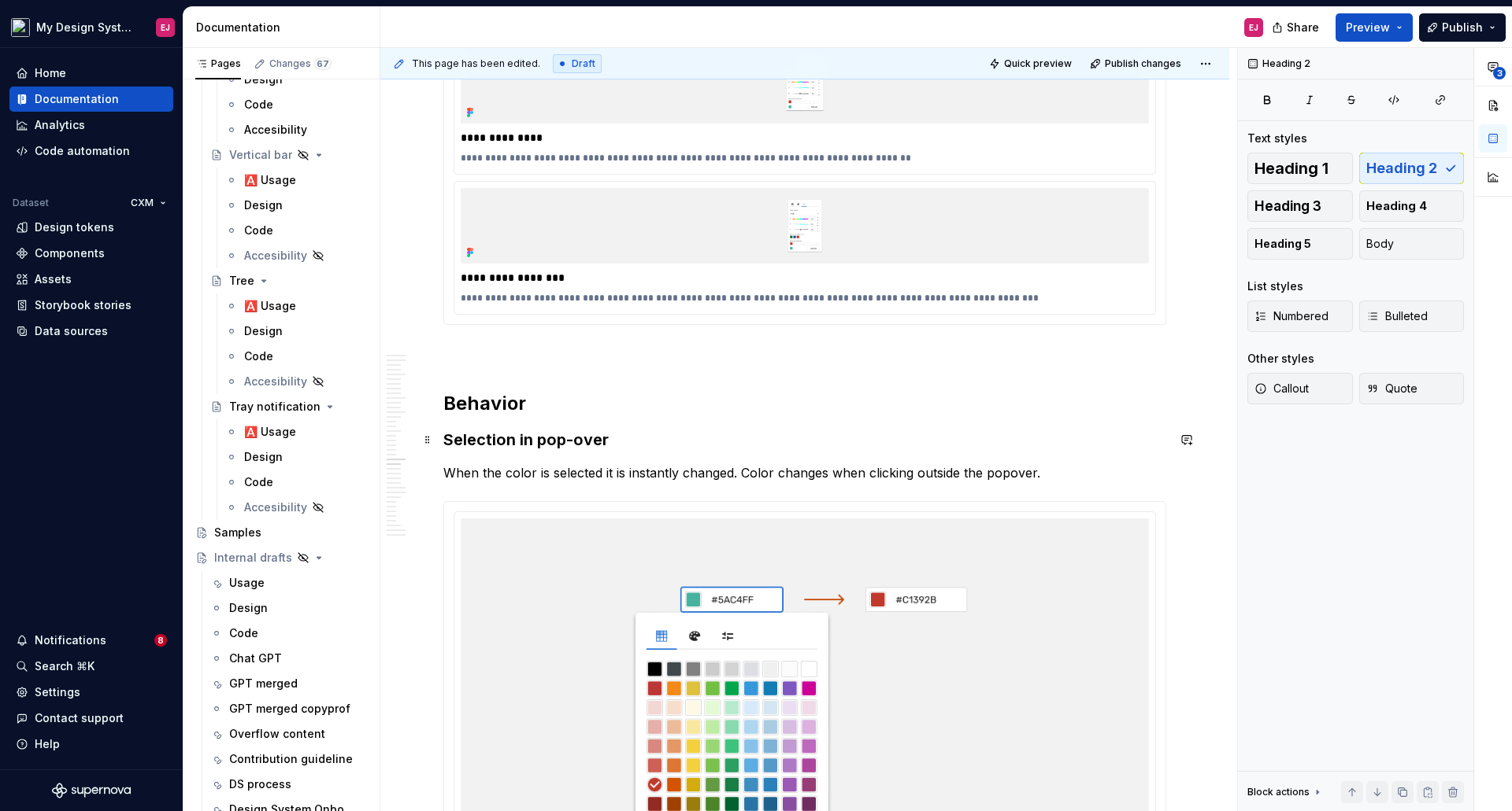
click at [541, 442] on h3 "Selection in pop-over" at bounding box center [804, 440] width 723 height 22
click at [751, 471] on p "When the color is selected it is instantly changed. Color changes when clicking…" at bounding box center [804, 473] width 723 height 19
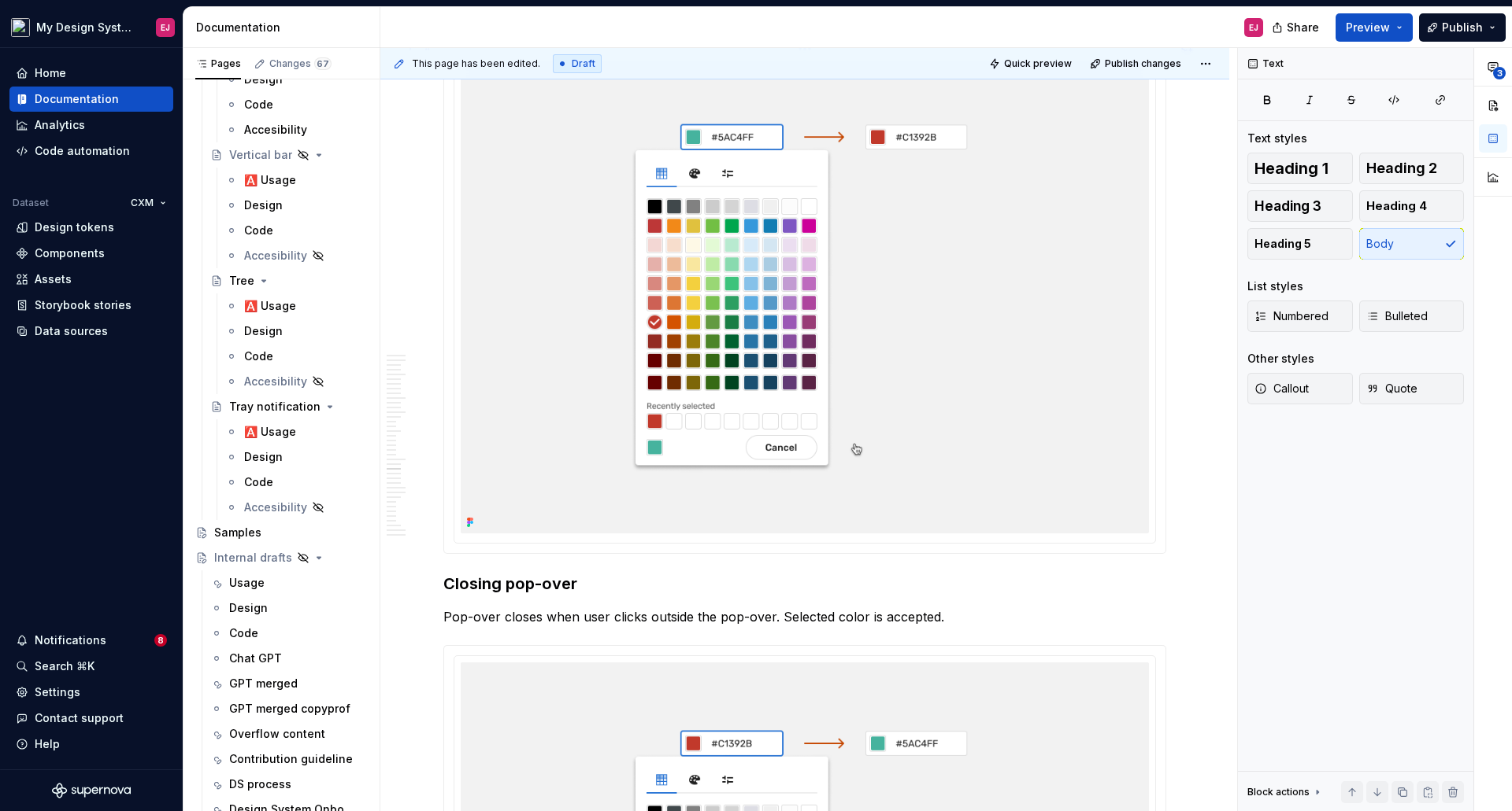
scroll to position [10759, 0]
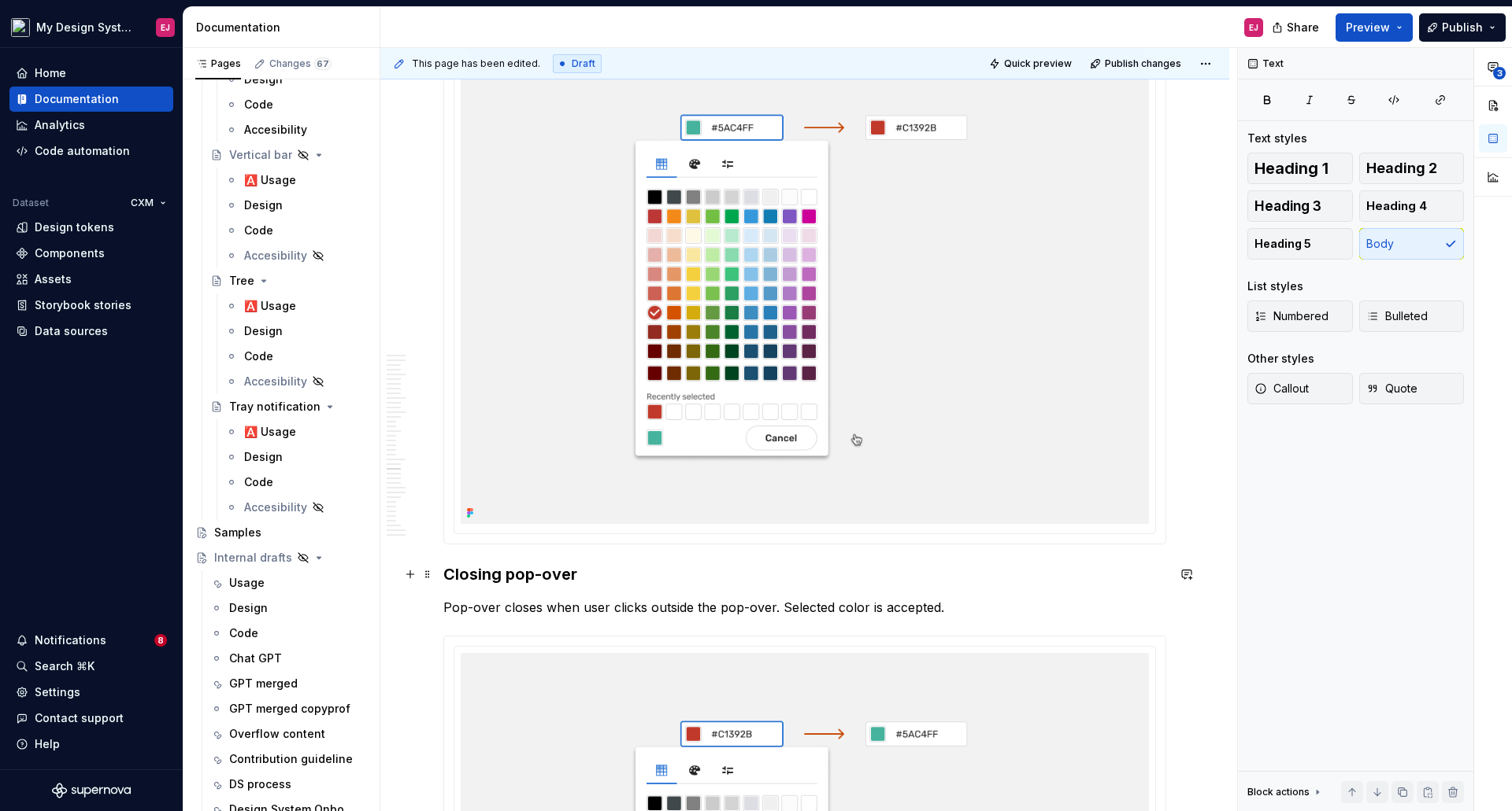
click at [515, 571] on h3 "Closing pop-over" at bounding box center [804, 574] width 723 height 22
click at [552, 571] on h3 "Closing Pop-over" at bounding box center [804, 574] width 723 height 22
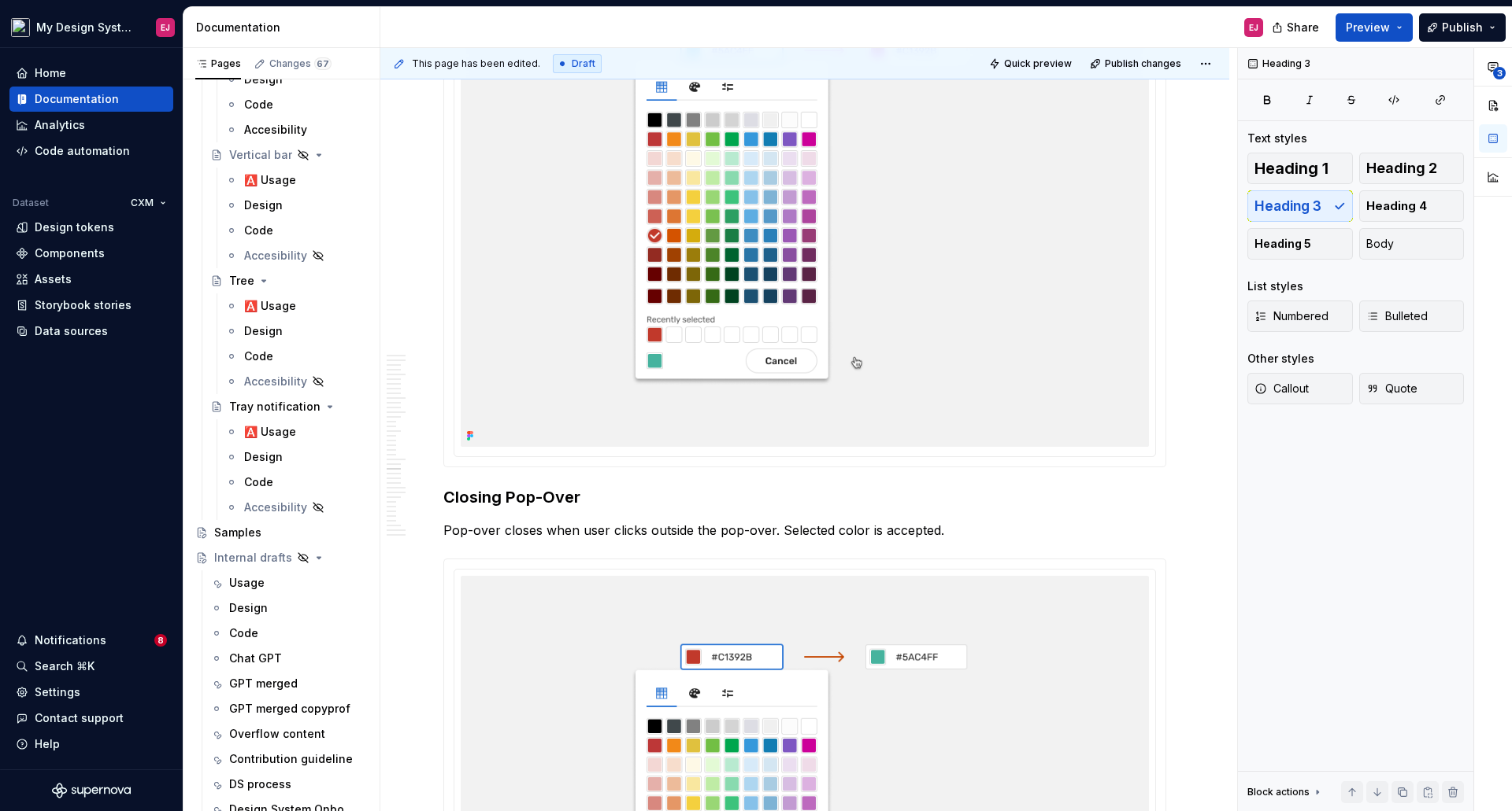
scroll to position [10838, 0]
click at [447, 528] on p "Pop-over closes when user clicks outside the pop-over. Selected color is accept…" at bounding box center [804, 529] width 723 height 19
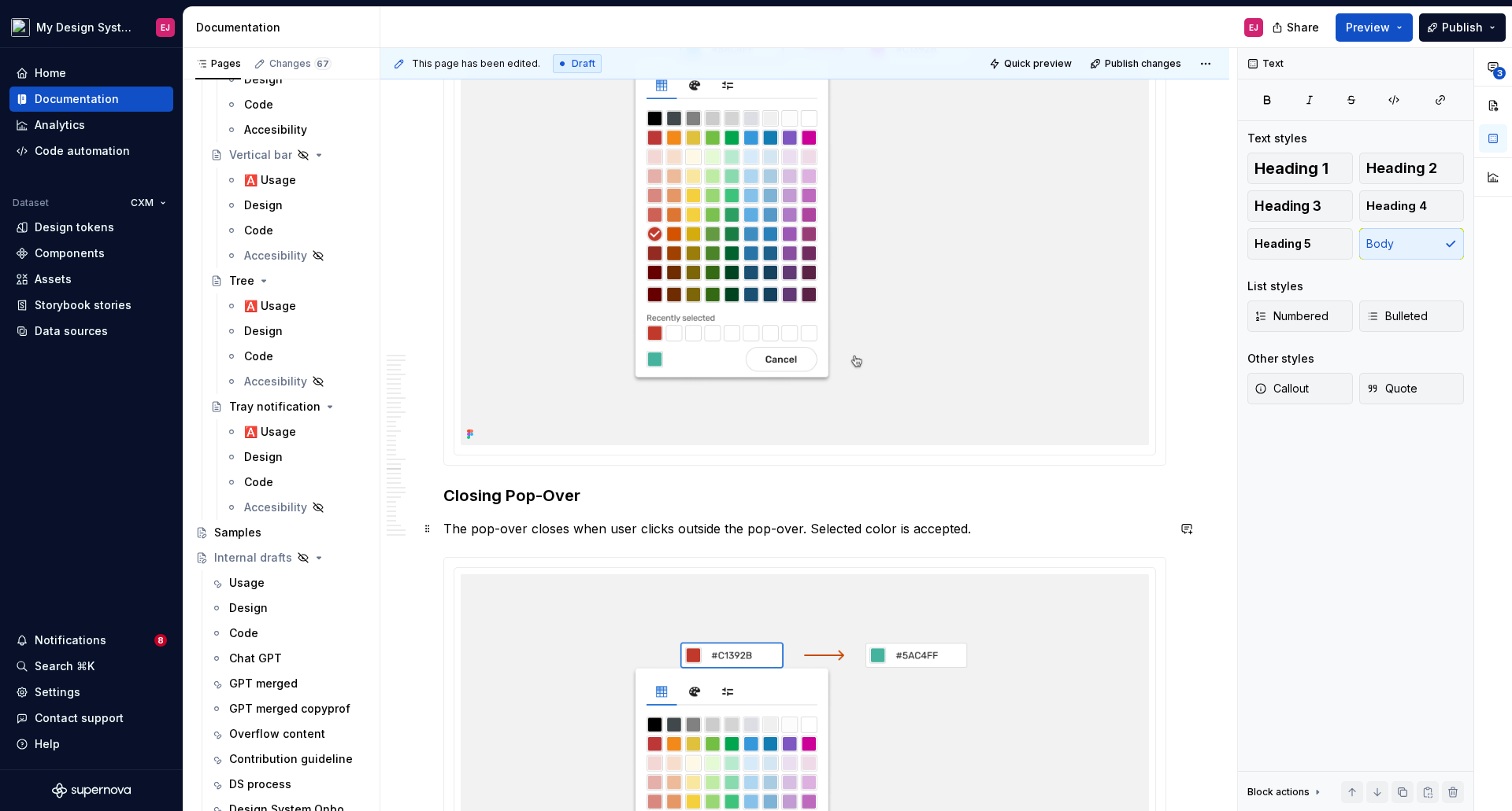
click at [633, 529] on p "The pop-over closes when user clicks outside the pop-over. Selected color is ac…" at bounding box center [804, 529] width 723 height 19
click at [810, 522] on p "The pop-over closes when users click outside the pop-over. Selected color is ac…" at bounding box center [804, 529] width 723 height 19
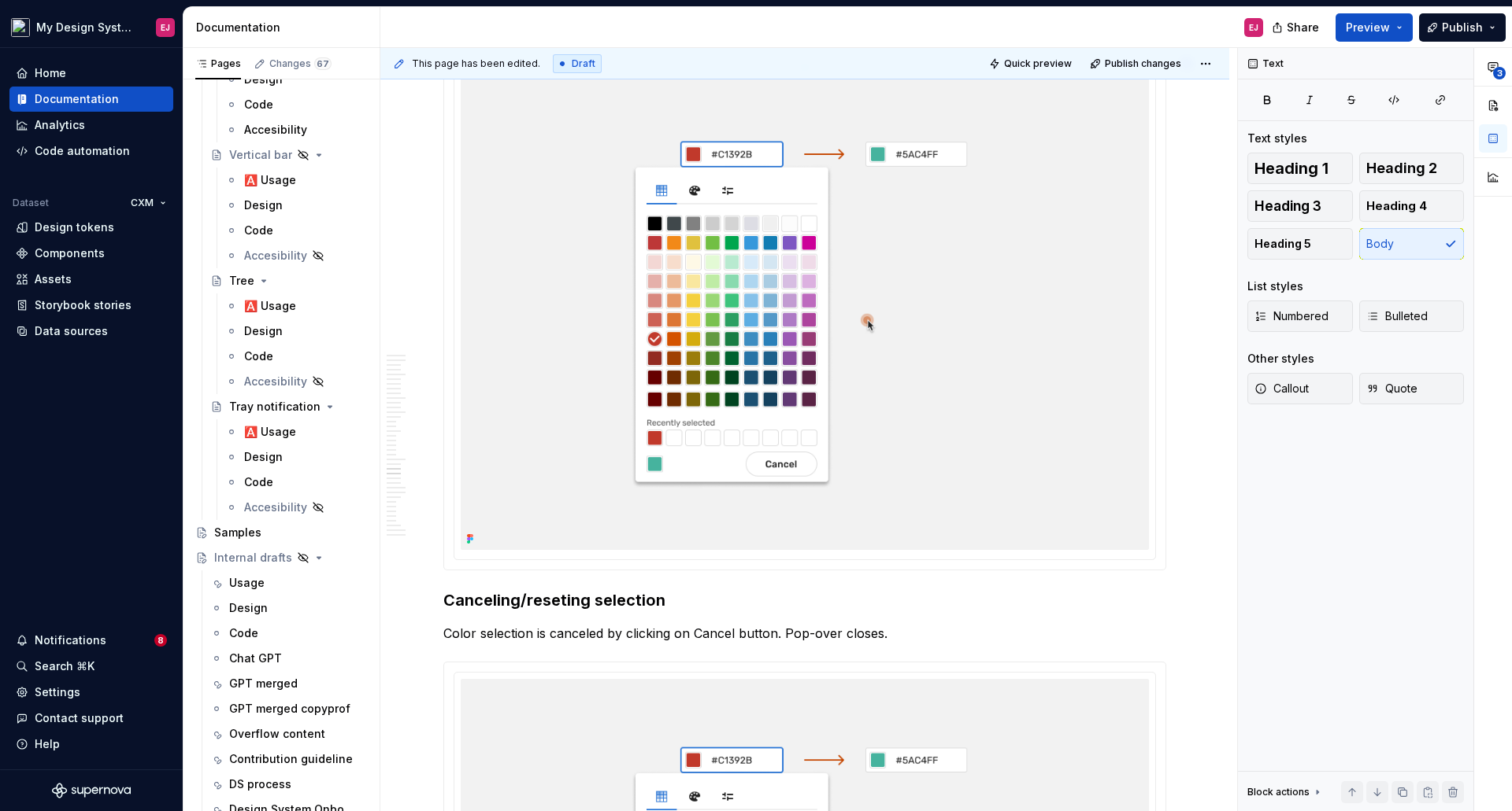
scroll to position [11388, 0]
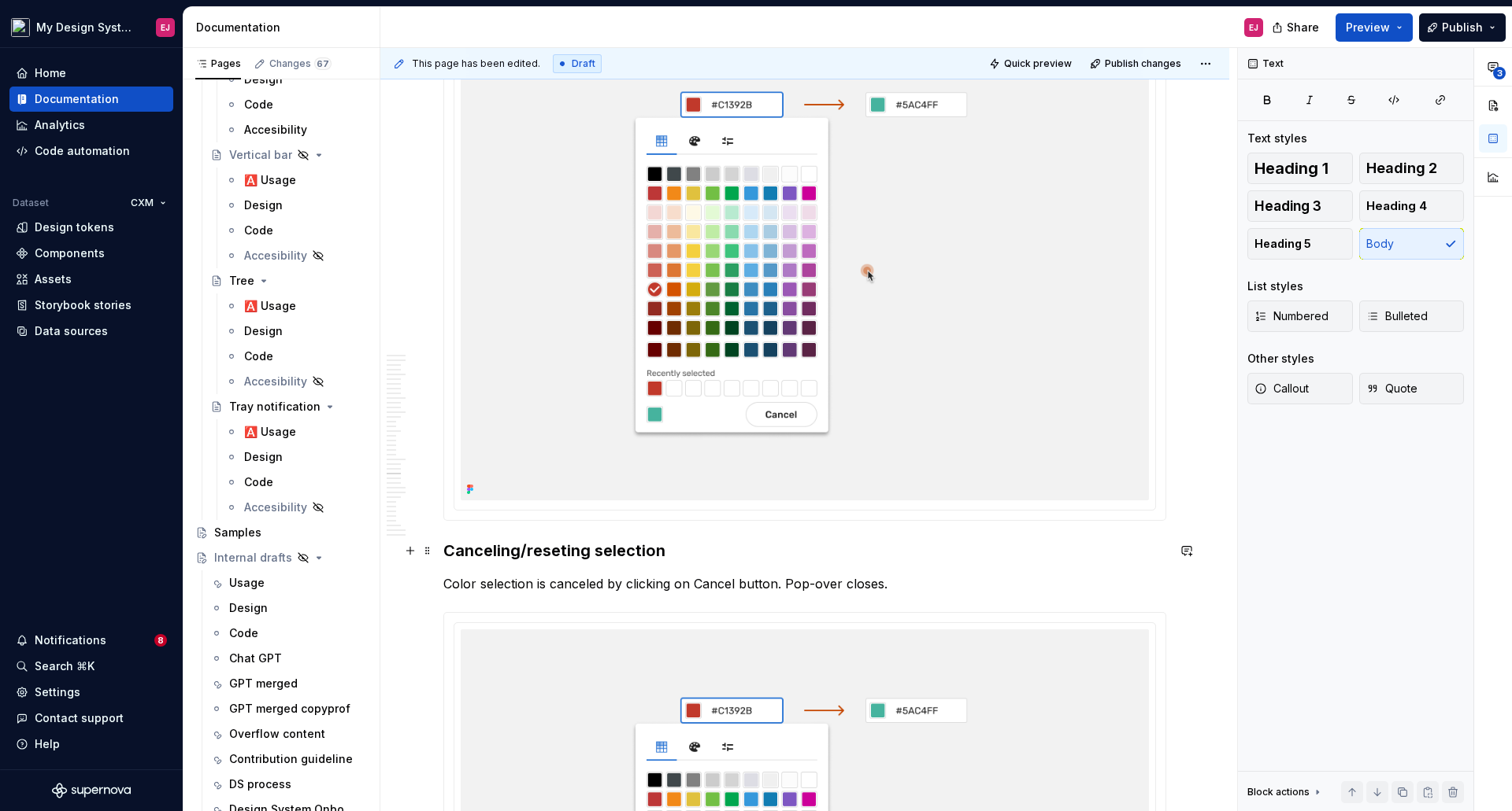
click at [532, 551] on h3 "Canceling/reseting selection" at bounding box center [804, 551] width 723 height 22
click at [610, 555] on h3 "Canceling/Resetting selection" at bounding box center [804, 551] width 723 height 22
click at [784, 586] on p "Color selection is canceled by clicking on Cancel button. Pop-over closes." at bounding box center [804, 584] width 723 height 19
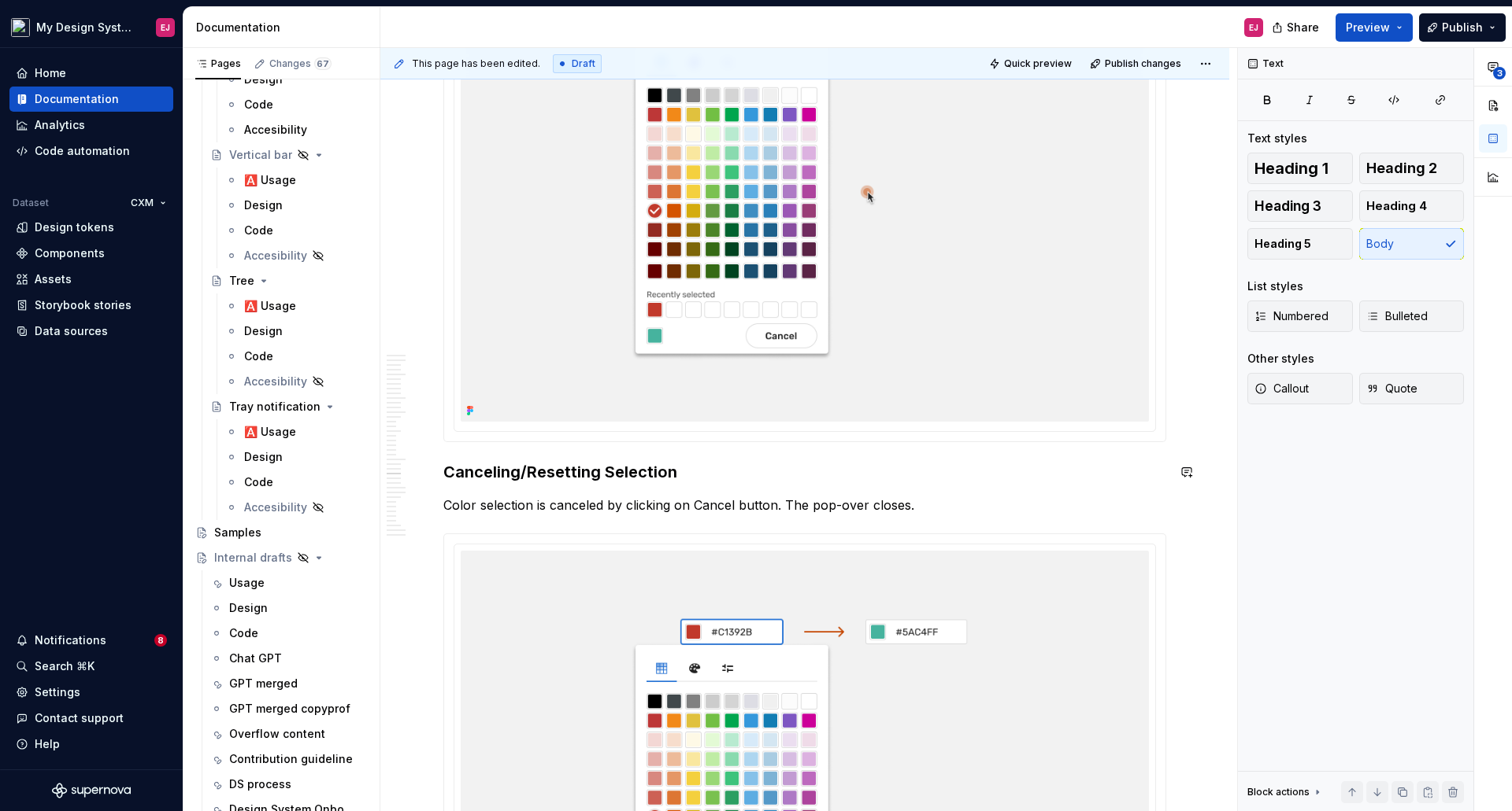
scroll to position [11153, 0]
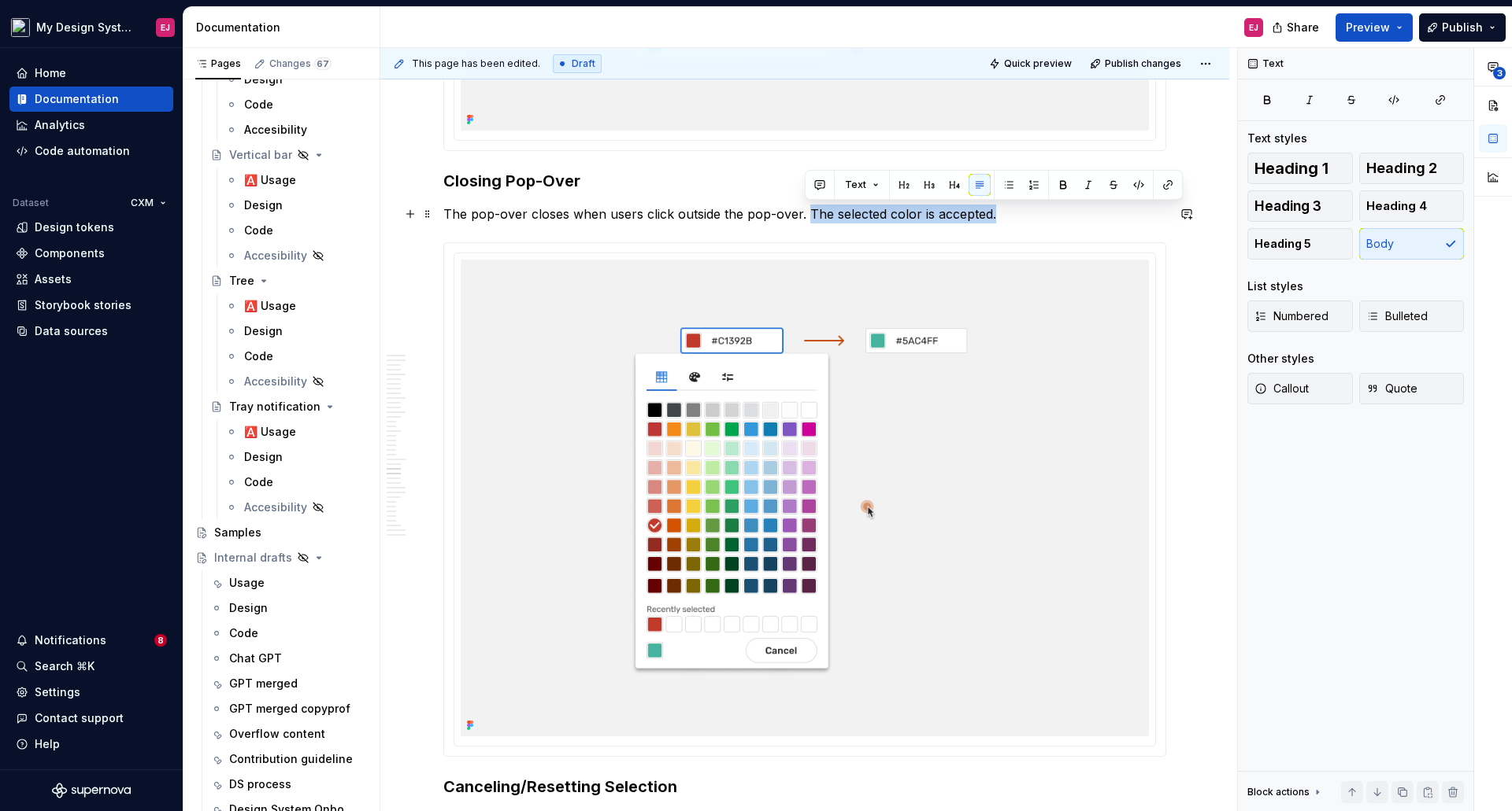
drag, startPoint x: 809, startPoint y: 211, endPoint x: 991, endPoint y: 219, distance: 182.2
click at [991, 219] on p "The pop-over closes when users click outside the pop-over. The selected color i…" at bounding box center [804, 214] width 723 height 19
copy p "The selected color is accepted."
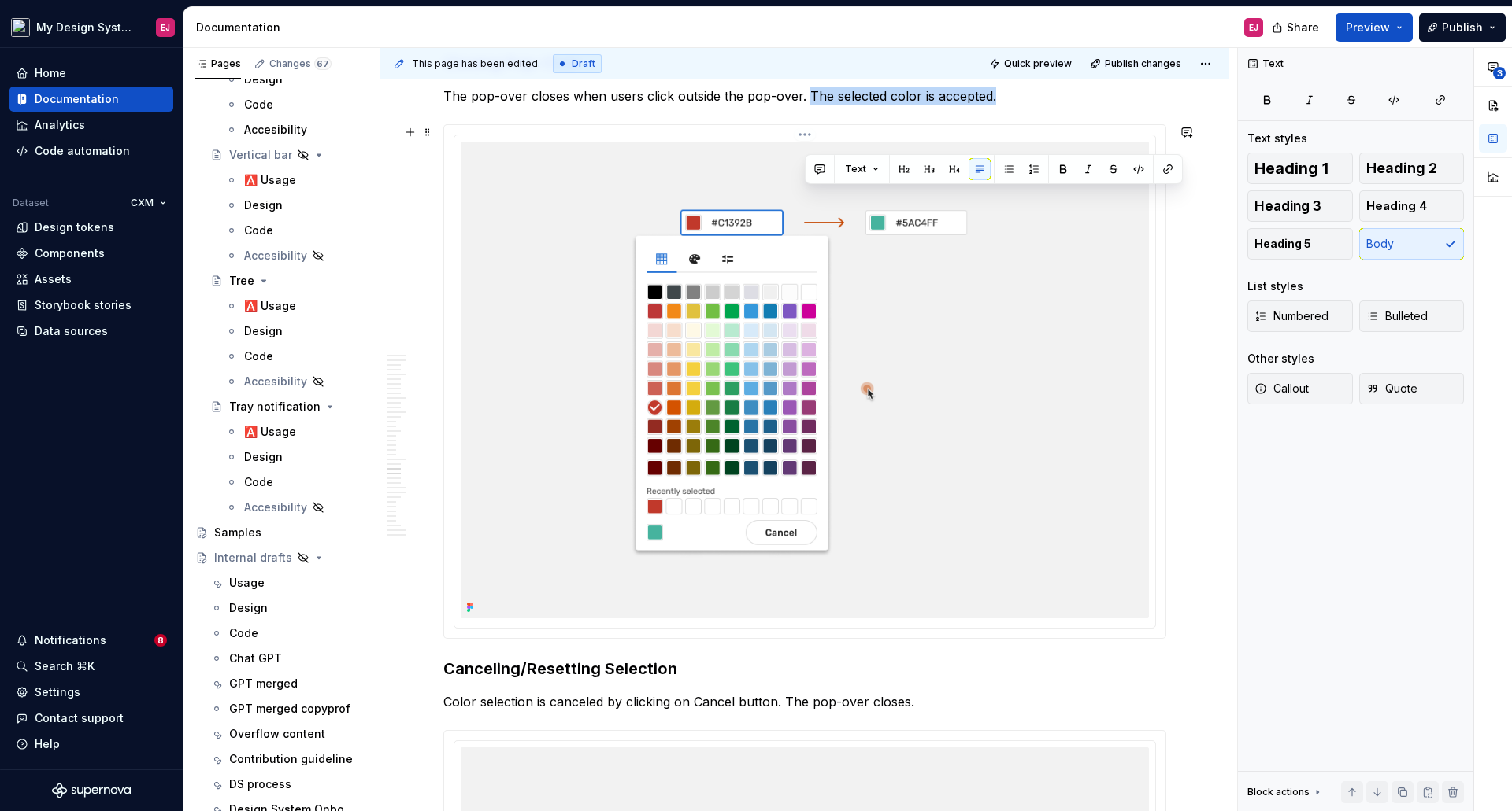
scroll to position [11703, 0]
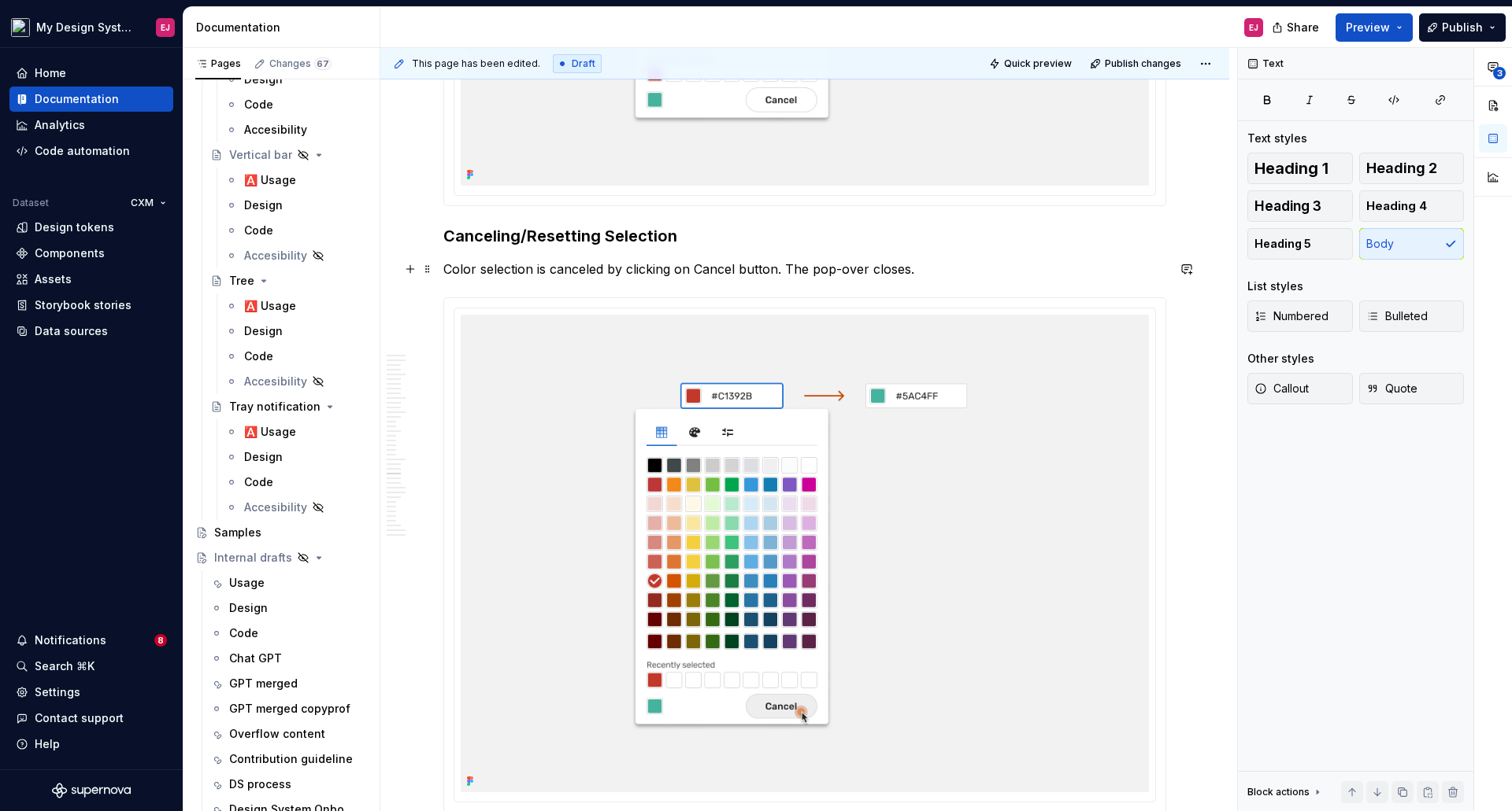
click at [930, 273] on p "Color selection is canceled by clicking on Cancel button. The pop-over closes." at bounding box center [804, 269] width 723 height 19
click at [976, 264] on p "Color selection is canceled by clicking on Cancel button. The pop-over closes. …" at bounding box center [804, 269] width 723 height 19
click at [975, 264] on p "Color selection is canceled by clicking on Cancel button. The pop-over closes. …" at bounding box center [804, 269] width 723 height 19
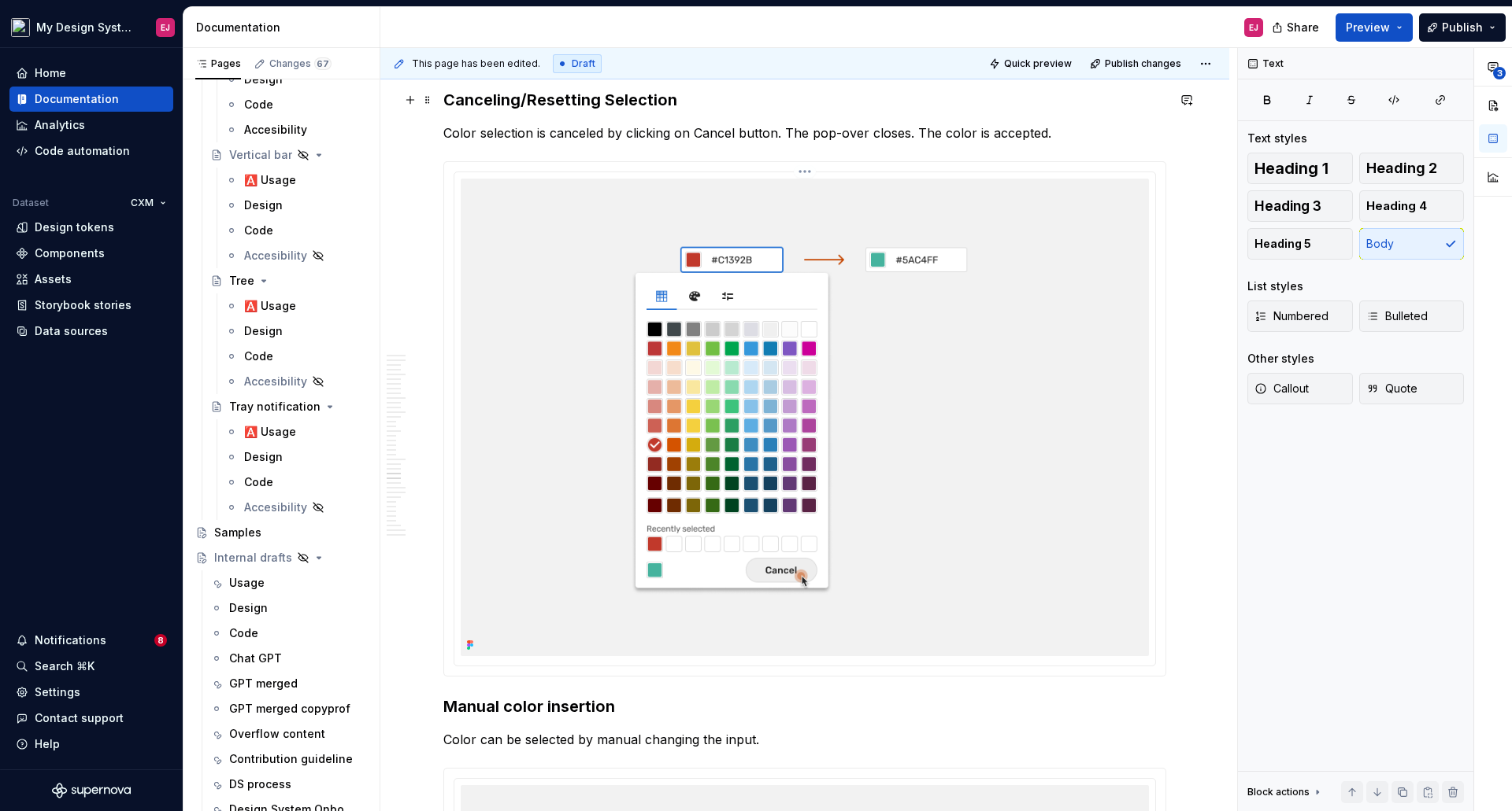
scroll to position [11861, 0]
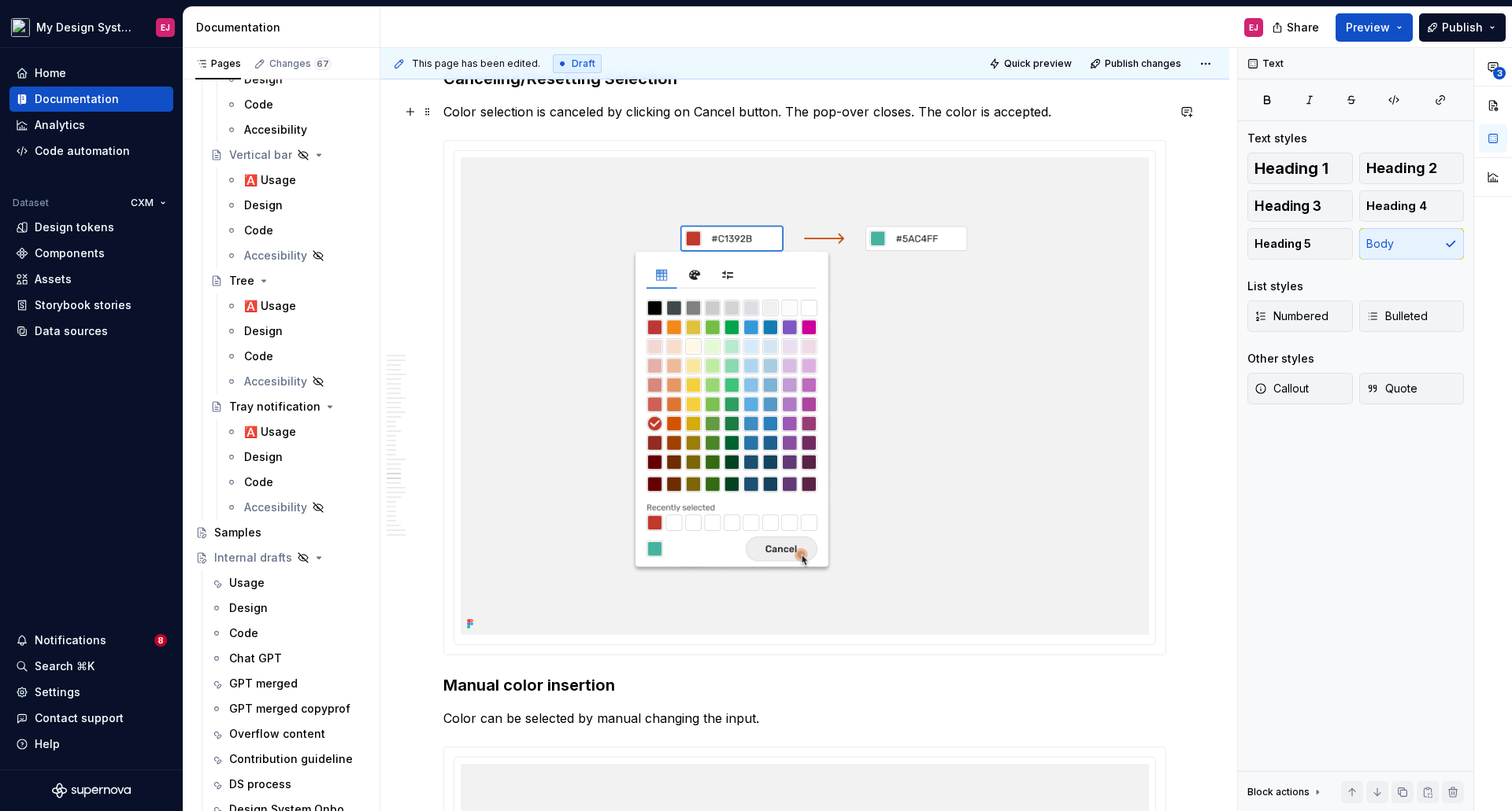
click at [988, 117] on p "Color selection is canceled by clicking on Cancel button. The pop-over closes. …" at bounding box center [804, 111] width 723 height 19
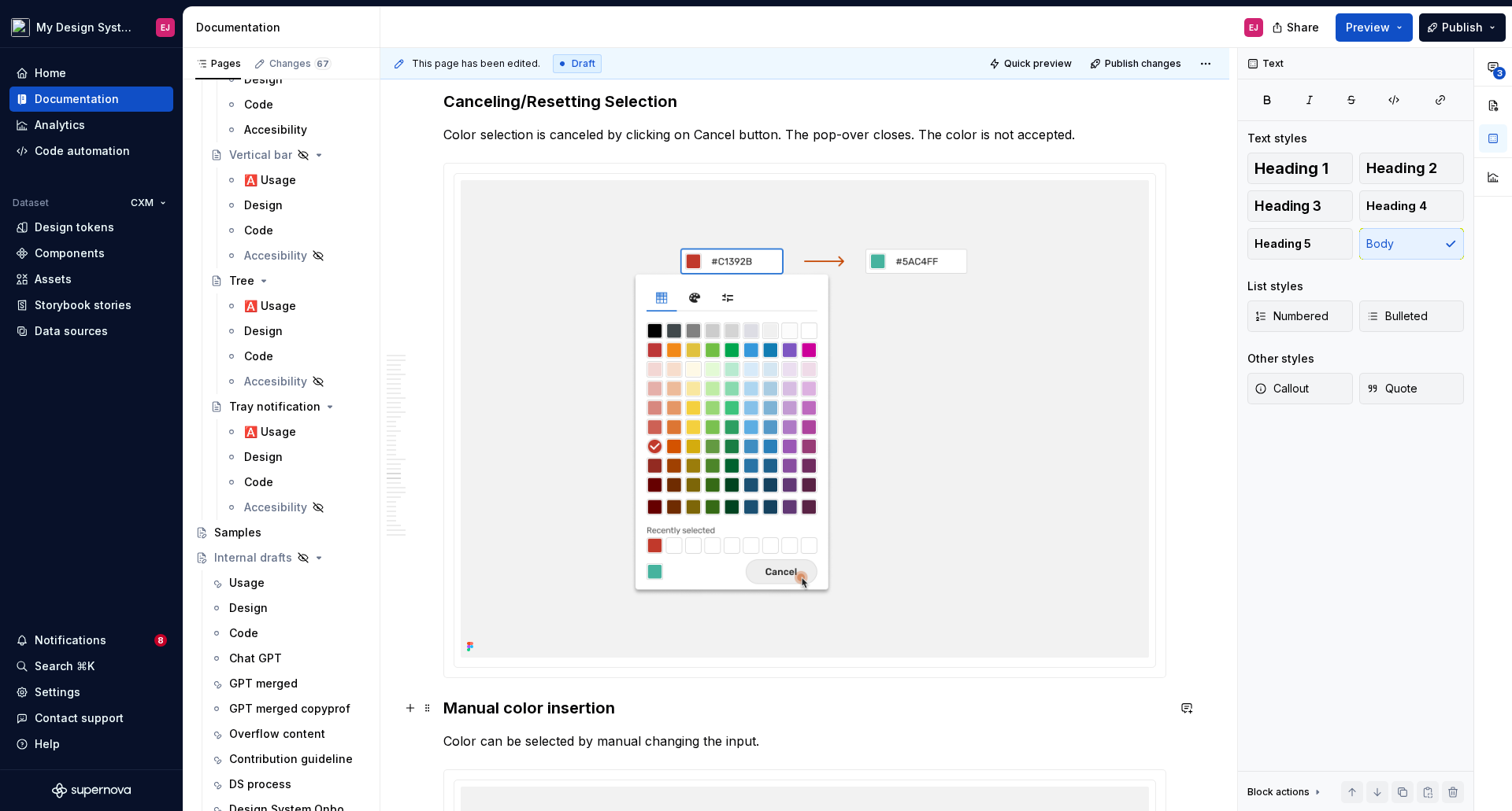
click at [994, 717] on h3 "Manual color insertion" at bounding box center [804, 708] width 723 height 22
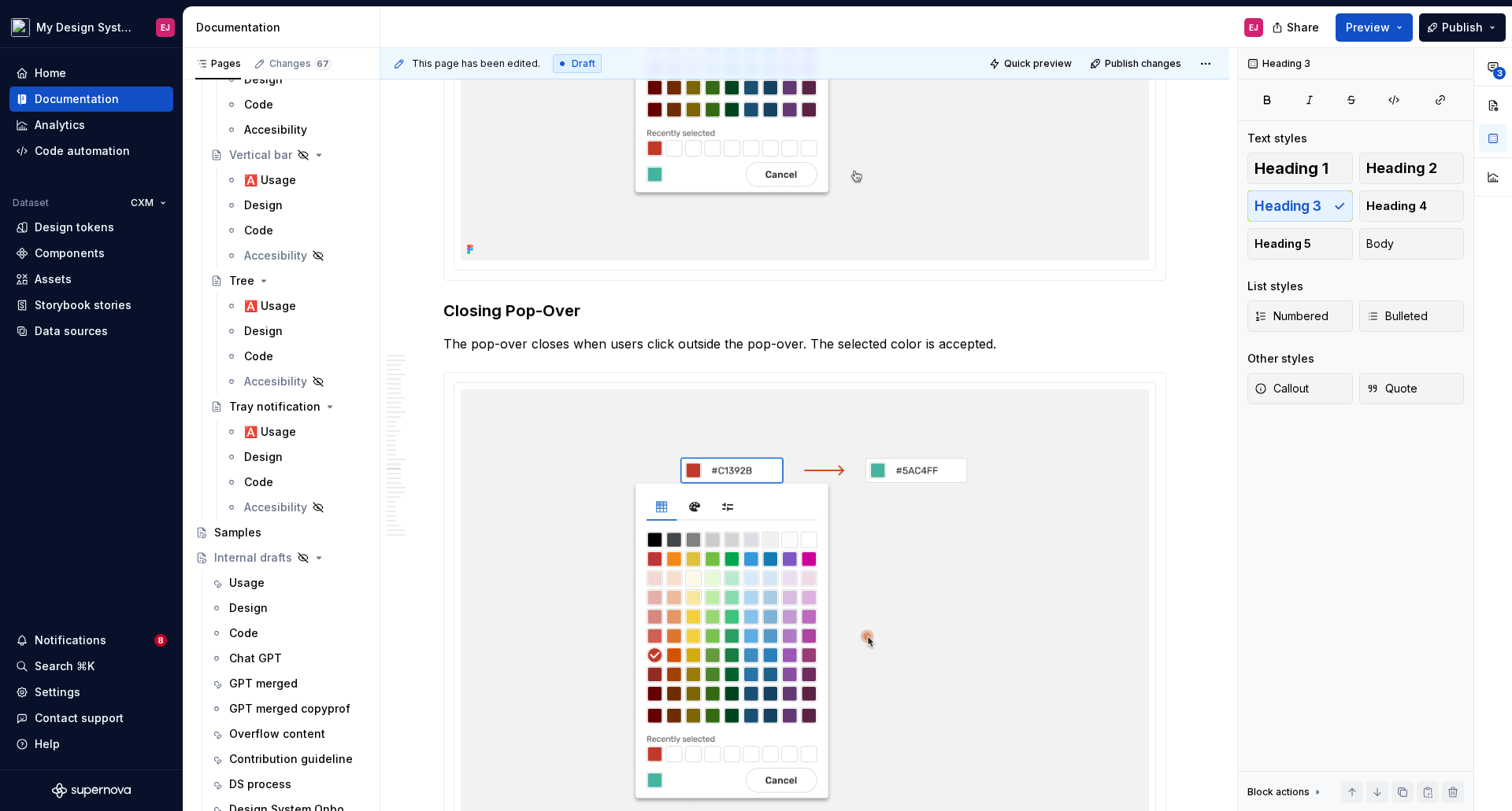
scroll to position [11051, 0]
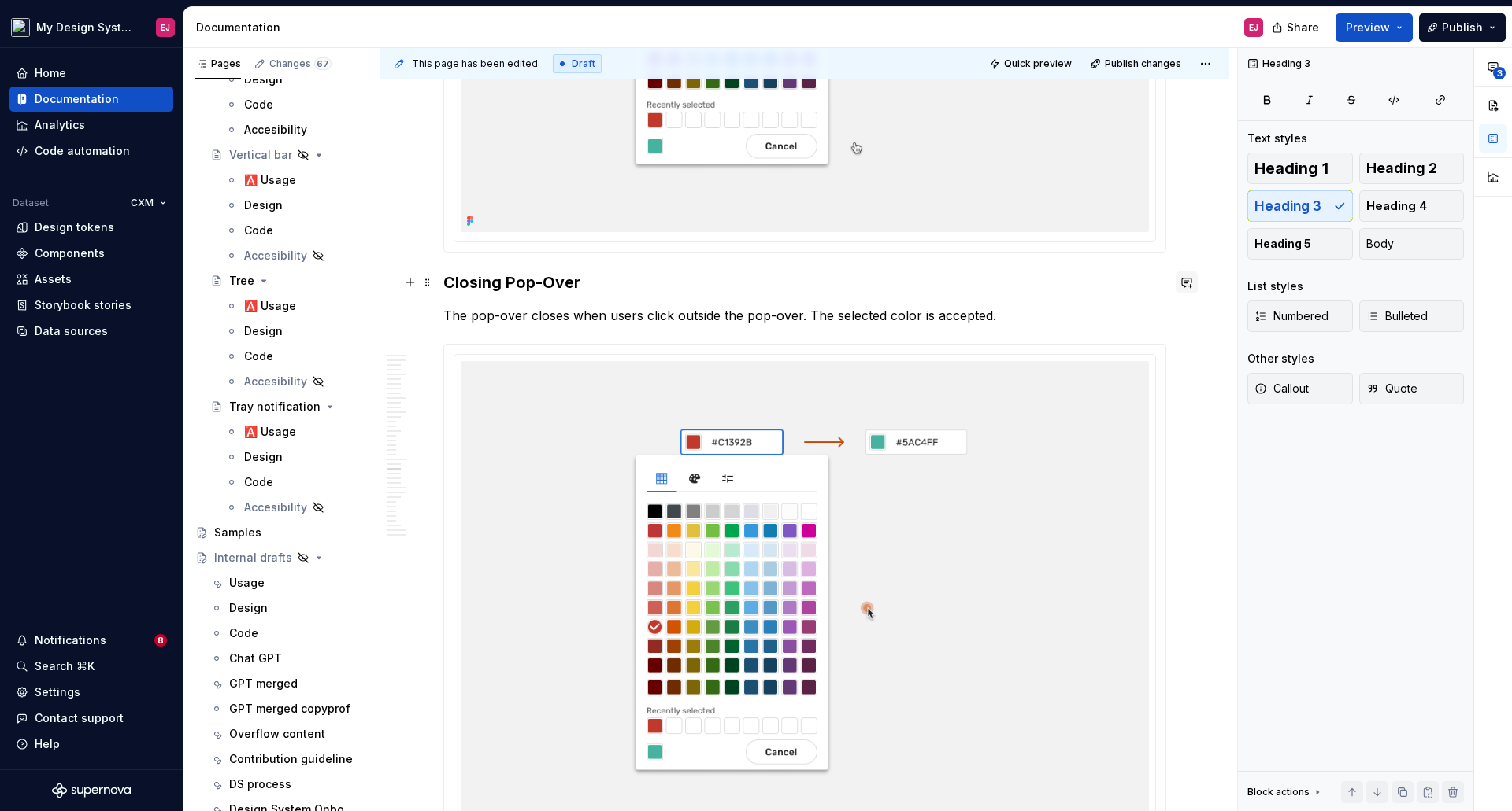
click at [1187, 287] on button "button" at bounding box center [1187, 283] width 22 height 22
click at [961, 335] on icon "Mention someone" at bounding box center [964, 333] width 5 height 5
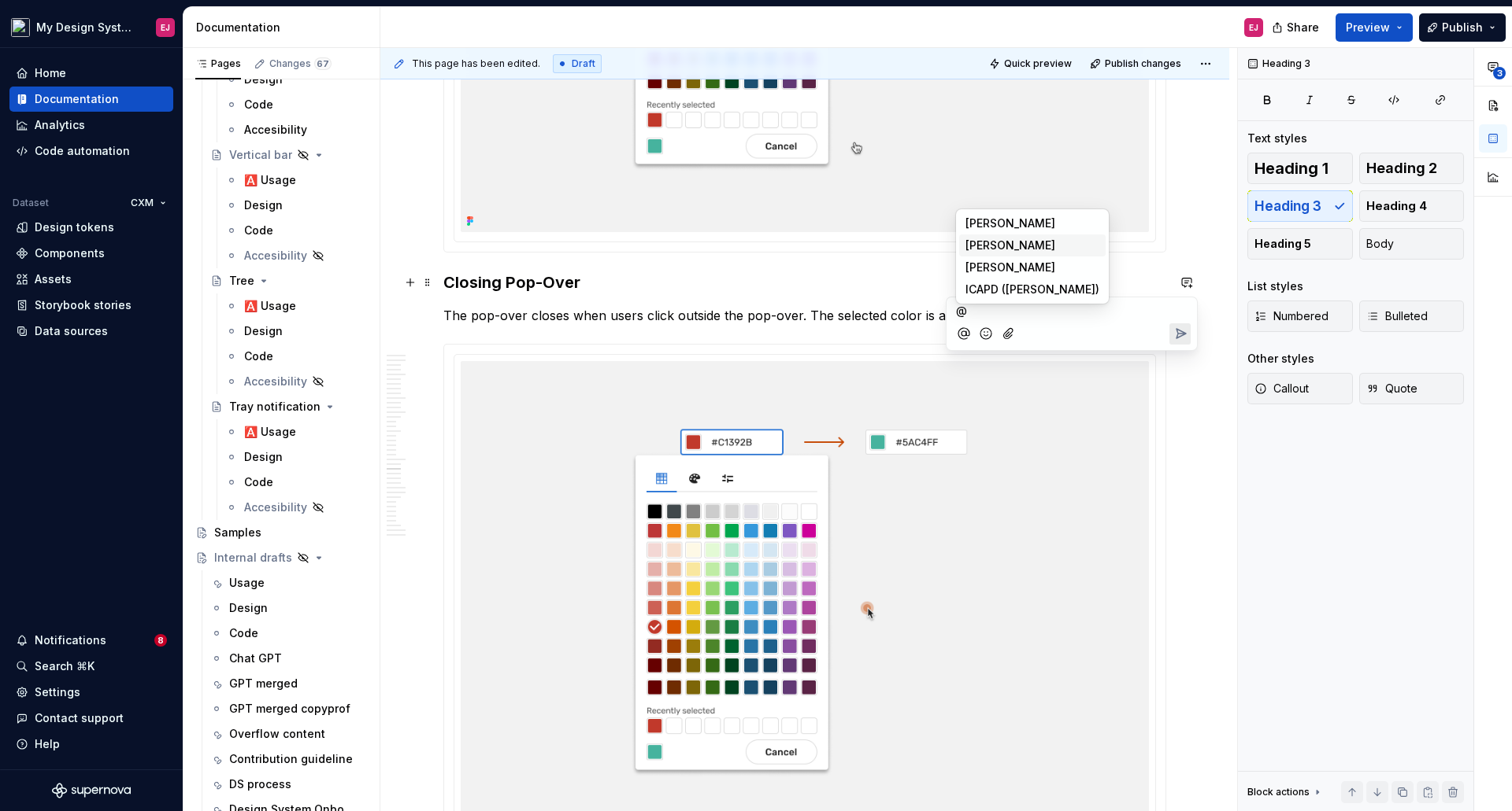
click at [989, 237] on span "[PERSON_NAME]" at bounding box center [1009, 245] width 90 height 15
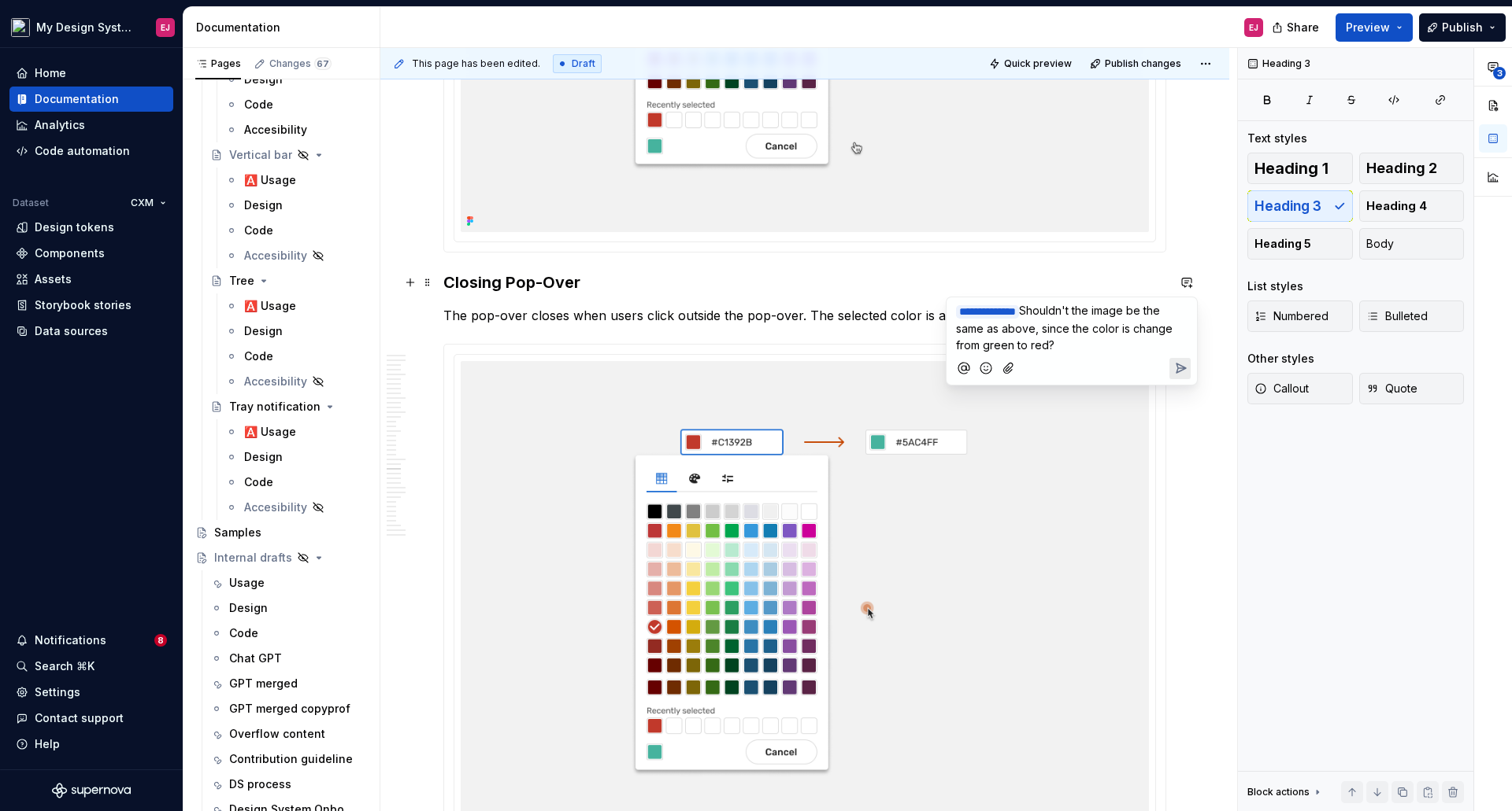
click at [987, 368] on icon "Add emoji" at bounding box center [985, 368] width 15 height 15
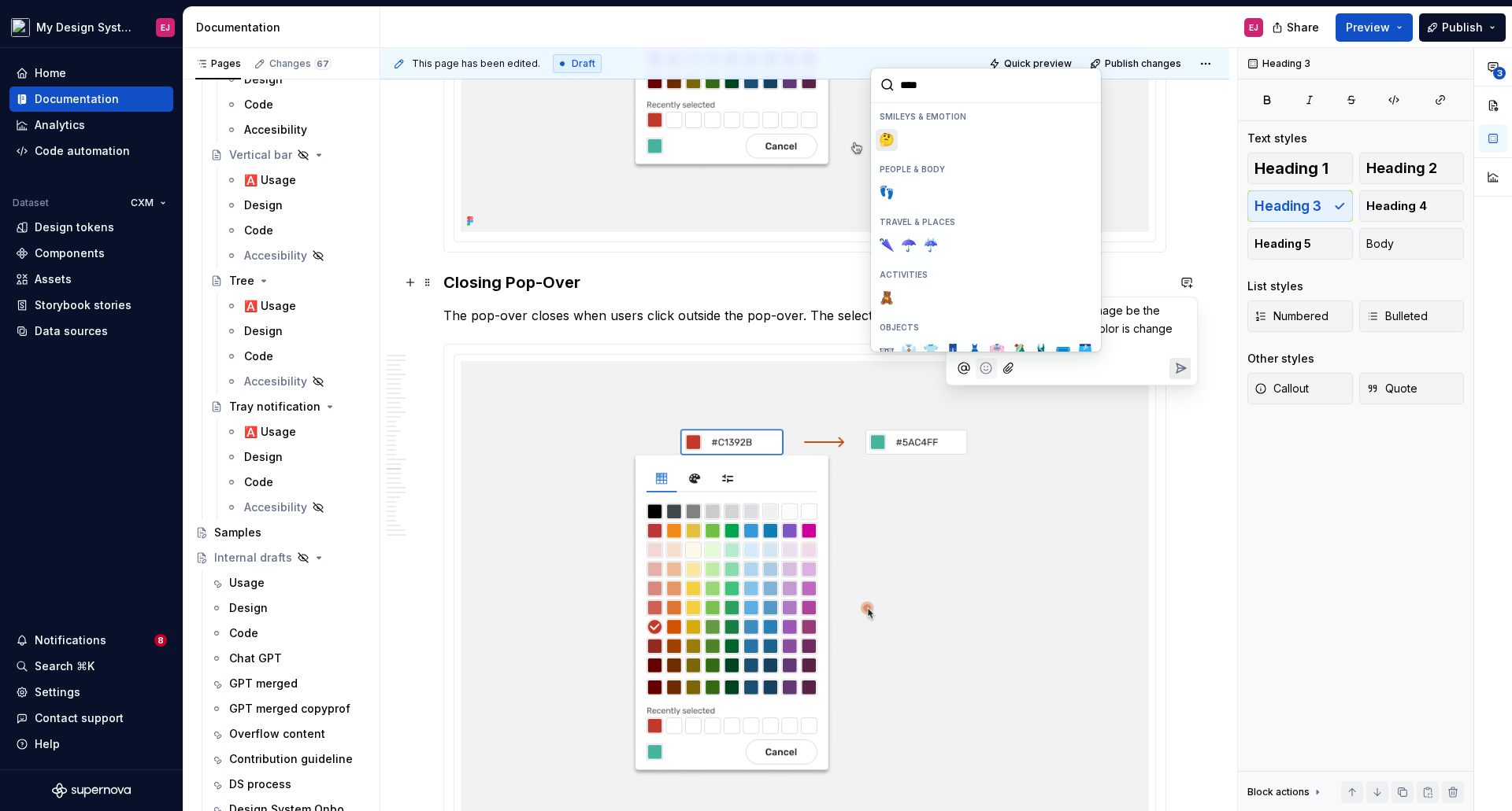
click at [888, 141] on span "🤔" at bounding box center [886, 140] width 13 height 15
type input "****"
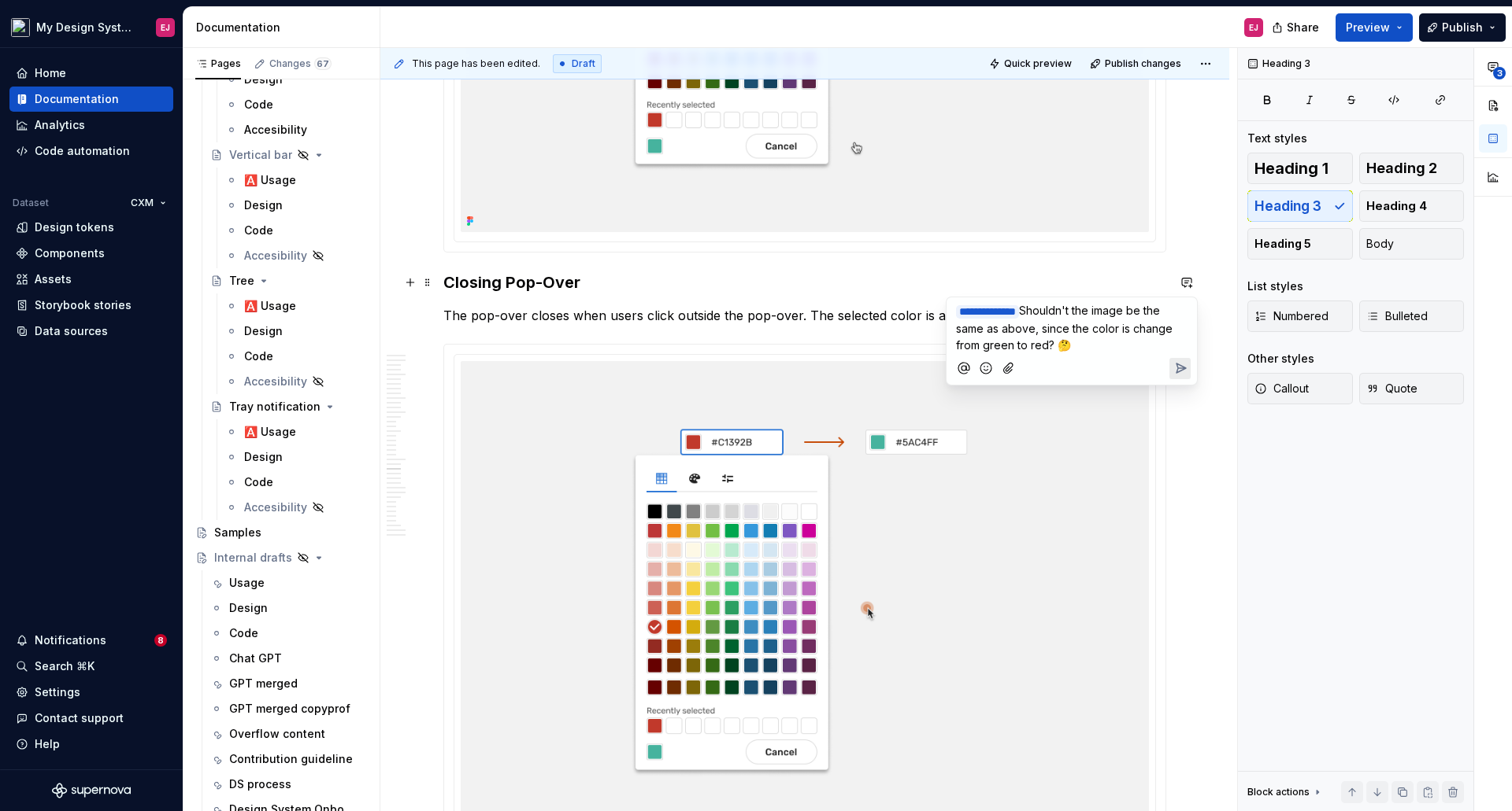
click at [1185, 364] on icon "Send" at bounding box center [1180, 368] width 15 height 15
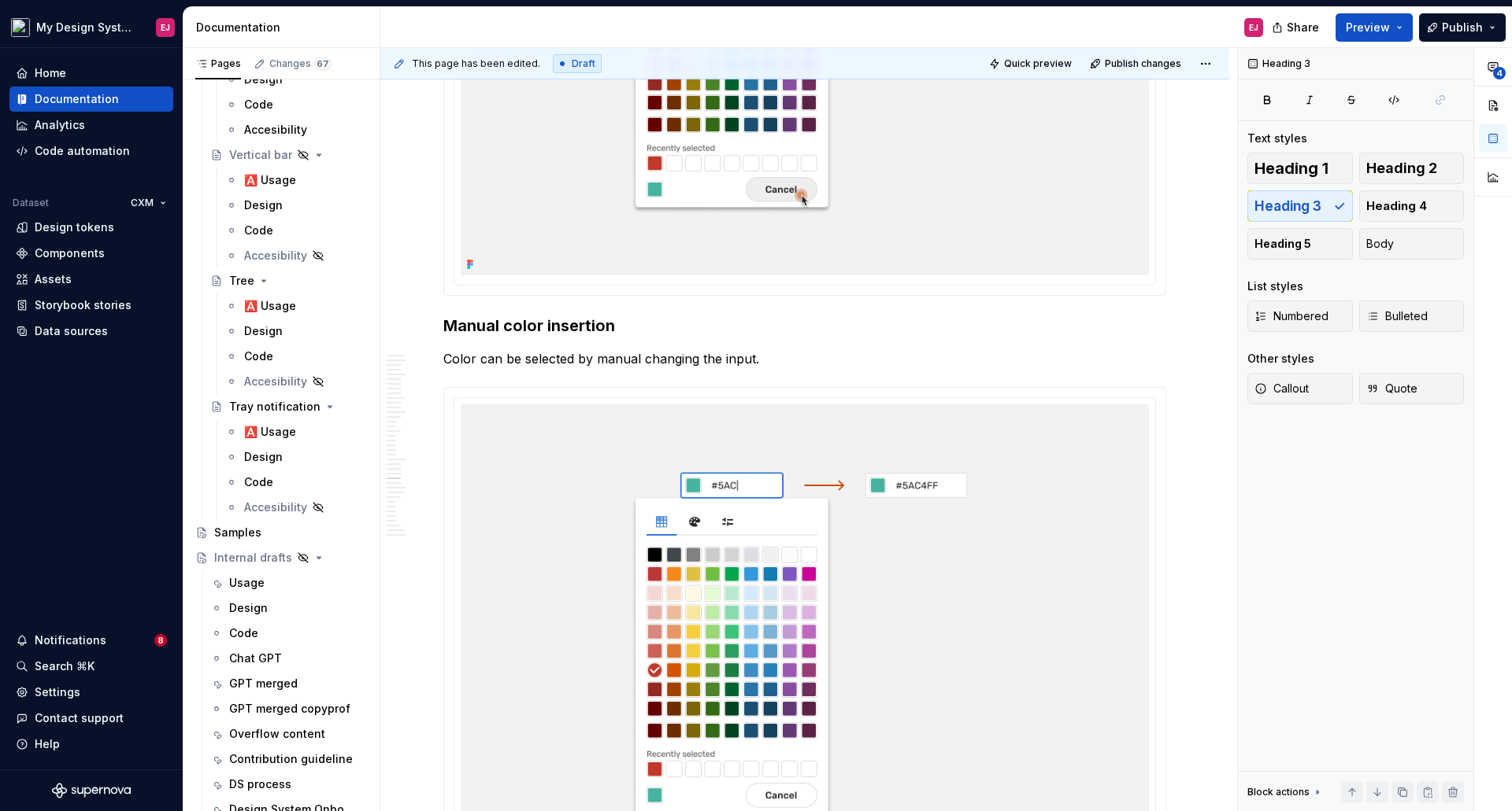
scroll to position [12310, 0]
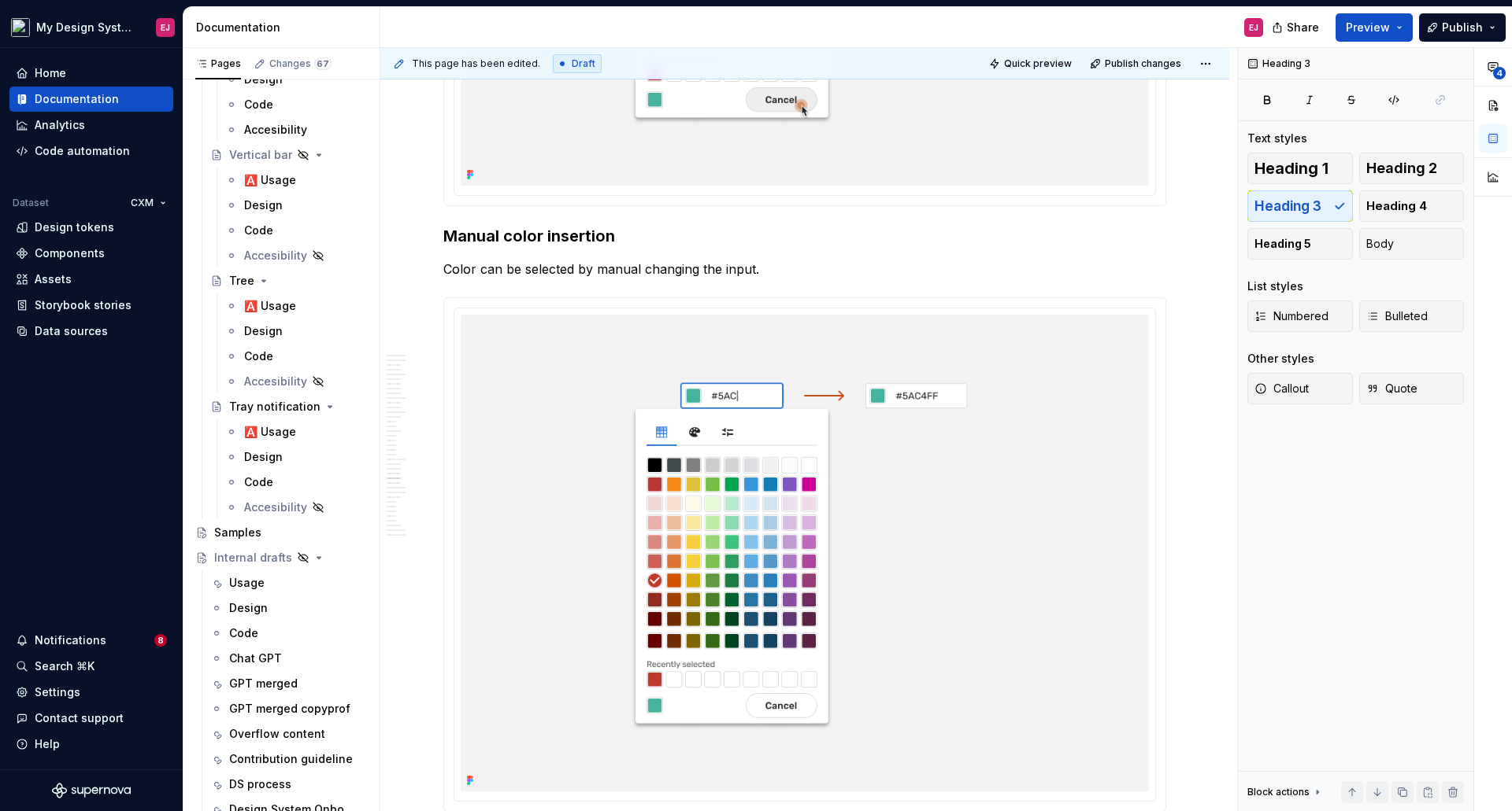
click at [514, 237] on h3 "Manual color insertion" at bounding box center [804, 237] width 723 height 22
click at [452, 262] on p "Color can be selected by manual changing the input." at bounding box center [804, 269] width 723 height 19
drag, startPoint x: 648, startPoint y: 266, endPoint x: 648, endPoint y: 276, distance: 10.0
click at [648, 267] on p "A color can be selected by manual changing the input." at bounding box center [804, 269] width 723 height 19
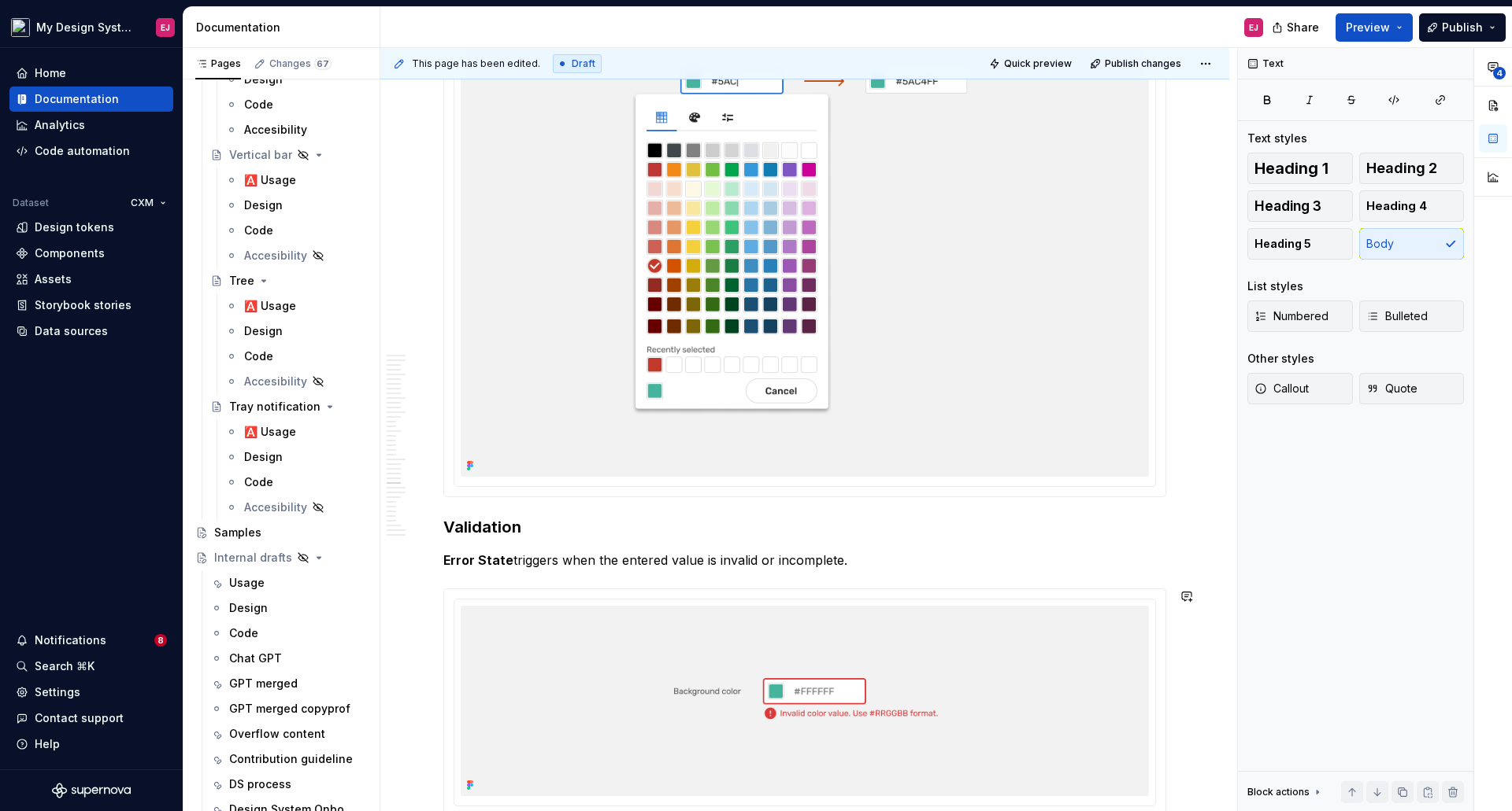
scroll to position [12861, 0]
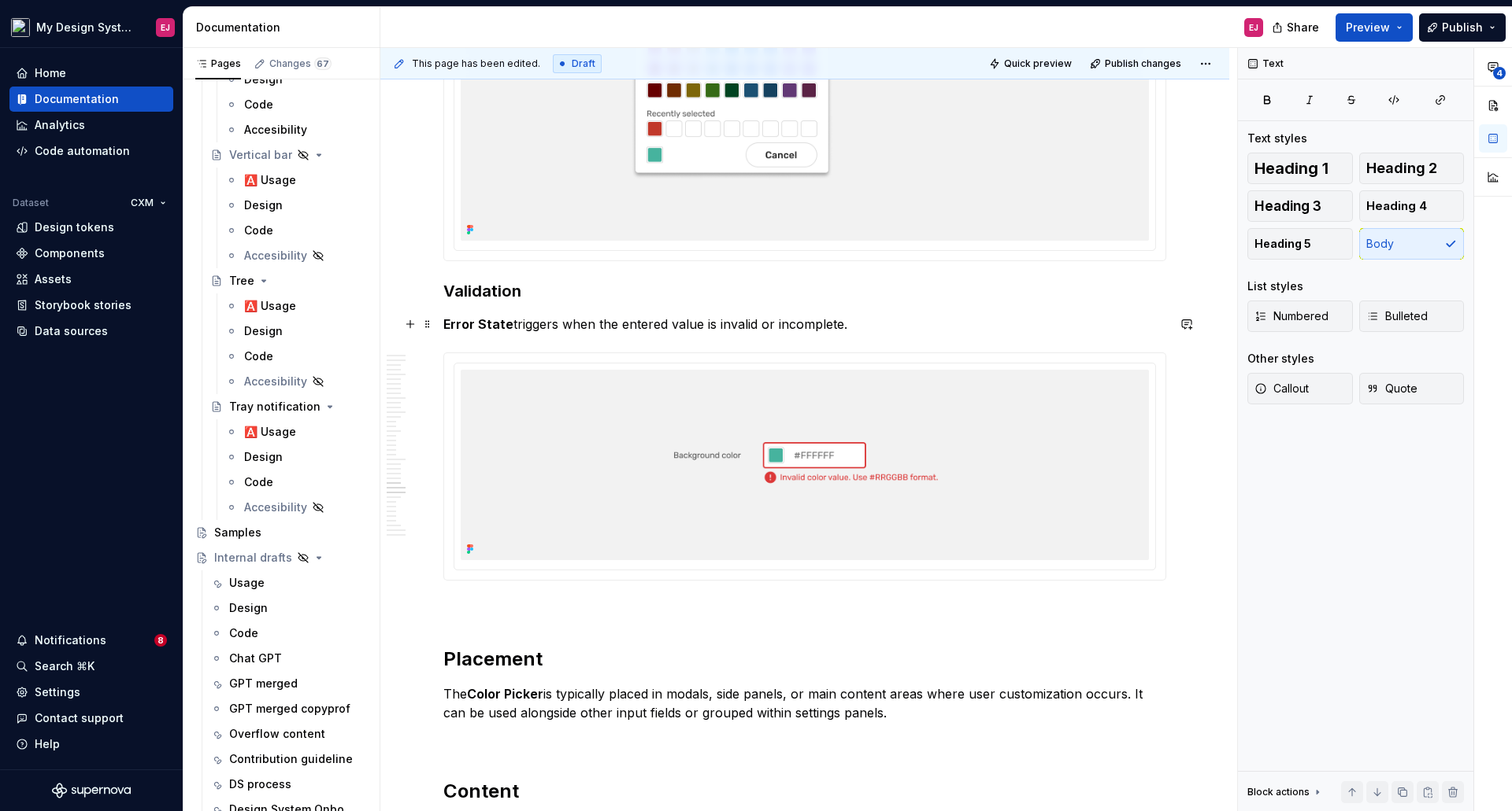
click at [514, 322] on p "Error State triggers when the entered value is invalid or incomplete." at bounding box center [804, 324] width 723 height 19
drag, startPoint x: 507, startPoint y: 322, endPoint x: 443, endPoint y: 325, distance: 64.1
click at [701, 294] on button "button" at bounding box center [702, 295] width 22 height 22
click at [904, 322] on p "Error State is triggered when the entered value is invalid or incomplete." at bounding box center [804, 324] width 723 height 19
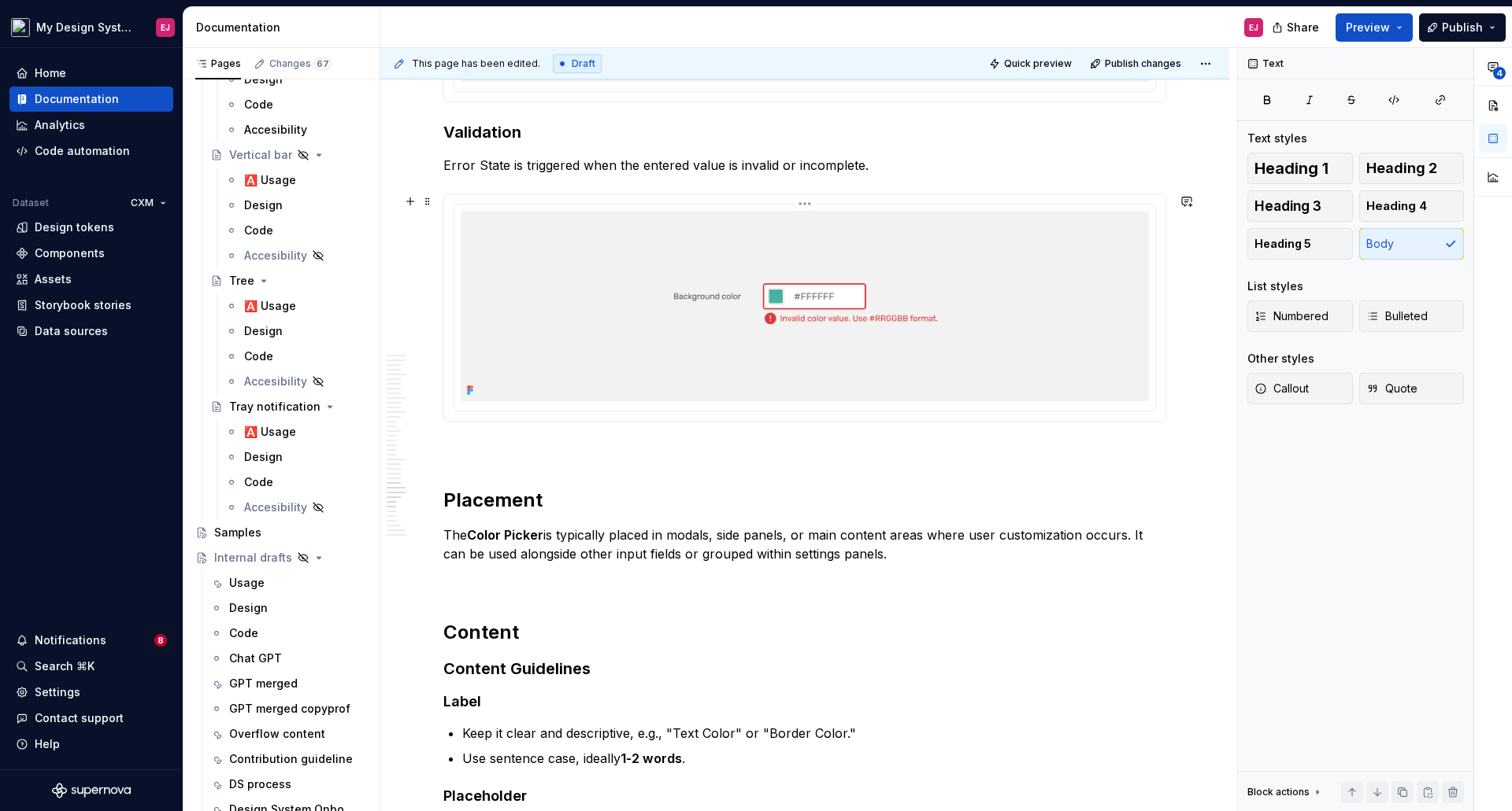
scroll to position [13097, 0]
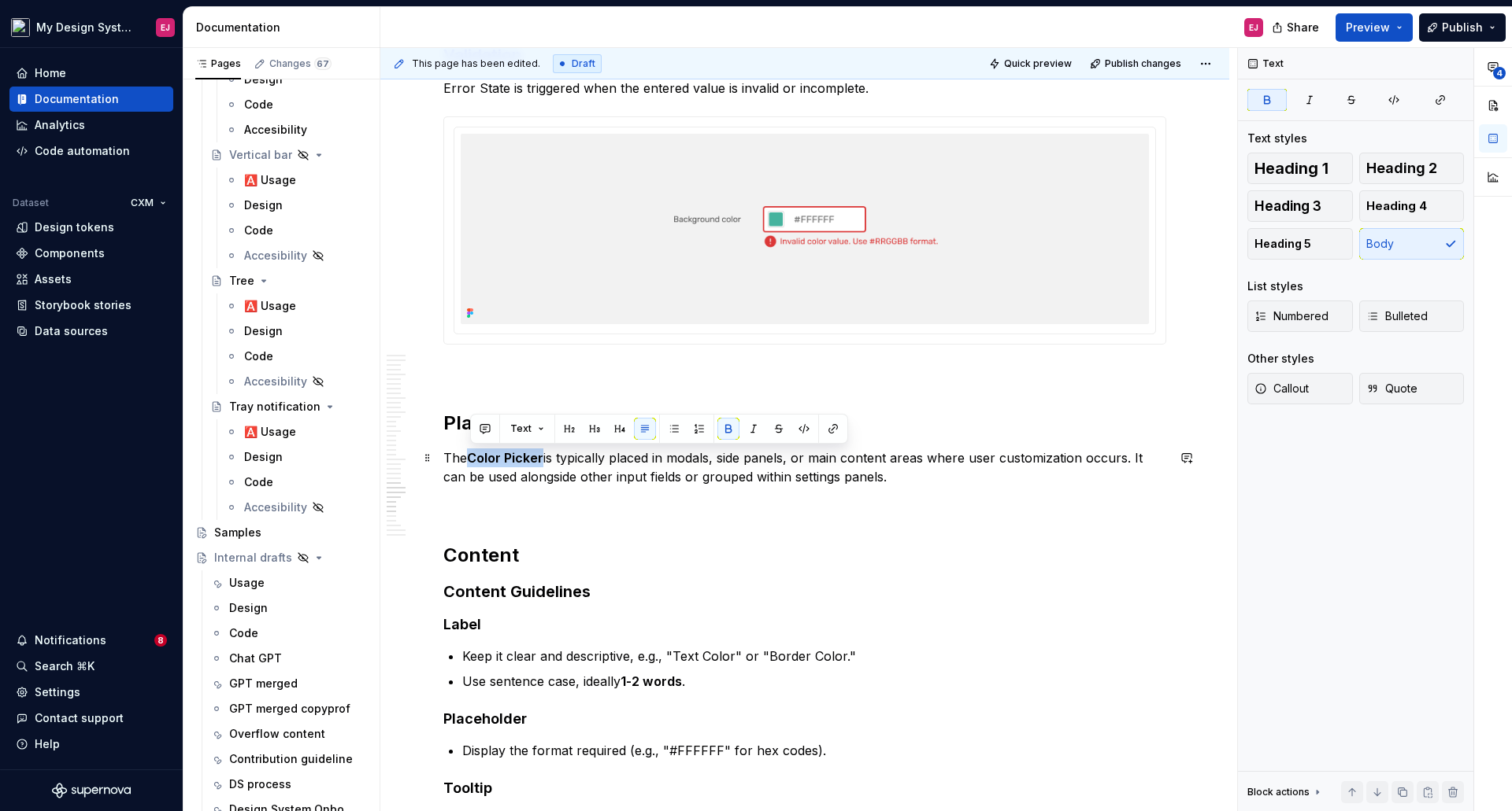
drag, startPoint x: 544, startPoint y: 457, endPoint x: 472, endPoint y: 463, distance: 72.2
click at [472, 463] on p "The Color Picker is typically placed in modals, side panels, or main content ar…" at bounding box center [804, 467] width 723 height 38
click at [728, 424] on button "button" at bounding box center [728, 429] width 22 height 22
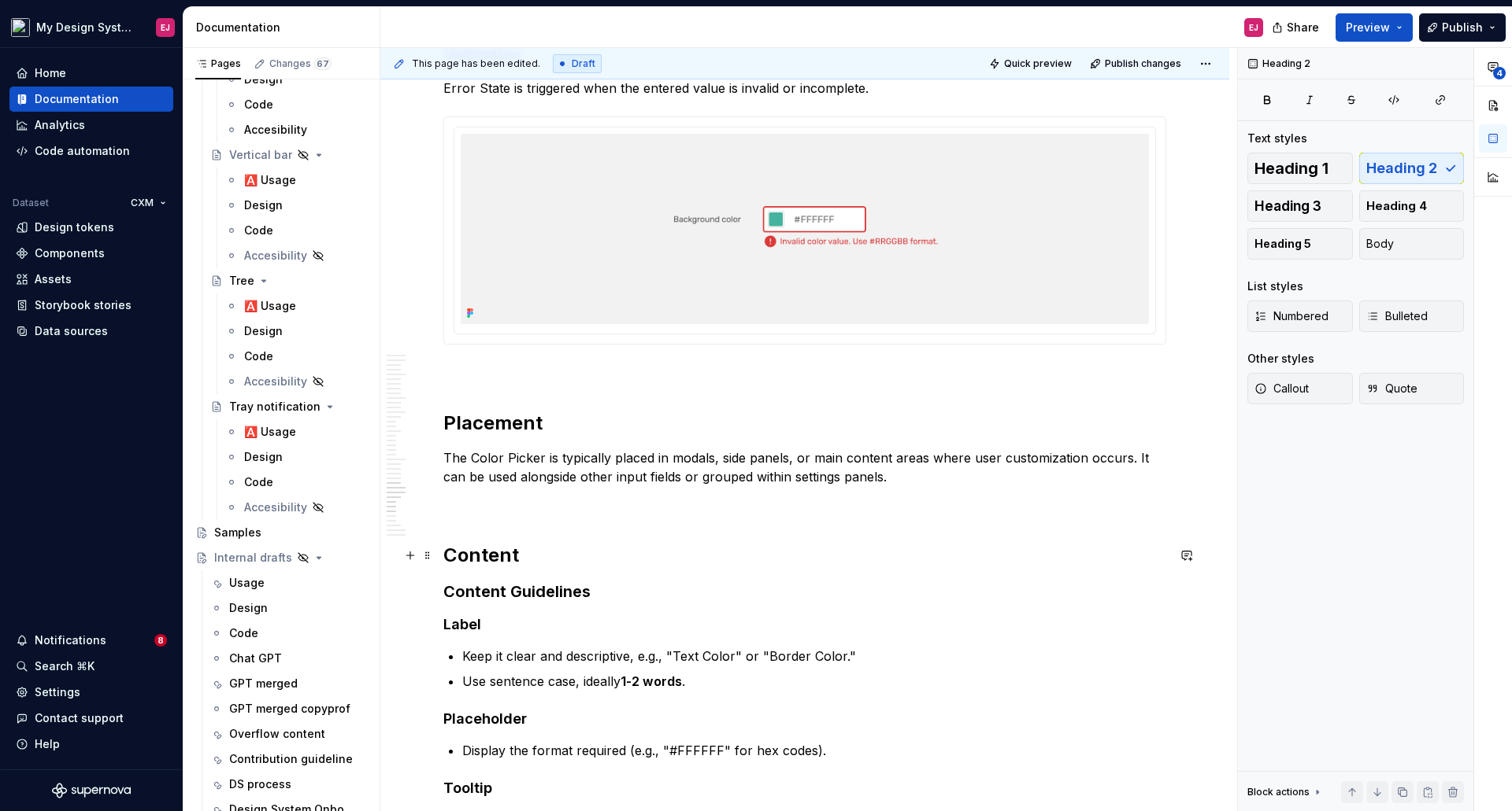
click at [485, 552] on h2 "Content" at bounding box center [804, 555] width 723 height 25
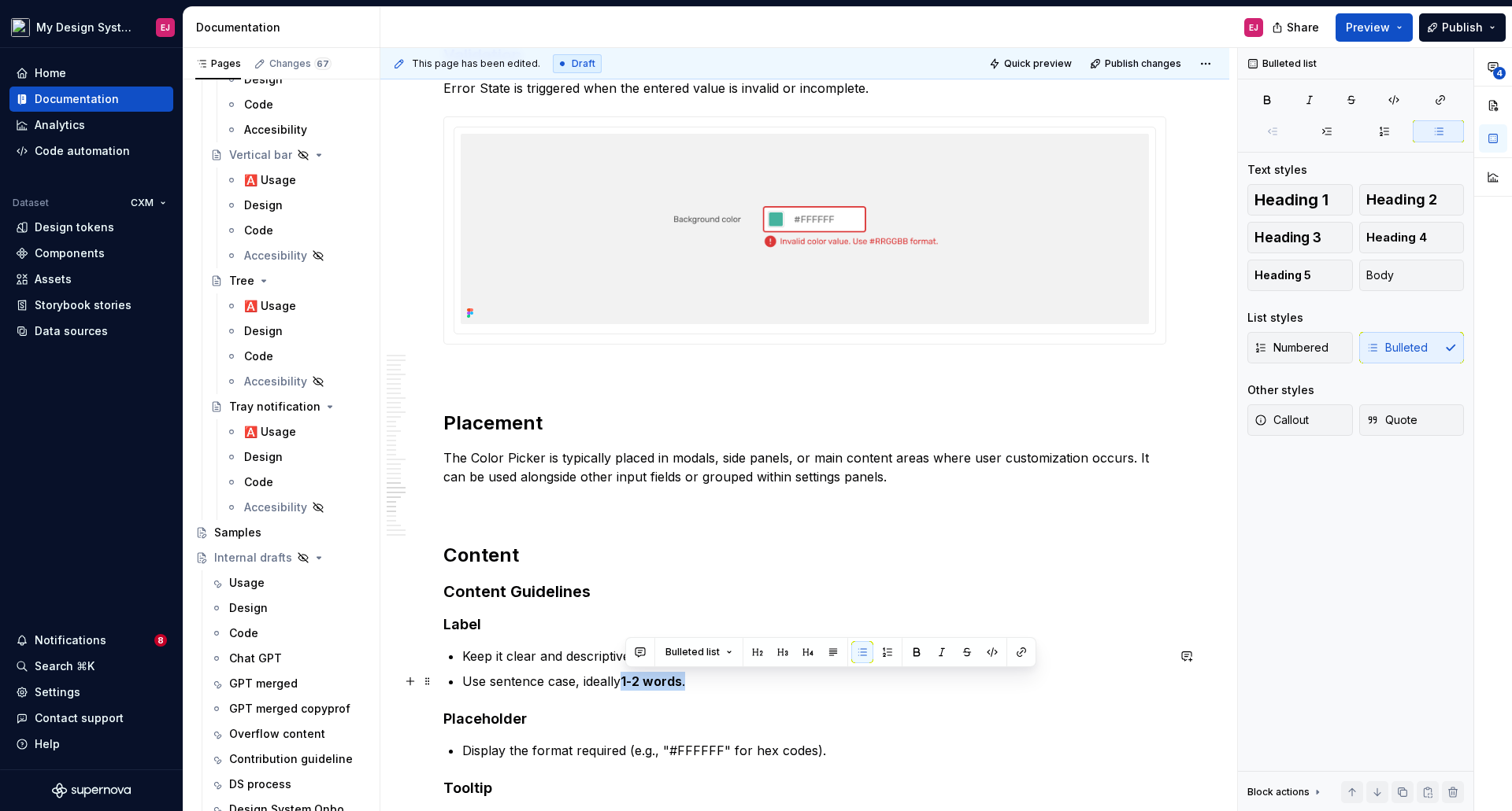
drag, startPoint x: 651, startPoint y: 684, endPoint x: 688, endPoint y: 683, distance: 37.0
click at [688, 683] on p "Use sentence case, ideally 1-2 words ." at bounding box center [814, 682] width 704 height 19
click at [917, 651] on button "button" at bounding box center [917, 652] width 22 height 22
click at [775, 688] on p "Use sentence case, ideally 1-2 words." at bounding box center [814, 682] width 704 height 19
drag, startPoint x: 624, startPoint y: 682, endPoint x: 690, endPoint y: 685, distance: 66.1
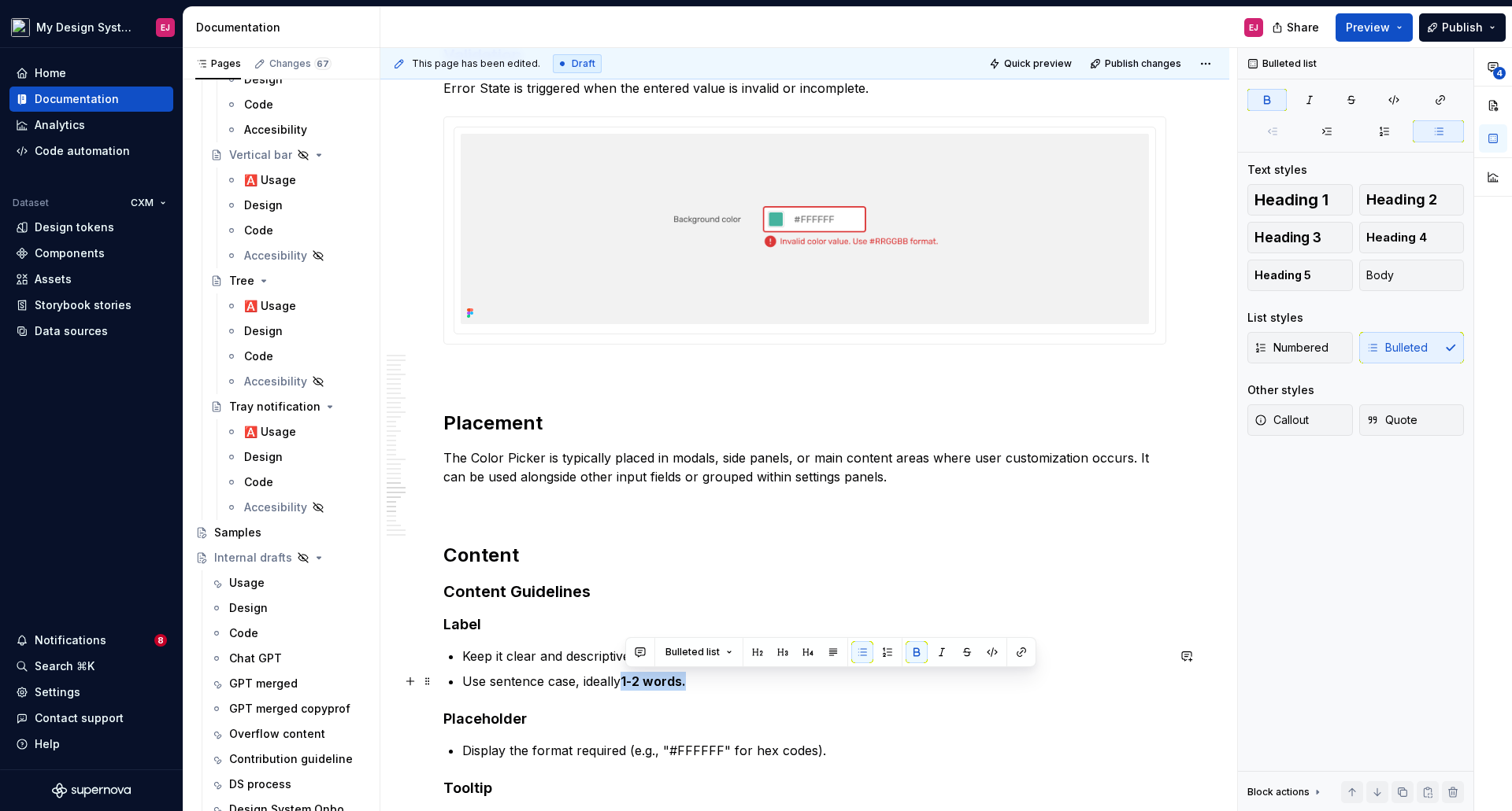
click at [690, 685] on p "Use sentence case, ideally 1-2 words." at bounding box center [814, 682] width 704 height 19
click at [919, 649] on button "button" at bounding box center [917, 652] width 22 height 22
click at [841, 687] on p "Use sentence case, ideally 1-2 words." at bounding box center [814, 682] width 704 height 19
click at [496, 682] on p "Use sentence case, ideally 1-2 words." at bounding box center [814, 682] width 704 height 19
drag, startPoint x: 583, startPoint y: 681, endPoint x: 685, endPoint y: 683, distance: 102.0
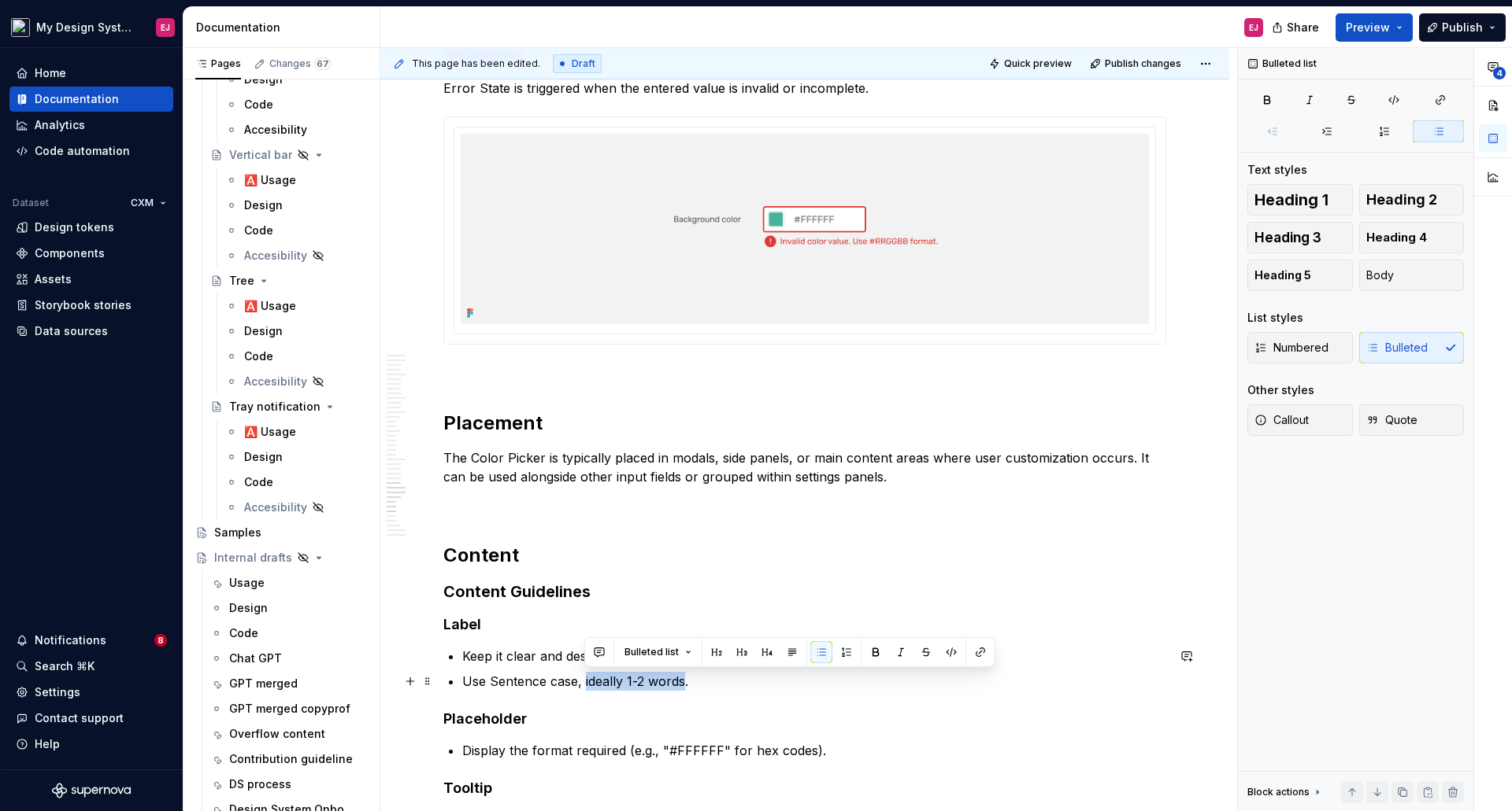
click at [685, 683] on p "Use Sentence case, ideally 1-2 words." at bounding box center [814, 682] width 704 height 19
click at [640, 656] on p "Keep it clear and descriptive, e.g., "Text Color" or "Border Color."" at bounding box center [814, 657] width 704 height 19
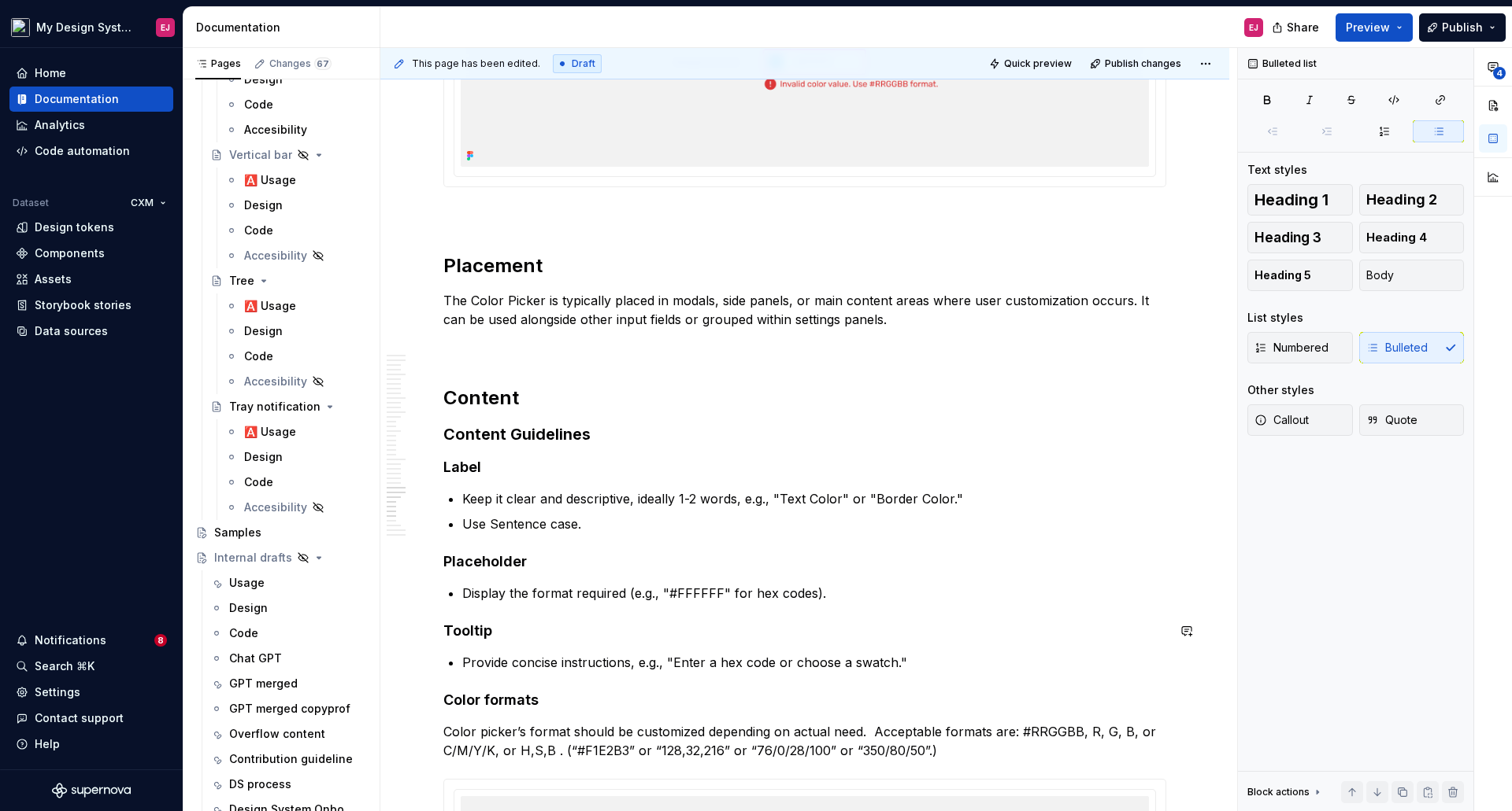
scroll to position [13333, 0]
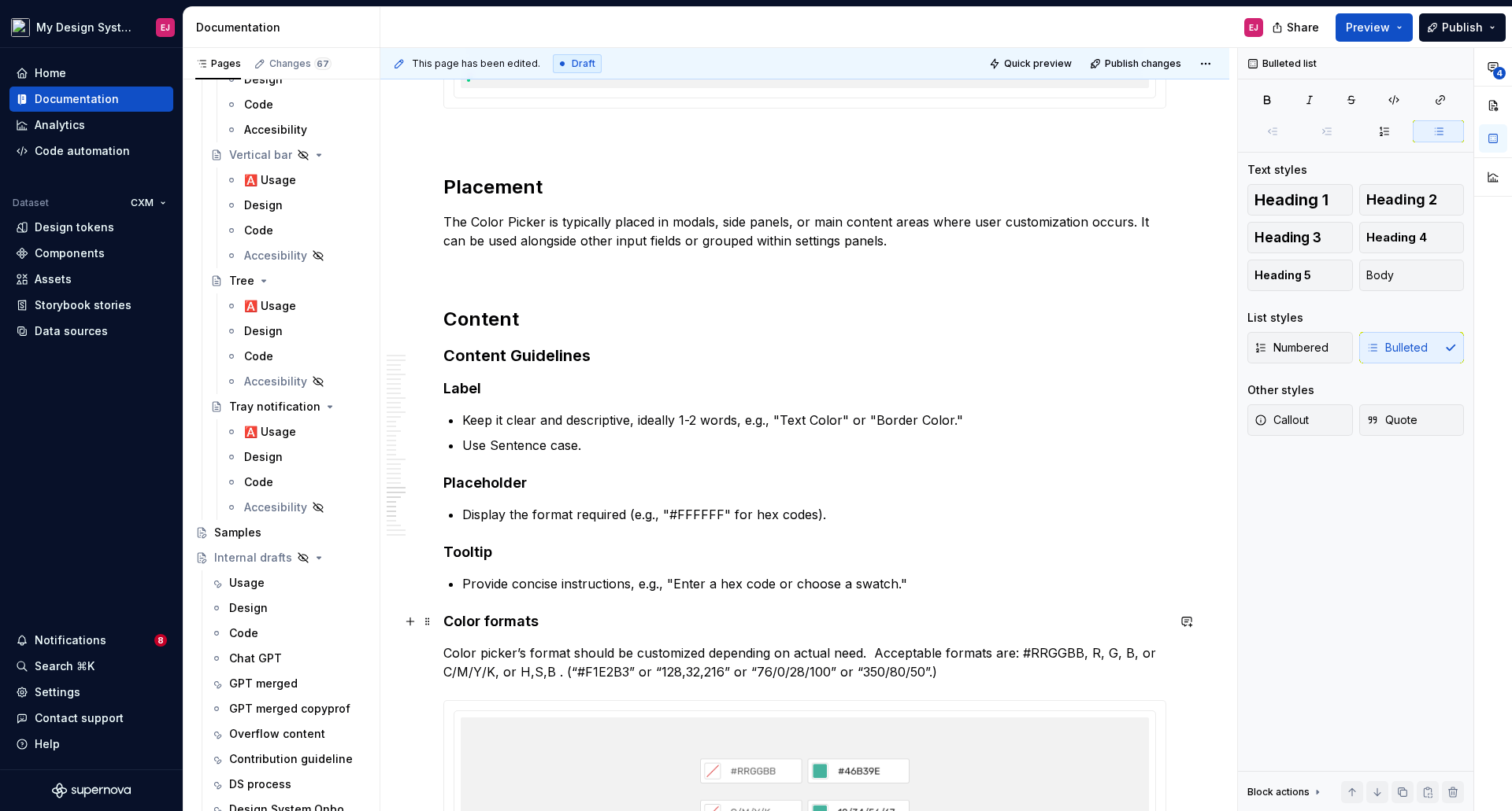
click at [489, 620] on strong "Color formats" at bounding box center [491, 621] width 95 height 16
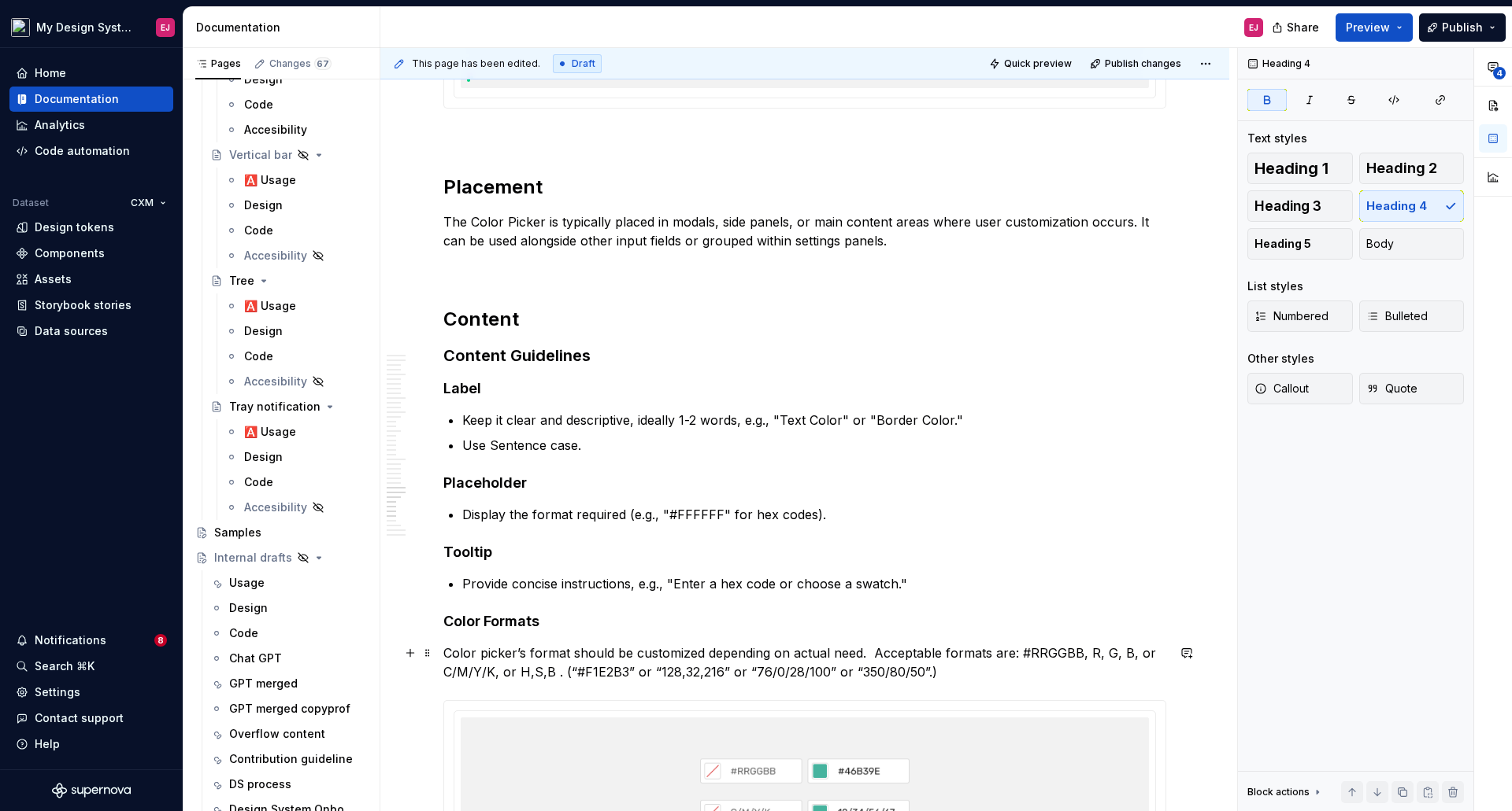
click at [792, 652] on p "Color picker’s format should be customized depending on actual need. Acceptable…" at bounding box center [804, 663] width 723 height 38
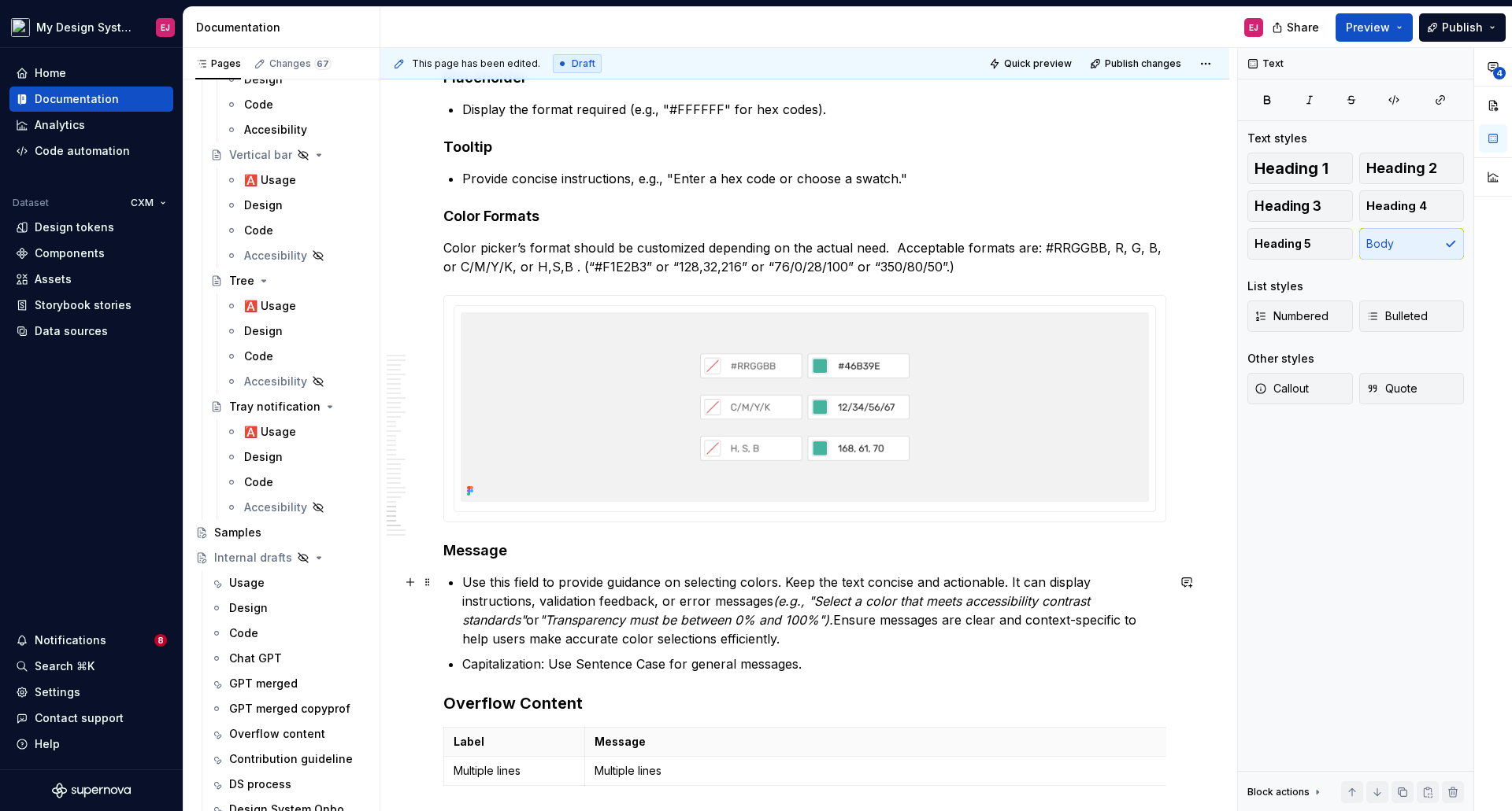
scroll to position [13805, 0]
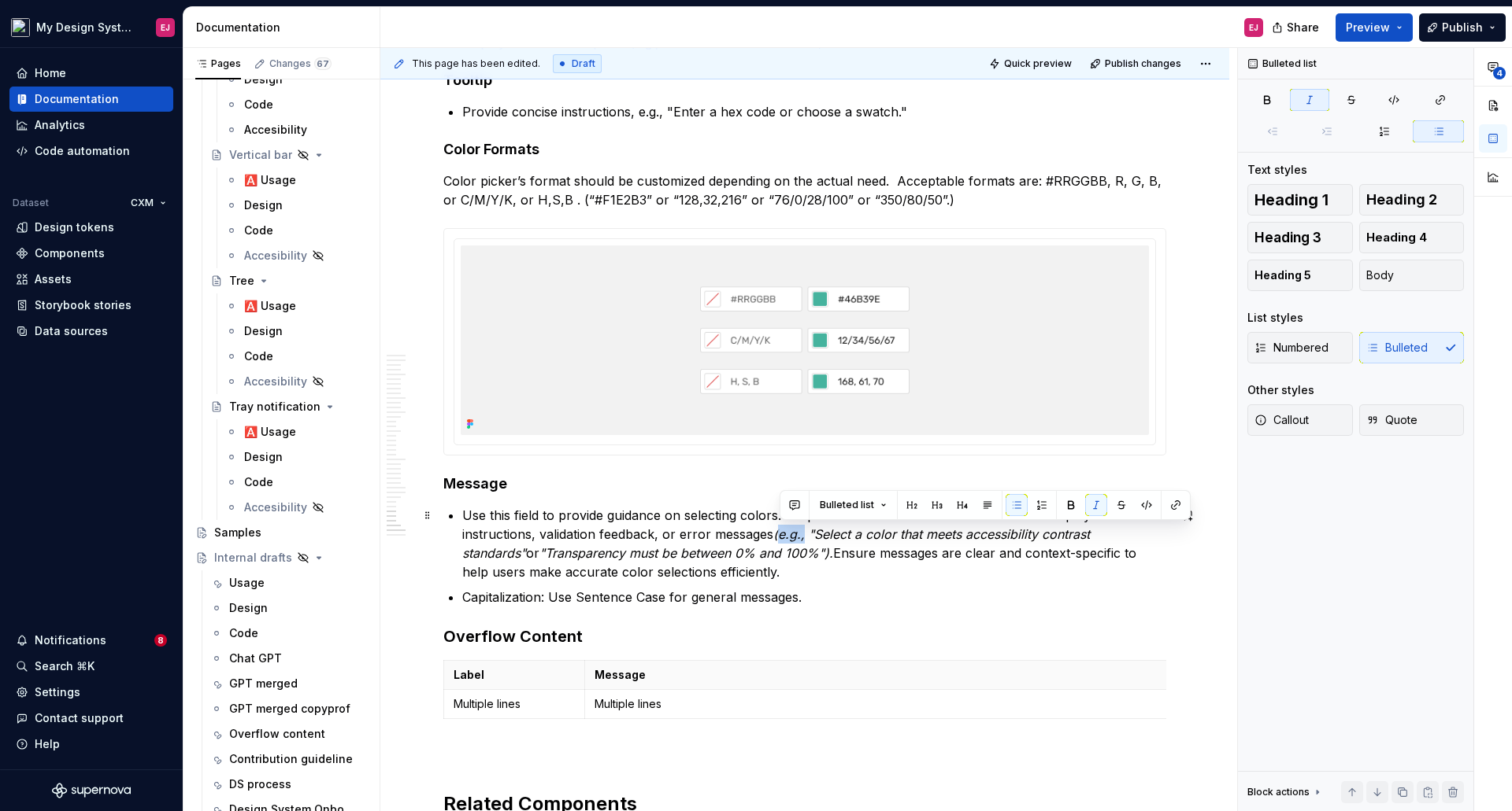
drag, startPoint x: 779, startPoint y: 538, endPoint x: 804, endPoint y: 538, distance: 25.0
click at [804, 538] on em "(e.g., "Select a color that meets accessibility contrast standards"" at bounding box center [778, 544] width 631 height 34
click at [1091, 502] on button "button" at bounding box center [1096, 505] width 22 height 22
click at [1045, 576] on p "Use this field to provide guidance on selecting colors. Keep the text concise a…" at bounding box center [814, 544] width 704 height 75
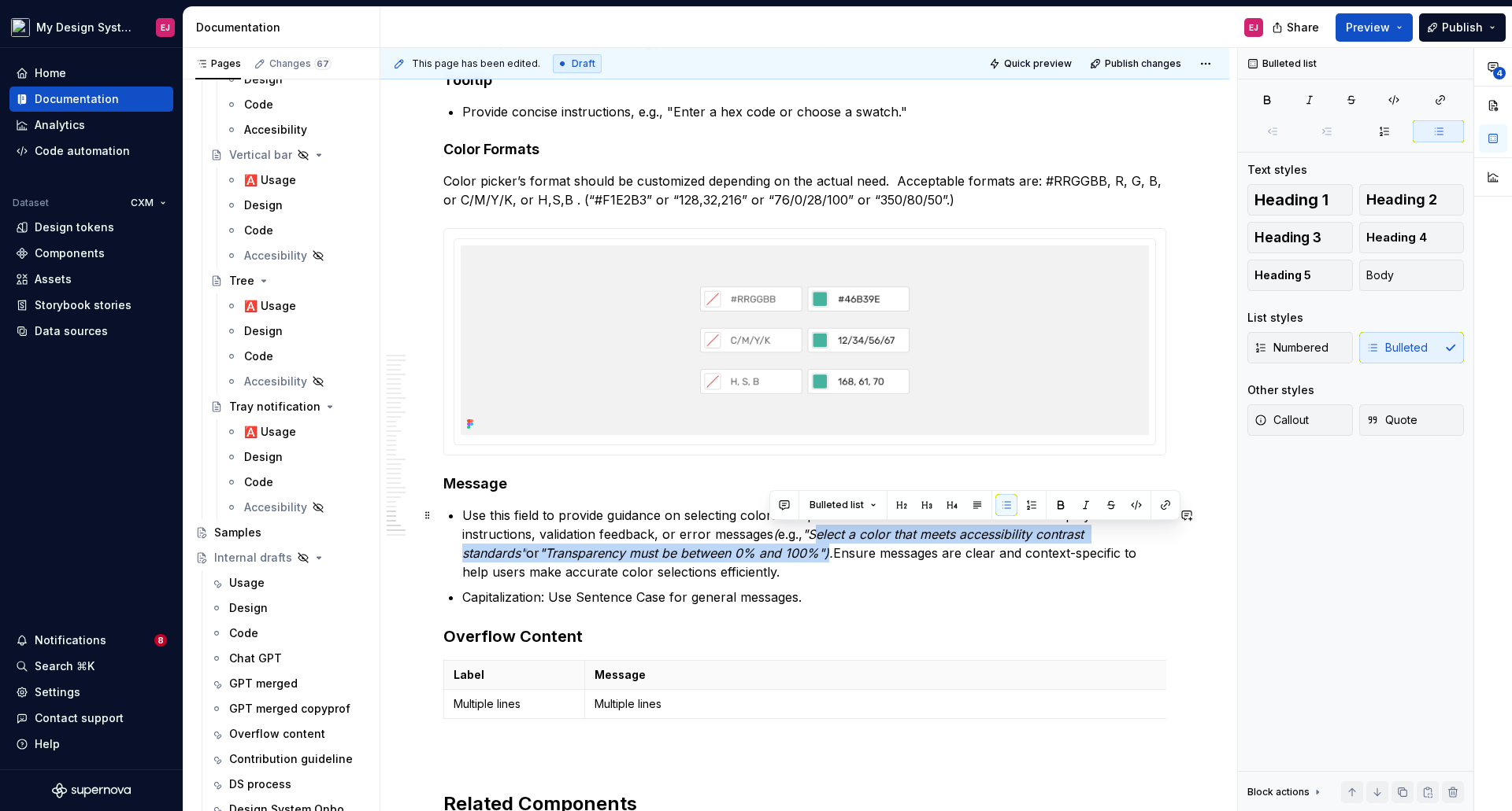
drag, startPoint x: 814, startPoint y: 532, endPoint x: 769, endPoint y: 553, distance: 49.7
click at [769, 553] on p "Use this field to provide guidance on selecting colors. Keep the text concise a…" at bounding box center [814, 544] width 704 height 75
click at [1084, 501] on button "button" at bounding box center [1086, 505] width 22 height 22
click at [1085, 504] on button "button" at bounding box center [1086, 505] width 22 height 22
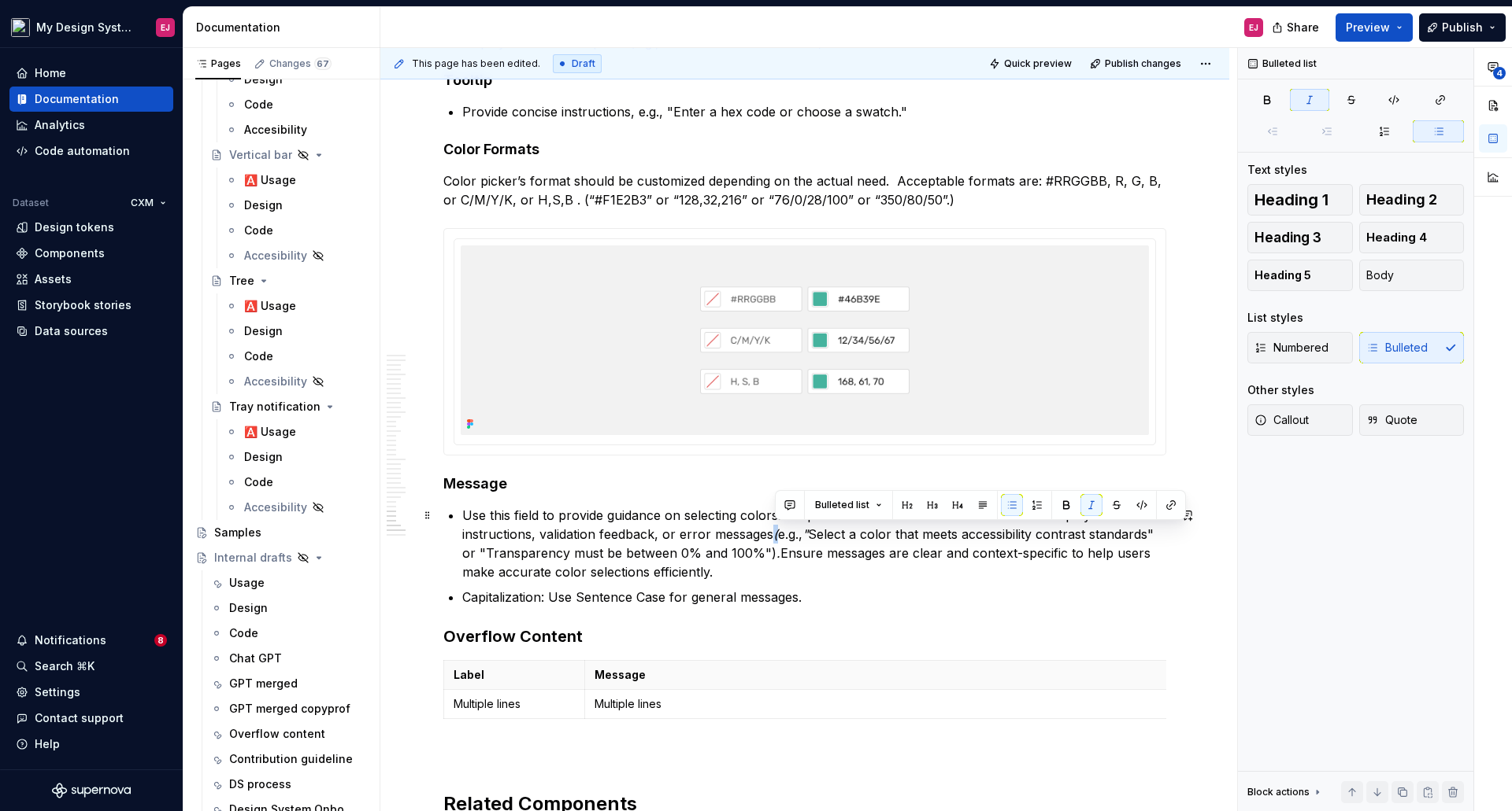
click at [781, 539] on p "Use this field to provide guidance on selecting colors. Keep the text concise a…" at bounding box center [814, 544] width 704 height 75
click at [1087, 502] on button "button" at bounding box center [1091, 505] width 22 height 22
click at [998, 582] on ul "Use this field to provide guidance on selecting colors. Keep the text concise a…" at bounding box center [814, 556] width 704 height 101
click at [1155, 536] on p "Use this field to provide guidance on selecting colors. Keep the text concise a…" at bounding box center [814, 544] width 704 height 75
click at [1069, 551] on p "Use this field to provide guidance on selecting colors. Keep the text concise a…" at bounding box center [814, 544] width 704 height 75
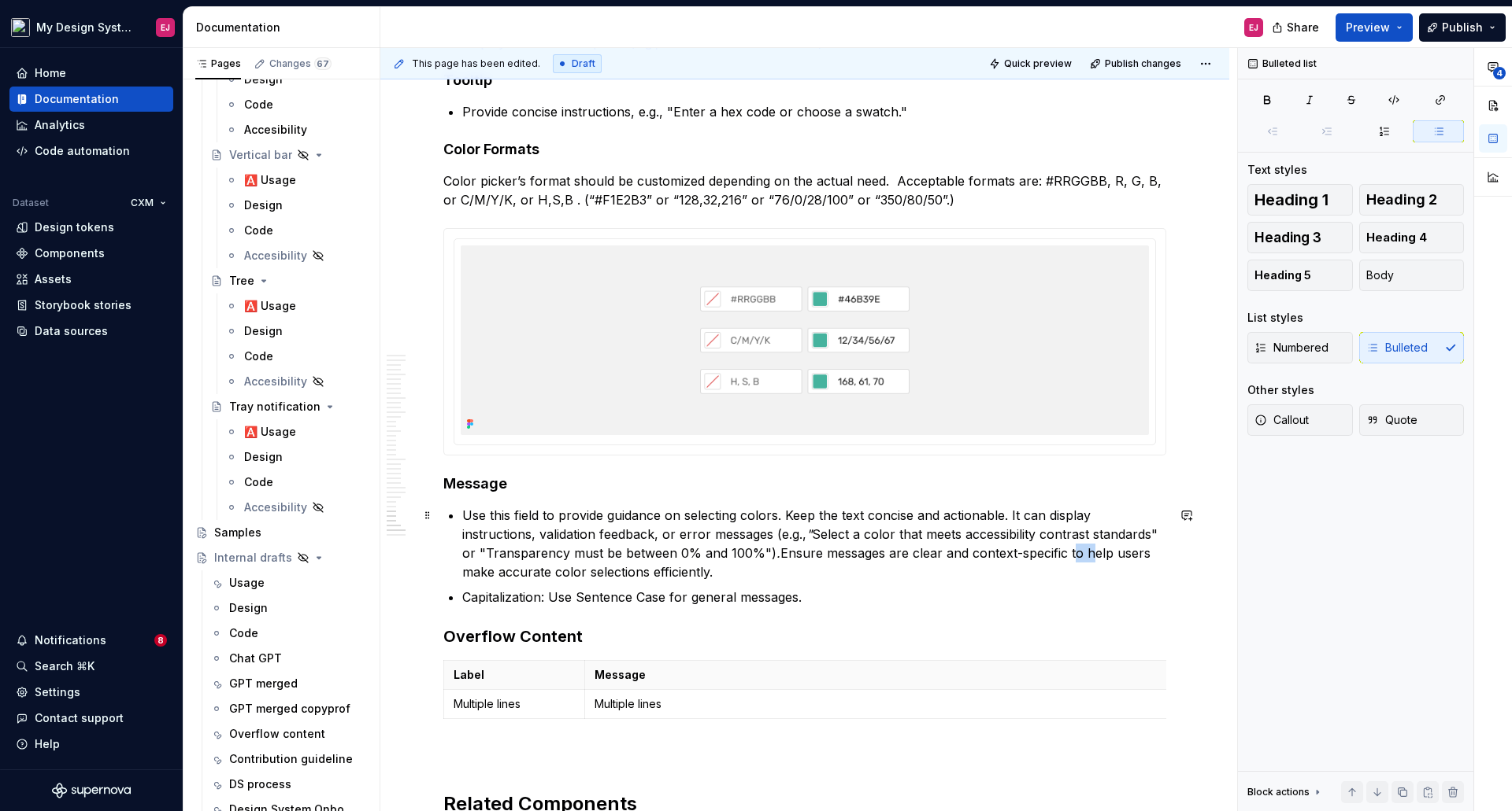
click at [1069, 551] on p "Use this field to provide guidance on selecting colors. Keep the text concise a…" at bounding box center [814, 544] width 704 height 75
click at [646, 600] on p "Capitalization: Use Sentence Case for general messages." at bounding box center [814, 598] width 704 height 19
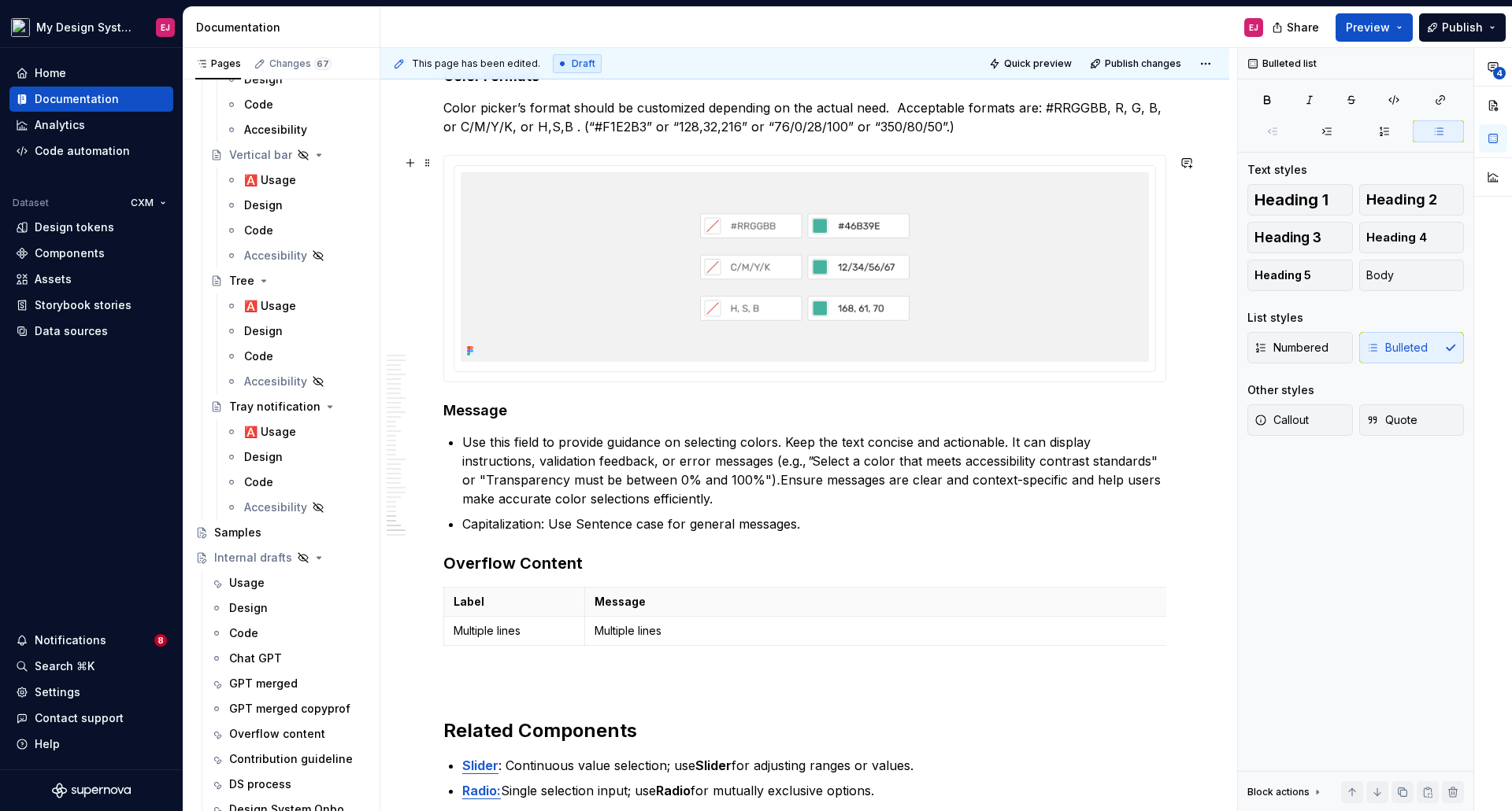
scroll to position [13884, 0]
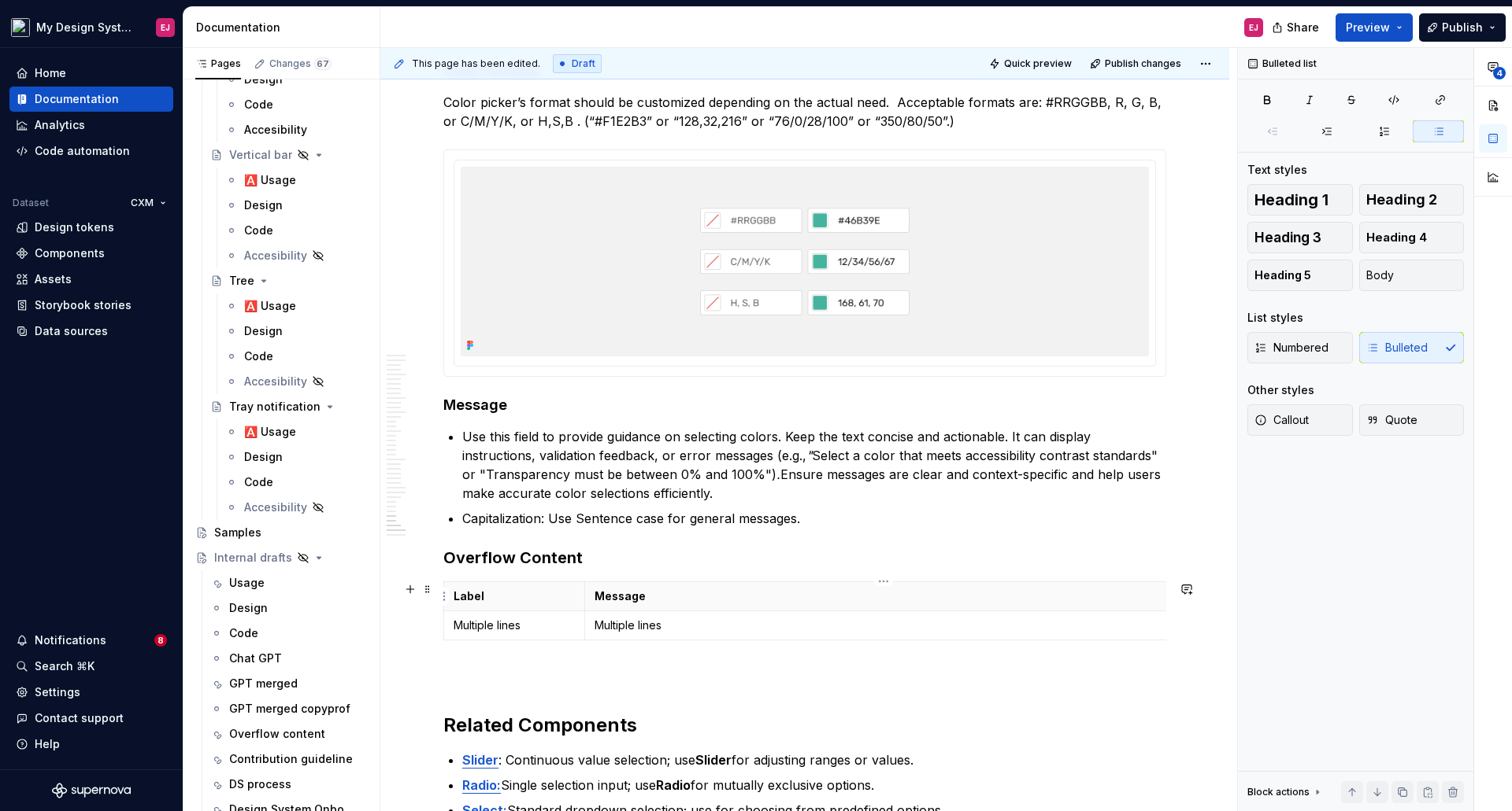
click at [922, 603] on p "Message" at bounding box center [883, 597] width 578 height 15
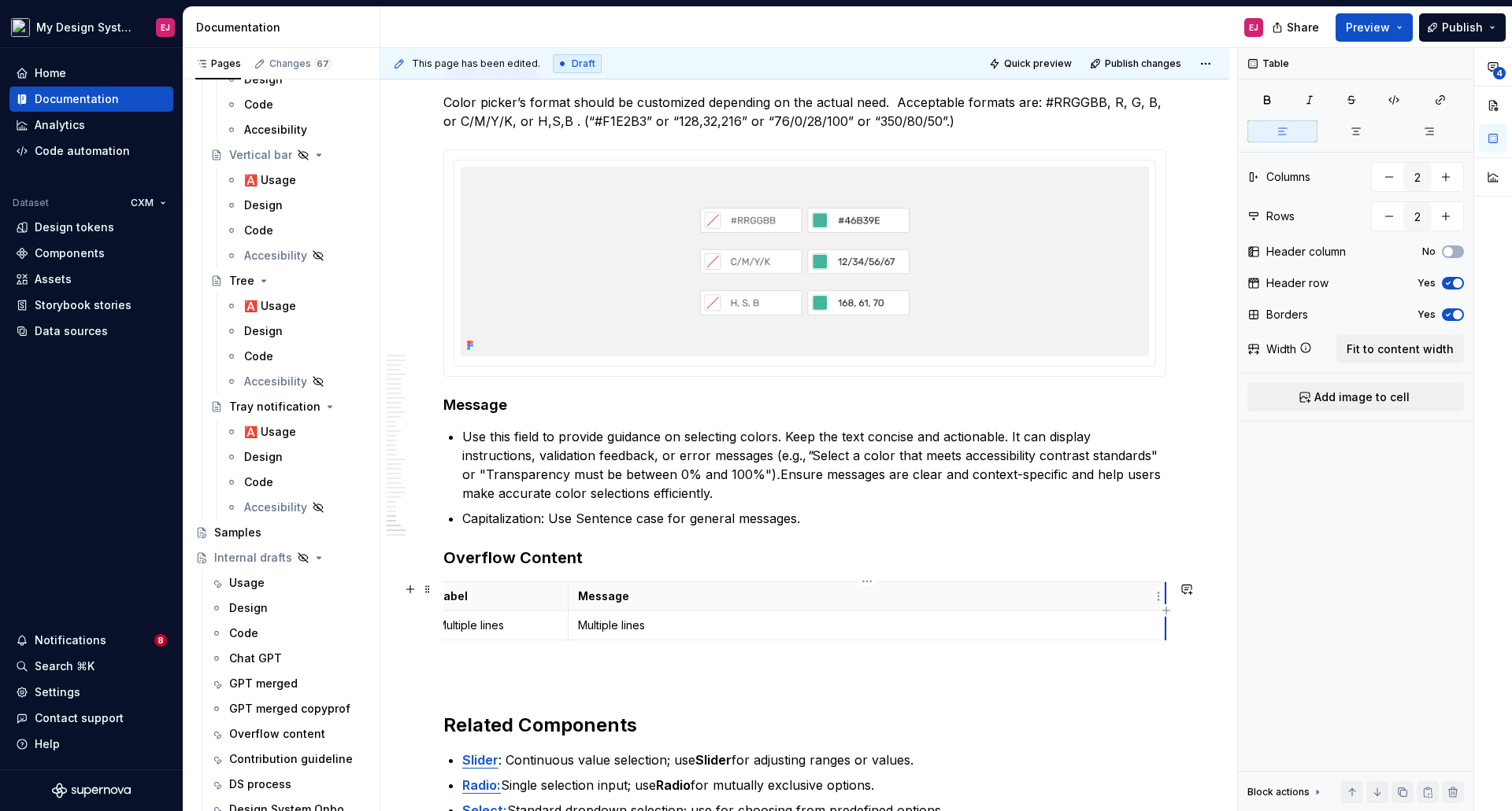
scroll to position [0, 0]
drag, startPoint x: 1166, startPoint y: 601, endPoint x: 698, endPoint y: 603, distance: 468.0
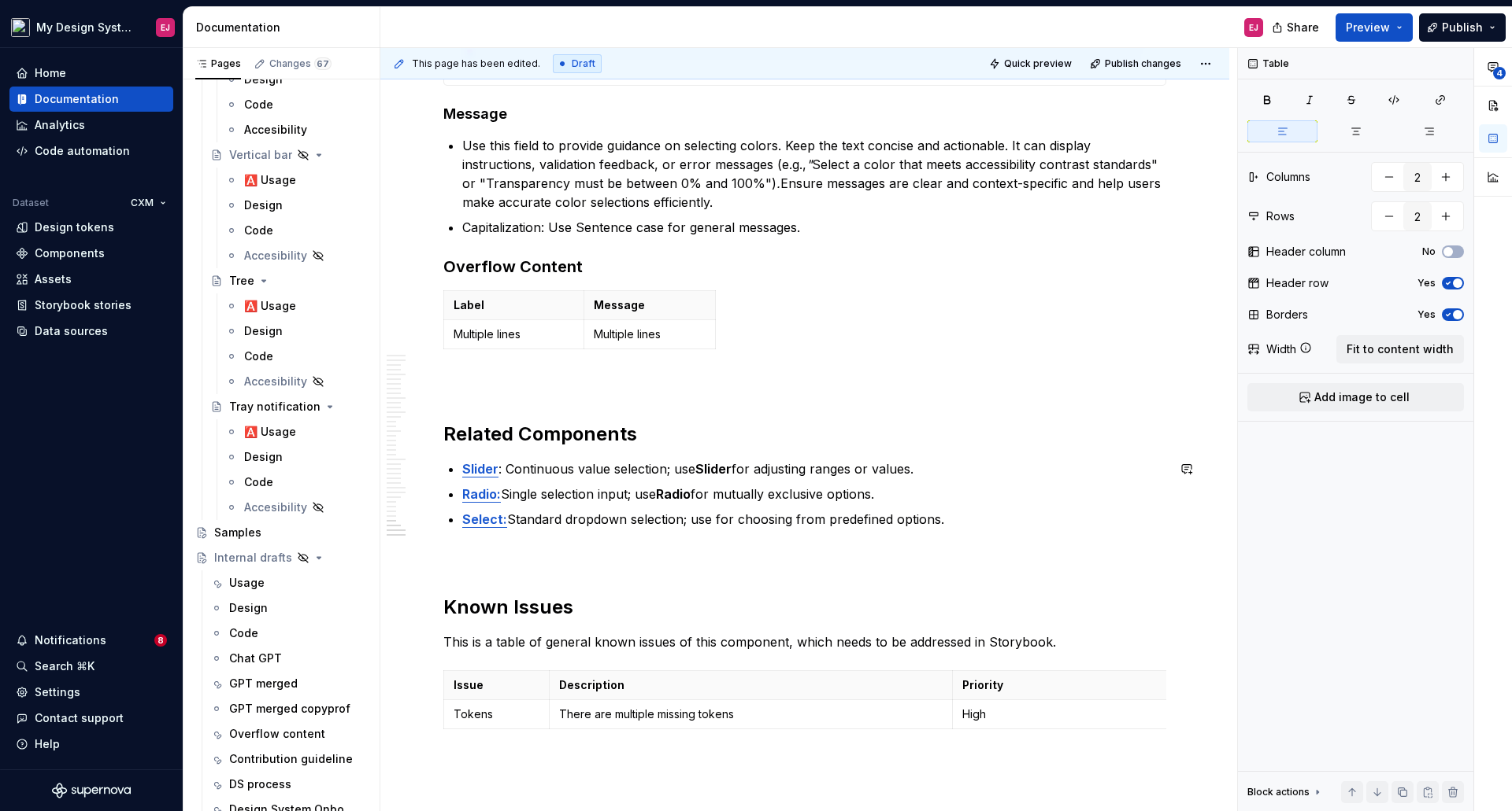
scroll to position [14199, 0]
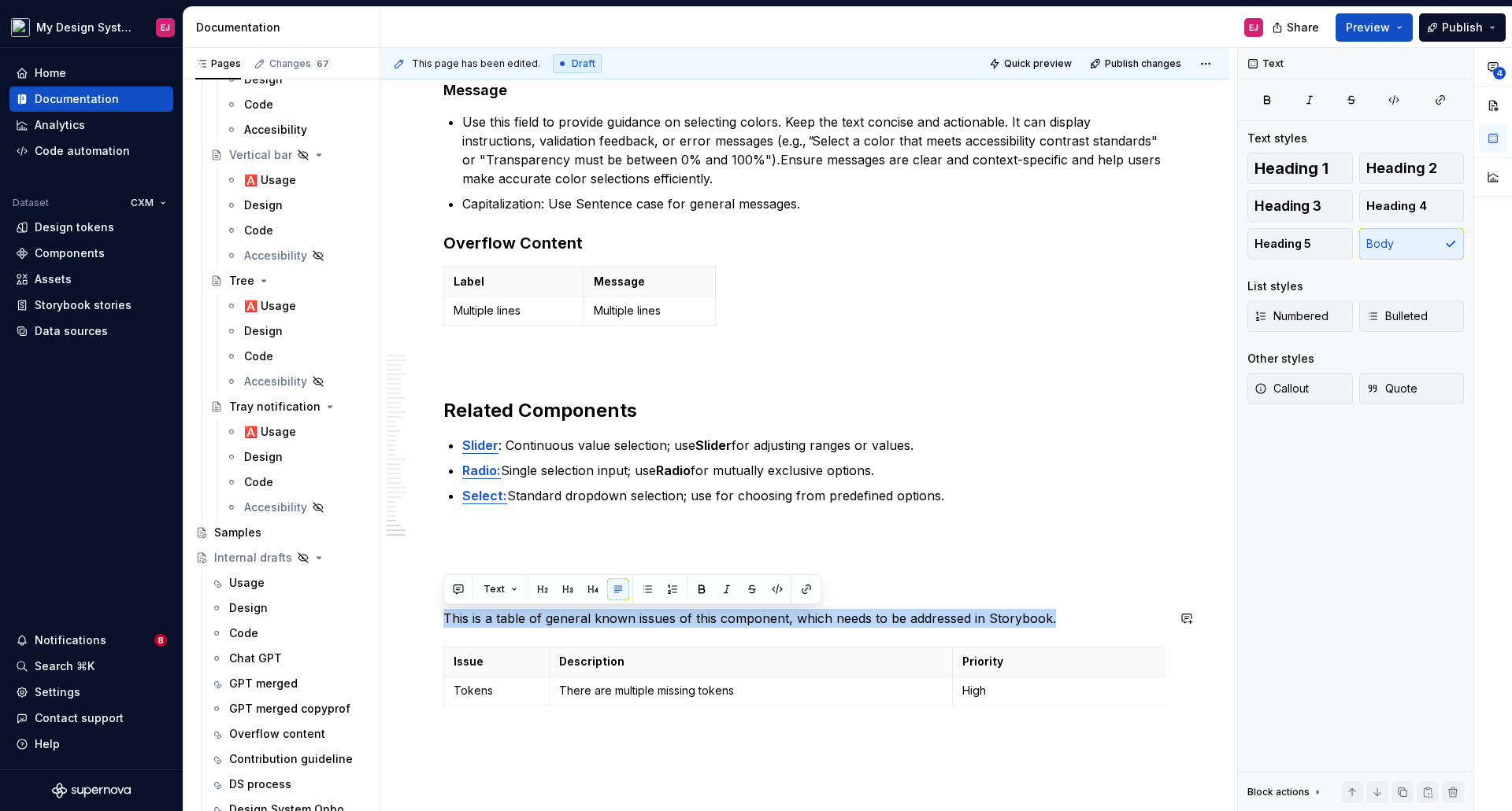
drag, startPoint x: 1051, startPoint y: 620, endPoint x: 438, endPoint y: 603, distance: 613.2
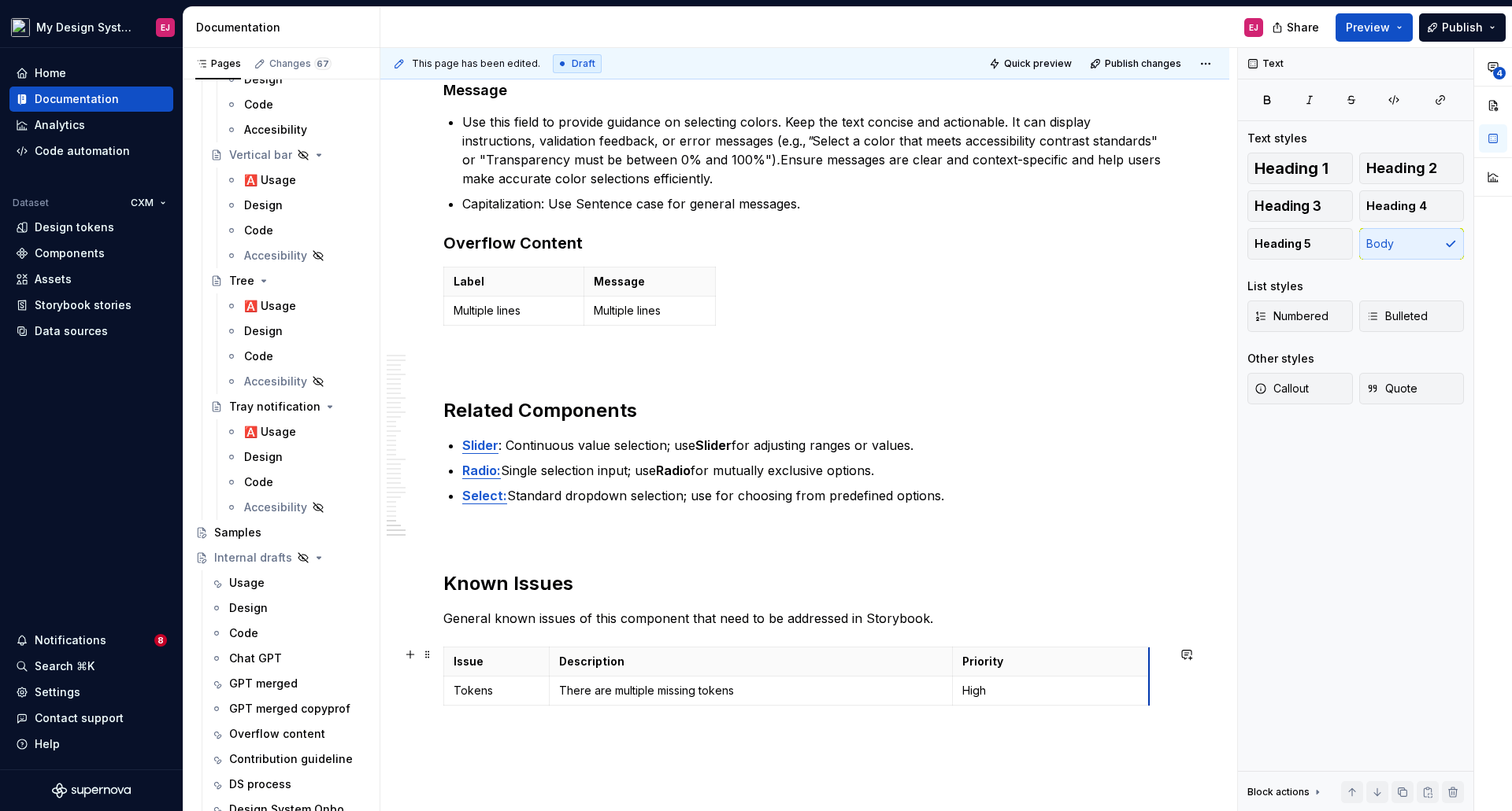
scroll to position [0, 0]
drag, startPoint x: 1164, startPoint y: 658, endPoint x: 1000, endPoint y: 656, distance: 164.0
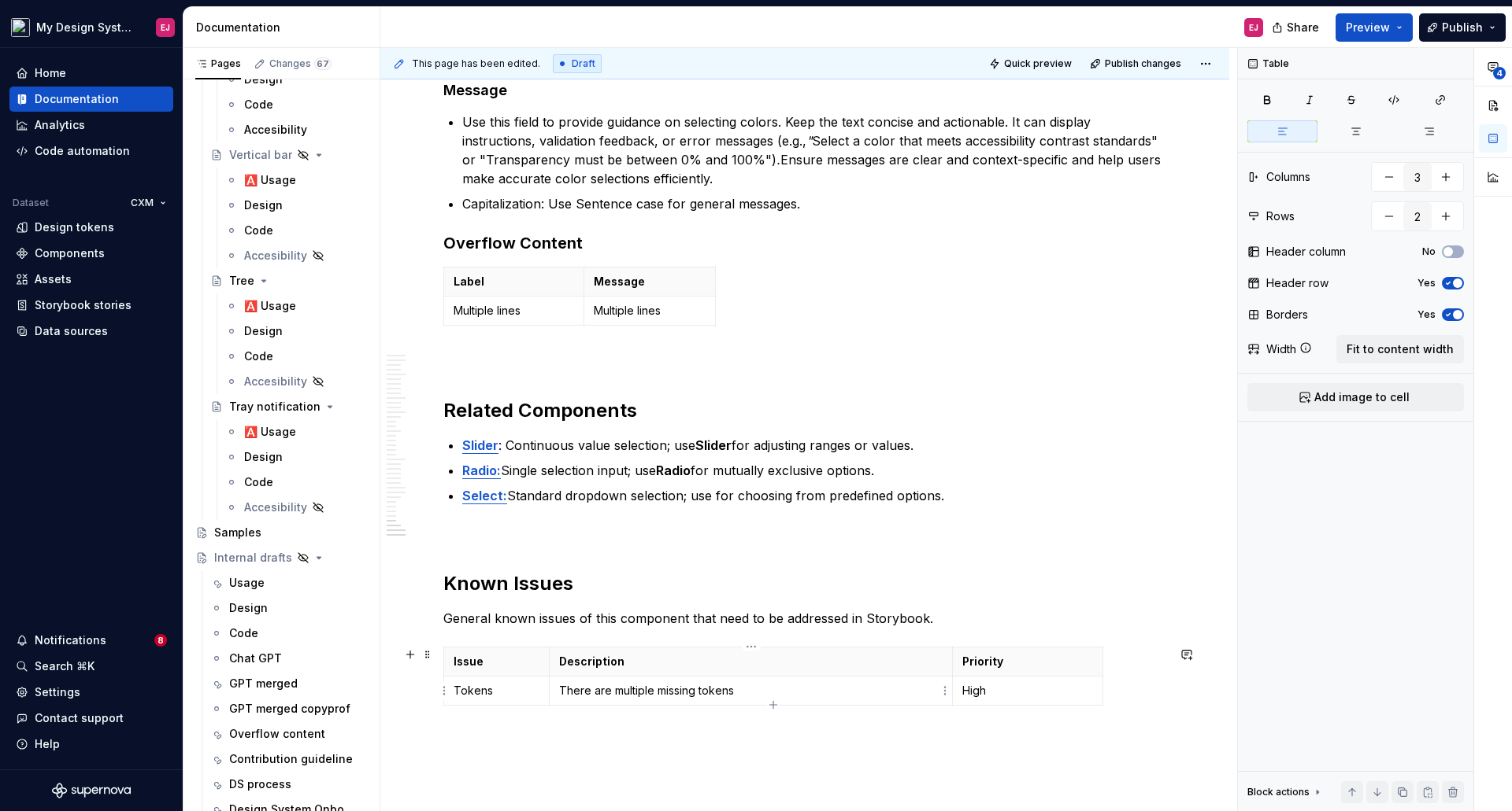
click at [732, 693] on p "There are multiple missing tokens" at bounding box center [750, 691] width 383 height 15
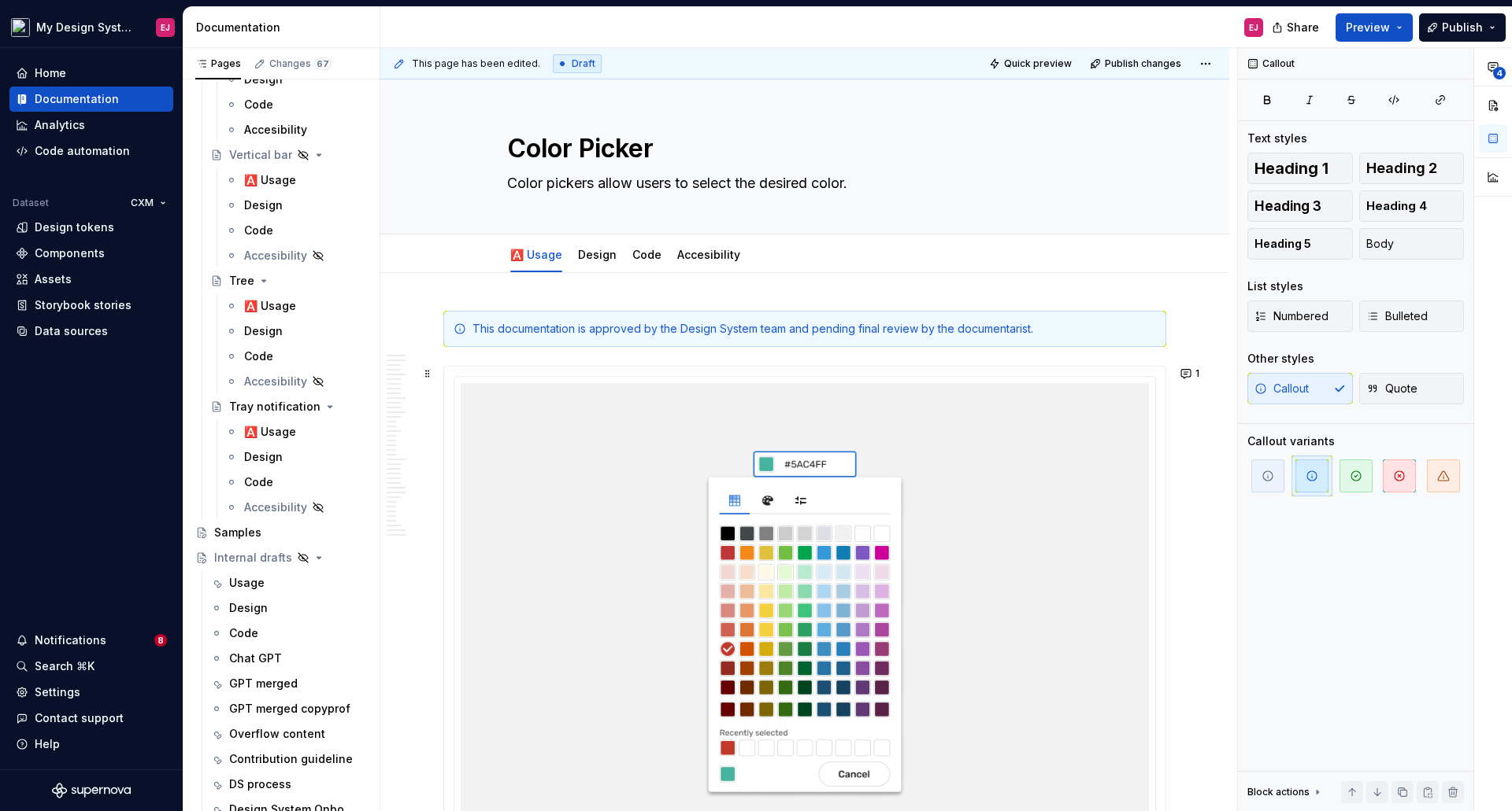
type textarea "*"
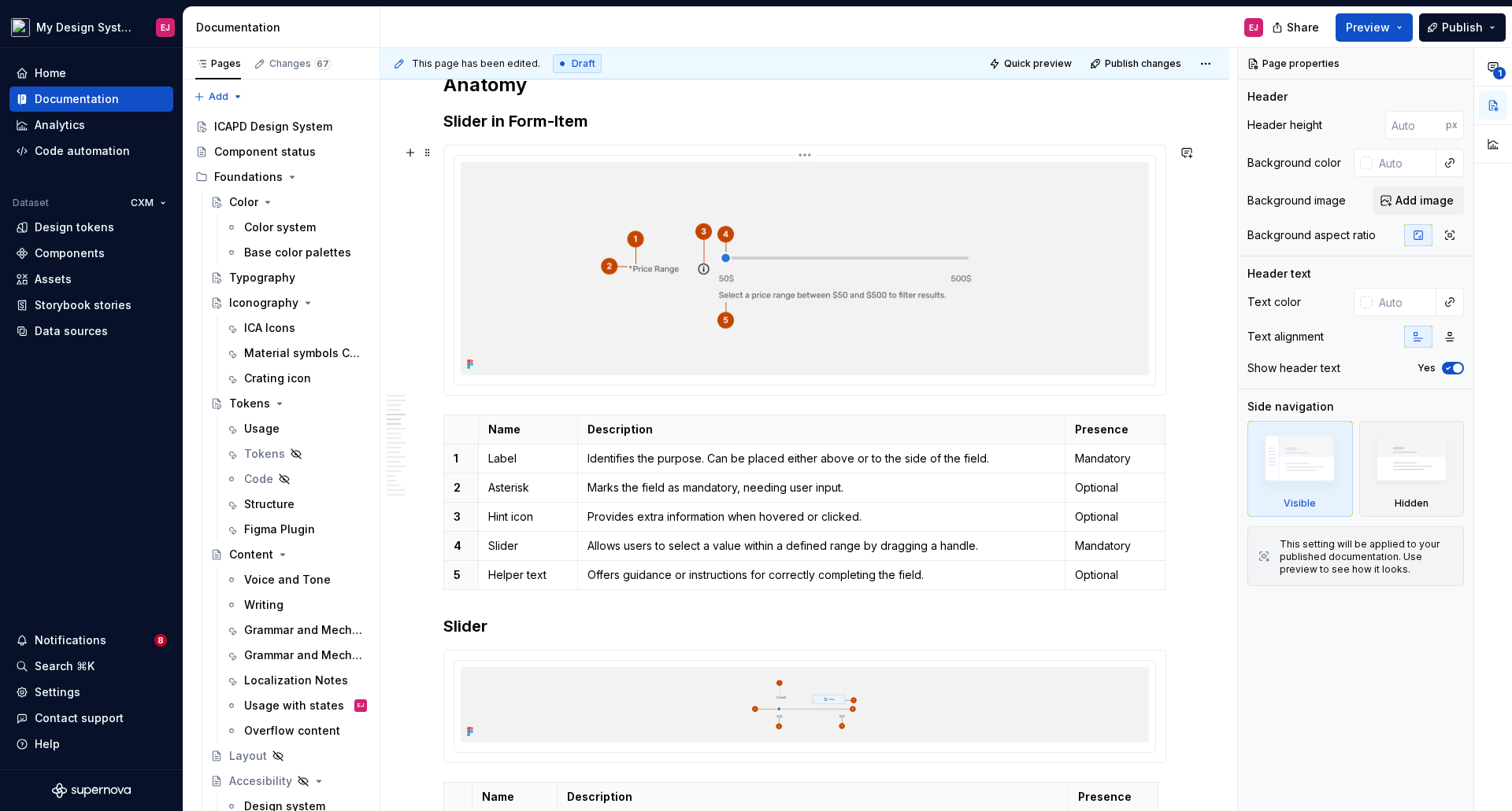
scroll to position [1810, 0]
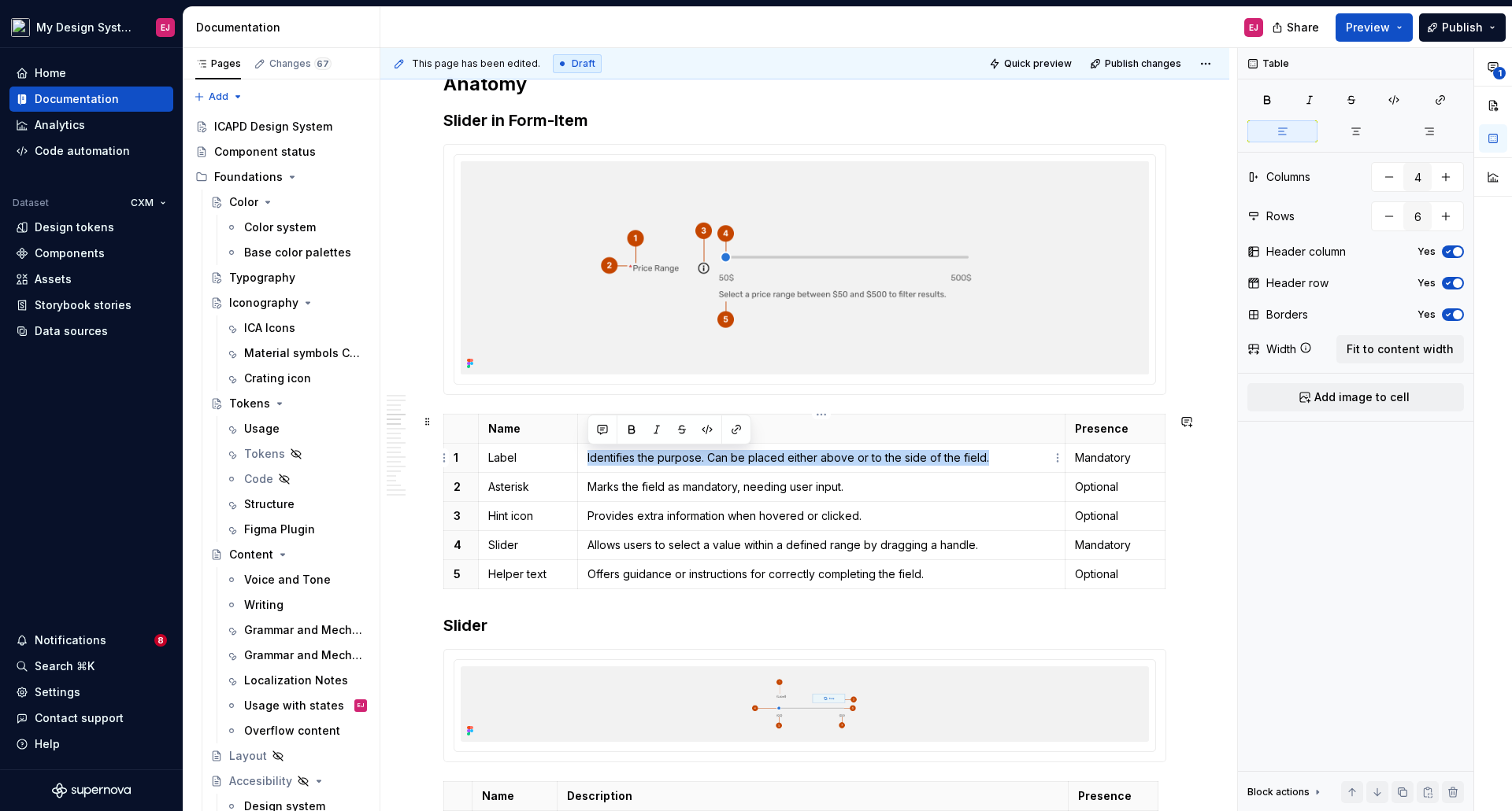
drag, startPoint x: 1013, startPoint y: 456, endPoint x: 585, endPoint y: 459, distance: 428.0
click at [583, 457] on td "Identifies the purpose. Can be placed either above or to the side of the field." at bounding box center [821, 459] width 488 height 29
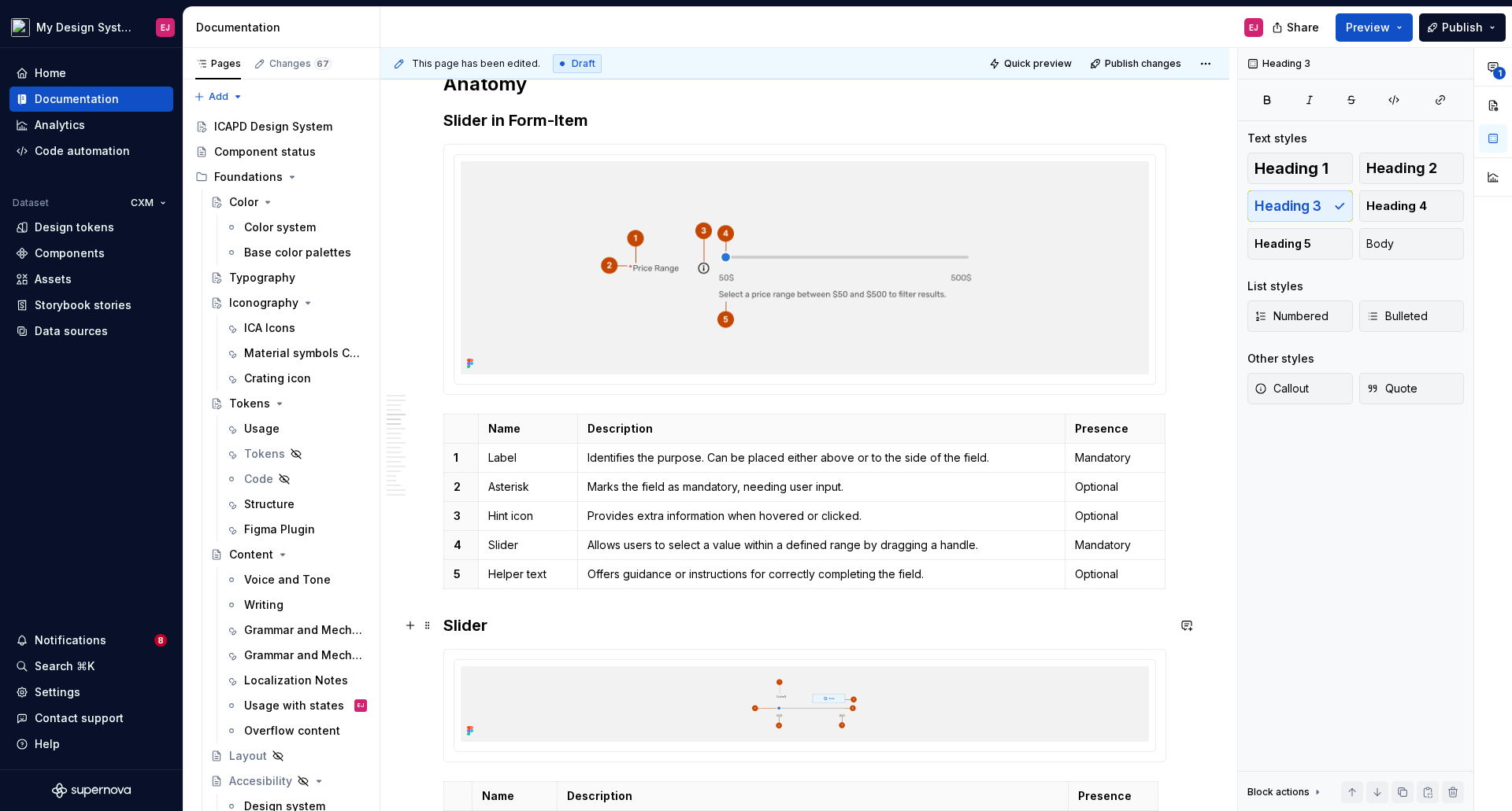
click at [1039, 616] on h3 "Slider" at bounding box center [804, 626] width 723 height 22
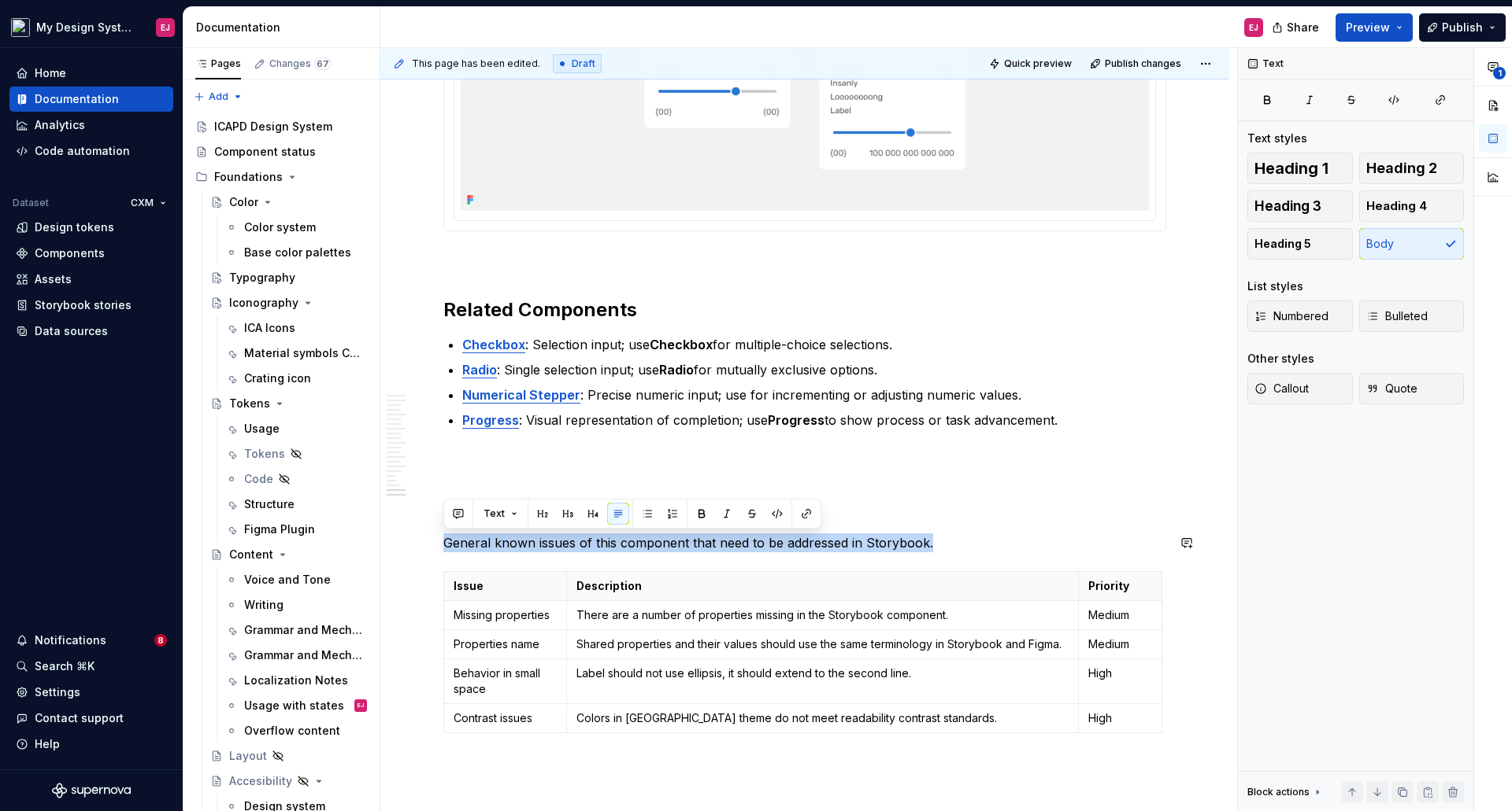
drag, startPoint x: 940, startPoint y: 540, endPoint x: 440, endPoint y: 532, distance: 500.1
copy p "General known issues of this component that need to be addressed in Storybook."
type textarea "*"
